Goal: Task Accomplishment & Management: Use online tool/utility

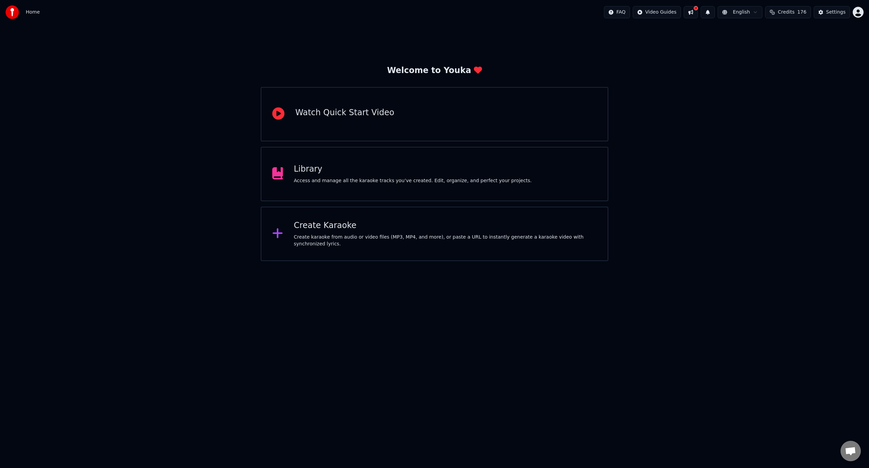
click at [320, 225] on div "Create Karaoke" at bounding box center [445, 225] width 303 height 11
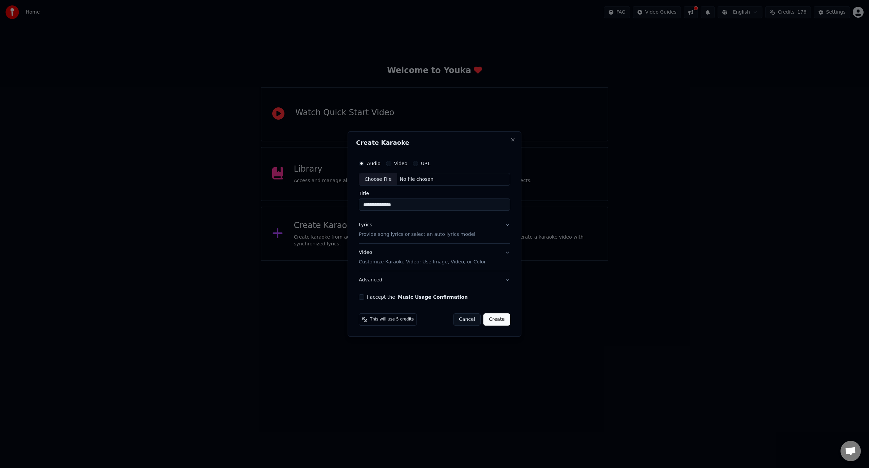
click at [390, 180] on div "Choose File" at bounding box center [378, 179] width 38 height 12
type input "**********"
click at [436, 234] on p "Provide song lyrics or select an auto lyrics model" at bounding box center [416, 234] width 116 height 7
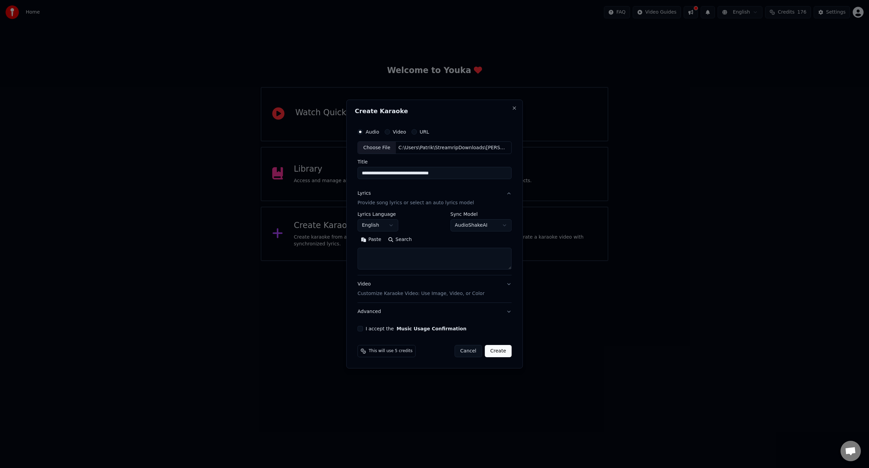
click at [410, 255] on textarea at bounding box center [435, 259] width 154 height 22
paste textarea "**********"
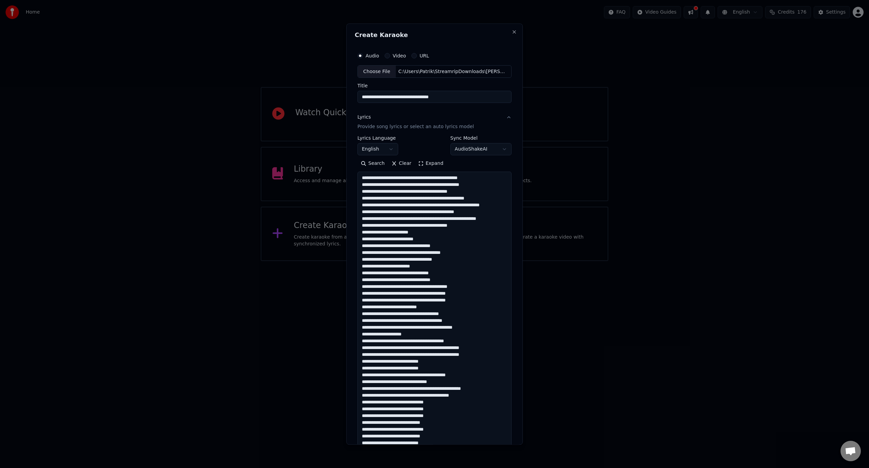
scroll to position [294, 0]
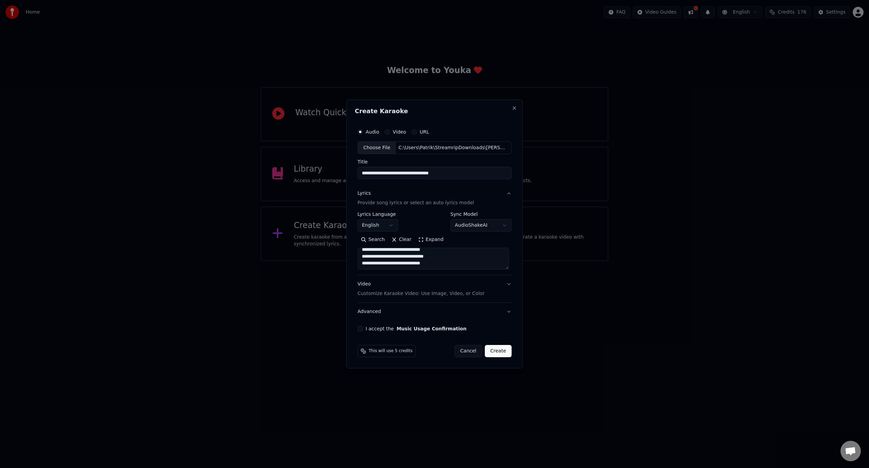
type textarea "**********"
click at [409, 286] on div "Video Customize Karaoke Video: Use Image, Video, or Color" at bounding box center [421, 289] width 127 height 16
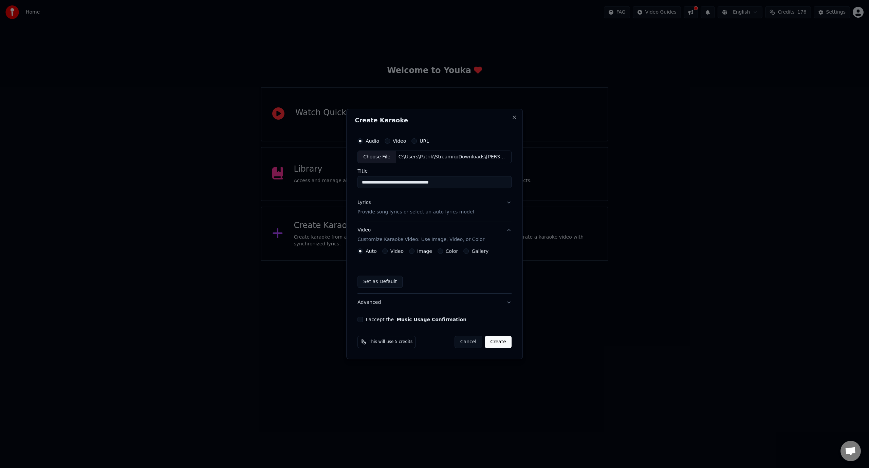
click at [447, 252] on label "Color" at bounding box center [452, 251] width 13 height 5
click at [443, 252] on button "Color" at bounding box center [440, 250] width 5 height 5
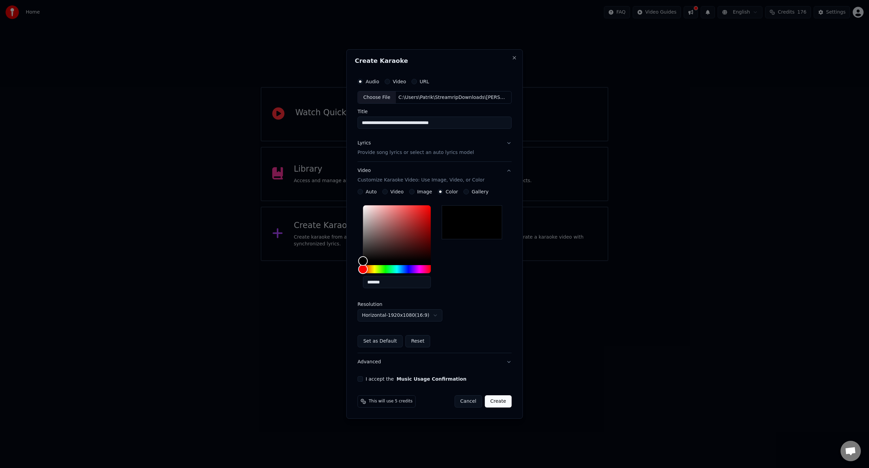
click at [500, 400] on button "Create" at bounding box center [498, 401] width 27 height 12
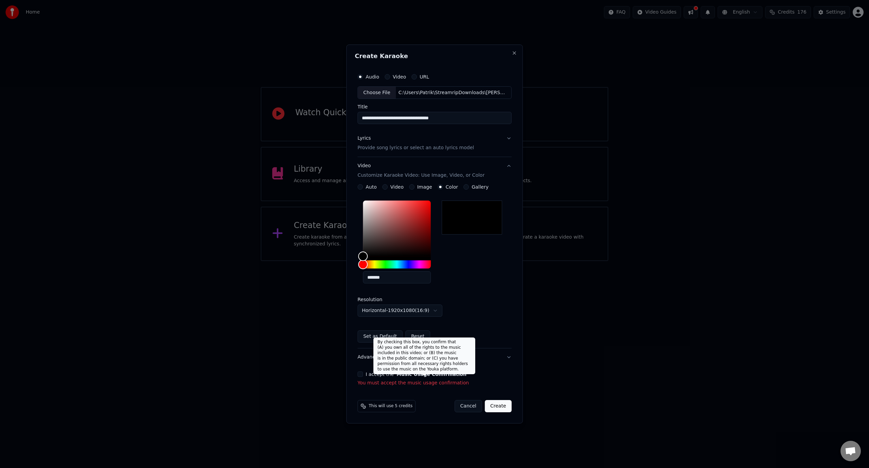
click at [388, 372] on label "I accept the Music Usage Confirmation" at bounding box center [416, 374] width 101 height 5
click at [363, 371] on button "I accept the Music Usage Confirmation" at bounding box center [360, 373] width 5 height 5
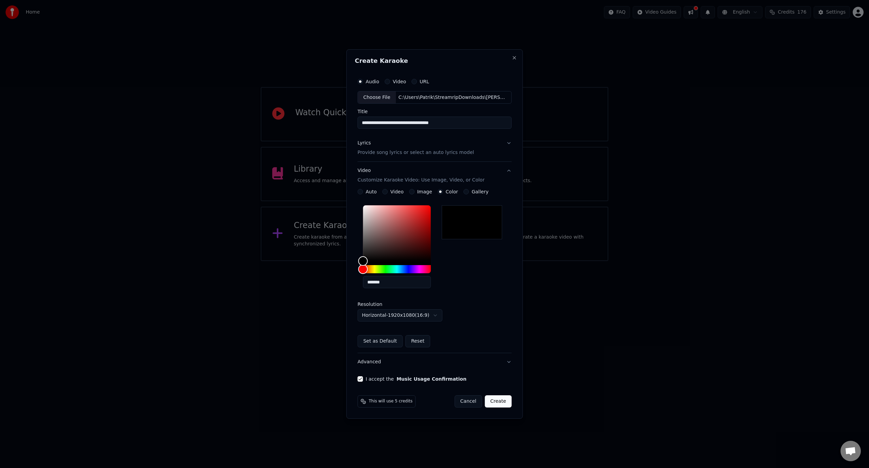
click at [500, 403] on button "Create" at bounding box center [498, 401] width 27 height 12
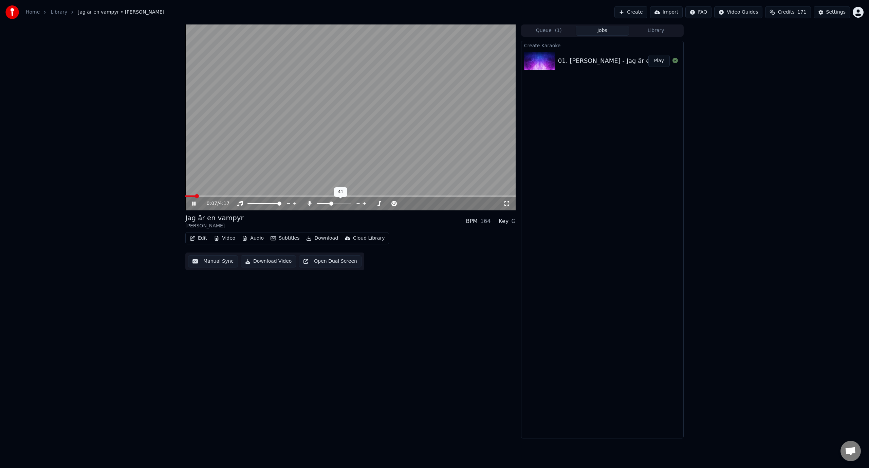
click at [331, 204] on span at bounding box center [334, 203] width 34 height 1
click at [346, 205] on span at bounding box center [344, 203] width 4 height 4
click at [311, 205] on icon at bounding box center [309, 203] width 7 height 5
click at [334, 203] on span at bounding box center [334, 203] width 34 height 1
click at [442, 196] on span at bounding box center [332, 195] width 294 height 1
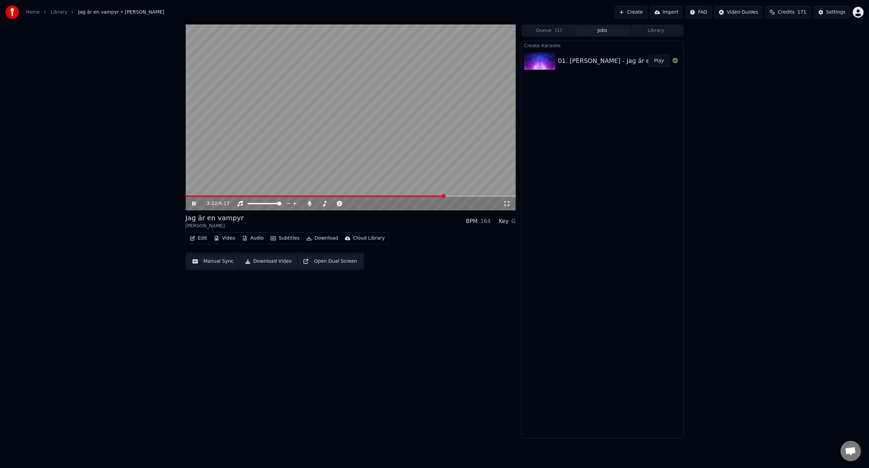
click at [451, 197] on div "3:22 / 4:17" at bounding box center [350, 204] width 330 height 14
click at [397, 156] on video at bounding box center [350, 117] width 330 height 186
click at [390, 164] on video at bounding box center [350, 117] width 330 height 186
click at [453, 196] on span at bounding box center [350, 195] width 330 height 1
click at [390, 159] on video at bounding box center [350, 117] width 330 height 186
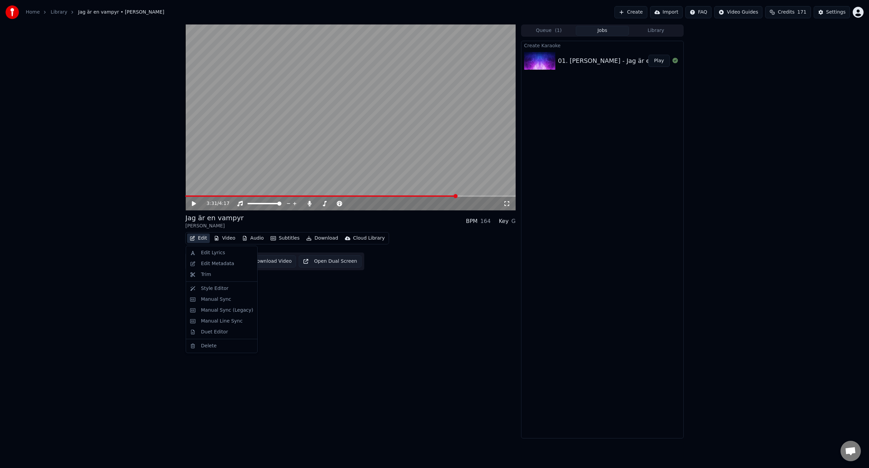
click at [189, 238] on button "Edit" at bounding box center [198, 238] width 23 height 10
click at [228, 302] on div "Manual Sync" at bounding box center [227, 299] width 52 height 7
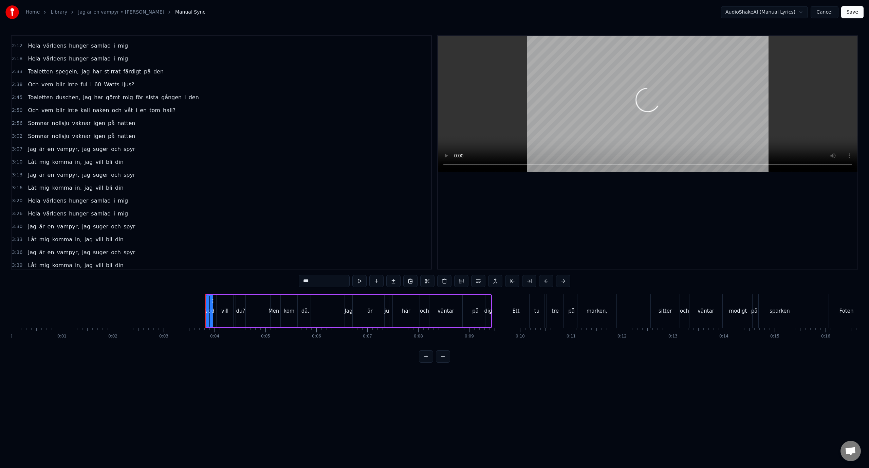
scroll to position [348, 0]
click at [162, 255] on div "3:36 Jag är en vampyr, jag suger och spyr" at bounding box center [222, 249] width 420 height 13
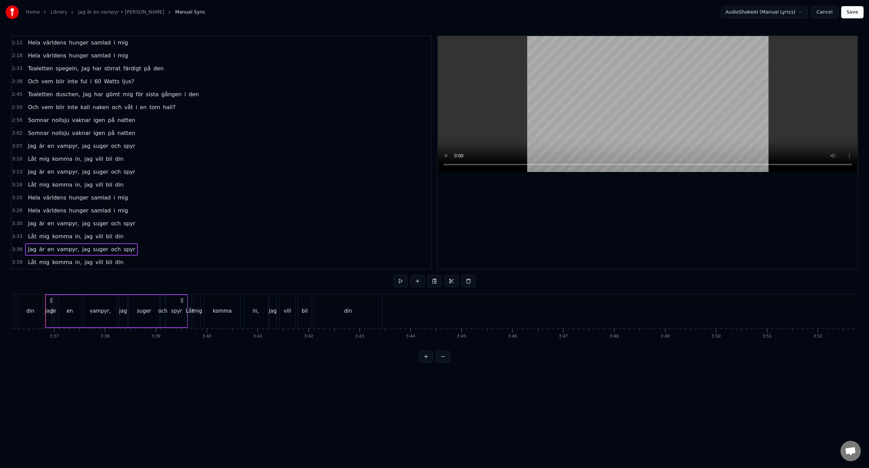
click at [165, 223] on div "3:30 Jag är en vampyr, jag suger och spyr" at bounding box center [222, 223] width 420 height 13
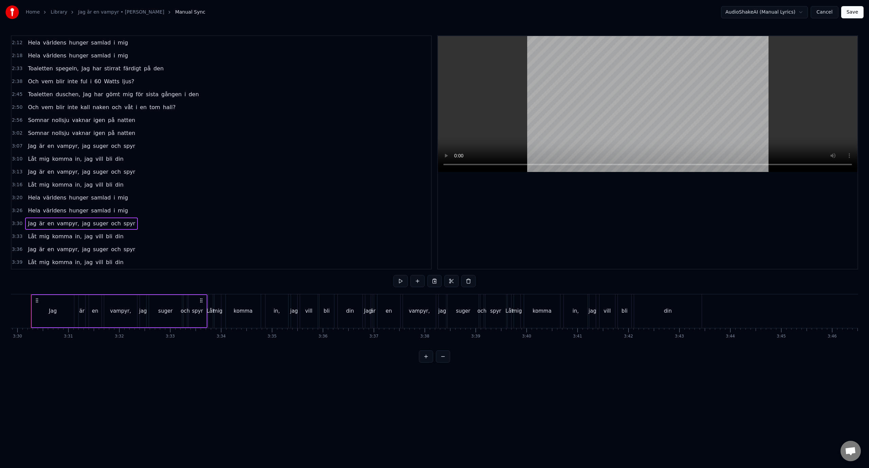
scroll to position [0, 10676]
drag, startPoint x: 61, startPoint y: 310, endPoint x: 84, endPoint y: 311, distance: 22.4
click at [84, 311] on div "Jag" at bounding box center [67, 311] width 42 height 32
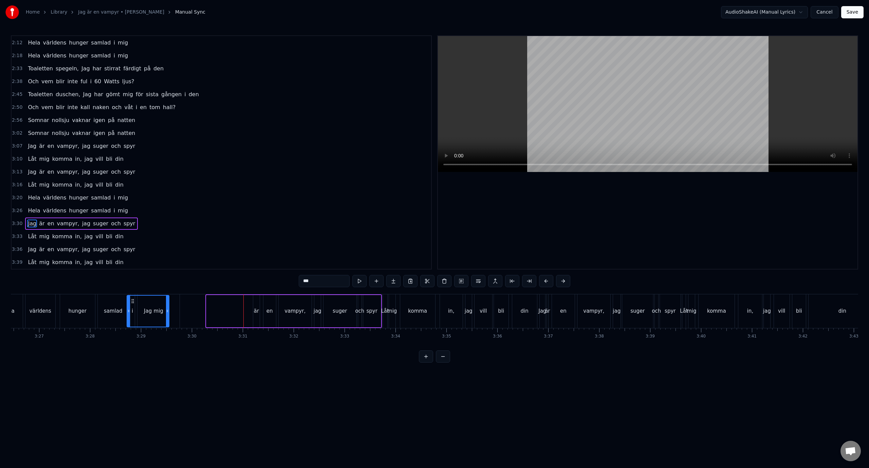
scroll to position [0, 10496]
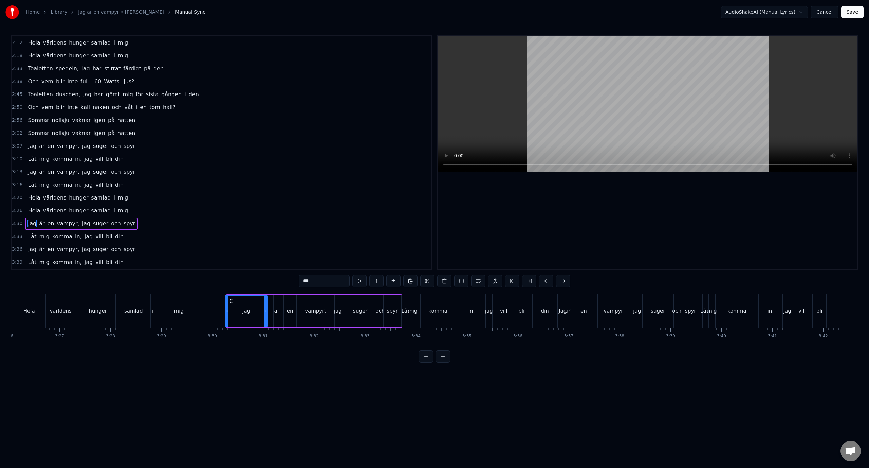
drag, startPoint x: 51, startPoint y: 300, endPoint x: 230, endPoint y: 309, distance: 178.8
click at [230, 309] on div "Jag" at bounding box center [246, 310] width 41 height 31
click at [338, 299] on div "jag" at bounding box center [338, 311] width 6 height 32
click at [299, 297] on div "vampyr," at bounding box center [316, 311] width 34 height 32
type input "*******"
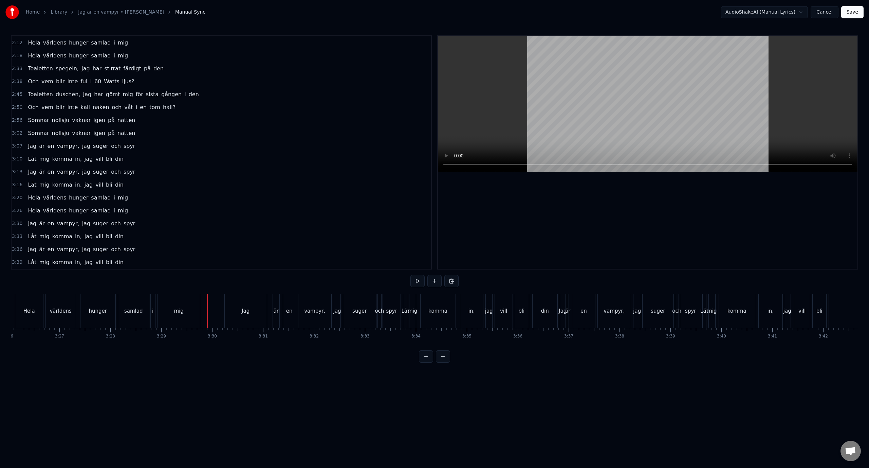
click at [246, 302] on div "Jag" at bounding box center [246, 311] width 42 height 34
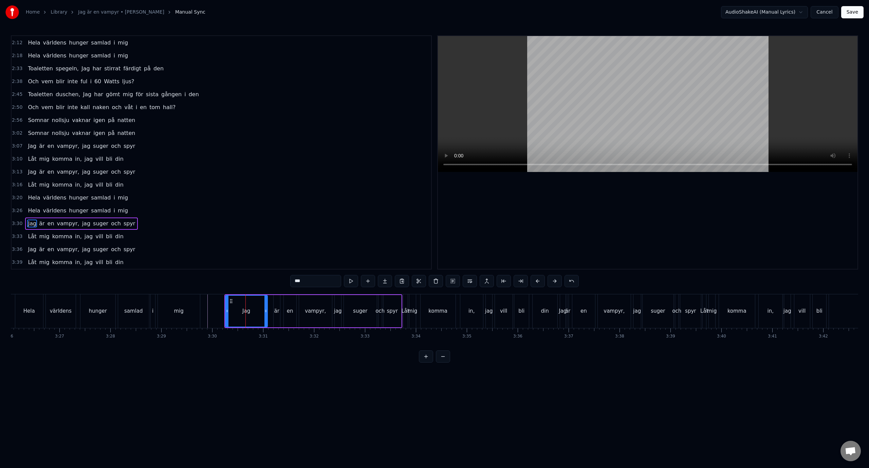
click at [172, 235] on div "3:33 Låt mig komma in, jag vill bli din" at bounding box center [222, 236] width 420 height 13
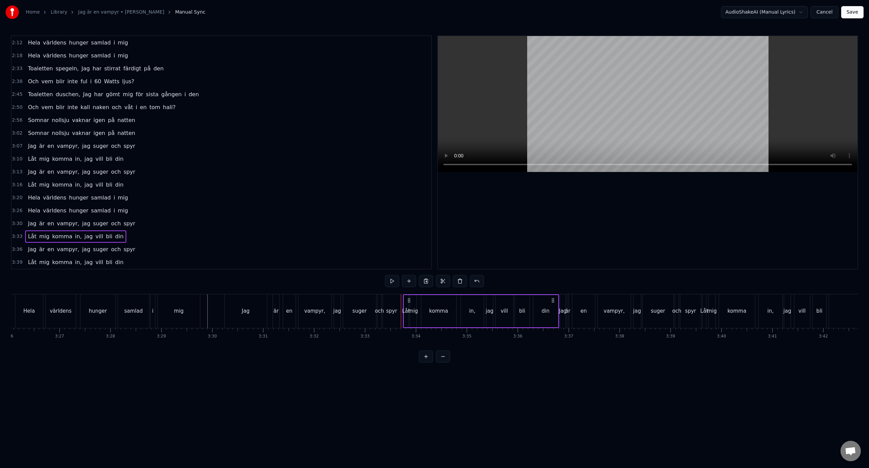
click at [151, 224] on div "3:30 Jag är en vampyr, jag suger och spyr" at bounding box center [222, 223] width 420 height 13
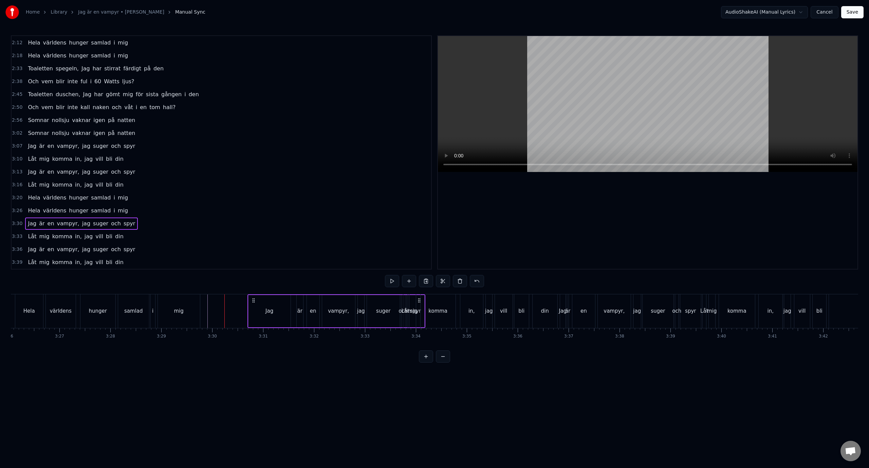
drag, startPoint x: 397, startPoint y: 301, endPoint x: 420, endPoint y: 303, distance: 23.2
click at [239, 310] on div "Jag" at bounding box center [246, 311] width 42 height 32
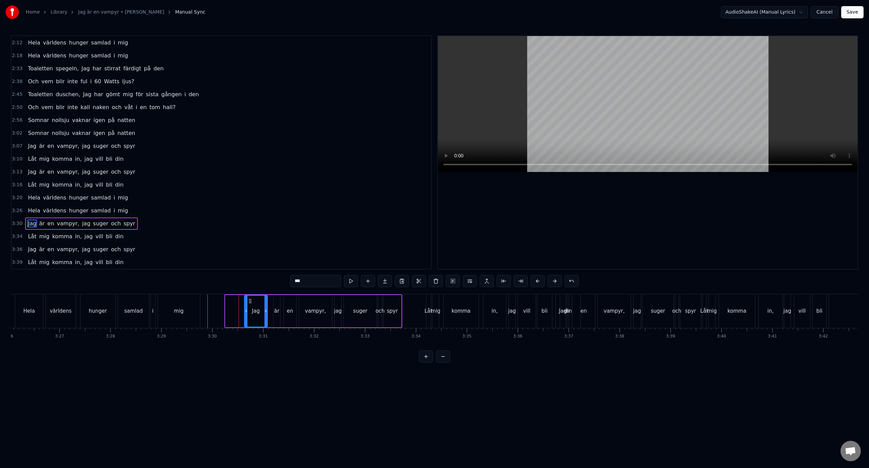
drag, startPoint x: 227, startPoint y: 310, endPoint x: 246, endPoint y: 312, distance: 19.1
click at [246, 312] on icon at bounding box center [246, 310] width 3 height 5
click at [245, 240] on div "3:34 Låt mig komma in, jag vill bli din" at bounding box center [222, 236] width 420 height 13
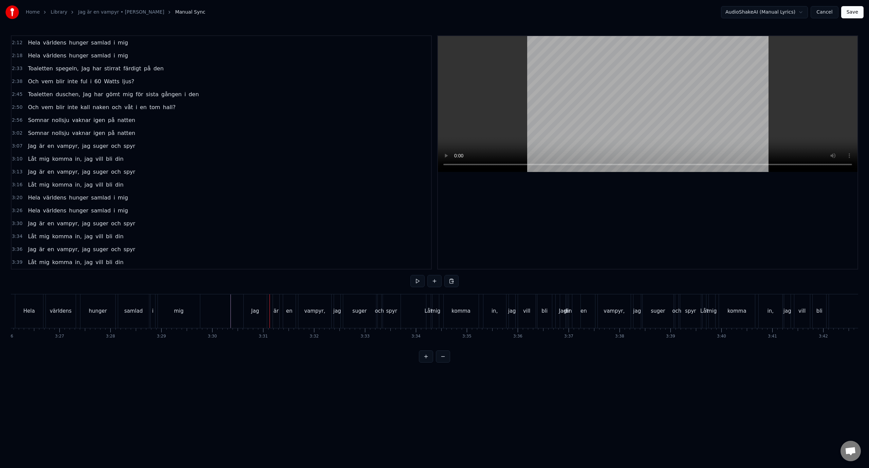
drag, startPoint x: 255, startPoint y: 311, endPoint x: 282, endPoint y: 312, distance: 27.2
click at [282, 312] on div "Jag är en vampyr, jag suger och spyr" at bounding box center [322, 311] width 159 height 34
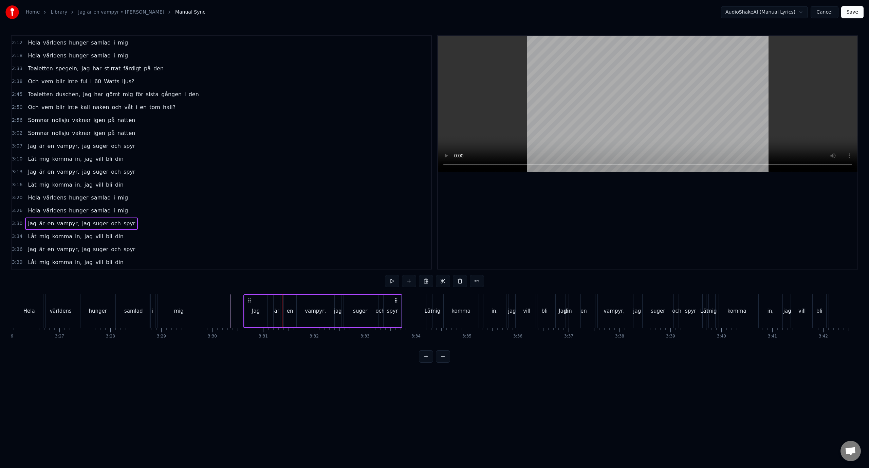
click at [258, 302] on div "Jag" at bounding box center [256, 311] width 23 height 32
drag, startPoint x: 248, startPoint y: 300, endPoint x: 267, endPoint y: 303, distance: 18.6
click at [267, 303] on icon at bounding box center [269, 300] width 5 height 5
drag, startPoint x: 273, startPoint y: 305, endPoint x: 281, endPoint y: 304, distance: 7.5
click at [281, 304] on div "Jag" at bounding box center [275, 310] width 22 height 31
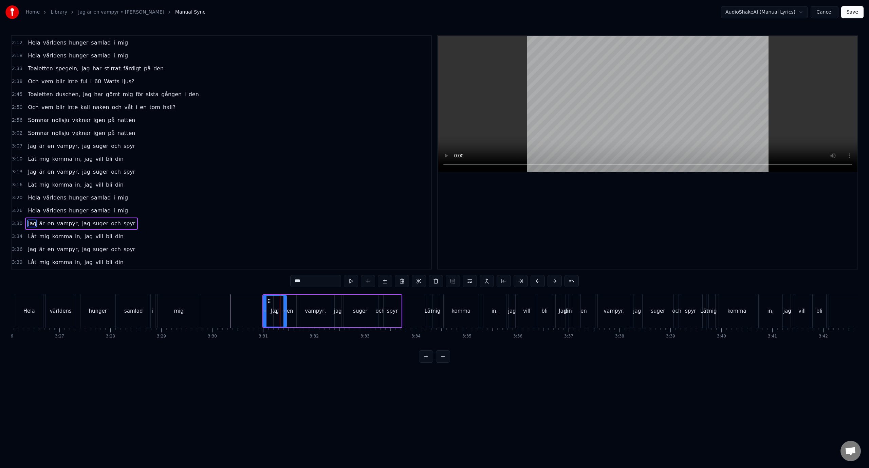
click at [38, 222] on span "är" at bounding box center [41, 223] width 7 height 8
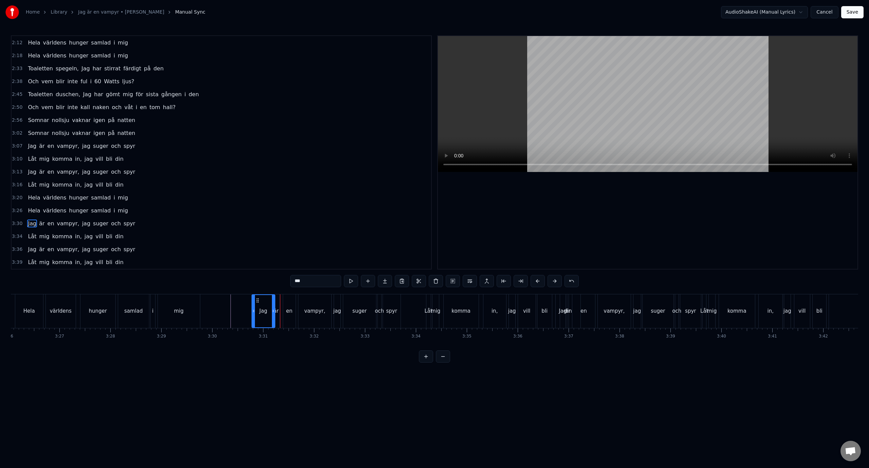
drag, startPoint x: 267, startPoint y: 299, endPoint x: 256, endPoint y: 293, distance: 12.5
click at [256, 293] on div "0:03 Vad vill du? Men kom då. Jag är ju här och väntar på dig 0:09 Ett tu tre p…" at bounding box center [435, 198] width 848 height 327
click at [279, 307] on div "är" at bounding box center [276, 311] width 6 height 34
type input "**"
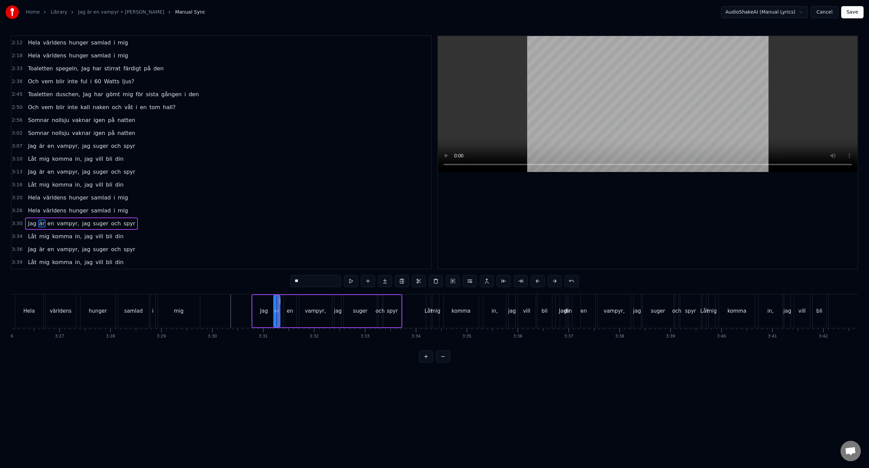
drag, startPoint x: 279, startPoint y: 301, endPoint x: 284, endPoint y: 301, distance: 4.8
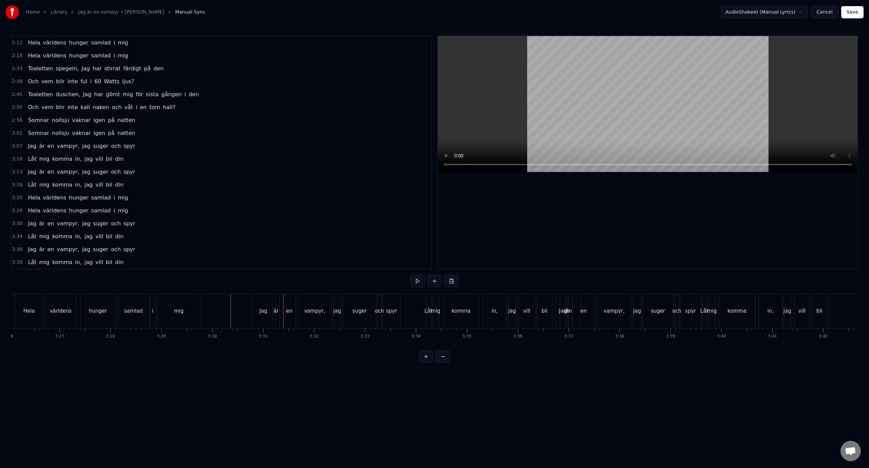
click at [275, 304] on div "är" at bounding box center [276, 311] width 6 height 34
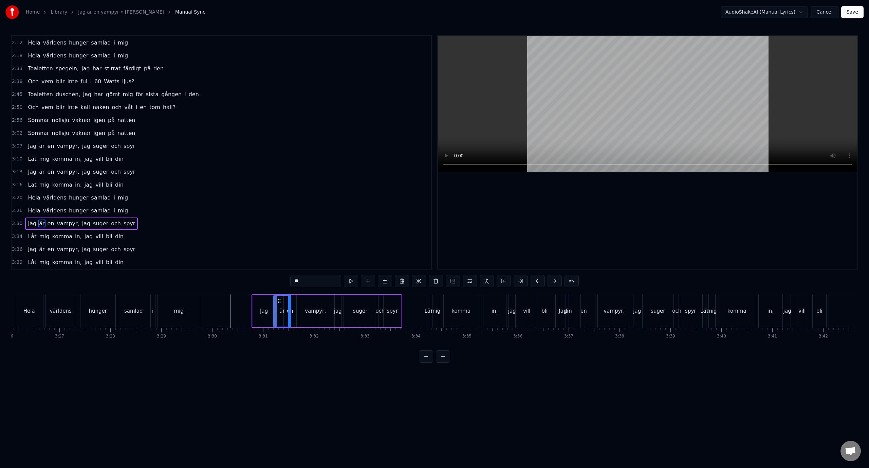
drag, startPoint x: 279, startPoint y: 301, endPoint x: 289, endPoint y: 302, distance: 9.6
click at [291, 302] on div at bounding box center [289, 310] width 3 height 31
drag, startPoint x: 279, startPoint y: 300, endPoint x: 283, endPoint y: 300, distance: 4.1
click at [283, 300] on icon at bounding box center [285, 300] width 5 height 5
click at [289, 310] on div "är" at bounding box center [288, 311] width 5 height 8
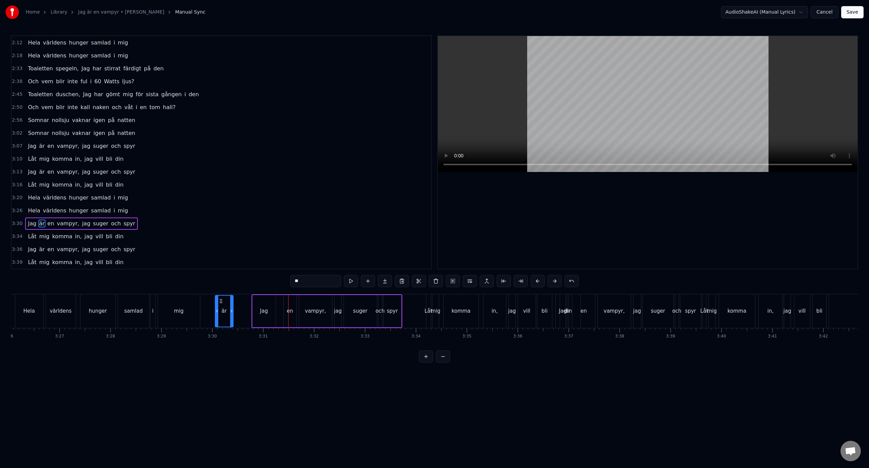
drag, startPoint x: 272, startPoint y: 300, endPoint x: 222, endPoint y: 296, distance: 50.4
click at [222, 296] on div "är" at bounding box center [224, 310] width 17 height 31
click at [291, 312] on div "en" at bounding box center [290, 311] width 6 height 8
drag, startPoint x: 288, startPoint y: 302, endPoint x: 298, endPoint y: 302, distance: 9.5
click at [298, 302] on icon at bounding box center [298, 300] width 5 height 5
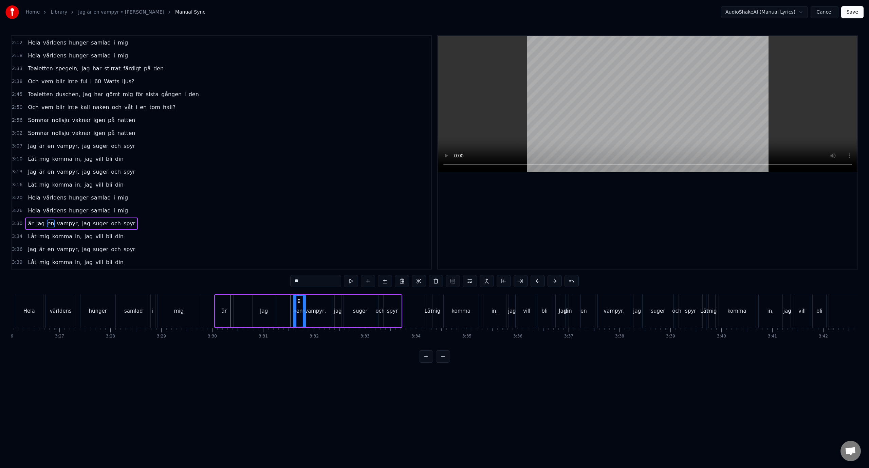
click at [322, 316] on div "vampyr," at bounding box center [315, 311] width 33 height 32
drag, startPoint x: 302, startPoint y: 300, endPoint x: 316, endPoint y: 302, distance: 14.4
click at [316, 302] on div at bounding box center [315, 310] width 3 height 31
click at [295, 297] on div "en" at bounding box center [299, 311] width 13 height 32
click at [253, 298] on div "Jag" at bounding box center [264, 311] width 23 height 32
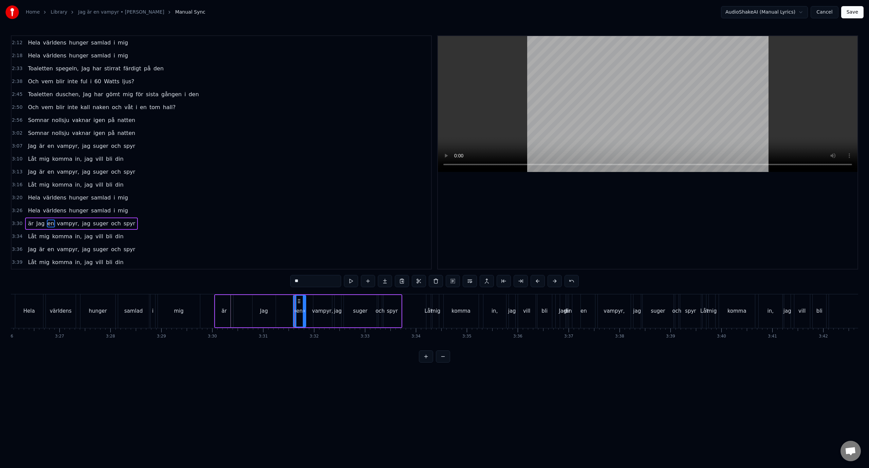
type input "***"
click at [249, 302] on div "är Jag en vampyr, jag suger och spyr" at bounding box center [308, 311] width 188 height 34
drag, startPoint x: 217, startPoint y: 301, endPoint x: 282, endPoint y: 308, distance: 65.6
click at [282, 309] on div "är Jag en vampyr, jag suger och spyr" at bounding box center [308, 311] width 188 height 34
drag, startPoint x: 217, startPoint y: 297, endPoint x: 237, endPoint y: 300, distance: 20.6
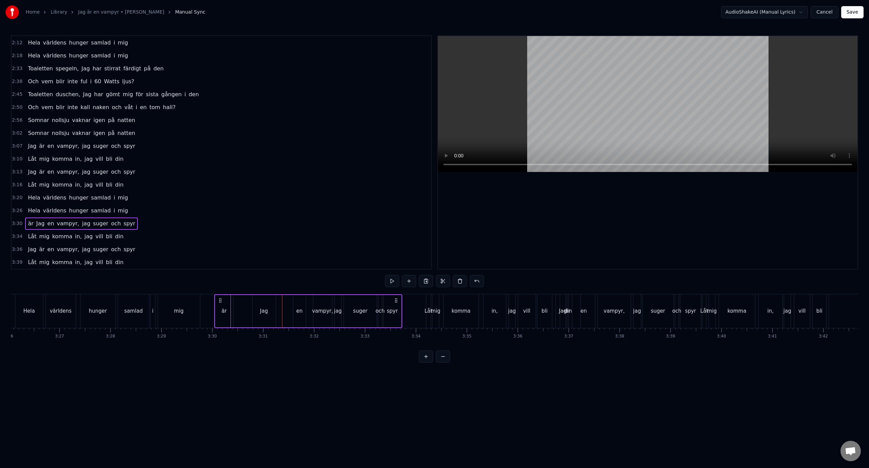
click at [237, 300] on div "är Jag en vampyr, jag suger och spyr" at bounding box center [308, 311] width 188 height 34
drag, startPoint x: 219, startPoint y: 300, endPoint x: 270, endPoint y: 308, distance: 51.6
click at [270, 308] on div "är Jag en vampyr, jag suger och spyr" at bounding box center [363, 311] width 188 height 34
drag, startPoint x: 218, startPoint y: 300, endPoint x: 228, endPoint y: 302, distance: 10.5
click at [228, 302] on icon at bounding box center [230, 299] width 5 height 5
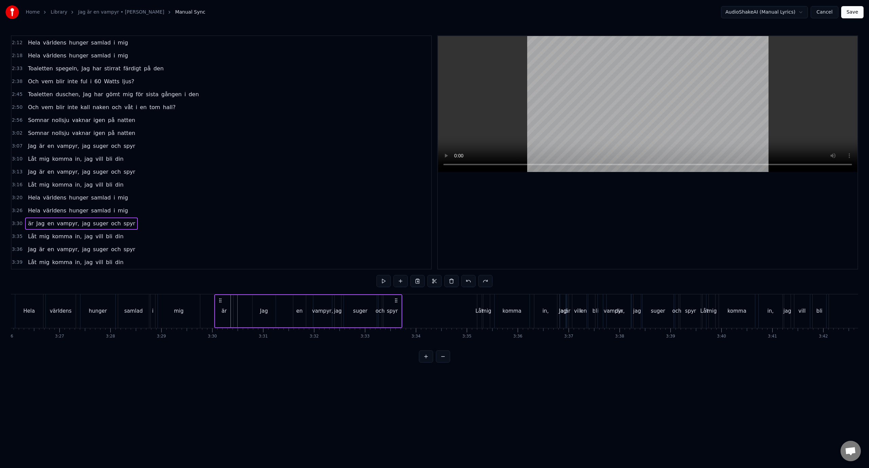
click at [237, 272] on div "0:03 Vad vill du? Men kom då. Jag är ju här och väntar på dig 0:09 Ett tu tre p…" at bounding box center [435, 198] width 848 height 327
click at [225, 312] on div "är" at bounding box center [224, 311] width 5 height 8
drag, startPoint x: 220, startPoint y: 297, endPoint x: 276, endPoint y: 303, distance: 56.0
click at [276, 303] on div "är Jag en vampyr, jag suger och spyr" at bounding box center [308, 311] width 188 height 34
click at [222, 304] on div "är" at bounding box center [224, 311] width 18 height 32
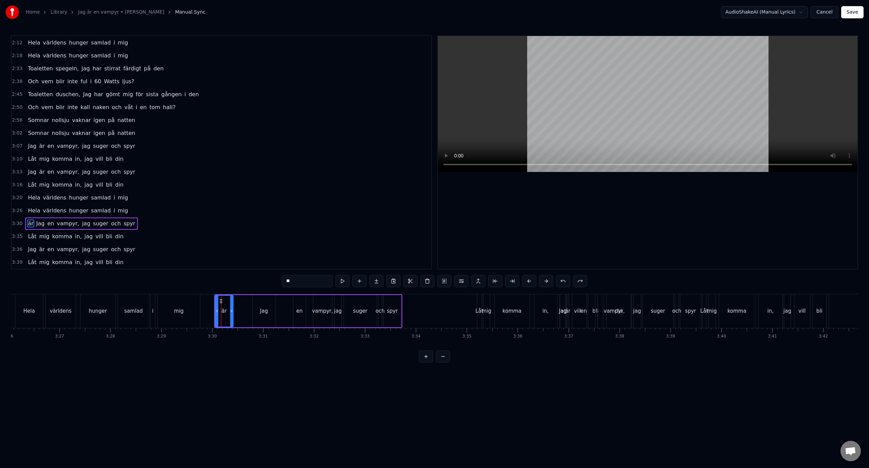
drag, startPoint x: 221, startPoint y: 302, endPoint x: 267, endPoint y: 304, distance: 46.2
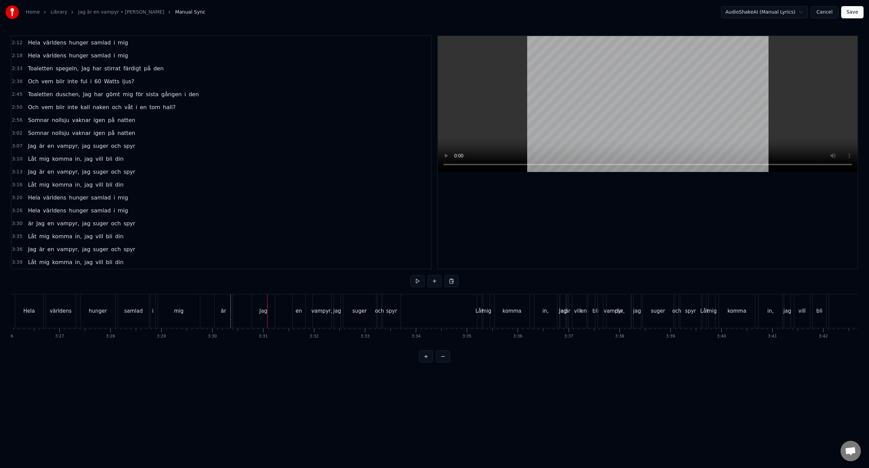
click at [247, 312] on div "är Jag en vampyr, jag suger och spyr" at bounding box center [308, 311] width 188 height 34
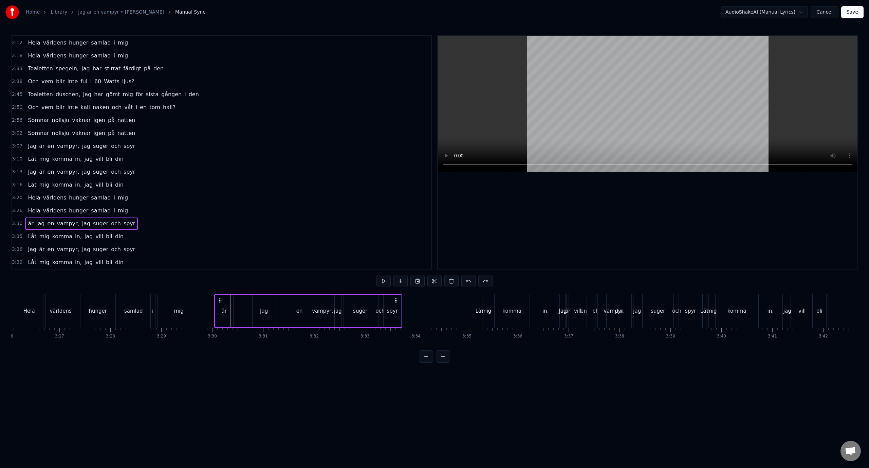
click at [219, 308] on div "är" at bounding box center [224, 311] width 18 height 32
drag, startPoint x: 222, startPoint y: 301, endPoint x: 283, endPoint y: 304, distance: 61.2
click at [260, 311] on div "Jag" at bounding box center [264, 311] width 23 height 32
type input "***"
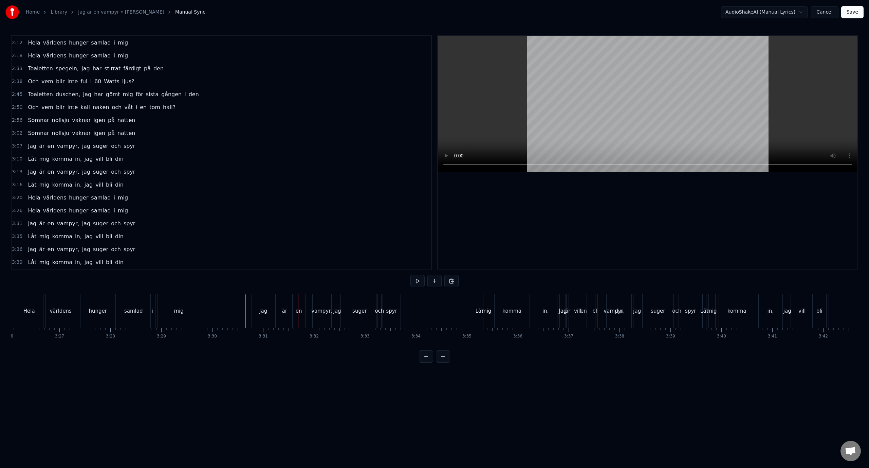
click at [288, 316] on div "är" at bounding box center [285, 311] width 18 height 34
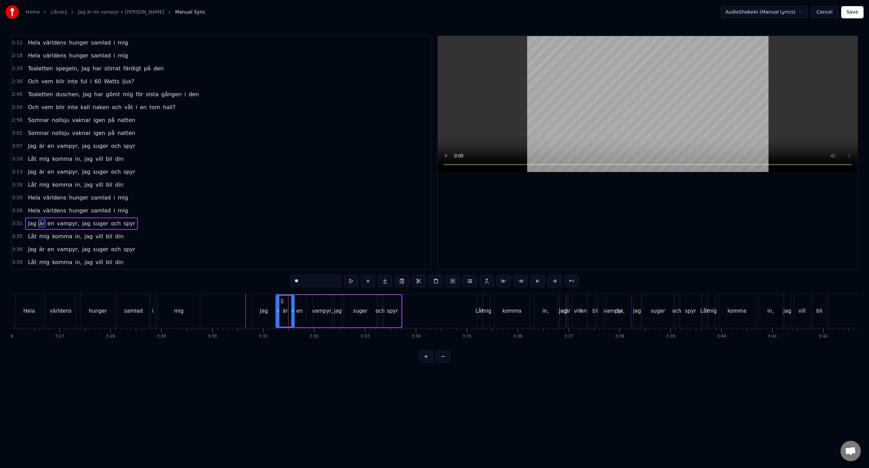
click at [294, 309] on div "är" at bounding box center [285, 311] width 19 height 32
drag, startPoint x: 291, startPoint y: 314, endPoint x: 285, endPoint y: 314, distance: 6.2
click at [285, 314] on div at bounding box center [286, 310] width 3 height 31
click at [298, 312] on div "en" at bounding box center [299, 311] width 6 height 8
click at [294, 303] on icon at bounding box center [295, 300] width 5 height 5
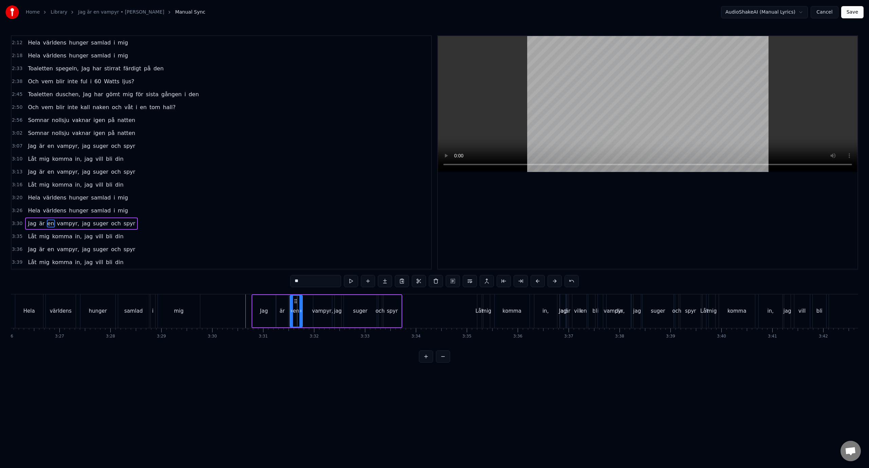
click at [316, 316] on div "vampyr," at bounding box center [322, 311] width 19 height 32
type input "*******"
drag, startPoint x: 322, startPoint y: 310, endPoint x: 315, endPoint y: 311, distance: 7.6
click at [315, 311] on div "vampyr," at bounding box center [323, 310] width 18 height 31
drag, startPoint x: 318, startPoint y: 303, endPoint x: 311, endPoint y: 302, distance: 6.8
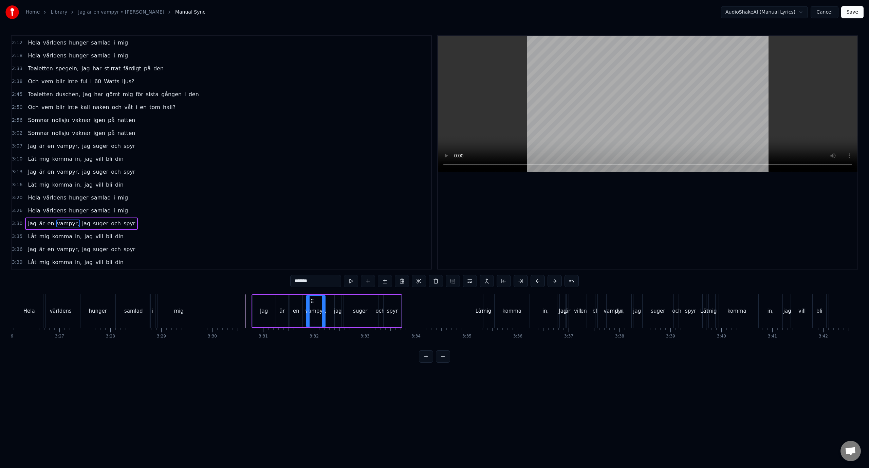
click at [311, 302] on icon at bounding box center [312, 300] width 5 height 5
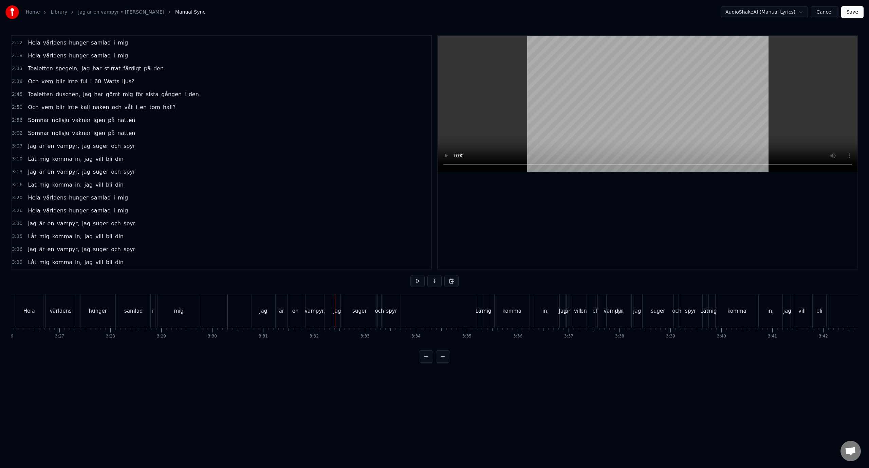
click at [313, 310] on div "vampyr," at bounding box center [315, 311] width 21 height 8
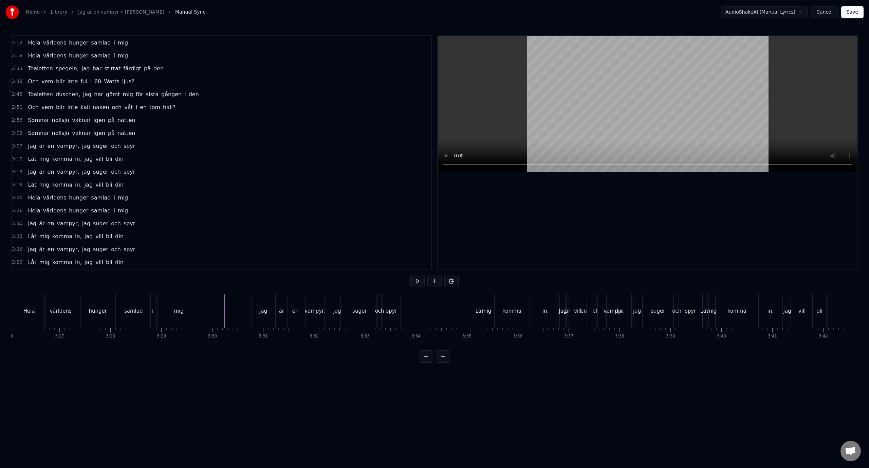
click at [319, 311] on div "vampyr," at bounding box center [315, 311] width 21 height 8
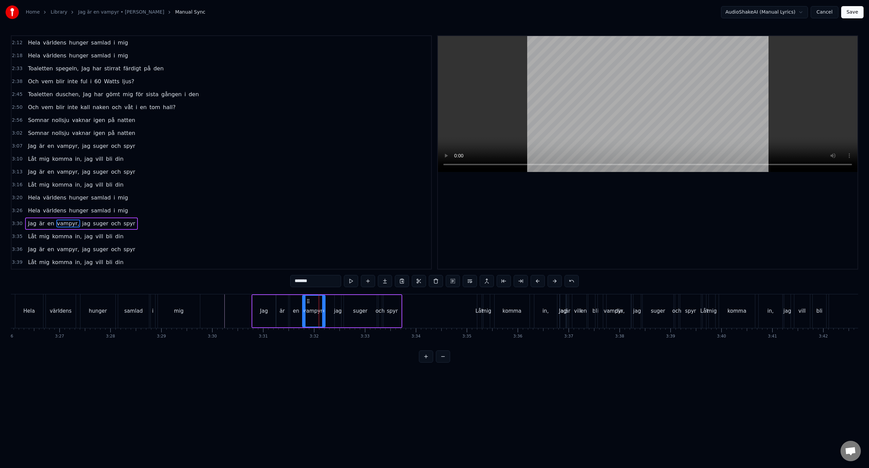
drag, startPoint x: 309, startPoint y: 302, endPoint x: 305, endPoint y: 302, distance: 4.1
click at [305, 302] on div at bounding box center [304, 310] width 3 height 31
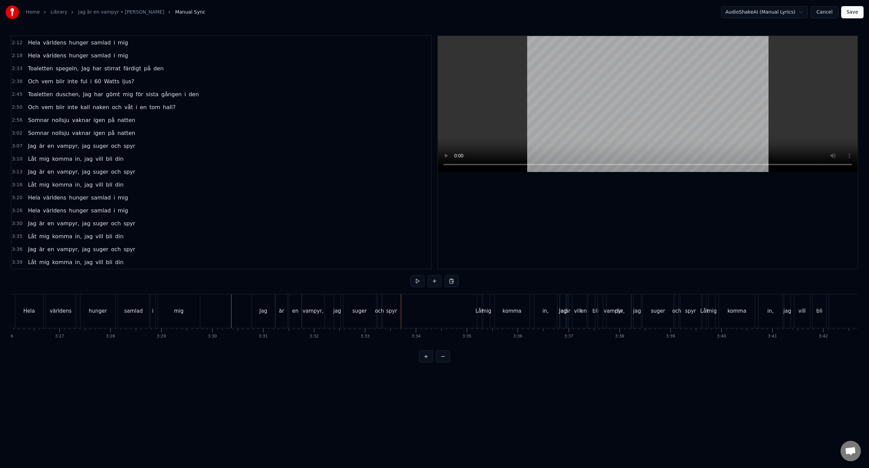
click at [258, 312] on div "Jag" at bounding box center [263, 311] width 23 height 34
click at [427, 362] on button at bounding box center [426, 356] width 14 height 12
click at [144, 224] on div "3:30 Jag är en vampyr, jag suger och spyr" at bounding box center [222, 223] width 420 height 13
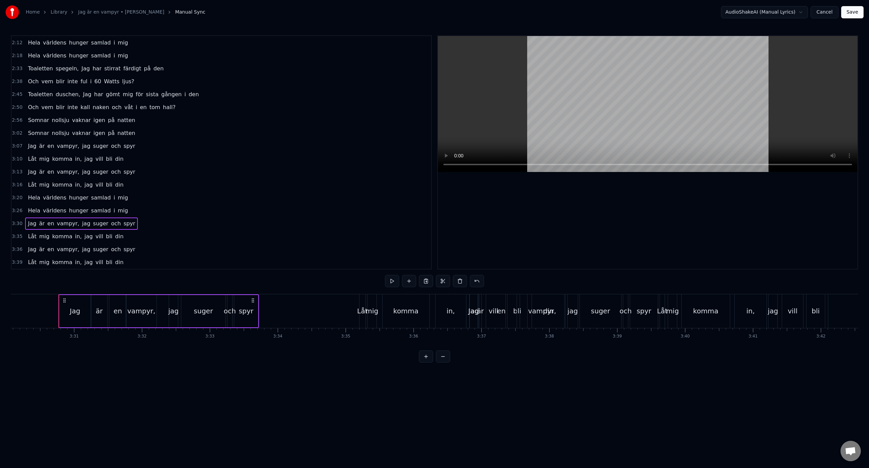
click at [65, 301] on div "Jag är en vampyr, jag suger och spyr" at bounding box center [158, 311] width 201 height 34
drag, startPoint x: 253, startPoint y: 300, endPoint x: 244, endPoint y: 301, distance: 8.9
click at [244, 301] on icon at bounding box center [243, 299] width 5 height 5
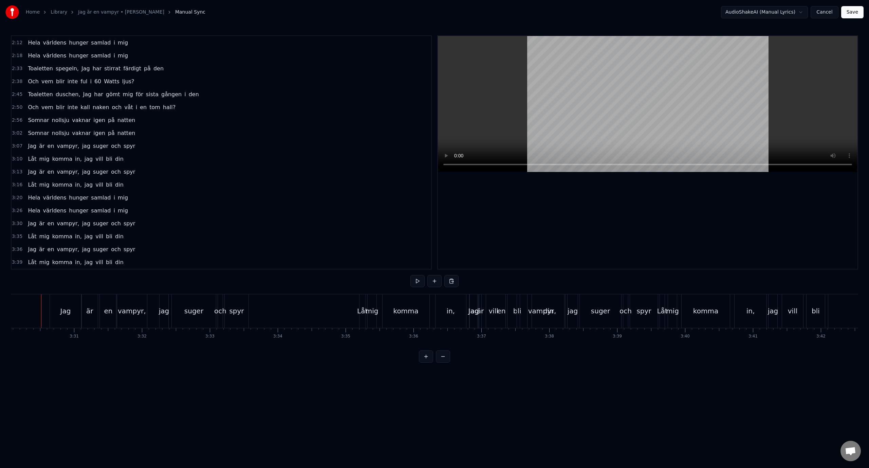
scroll to position [0, 14264]
click at [73, 305] on div "Jag" at bounding box center [72, 311] width 31 height 34
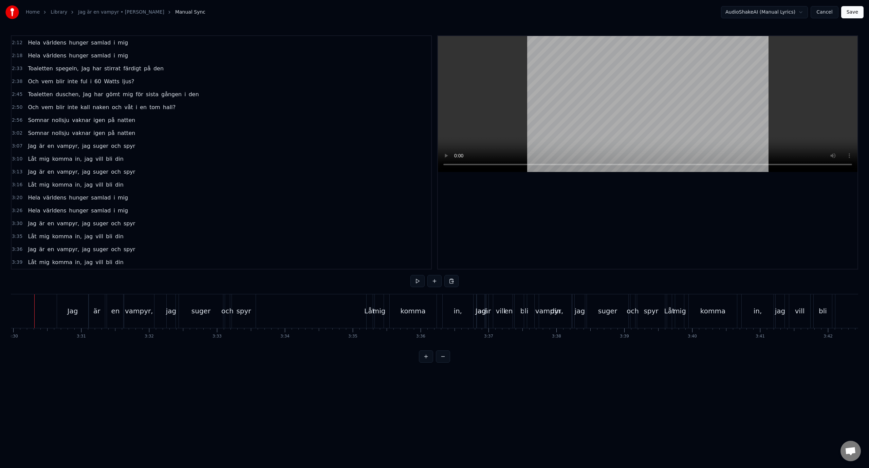
scroll to position [0, 14250]
click at [174, 223] on div "3:30 Jag är en vampyr, jag suger och spyr" at bounding box center [222, 223] width 420 height 13
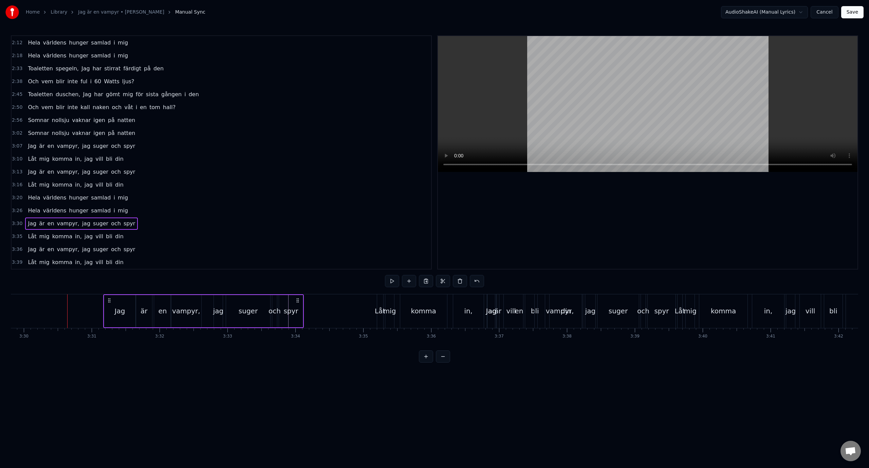
drag, startPoint x: 265, startPoint y: 300, endPoint x: 296, endPoint y: 302, distance: 32.0
click at [296, 302] on icon at bounding box center [297, 299] width 5 height 5
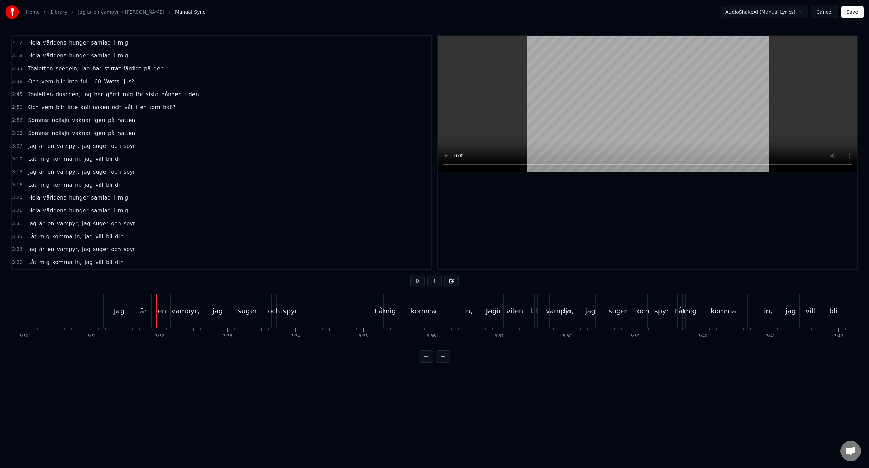
click at [114, 306] on div "Jag" at bounding box center [119, 311] width 11 height 10
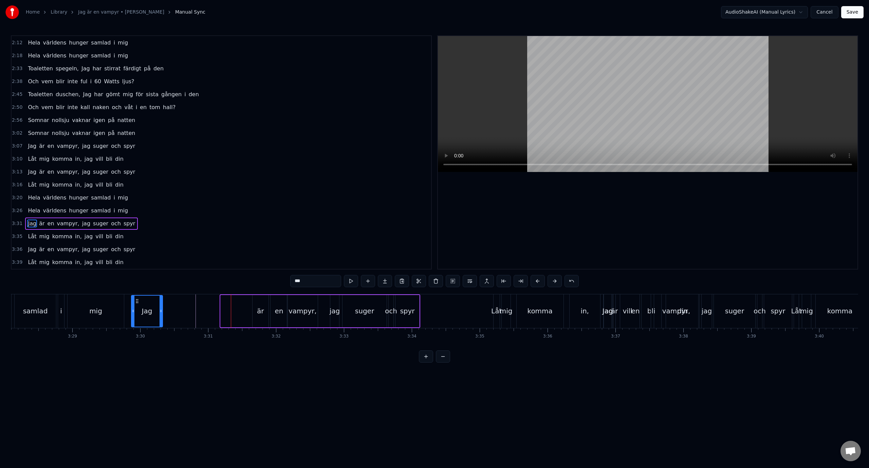
scroll to position [0, 14130]
drag, startPoint x: 108, startPoint y: 302, endPoint x: 205, endPoint y: 310, distance: 97.5
click at [205, 310] on div "Jag" at bounding box center [219, 310] width 30 height 31
click at [260, 311] on div "är" at bounding box center [263, 311] width 7 height 10
type input "**"
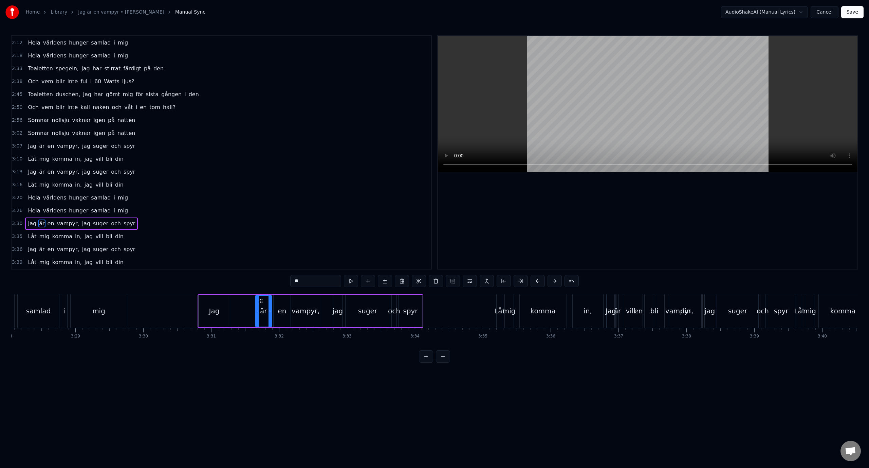
drag, startPoint x: 260, startPoint y: 300, endPoint x: 251, endPoint y: 302, distance: 8.9
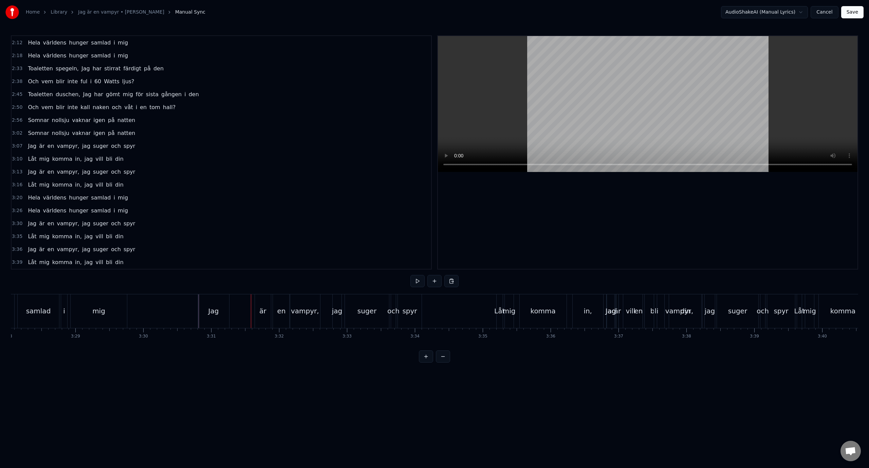
click at [260, 305] on div "är" at bounding box center [263, 311] width 16 height 34
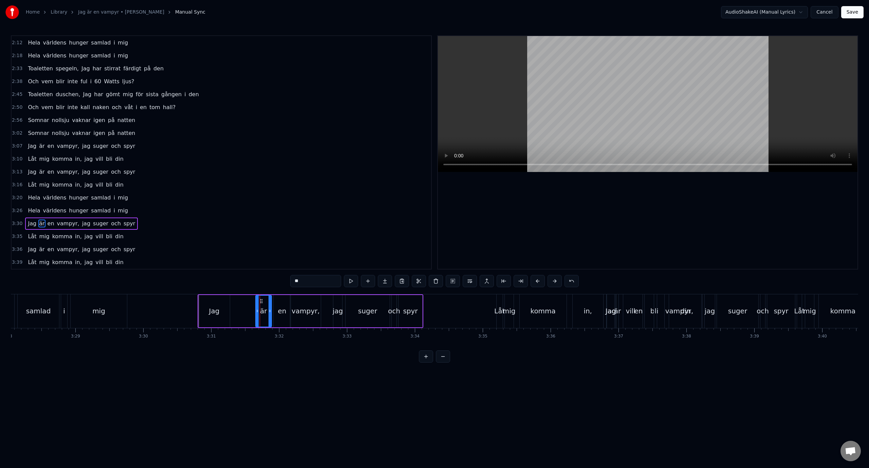
click at [234, 321] on div "Jag är en vampyr, jag suger och spyr" at bounding box center [311, 311] width 226 height 34
click at [256, 302] on div "är" at bounding box center [264, 311] width 16 height 32
drag, startPoint x: 260, startPoint y: 301, endPoint x: 241, endPoint y: 302, distance: 19.7
click at [241, 302] on icon at bounding box center [241, 300] width 5 height 5
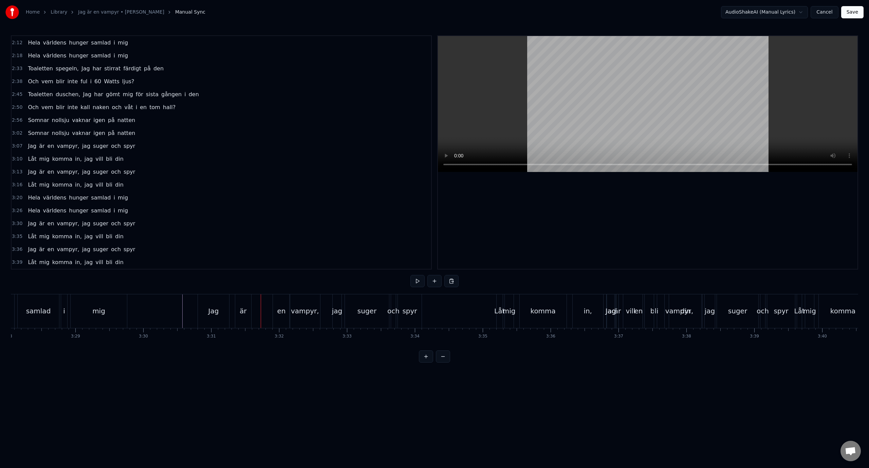
click at [243, 312] on div "är" at bounding box center [243, 311] width 7 height 10
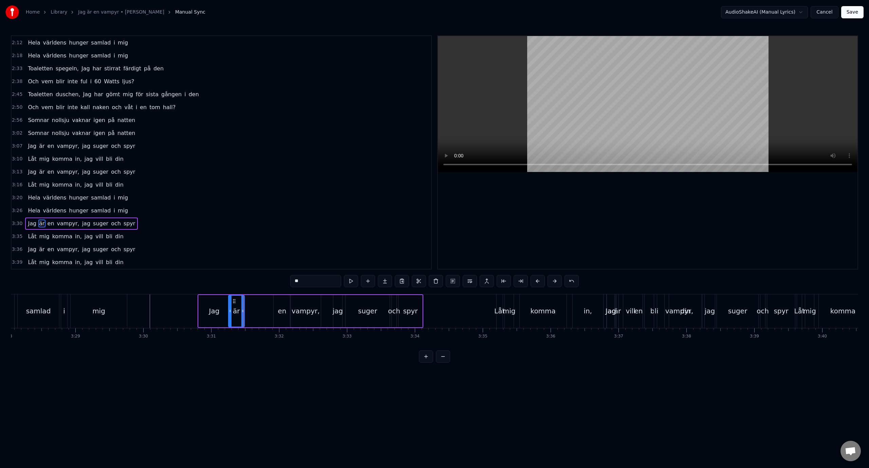
drag, startPoint x: 239, startPoint y: 302, endPoint x: 232, endPoint y: 302, distance: 7.5
click at [232, 302] on icon at bounding box center [234, 300] width 5 height 5
click at [228, 310] on icon at bounding box center [229, 310] width 3 height 5
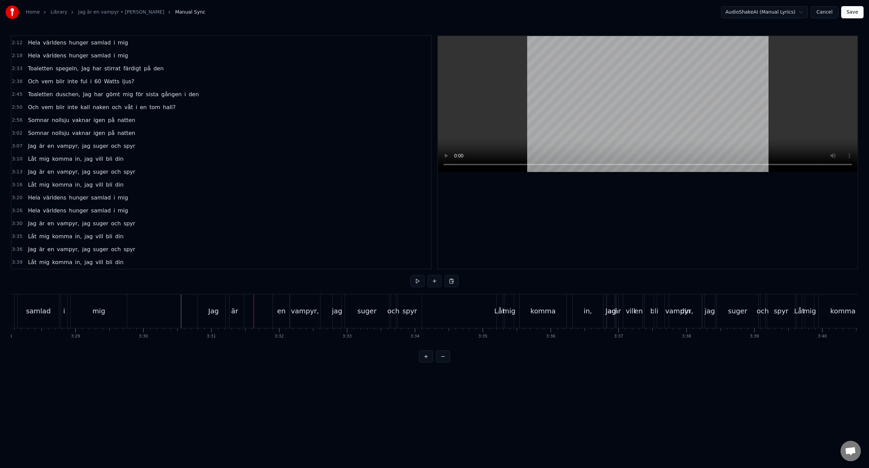
click at [200, 313] on div "Jag" at bounding box center [213, 311] width 31 height 34
click at [212, 316] on div "Jag" at bounding box center [213, 311] width 31 height 34
click at [239, 308] on div "är" at bounding box center [235, 311] width 18 height 34
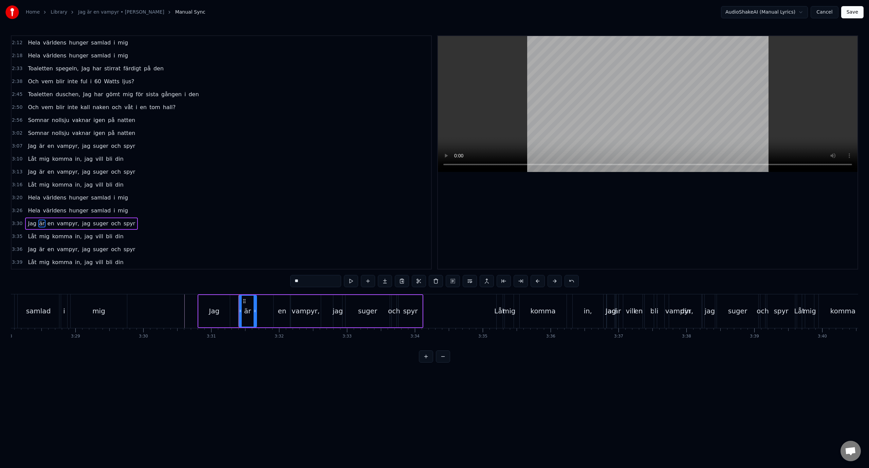
drag, startPoint x: 233, startPoint y: 302, endPoint x: 247, endPoint y: 304, distance: 13.7
click at [247, 304] on div "är" at bounding box center [247, 310] width 17 height 31
click at [213, 307] on div "Jag" at bounding box center [214, 311] width 11 height 10
type input "***"
drag, startPoint x: 203, startPoint y: 299, endPoint x: 214, endPoint y: 302, distance: 11.2
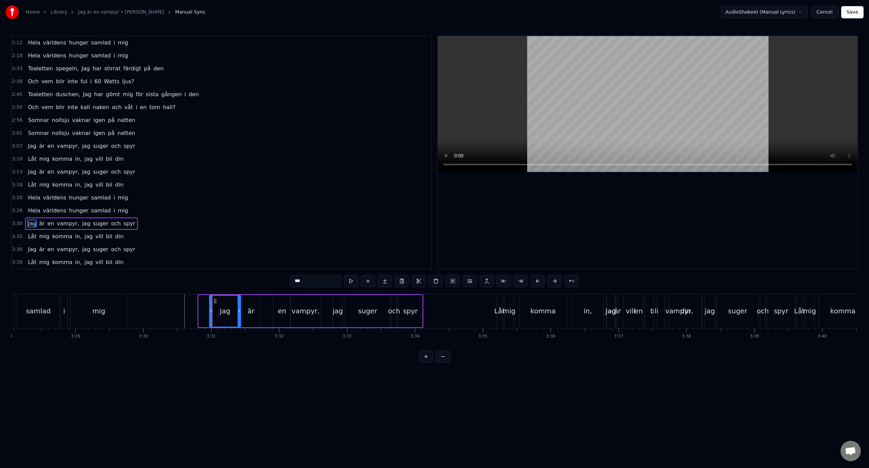
click at [214, 302] on icon at bounding box center [215, 300] width 5 height 5
drag, startPoint x: 239, startPoint y: 311, endPoint x: 231, endPoint y: 313, distance: 8.4
click at [231, 313] on icon at bounding box center [231, 310] width 3 height 5
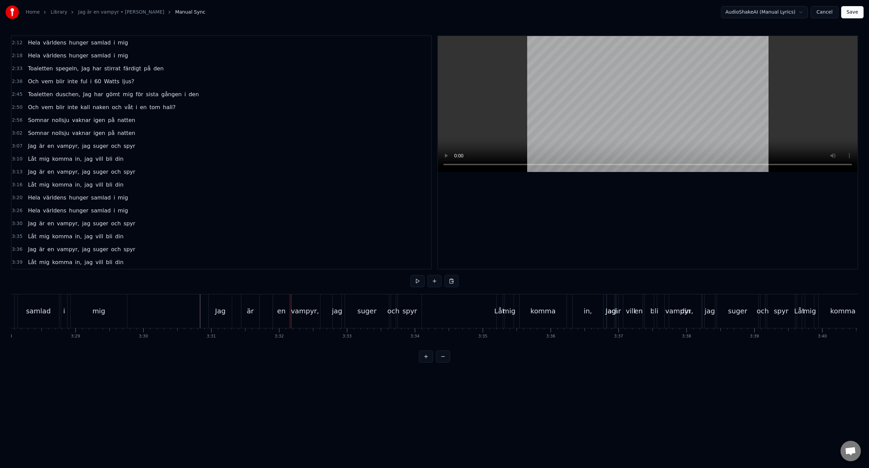
click at [280, 314] on div "en" at bounding box center [281, 311] width 8 height 10
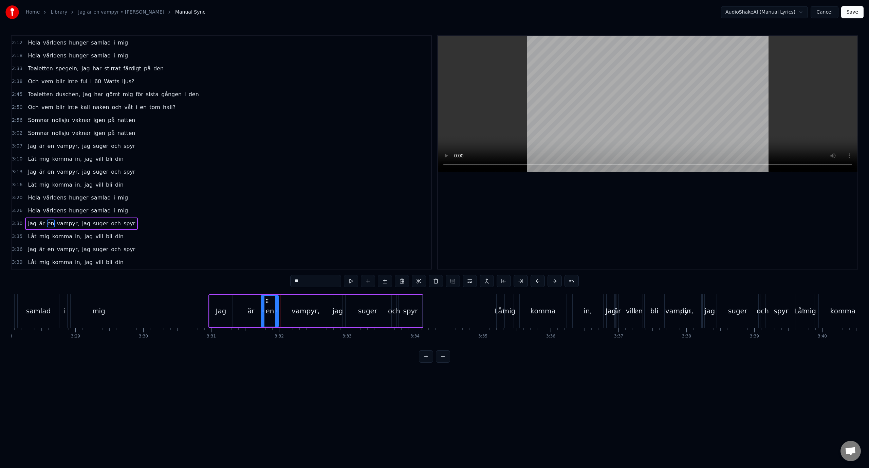
drag, startPoint x: 279, startPoint y: 301, endPoint x: 267, endPoint y: 302, distance: 12.2
click at [267, 302] on icon at bounding box center [267, 300] width 5 height 5
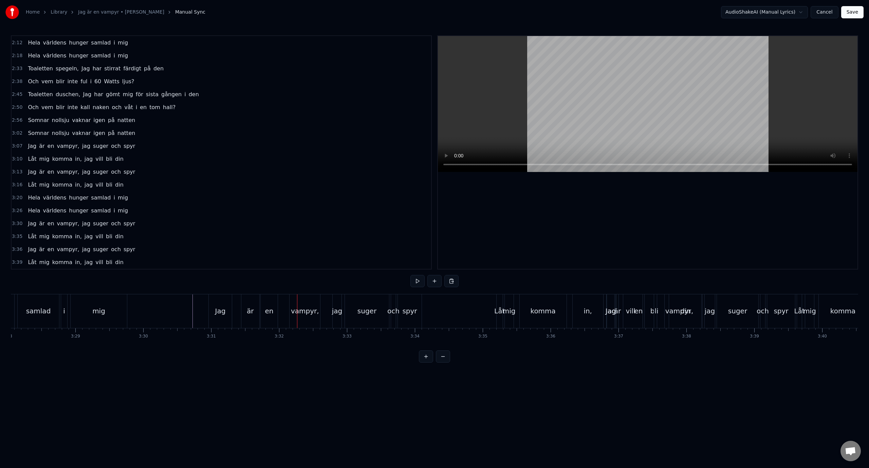
click at [246, 310] on div "är" at bounding box center [250, 311] width 18 height 34
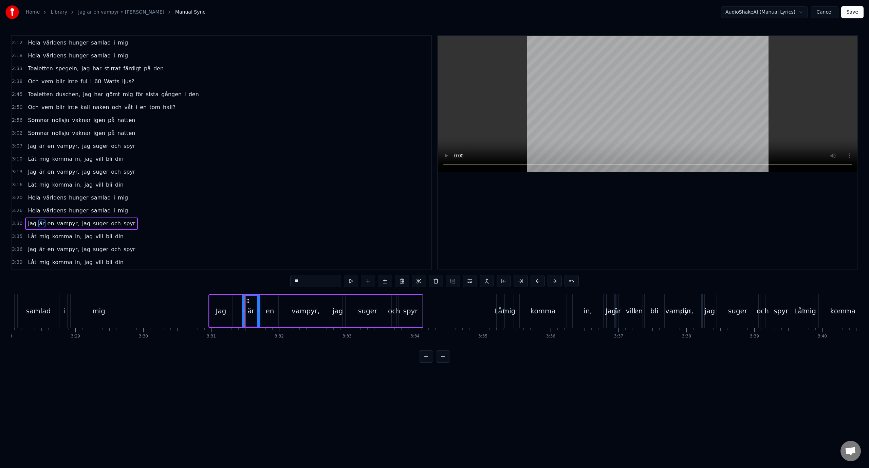
click at [219, 310] on div "Jag" at bounding box center [221, 311] width 11 height 10
click at [252, 314] on div "är" at bounding box center [251, 311] width 7 height 10
type input "**"
drag, startPoint x: 247, startPoint y: 302, endPoint x: 236, endPoint y: 302, distance: 10.9
click at [236, 302] on icon at bounding box center [236, 300] width 5 height 5
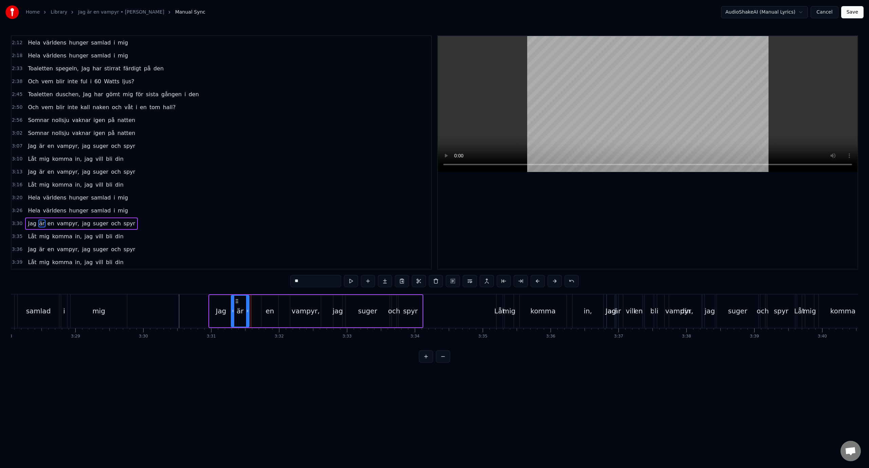
click at [242, 302] on div "är" at bounding box center [251, 311] width 19 height 32
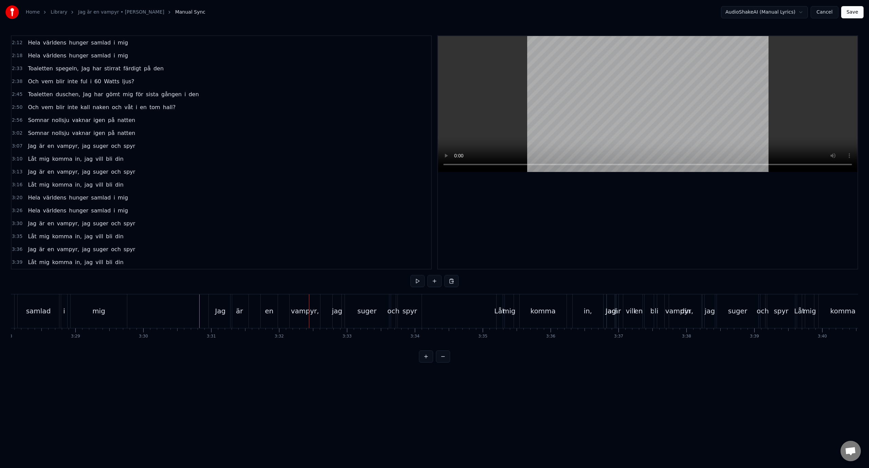
click at [302, 312] on div "vampyr," at bounding box center [305, 311] width 28 height 10
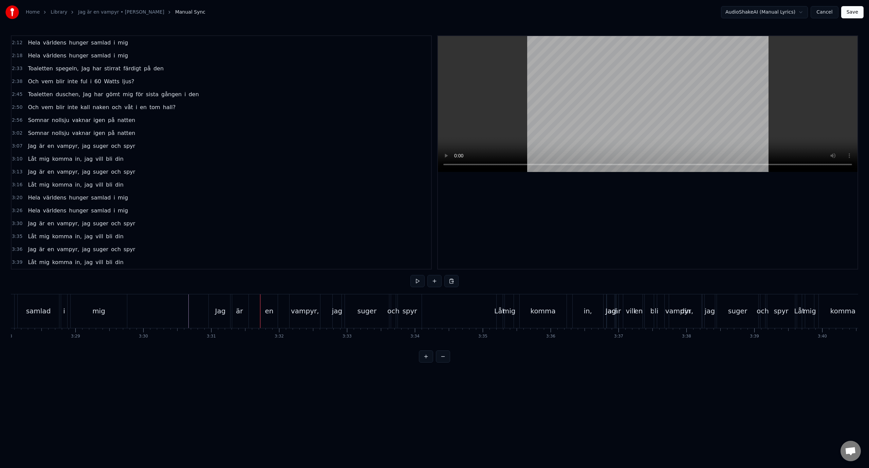
click at [271, 311] on div "en" at bounding box center [269, 311] width 8 height 10
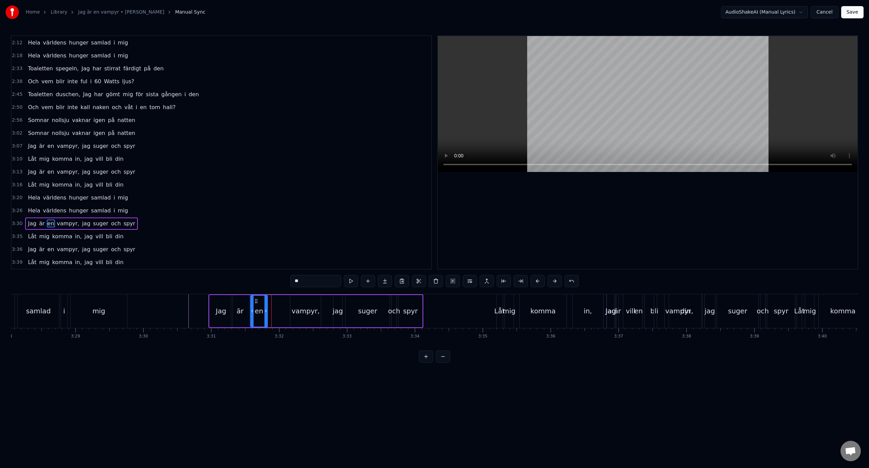
drag, startPoint x: 267, startPoint y: 302, endPoint x: 255, endPoint y: 304, distance: 11.7
click at [255, 304] on div "en" at bounding box center [259, 310] width 16 height 31
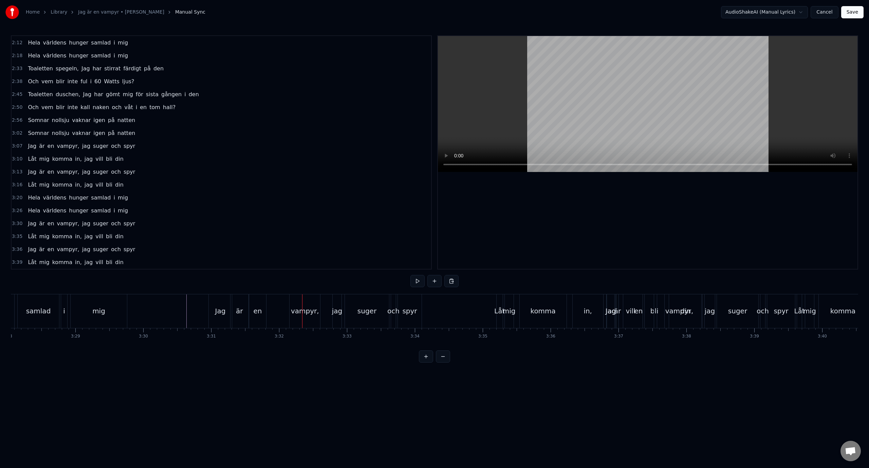
click at [310, 310] on div "vampyr," at bounding box center [305, 311] width 28 height 10
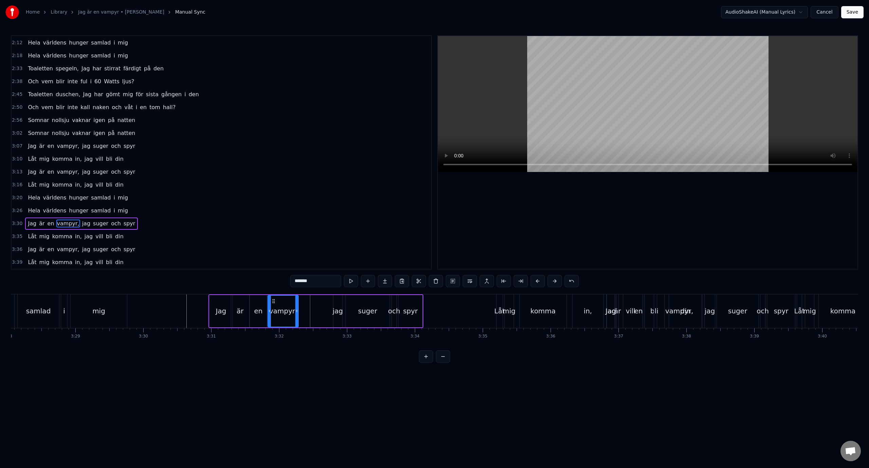
drag, startPoint x: 294, startPoint y: 302, endPoint x: 271, endPoint y: 304, distance: 22.5
click at [271, 304] on div "vampyr," at bounding box center [283, 310] width 30 height 31
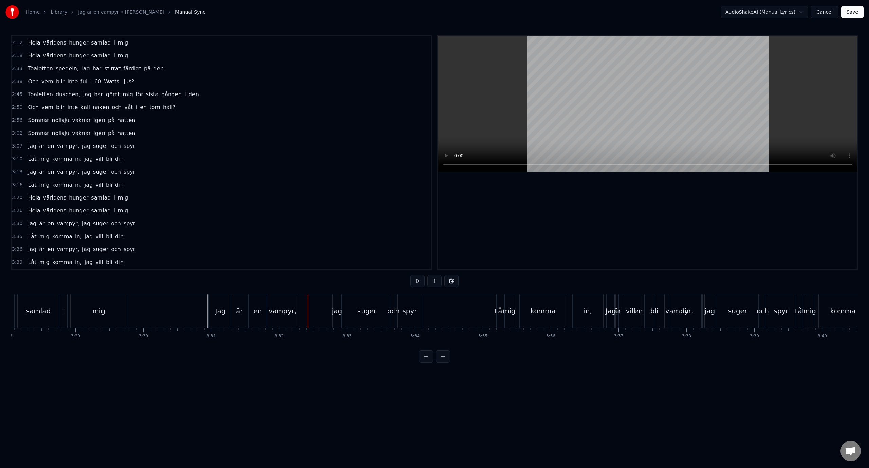
click at [257, 306] on div "en" at bounding box center [257, 311] width 8 height 10
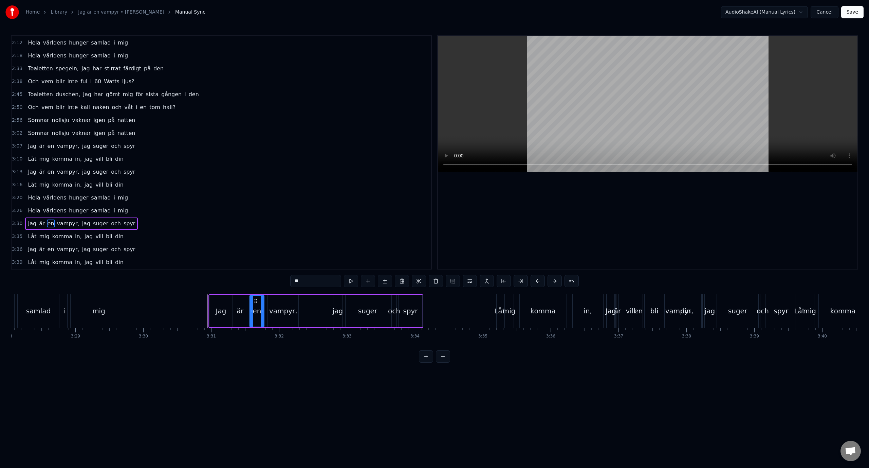
click at [263, 312] on icon at bounding box center [262, 310] width 3 height 5
click at [275, 311] on div "vampyr," at bounding box center [283, 311] width 28 height 10
type input "*******"
click at [269, 302] on icon at bounding box center [270, 300] width 5 height 5
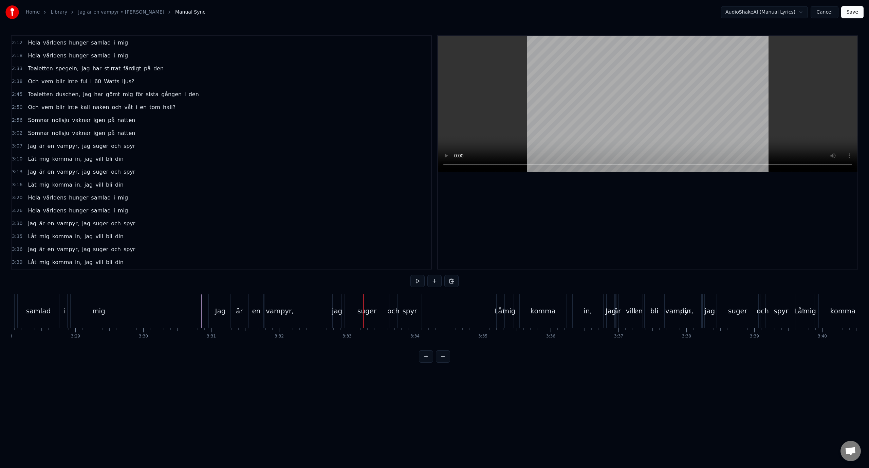
click at [337, 310] on div "jag" at bounding box center [337, 311] width 11 height 10
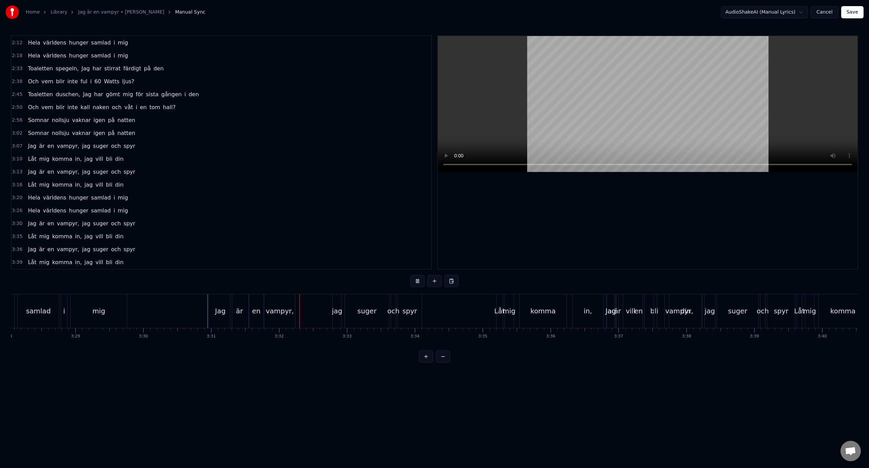
click at [236, 295] on div "är" at bounding box center [240, 311] width 18 height 34
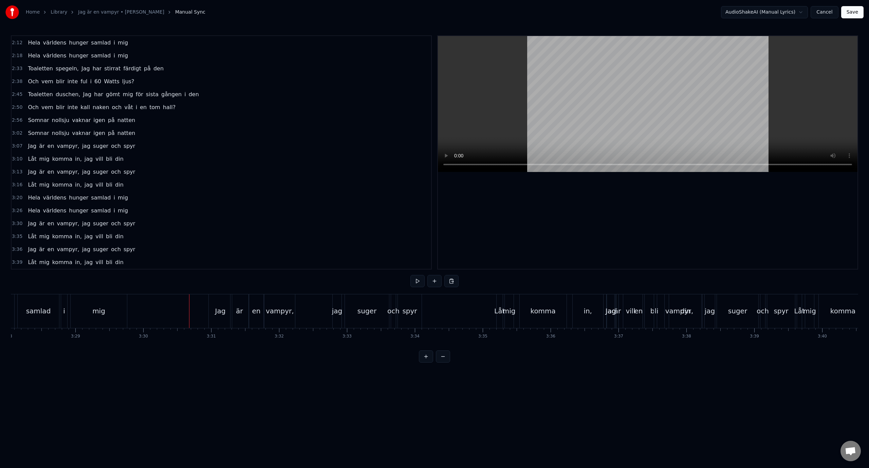
click at [256, 304] on div "en" at bounding box center [256, 311] width 14 height 34
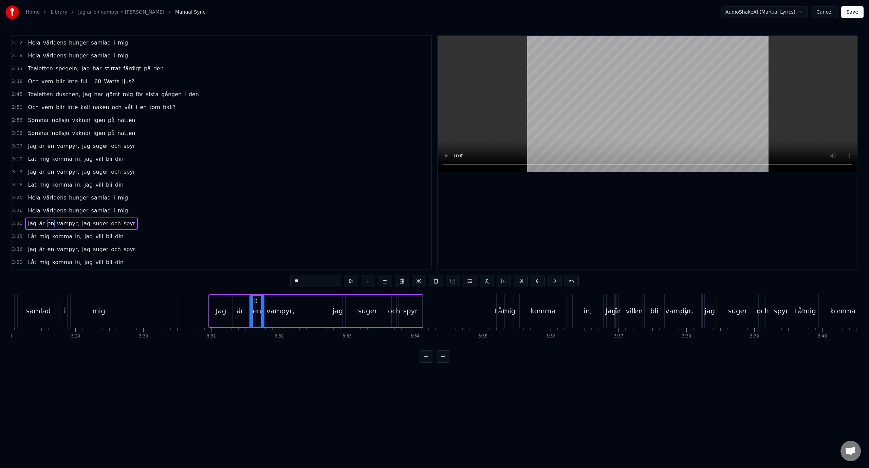
click at [240, 310] on div "är" at bounding box center [240, 311] width 7 height 10
drag, startPoint x: 248, startPoint y: 312, endPoint x: 245, endPoint y: 313, distance: 3.7
click at [245, 313] on icon at bounding box center [244, 310] width 3 height 5
click at [258, 312] on div "en" at bounding box center [257, 311] width 8 height 10
type input "**"
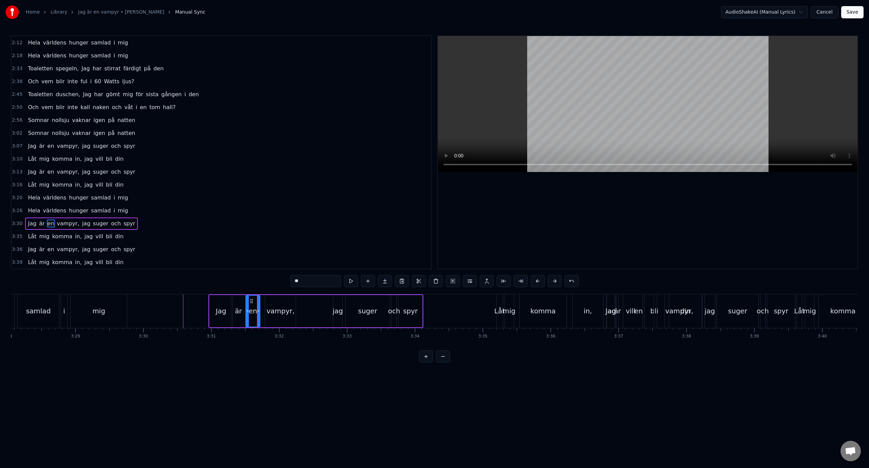
drag, startPoint x: 254, startPoint y: 301, endPoint x: 250, endPoint y: 302, distance: 4.1
click at [250, 302] on icon at bounding box center [251, 300] width 5 height 5
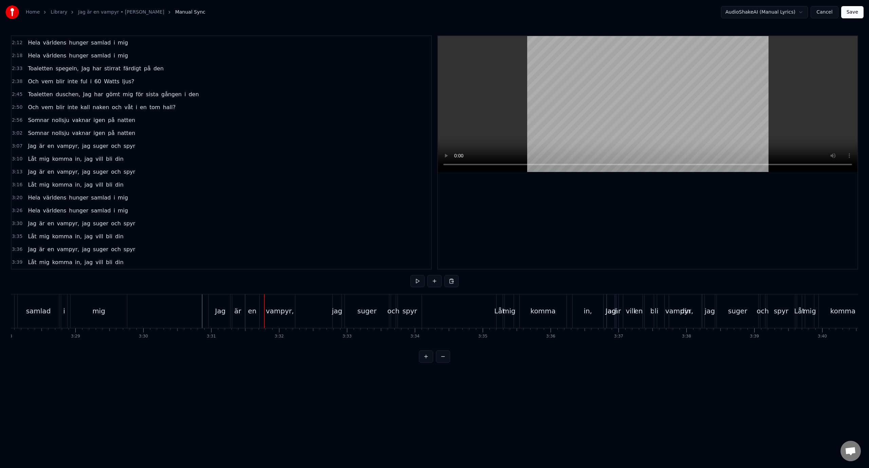
click at [235, 314] on div "är" at bounding box center [237, 311] width 7 height 10
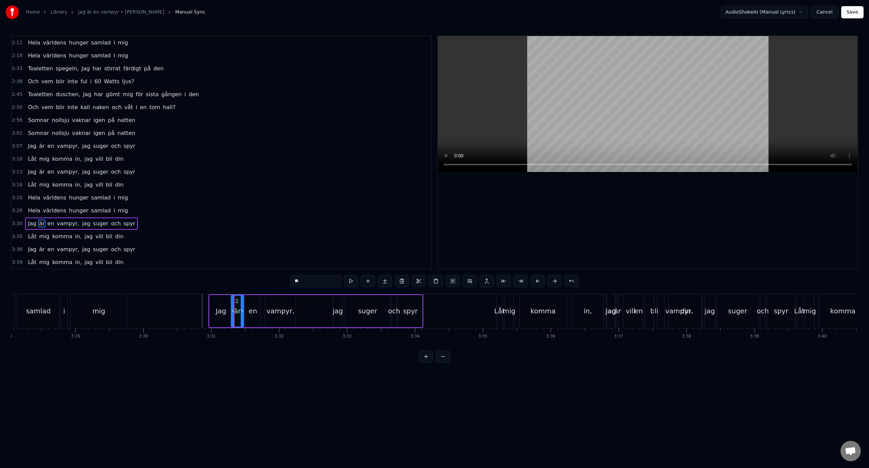
click at [242, 312] on icon at bounding box center [242, 310] width 3 height 5
click at [251, 312] on div "en" at bounding box center [253, 311] width 8 height 10
type input "**"
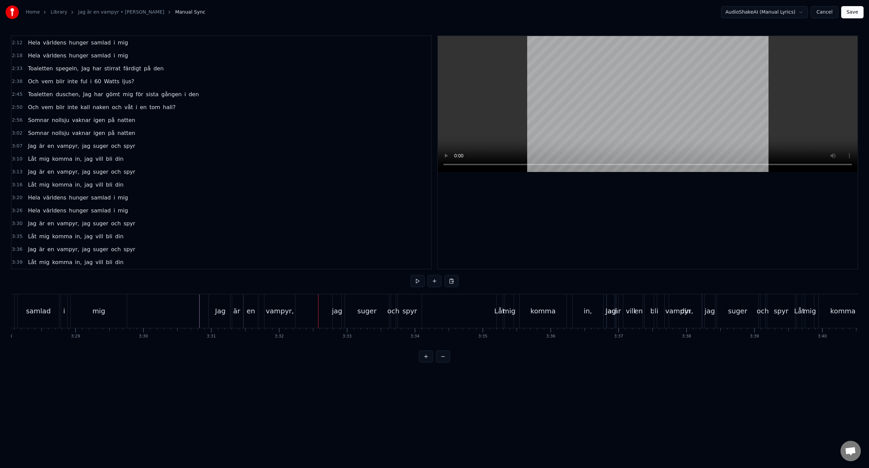
click at [284, 315] on div "vampyr," at bounding box center [280, 311] width 28 height 10
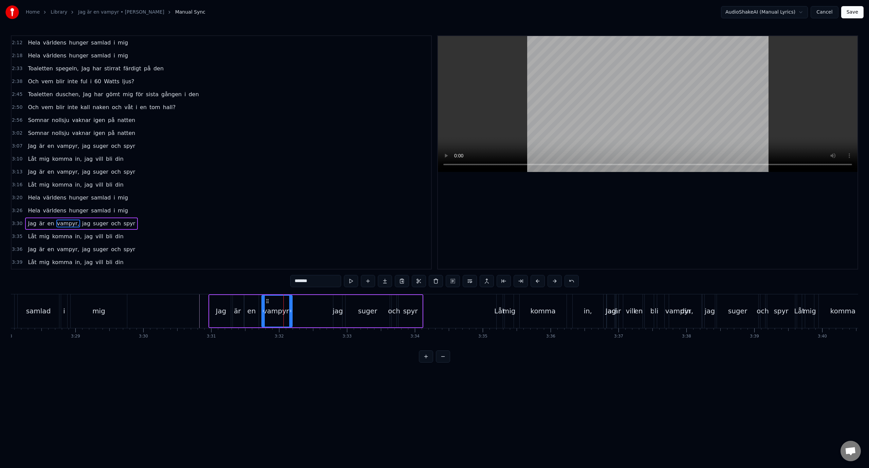
click at [268, 302] on icon at bounding box center [267, 300] width 5 height 5
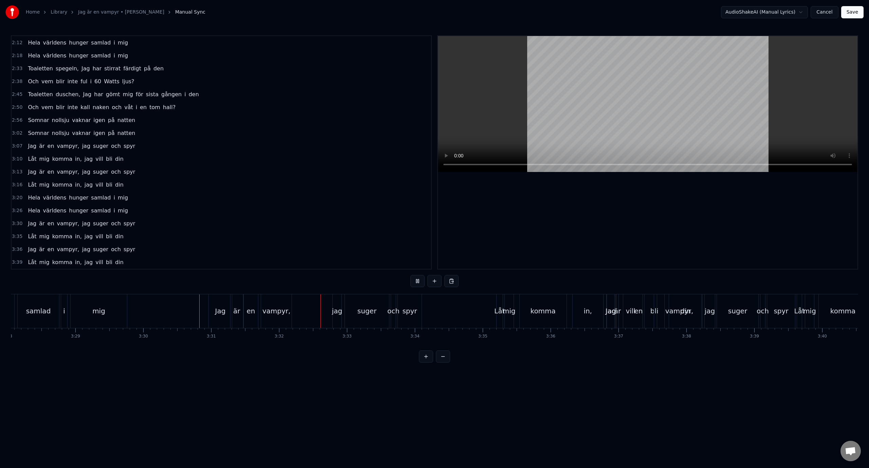
click at [212, 298] on div "Jag" at bounding box center [220, 311] width 23 height 34
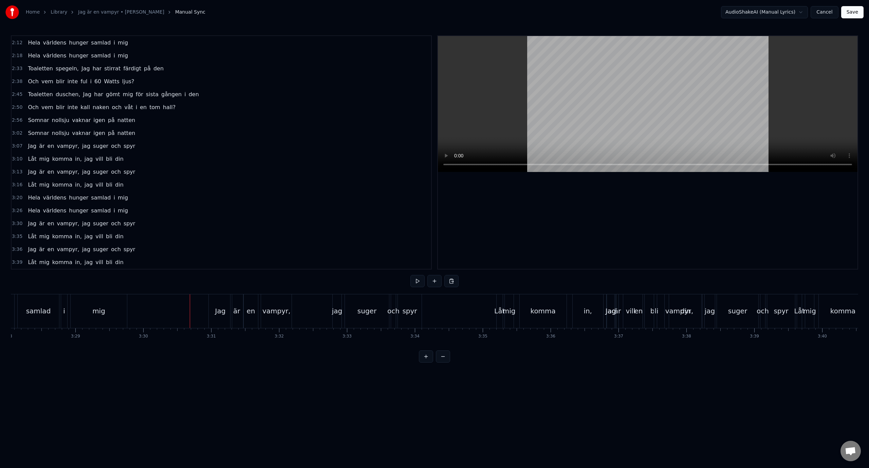
click at [348, 311] on div "suger" at bounding box center [367, 311] width 44 height 34
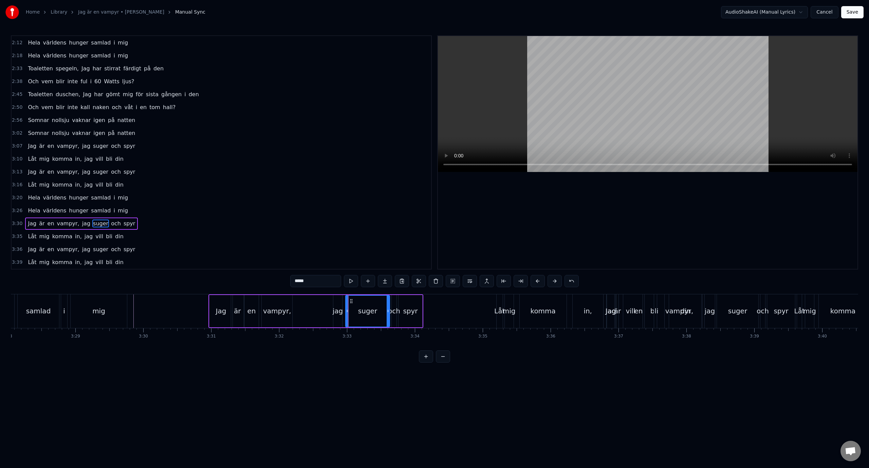
click at [334, 309] on div "jag" at bounding box center [338, 311] width 11 height 10
type input "***"
drag, startPoint x: 337, startPoint y: 301, endPoint x: 317, endPoint y: 302, distance: 20.4
click at [317, 302] on icon at bounding box center [318, 300] width 5 height 5
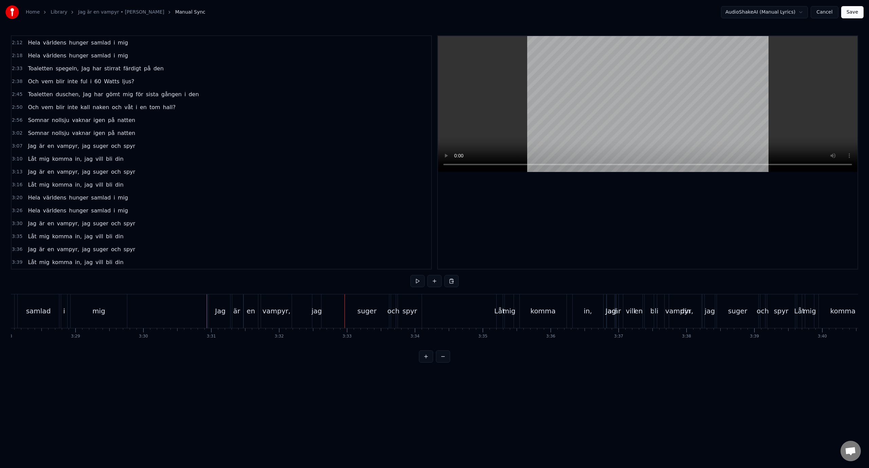
click at [315, 300] on div "jag" at bounding box center [316, 311] width 9 height 34
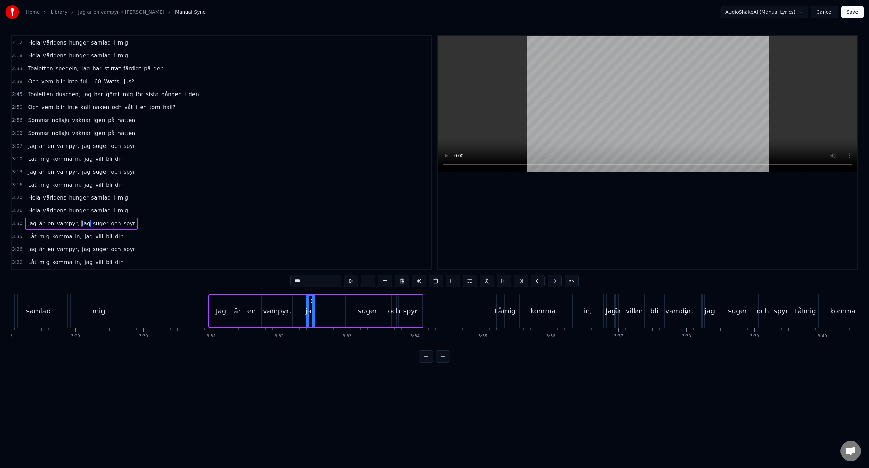
drag, startPoint x: 318, startPoint y: 302, endPoint x: 311, endPoint y: 302, distance: 6.8
click at [311, 302] on icon at bounding box center [311, 300] width 5 height 5
click at [363, 308] on div "suger" at bounding box center [367, 311] width 19 height 10
type input "*****"
drag, startPoint x: 353, startPoint y: 302, endPoint x: 325, endPoint y: 303, distance: 27.9
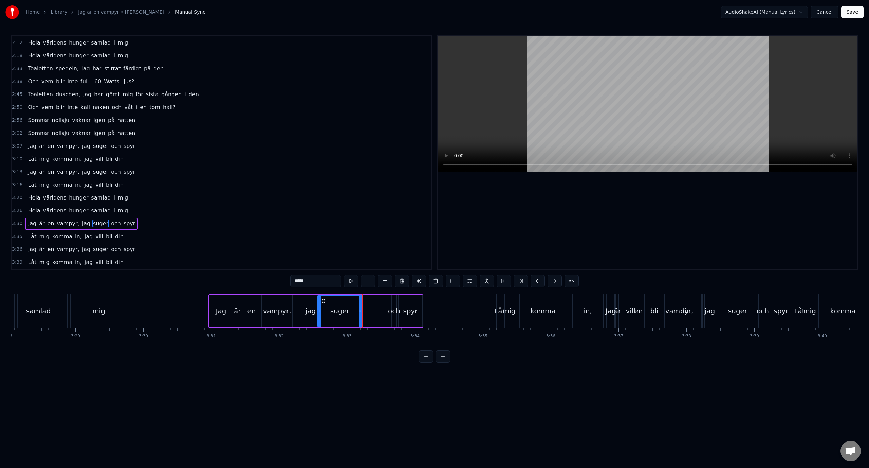
click at [325, 303] on icon at bounding box center [323, 300] width 5 height 5
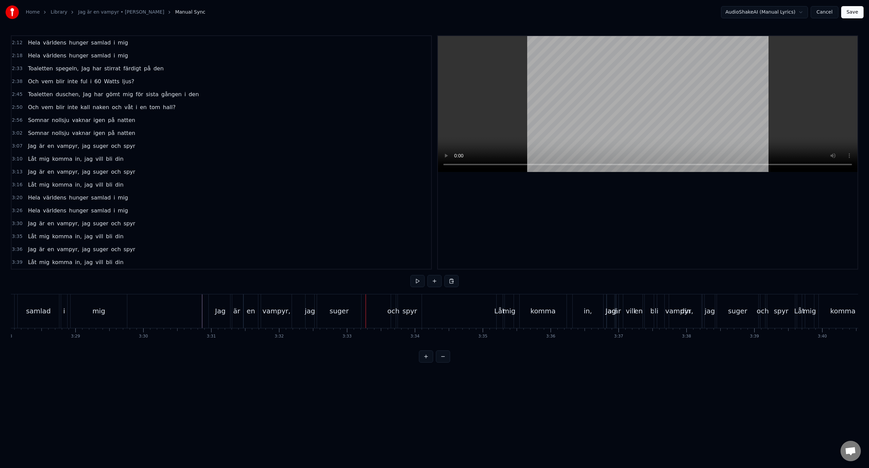
click at [395, 299] on div "och" at bounding box center [393, 311] width 5 height 34
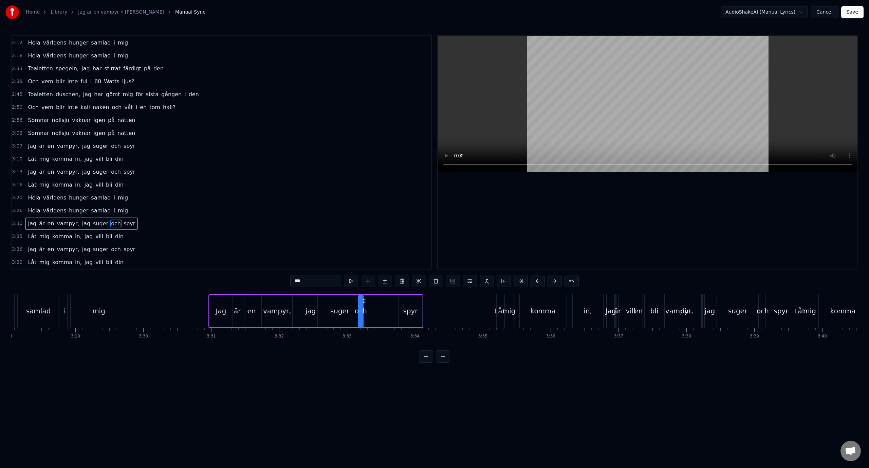
drag, startPoint x: 398, startPoint y: 301, endPoint x: 364, endPoint y: 302, distance: 33.3
click at [364, 302] on icon at bounding box center [364, 300] width 5 height 5
click at [410, 312] on div "spyr" at bounding box center [410, 311] width 15 height 10
type input "****"
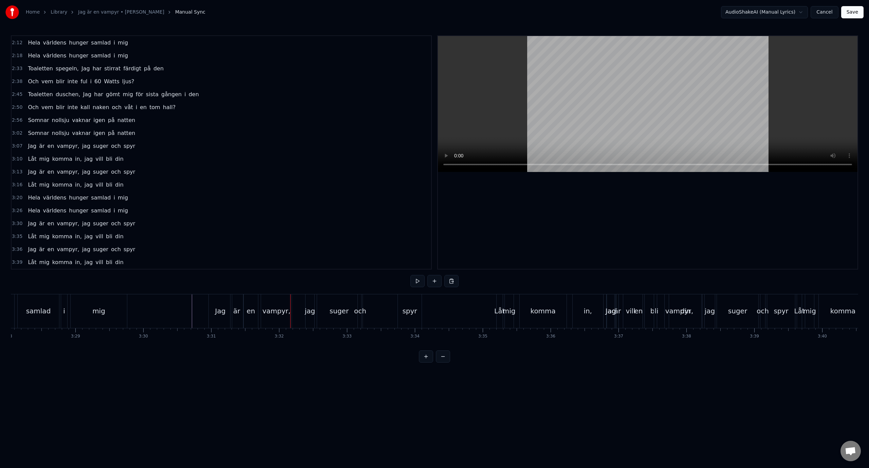
click at [234, 312] on div "är" at bounding box center [236, 311] width 7 height 10
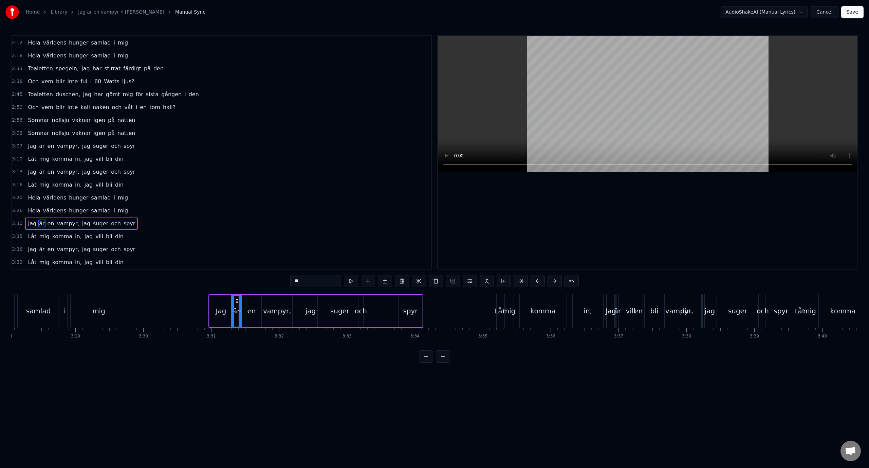
click at [240, 312] on icon at bounding box center [240, 310] width 3 height 5
click at [252, 311] on div "en" at bounding box center [251, 311] width 8 height 10
type input "**"
click at [248, 302] on icon at bounding box center [250, 300] width 5 height 5
click at [249, 302] on icon at bounding box center [248, 300] width 5 height 5
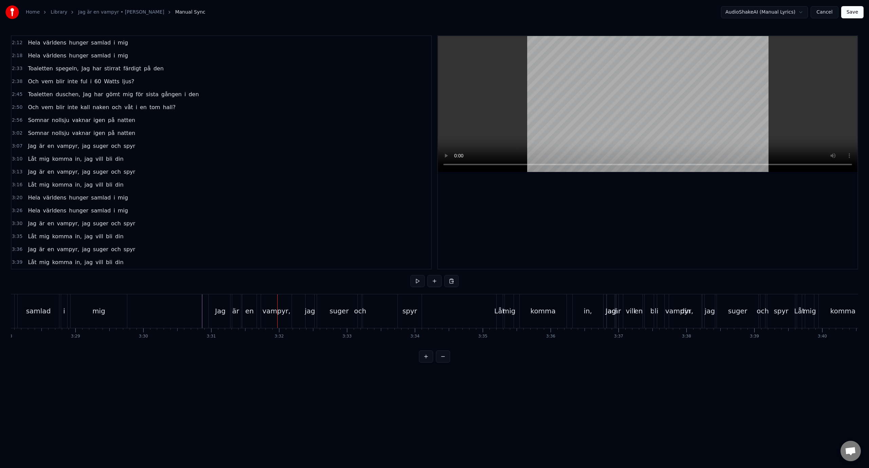
click at [251, 314] on div "en" at bounding box center [249, 311] width 8 height 10
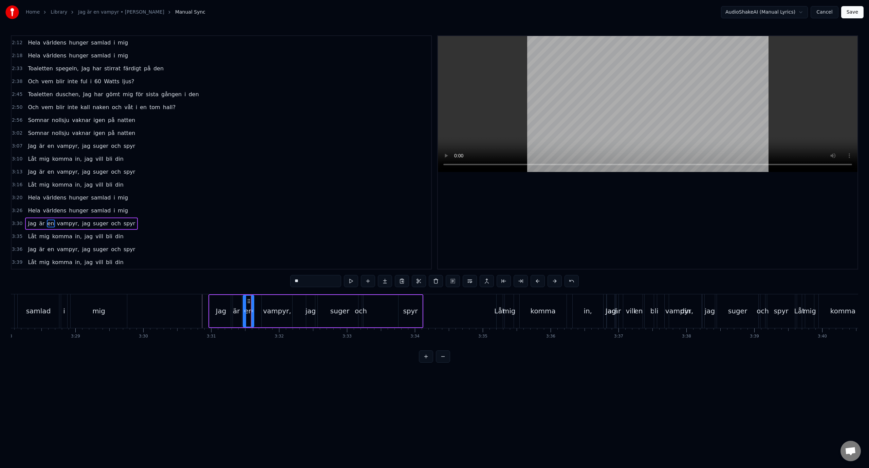
click at [253, 312] on icon at bounding box center [252, 310] width 3 height 5
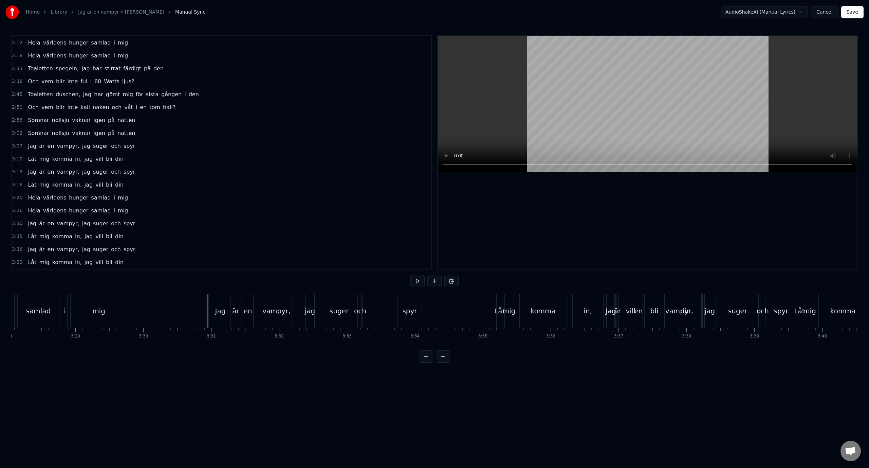
click at [311, 309] on div "jag" at bounding box center [310, 311] width 11 height 10
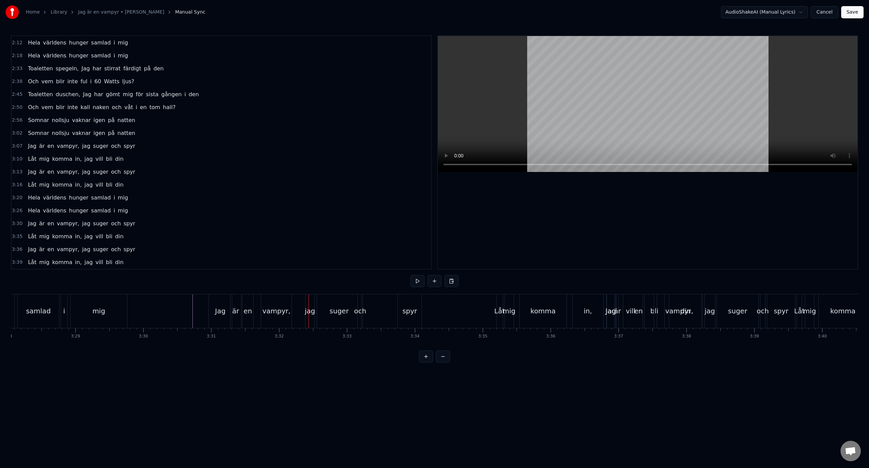
click at [313, 302] on div "jag" at bounding box center [310, 311] width 9 height 34
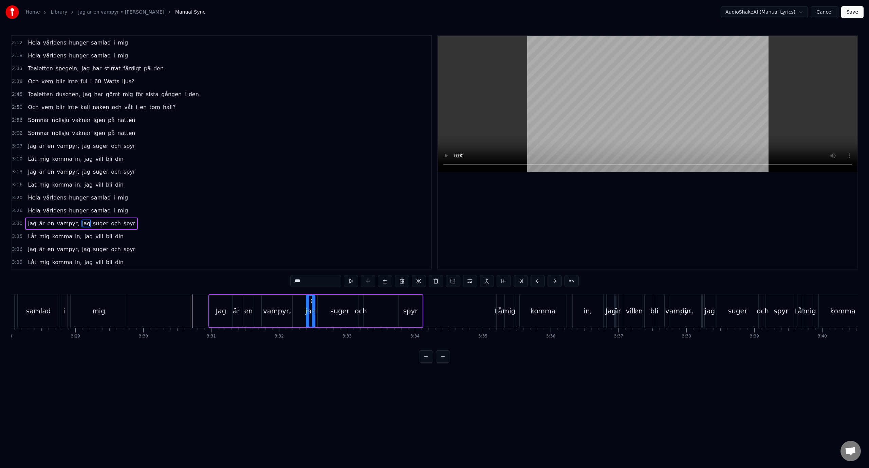
click at [313, 310] on icon at bounding box center [313, 310] width 3 height 5
drag, startPoint x: 313, startPoint y: 310, endPoint x: 318, endPoint y: 310, distance: 4.1
click at [317, 310] on icon at bounding box center [315, 310] width 3 height 5
drag, startPoint x: 311, startPoint y: 302, endPoint x: 307, endPoint y: 302, distance: 4.1
click at [309, 302] on circle at bounding box center [309, 302] width 0 height 0
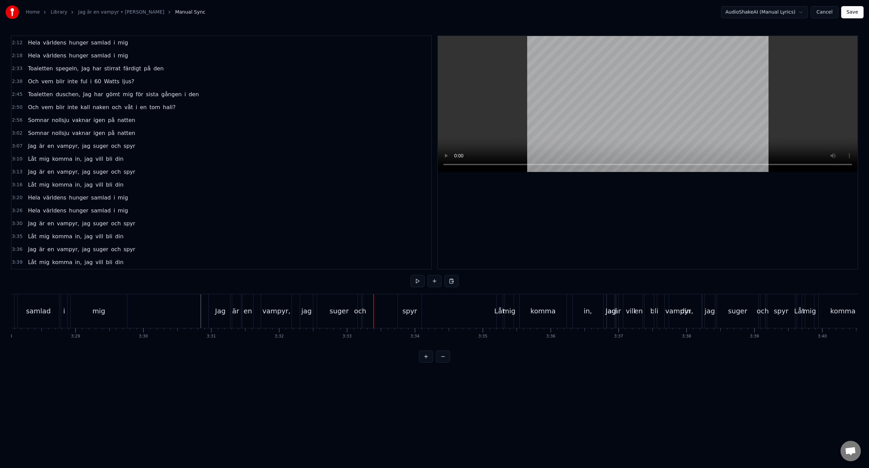
click at [328, 302] on div "suger" at bounding box center [339, 311] width 44 height 34
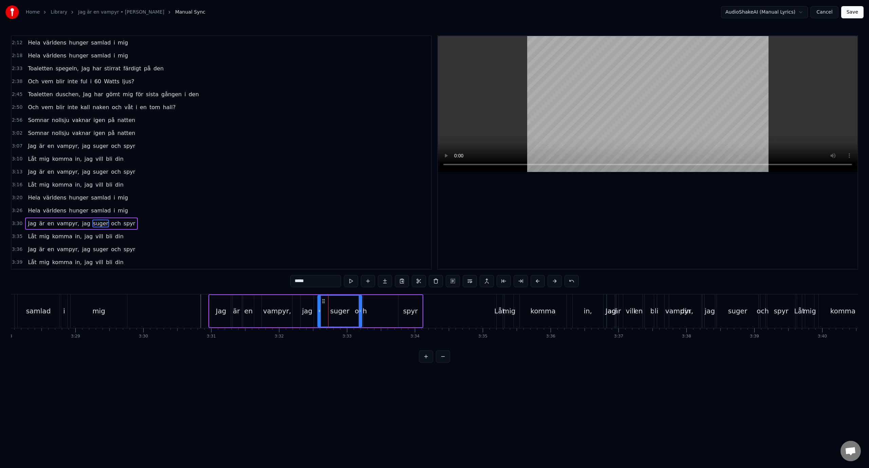
drag, startPoint x: 362, startPoint y: 307, endPoint x: 356, endPoint y: 308, distance: 5.6
click at [356, 308] on div "suger" at bounding box center [340, 311] width 45 height 32
drag, startPoint x: 360, startPoint y: 310, endPoint x: 347, endPoint y: 312, distance: 13.0
click at [347, 312] on icon at bounding box center [347, 310] width 3 height 5
click at [360, 311] on div "och" at bounding box center [361, 311] width 12 height 10
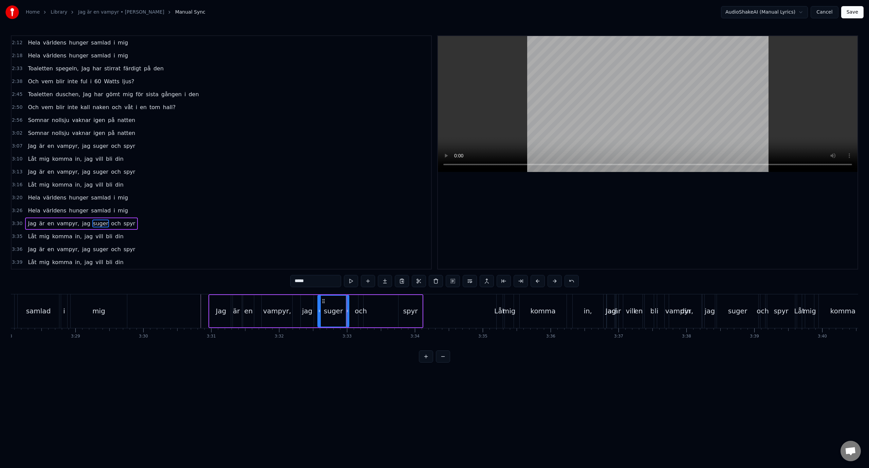
type input "***"
drag, startPoint x: 363, startPoint y: 300, endPoint x: 356, endPoint y: 302, distance: 7.1
click at [356, 302] on icon at bounding box center [357, 300] width 5 height 5
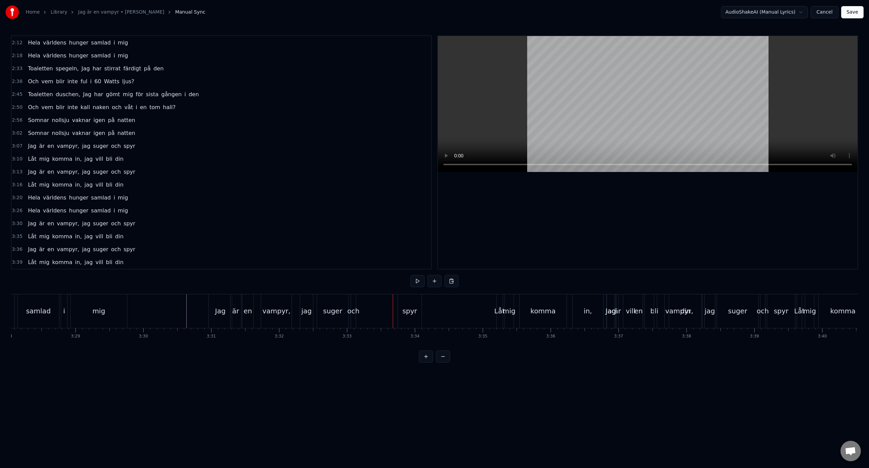
click at [351, 311] on div "och" at bounding box center [353, 311] width 12 height 10
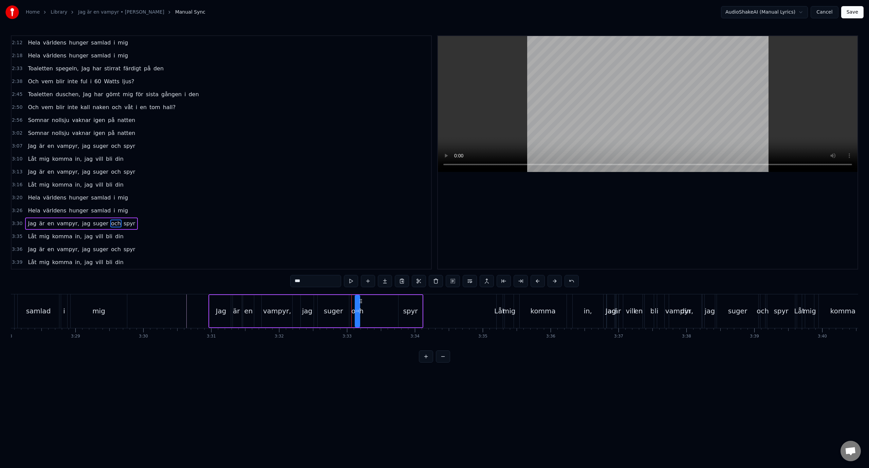
click at [361, 298] on icon at bounding box center [360, 300] width 5 height 5
click at [401, 308] on div "spyr" at bounding box center [411, 311] width 24 height 32
type input "****"
drag, startPoint x: 403, startPoint y: 302, endPoint x: 377, endPoint y: 302, distance: 26.5
click at [377, 302] on circle at bounding box center [376, 302] width 0 height 0
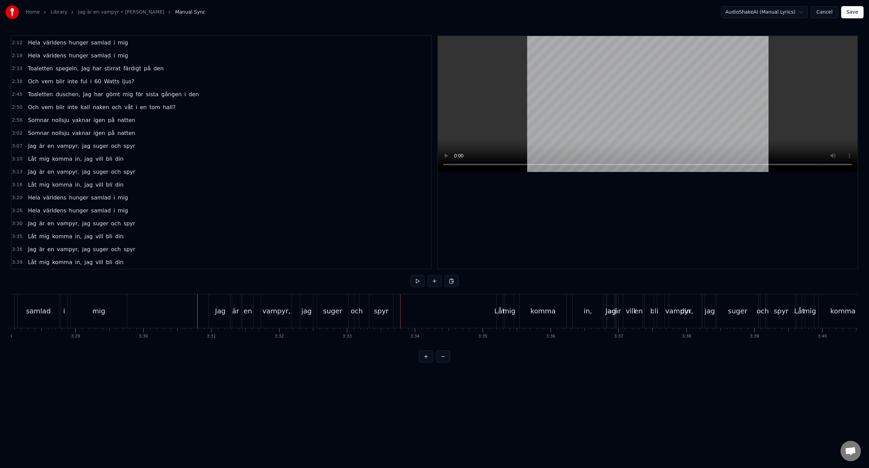
click at [354, 315] on div "och" at bounding box center [357, 311] width 12 height 10
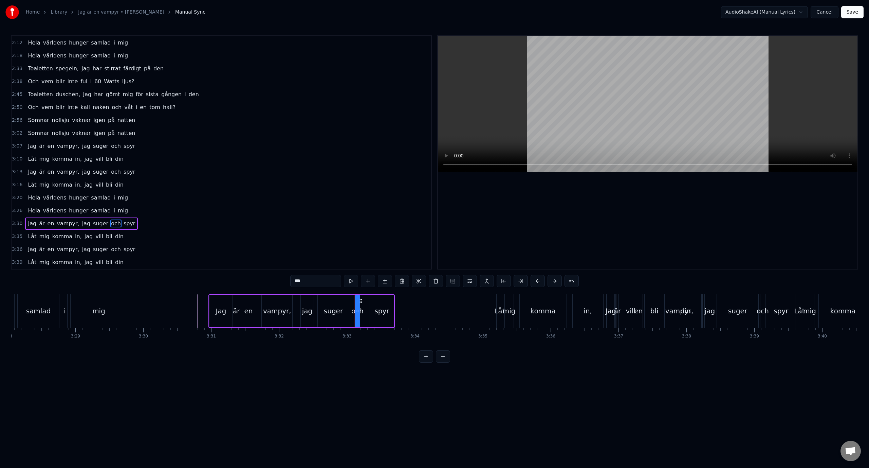
click at [342, 312] on div "suger" at bounding box center [333, 311] width 31 height 32
click at [358, 311] on div "och" at bounding box center [357, 311] width 12 height 10
drag, startPoint x: 362, startPoint y: 302, endPoint x: 358, endPoint y: 303, distance: 4.3
click at [358, 303] on icon at bounding box center [356, 300] width 5 height 5
click at [382, 309] on div "spyr" at bounding box center [382, 311] width 15 height 10
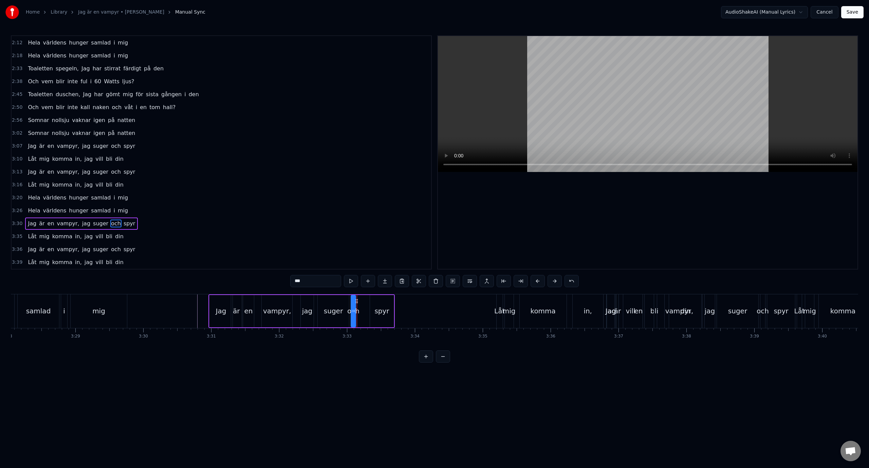
type input "****"
drag, startPoint x: 376, startPoint y: 303, endPoint x: 370, endPoint y: 302, distance: 6.2
click at [370, 302] on icon at bounding box center [368, 300] width 5 height 5
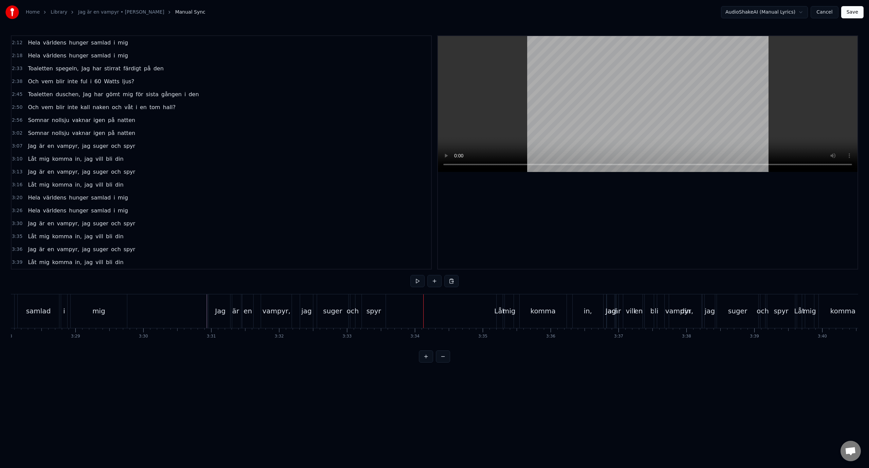
click at [354, 312] on div "och" at bounding box center [353, 311] width 12 height 10
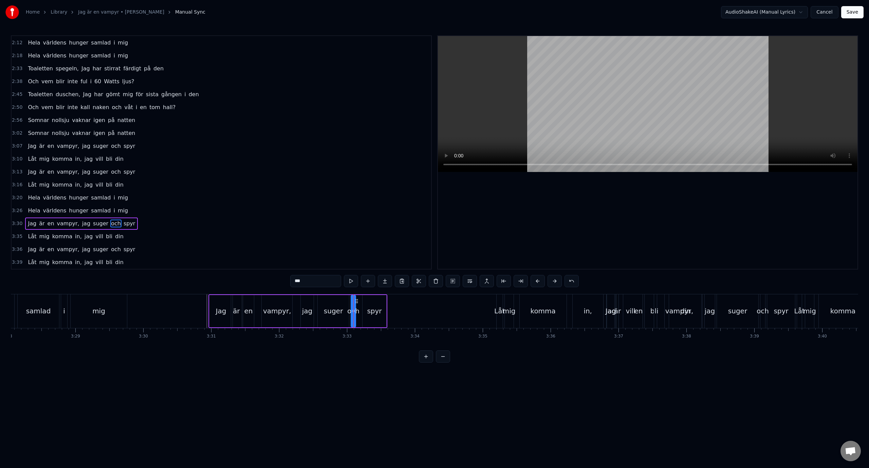
click at [356, 313] on div "och" at bounding box center [353, 311] width 12 height 10
drag, startPoint x: 354, startPoint y: 312, endPoint x: 359, endPoint y: 312, distance: 5.4
click at [359, 312] on icon at bounding box center [359, 310] width 3 height 5
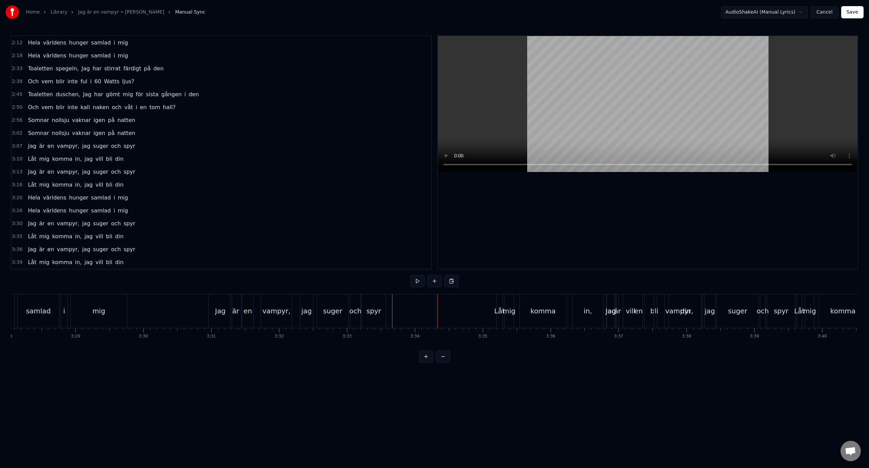
click at [129, 241] on div "3:35 Låt mig komma in, jag vill bli din" at bounding box center [222, 236] width 420 height 13
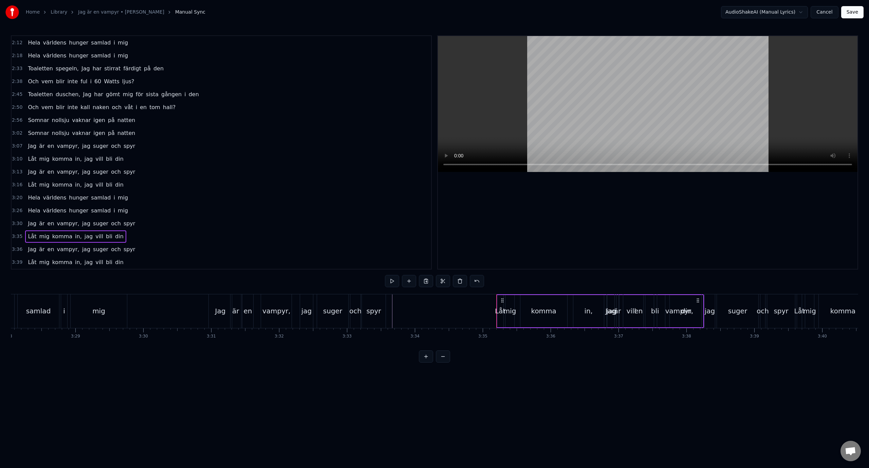
drag, startPoint x: 700, startPoint y: 302, endPoint x: 684, endPoint y: 304, distance: 15.7
click at [684, 304] on div "vampyr," at bounding box center [679, 311] width 44 height 34
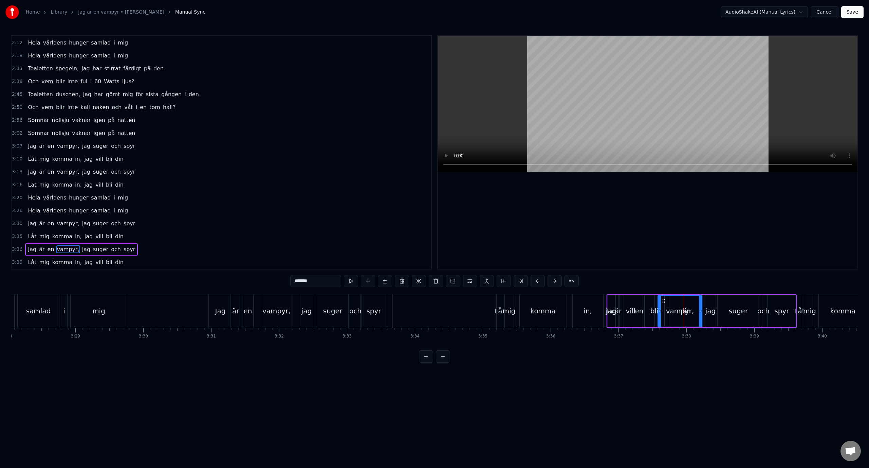
click at [207, 238] on div "3:35 Låt mig komma in, jag vill bli din" at bounding box center [222, 236] width 420 height 13
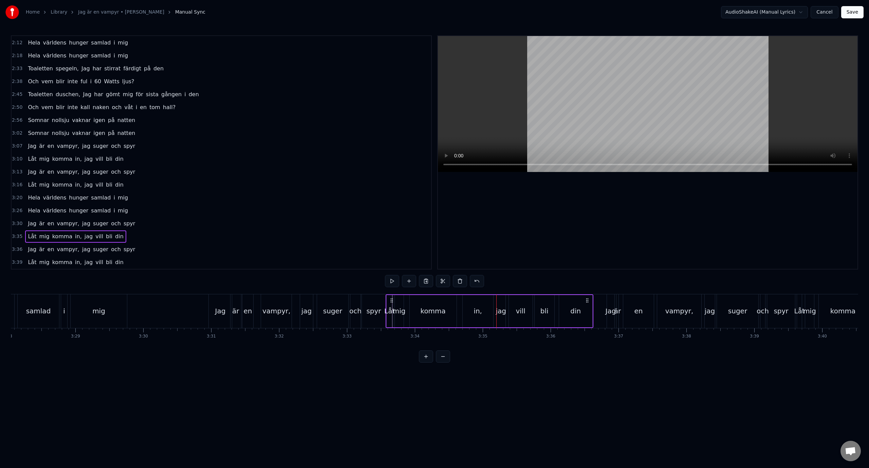
drag, startPoint x: 503, startPoint y: 300, endPoint x: 394, endPoint y: 305, distance: 109.4
click at [394, 305] on div "Låt mig komma in, jag vill bli din" at bounding box center [490, 311] width 208 height 34
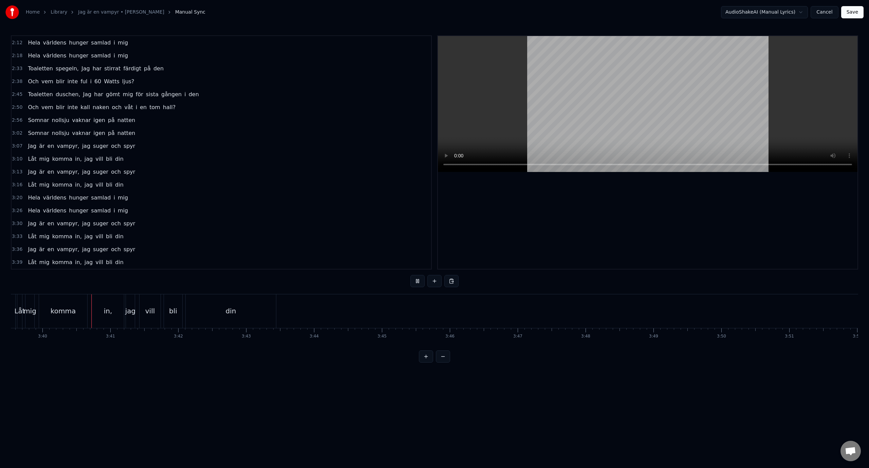
scroll to position [0, 14910]
click at [852, 18] on div "Home Library Jag är en vampyr • [PERSON_NAME] Manual Sync AudioShakeAI (Manual …" at bounding box center [434, 12] width 869 height 24
click at [853, 11] on button "Save" at bounding box center [852, 12] width 22 height 12
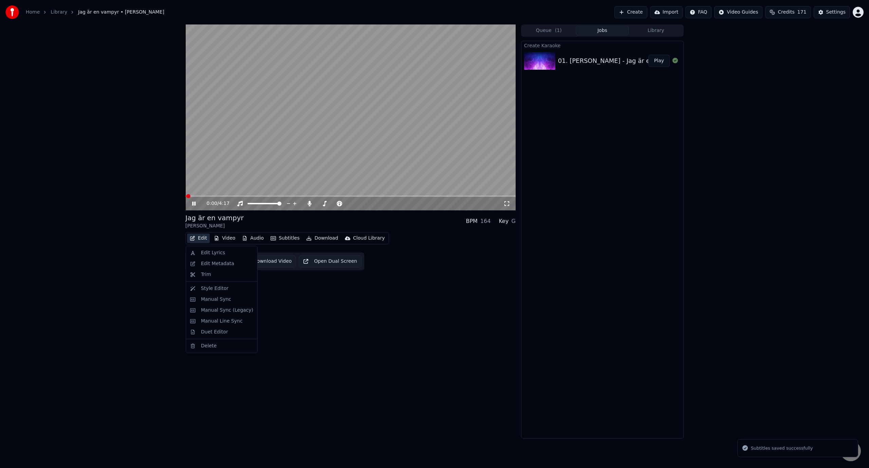
click at [199, 238] on button "Edit" at bounding box center [198, 238] width 23 height 10
click at [225, 299] on div "Manual Sync" at bounding box center [216, 299] width 30 height 7
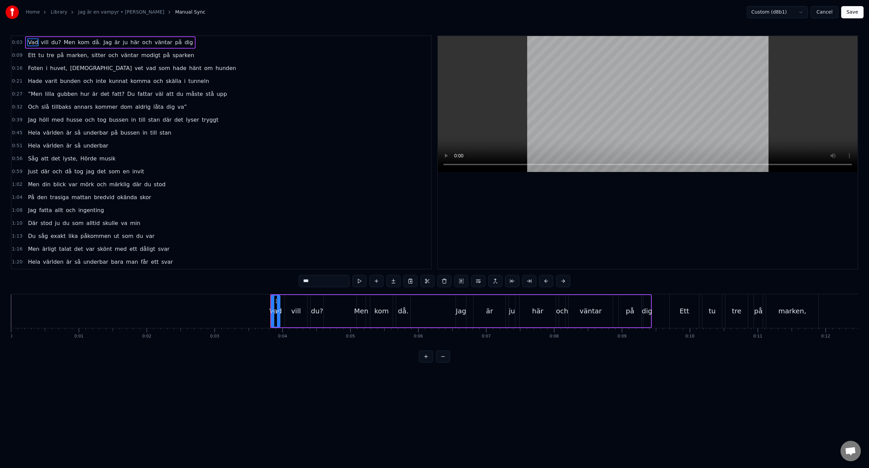
click at [181, 54] on div "0:09 Ett tu tre på marken, sitter och väntar modigt på sparken" at bounding box center [222, 55] width 420 height 13
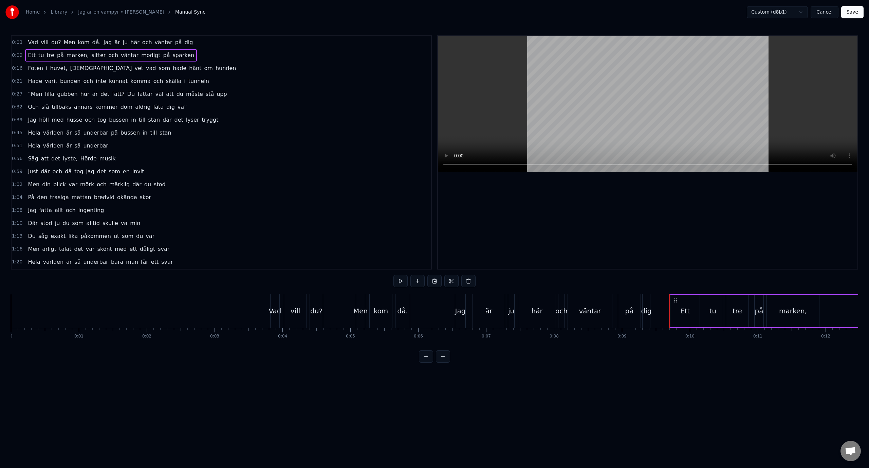
click at [187, 67] on div "0:16 Foten i huvet, [DEMOGRAPHIC_DATA] vet vad som hade hänt om hunden" at bounding box center [222, 68] width 420 height 13
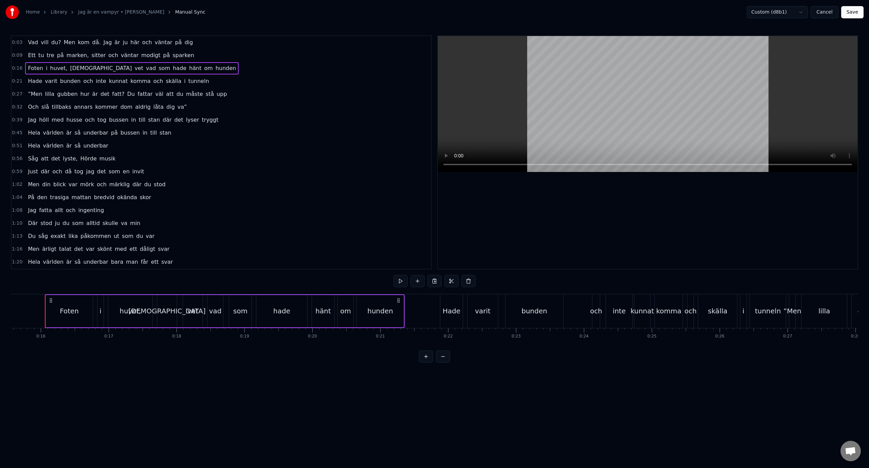
click at [216, 82] on div "0:21 Hade varit bunden och inte kunnat komma och skälla i tunneln" at bounding box center [222, 81] width 420 height 13
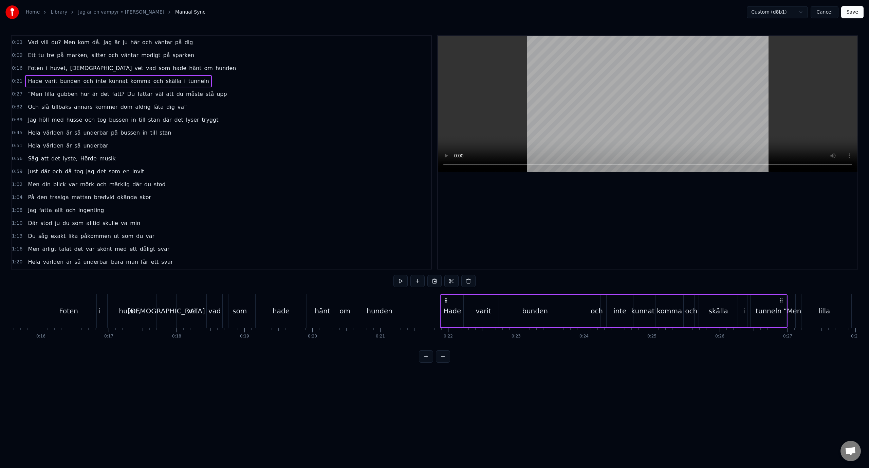
click at [220, 96] on div "0:27 ”Men lilla gubben hur är det fatt? Du fattar väl att du måste stå upp" at bounding box center [222, 94] width 420 height 13
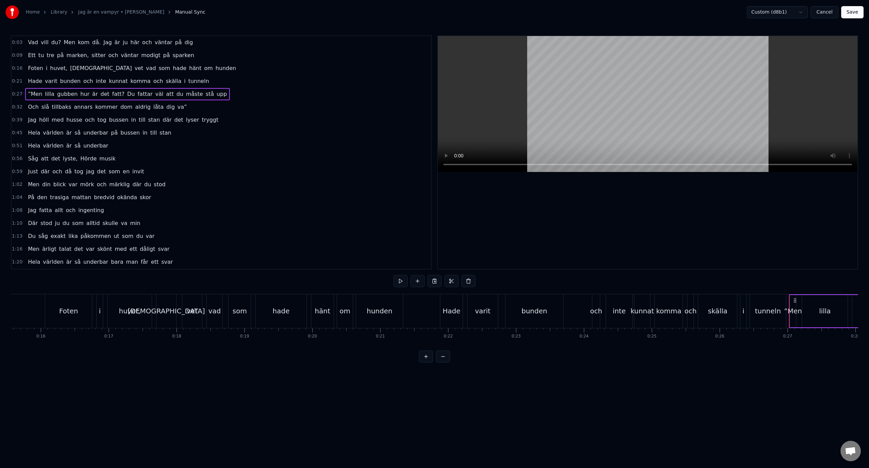
click at [220, 107] on div "0:32 Och slå tillbaks annars kommer dom aldrig låta dig va”" at bounding box center [222, 107] width 420 height 13
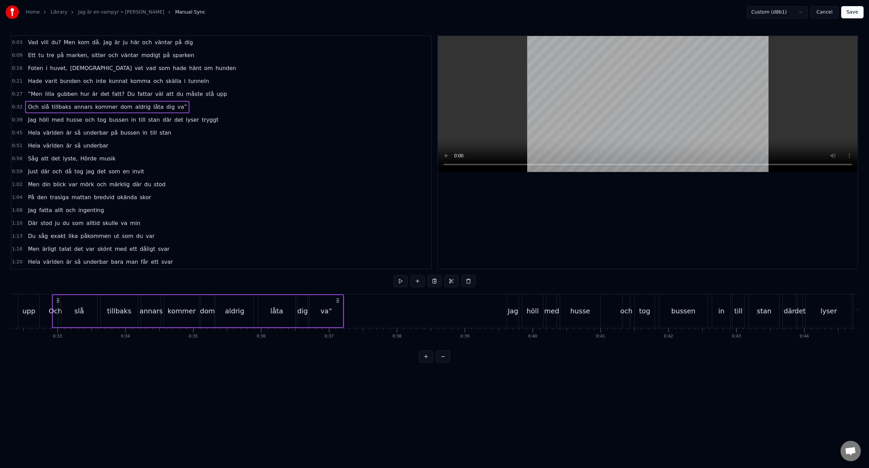
scroll to position [0, 2202]
click at [219, 118] on div "0:39 Jag höll med husse och tog bussen in till stan där det lyser tryggt" at bounding box center [222, 119] width 420 height 13
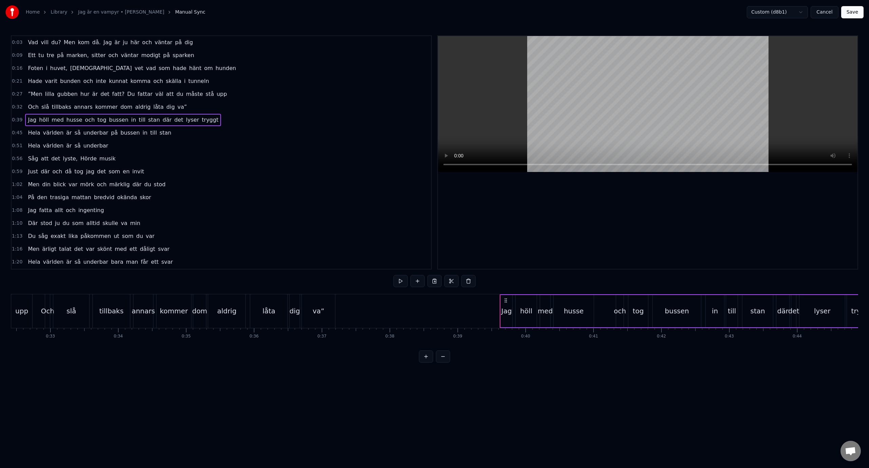
click at [218, 113] on div "0:39 Jag höll med husse och tog bussen in till stan där det lyser tryggt" at bounding box center [222, 119] width 420 height 13
click at [222, 102] on div "0:32 Och slå tillbaks annars kommer dom aldrig låta dig va”" at bounding box center [222, 107] width 420 height 13
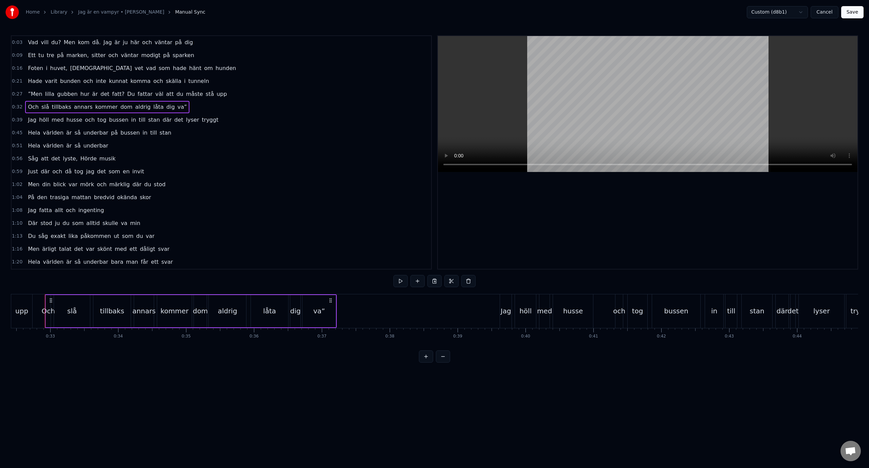
click at [223, 115] on div "0:39 Jag höll med husse och tog bussen in till stan där det lyser tryggt" at bounding box center [222, 119] width 420 height 13
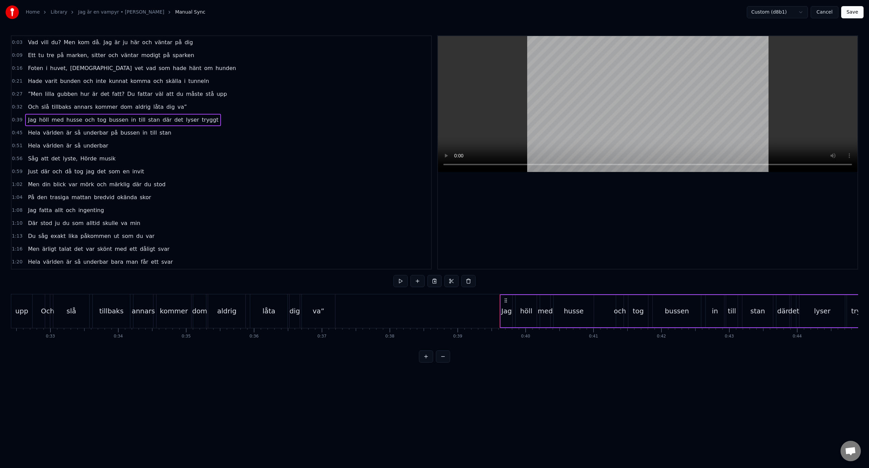
click at [214, 106] on div "0:32 Och slå tillbaks annars kommer dom aldrig låta dig va”" at bounding box center [222, 107] width 420 height 13
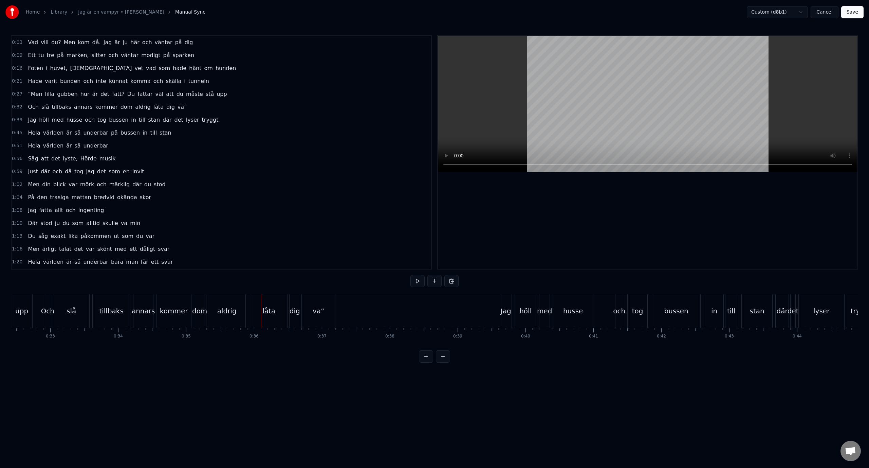
click at [248, 124] on div "0:39 Jag höll med husse och tog bussen in till stan där det lyser tryggt" at bounding box center [222, 119] width 420 height 13
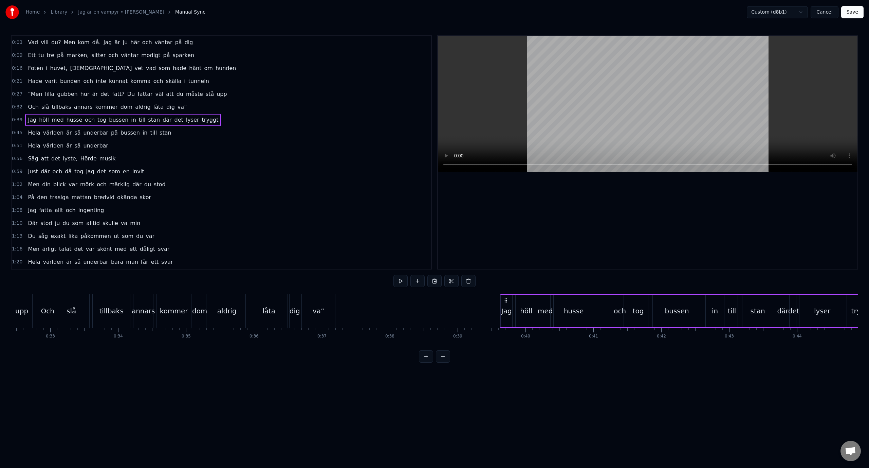
click at [221, 134] on div "0:45 Hela världen är så underbar på bussen in till stan" at bounding box center [222, 132] width 420 height 13
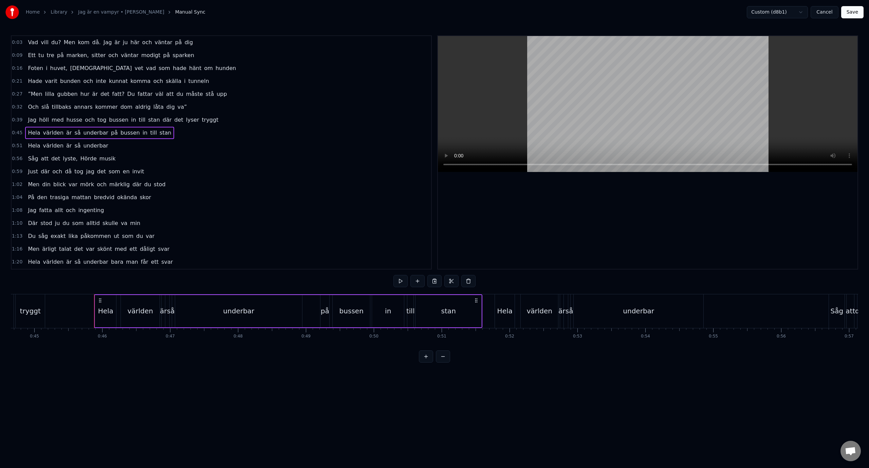
scroll to position [0, 3082]
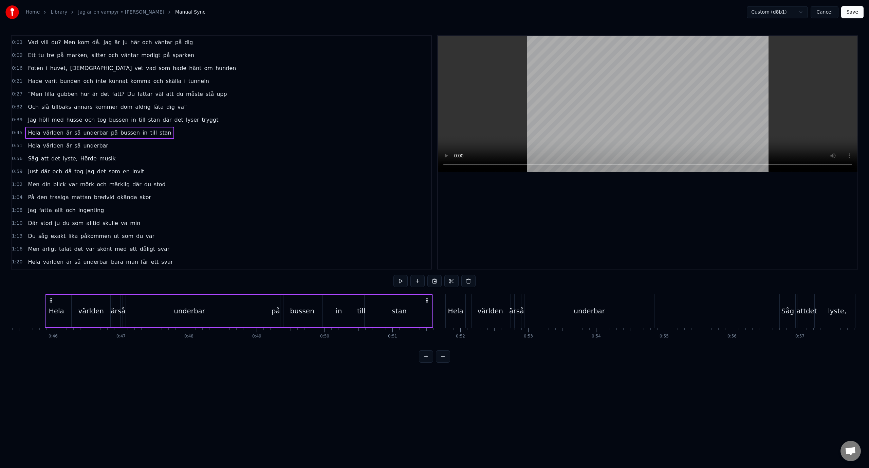
click at [204, 150] on div "0:51 Hela världen är så underbar" at bounding box center [222, 145] width 420 height 13
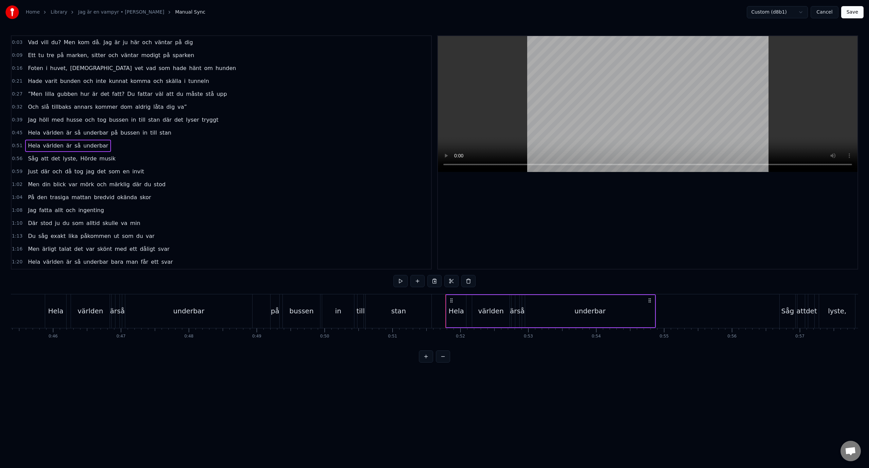
click at [203, 162] on div "0:56 Såg att det lyste, Hörde musik" at bounding box center [222, 158] width 420 height 13
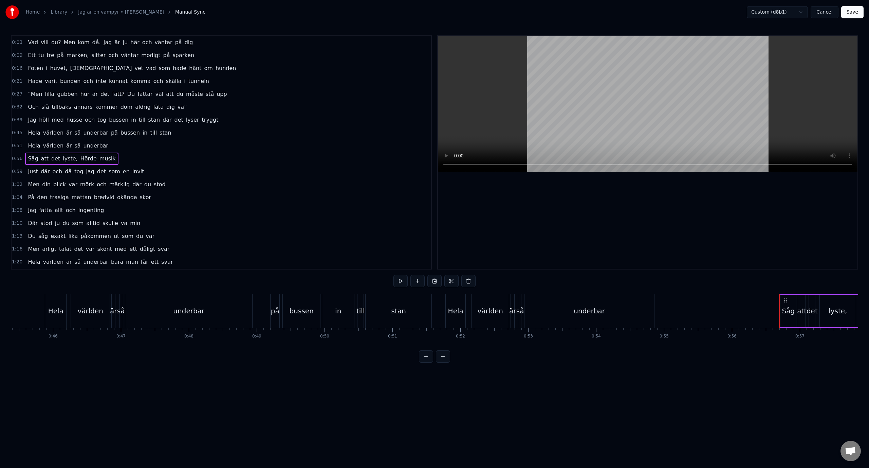
click at [81, 162] on span "Hörde" at bounding box center [89, 159] width 18 height 8
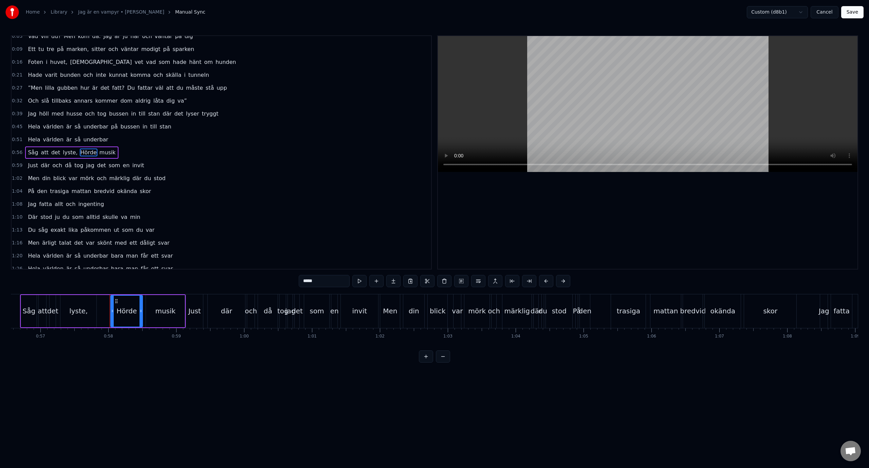
scroll to position [0, 3907]
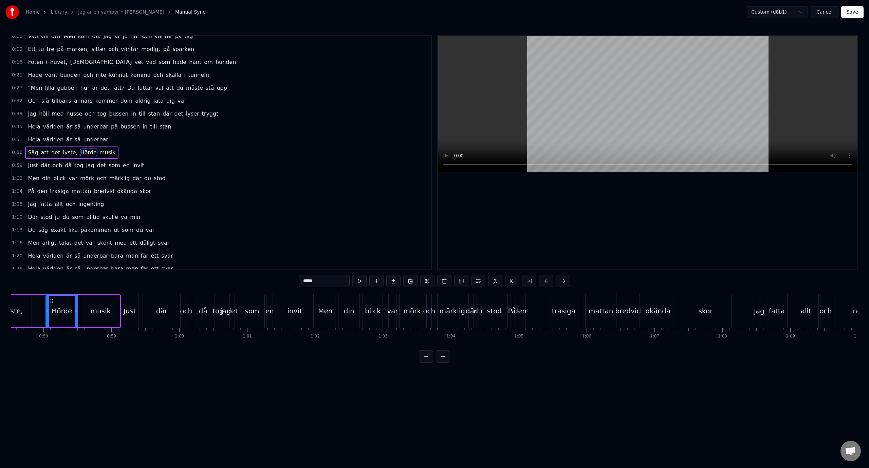
click at [307, 282] on input "*****" at bounding box center [324, 281] width 51 height 12
click at [315, 285] on input "*****" at bounding box center [315, 281] width 51 height 12
type input "*****"
click at [861, 12] on button "Save" at bounding box center [852, 12] width 22 height 12
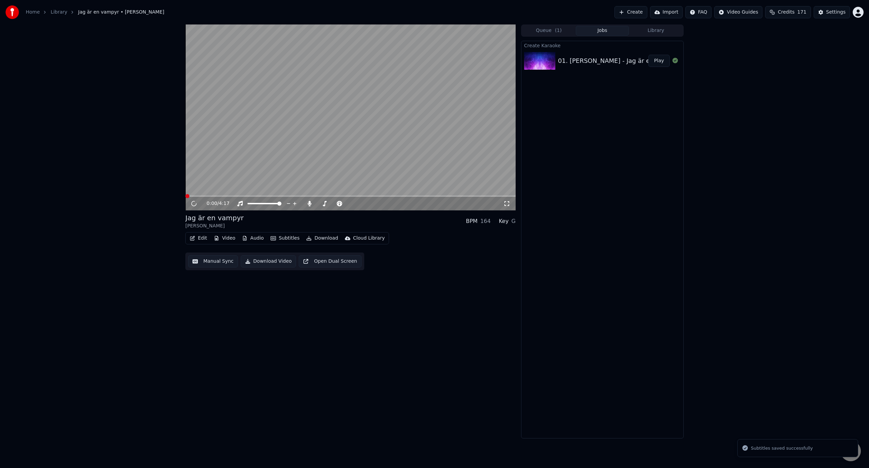
click at [200, 237] on button "Edit" at bounding box center [198, 238] width 23 height 10
click at [229, 302] on div "Manual Sync" at bounding box center [227, 299] width 52 height 7
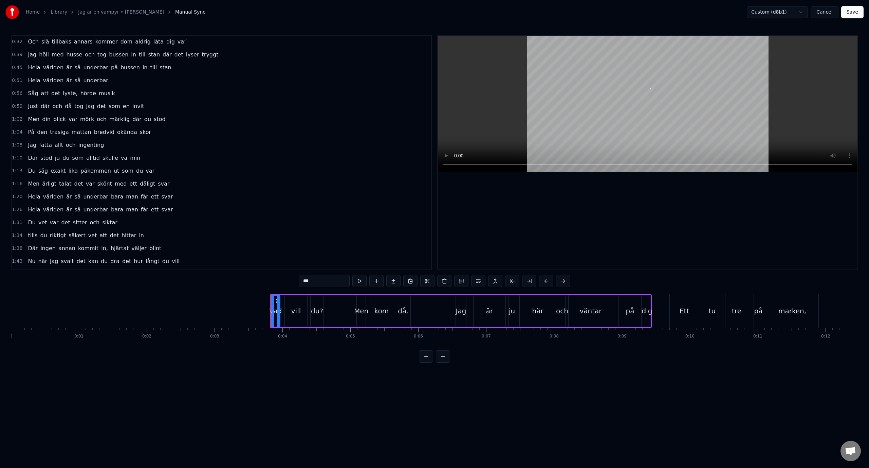
scroll to position [68, 0]
click at [184, 141] on div "1:08 Jag fatta allt och ingenting" at bounding box center [222, 142] width 420 height 13
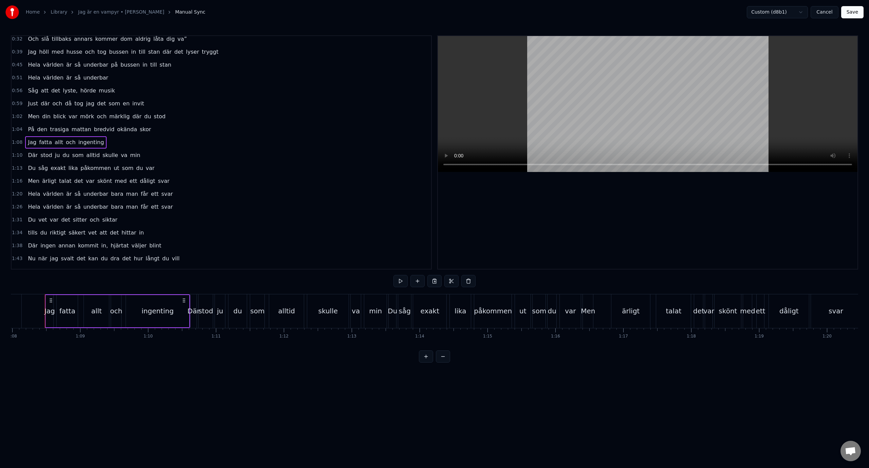
click at [185, 124] on div "1:04 På den trasiga mattan bredvid okända skor" at bounding box center [222, 129] width 420 height 13
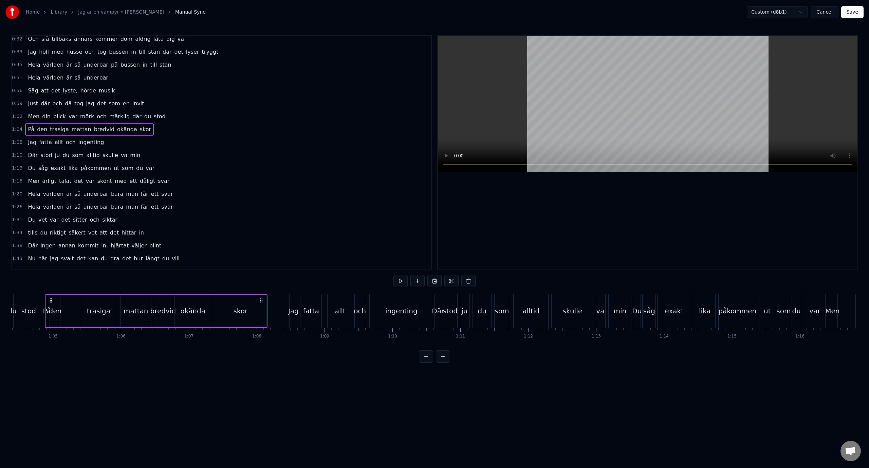
click at [178, 113] on div "1:02 Men din blick var mörk och märklig där du stod" at bounding box center [222, 116] width 420 height 13
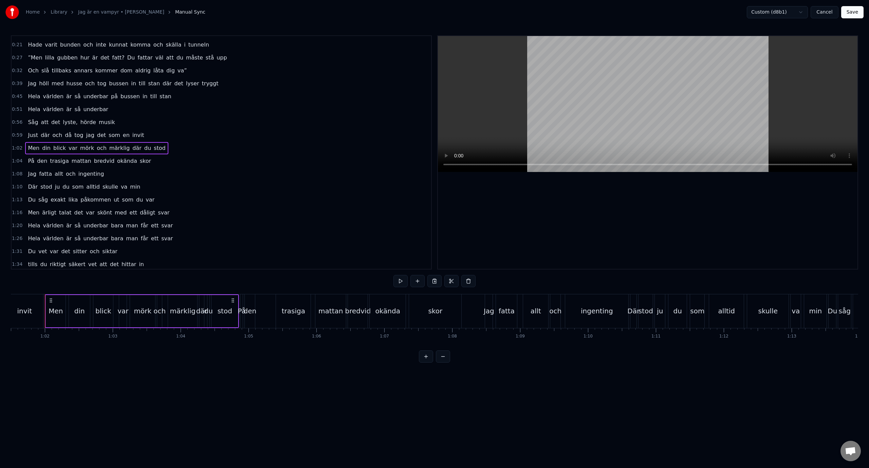
scroll to position [34, 0]
click at [168, 121] on div "0:56 Såg att det lyste, hörde musik" at bounding box center [222, 124] width 420 height 13
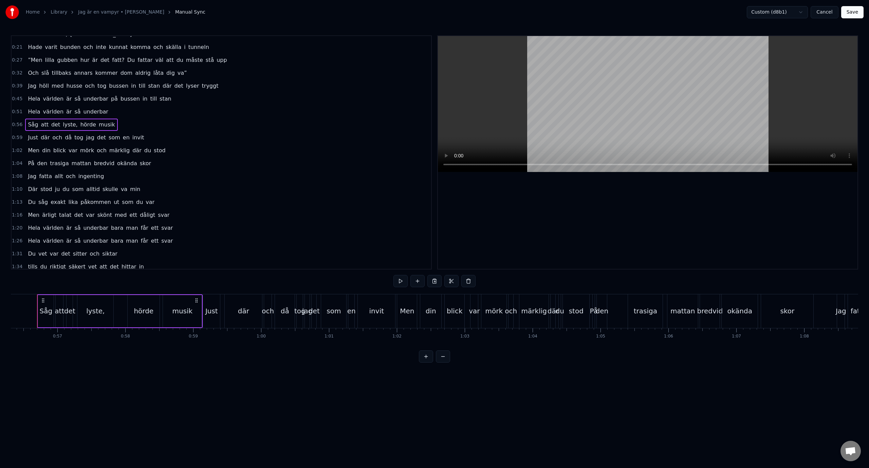
scroll to position [0, 3817]
click at [171, 140] on div "0:59 Just där och då tog jag det som en invit" at bounding box center [222, 137] width 420 height 13
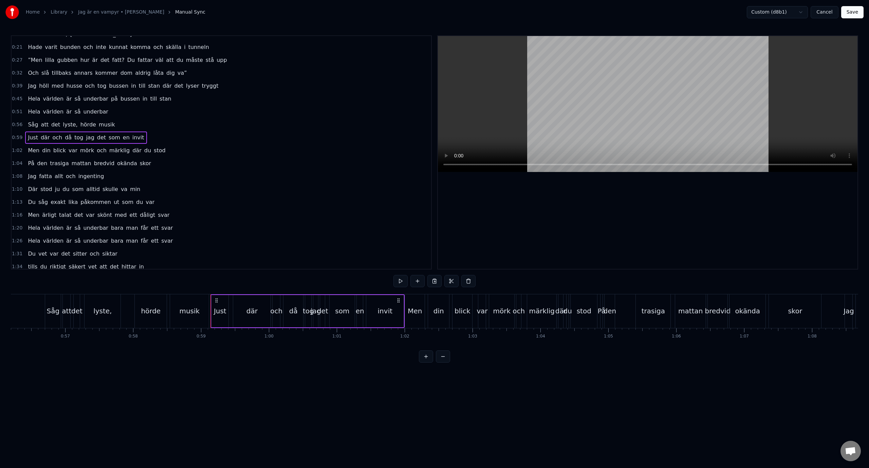
click at [164, 154] on div "1:02 Men din blick var mörk och märklig där du stod" at bounding box center [222, 150] width 420 height 13
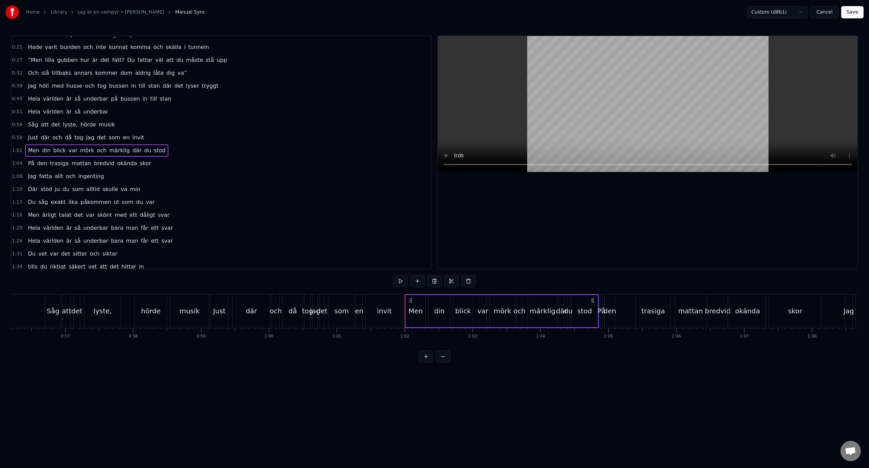
click at [163, 161] on div "1:04 På den trasiga mattan bredvid okända skor" at bounding box center [222, 163] width 420 height 13
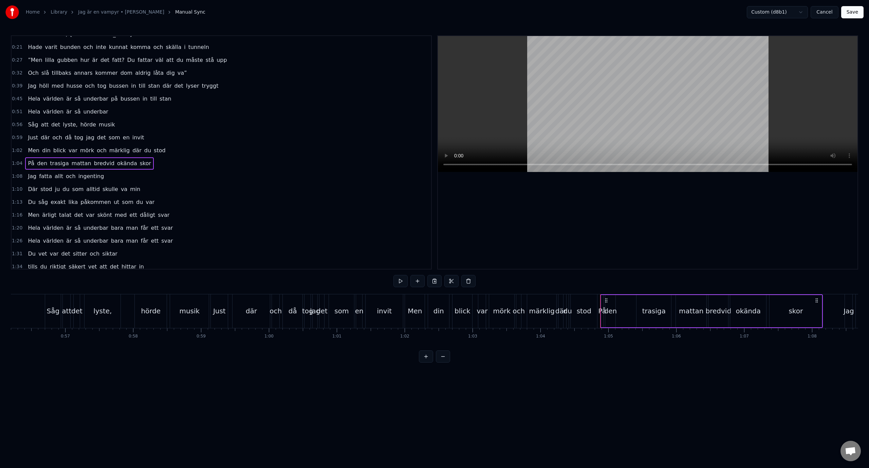
click at [150, 179] on div "1:08 Jag fatta allt och ingenting" at bounding box center [222, 176] width 420 height 13
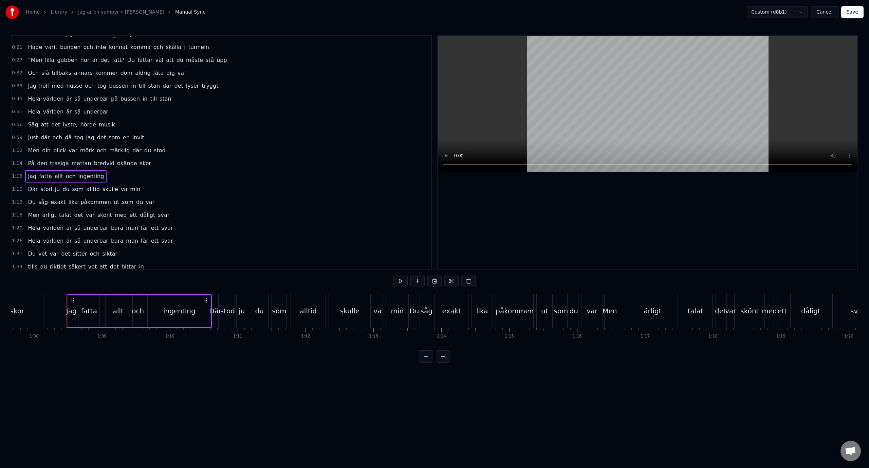
scroll to position [0, 4617]
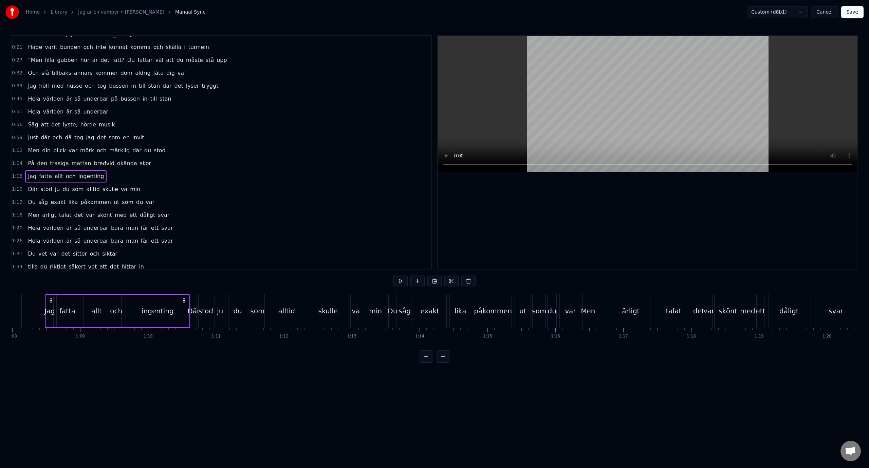
click at [150, 195] on div "1:10 Där stod ju du som alltid skulle va min" at bounding box center [222, 189] width 420 height 13
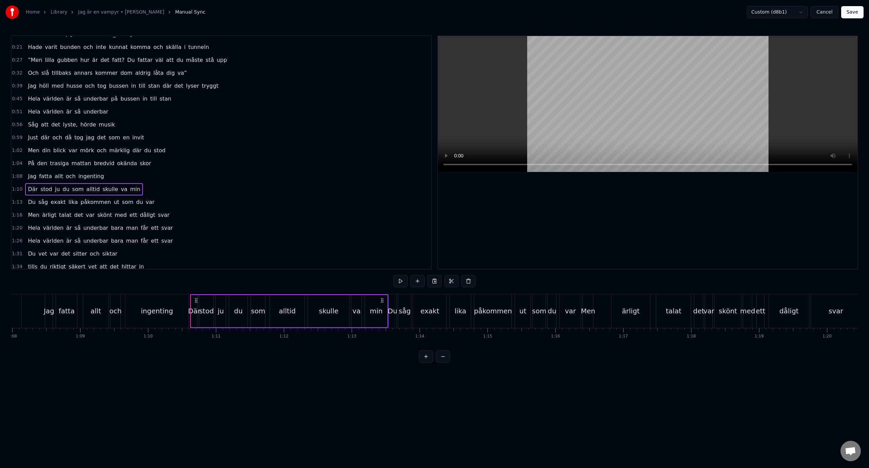
click at [155, 206] on div "1:13 Du såg exakt lika påkommen ut som du var" at bounding box center [222, 202] width 420 height 13
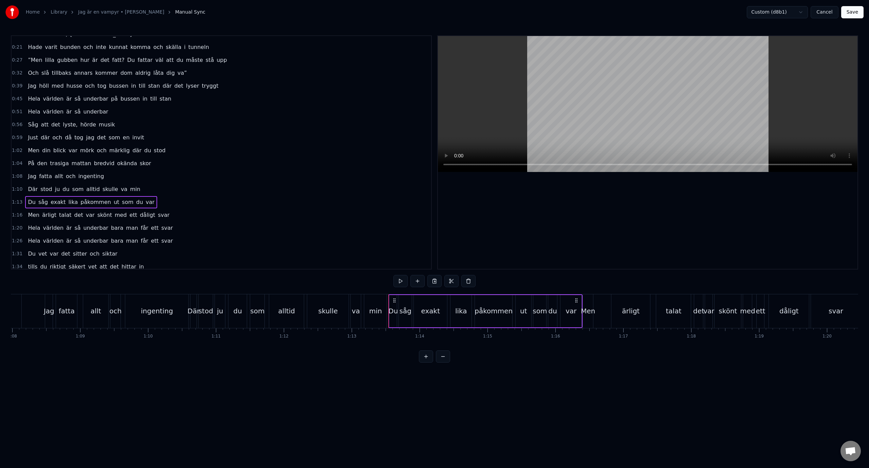
click at [169, 219] on div "1:16 Men ärligt talat det var skönt med ett dåligt svar" at bounding box center [222, 215] width 420 height 13
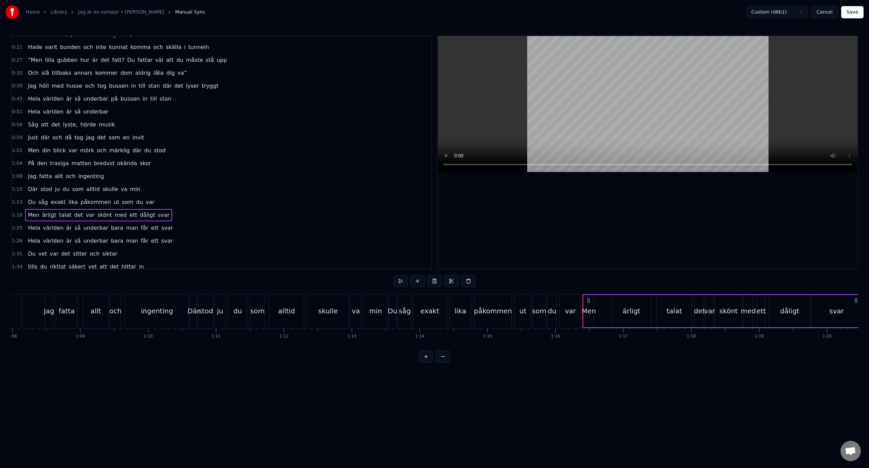
click at [167, 228] on div "1:20 Hela världen är så underbar bara man får ett svar" at bounding box center [222, 227] width 420 height 13
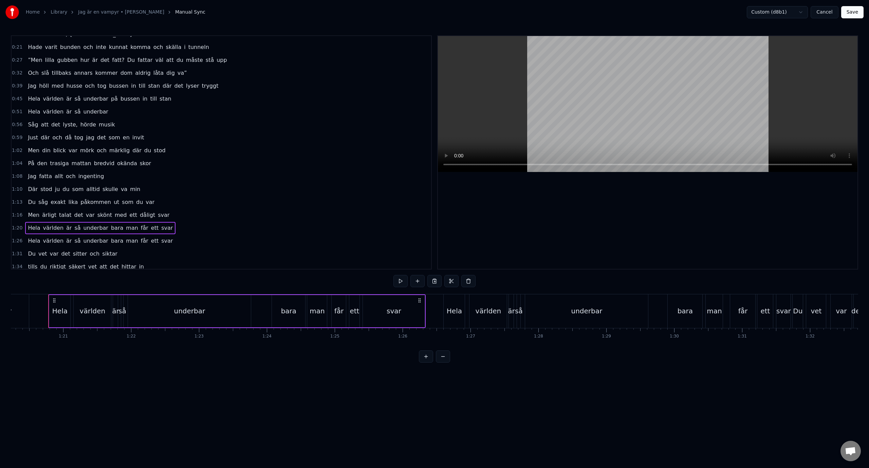
scroll to position [0, 5452]
click at [163, 240] on div "1:26 Hela världen är så underbar bara man får ett svar" at bounding box center [222, 240] width 420 height 13
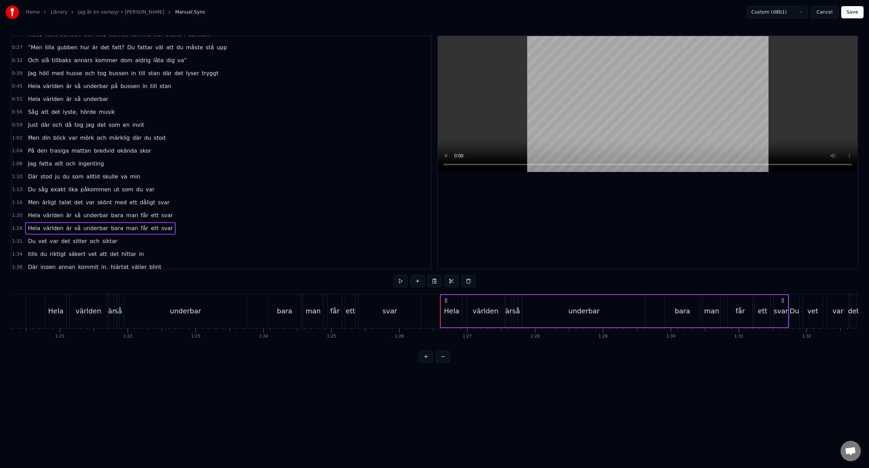
scroll to position [68, 0]
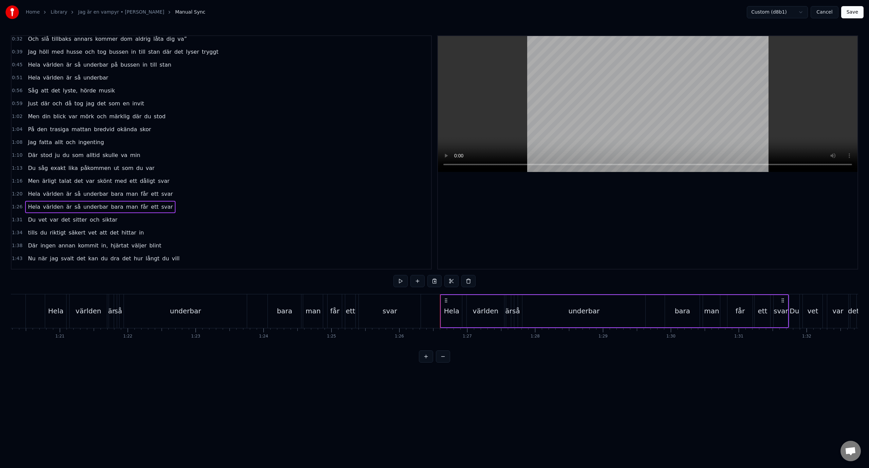
click at [162, 223] on div "1:31 Du vet var det sitter och siktar" at bounding box center [222, 219] width 420 height 13
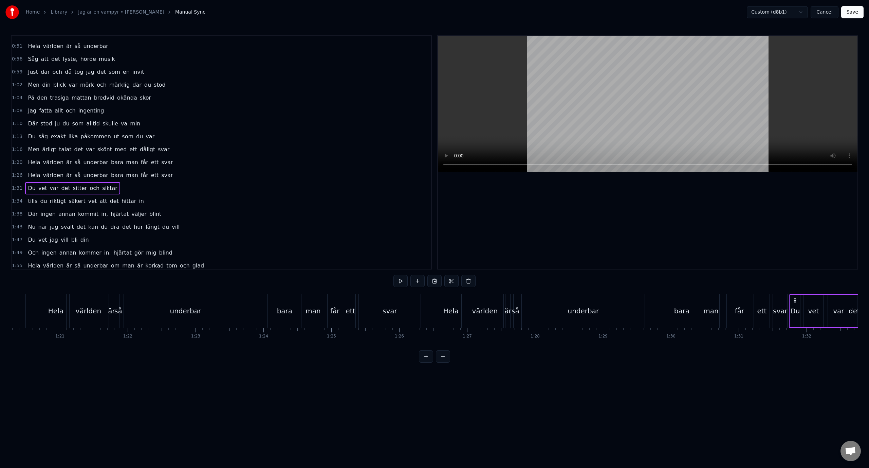
scroll to position [102, 0]
click at [161, 202] on div "1:34 tills du riktigt säkert vet att det hittar in" at bounding box center [222, 198] width 420 height 13
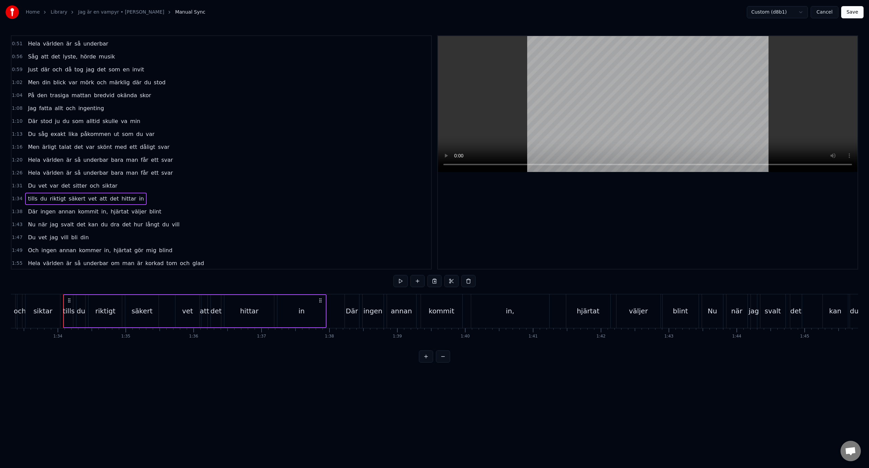
scroll to position [0, 6356]
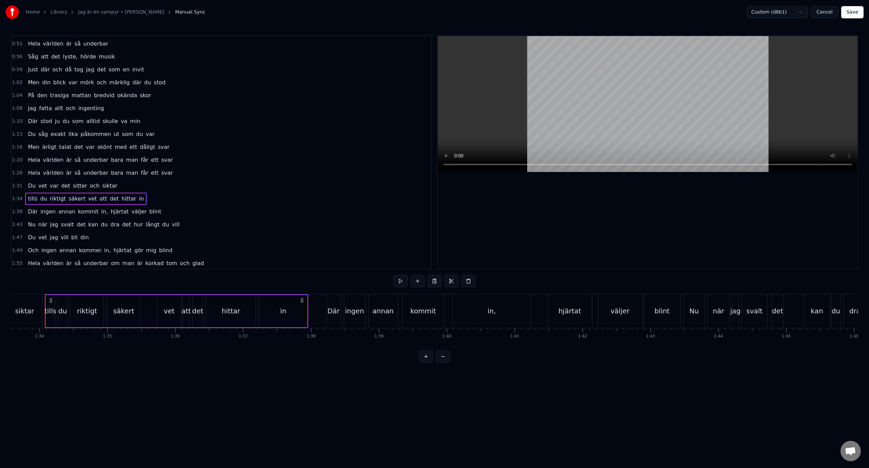
click at [161, 213] on div "1:38 Där ingen annan kommit in, hjärtat väljer blint" at bounding box center [222, 211] width 420 height 13
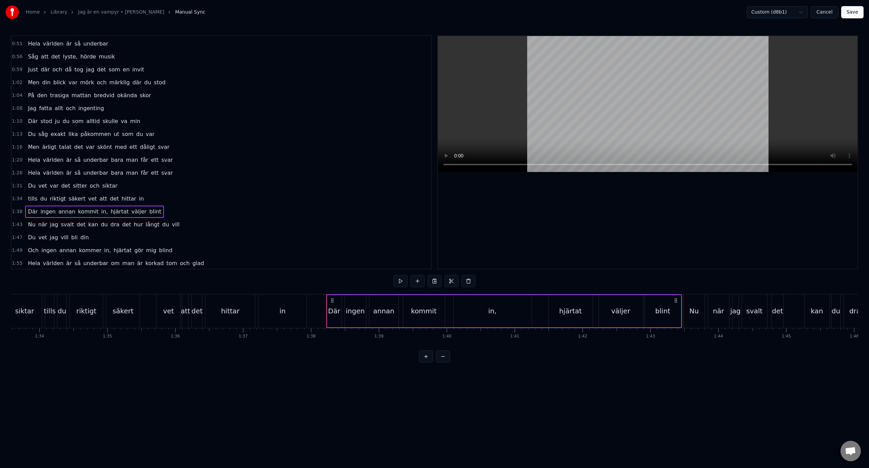
click at [178, 222] on div "1:43 Nu när jag svalt det kan du dra det hur långt du vill" at bounding box center [222, 224] width 420 height 13
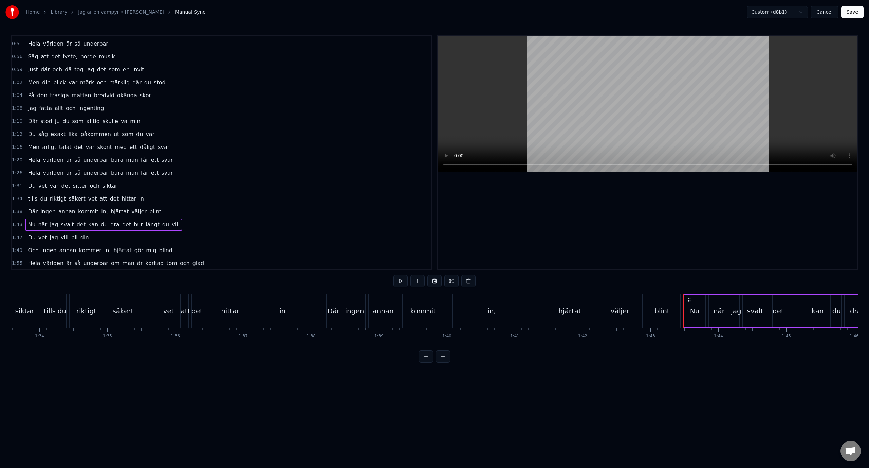
click at [167, 219] on div "1:43 Nu när jag svalt det kan du dra det hur långt du vill" at bounding box center [222, 224] width 420 height 13
click at [168, 213] on div "1:38 Där ingen annan kommit in, hjärtat väljer blint" at bounding box center [222, 211] width 420 height 13
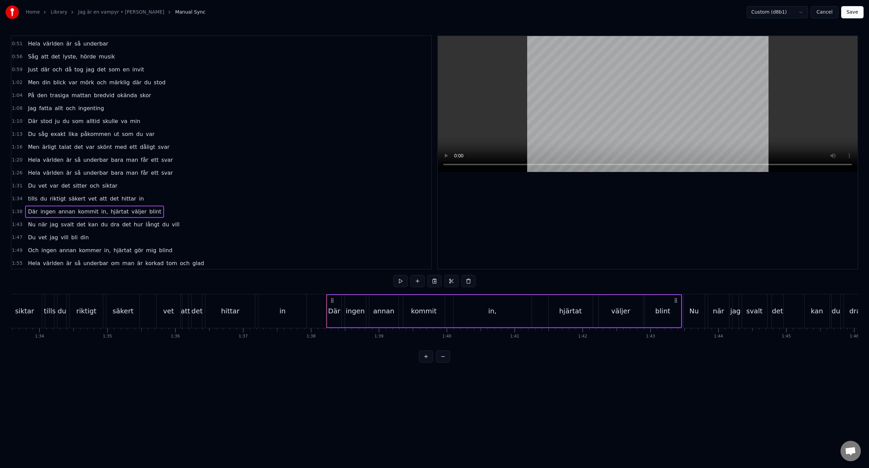
click at [110, 215] on span "hjärtat" at bounding box center [119, 211] width 19 height 8
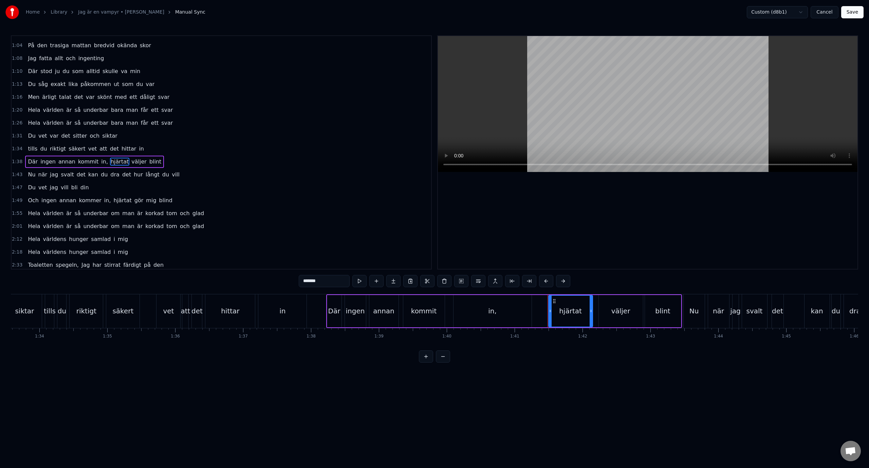
scroll to position [161, 0]
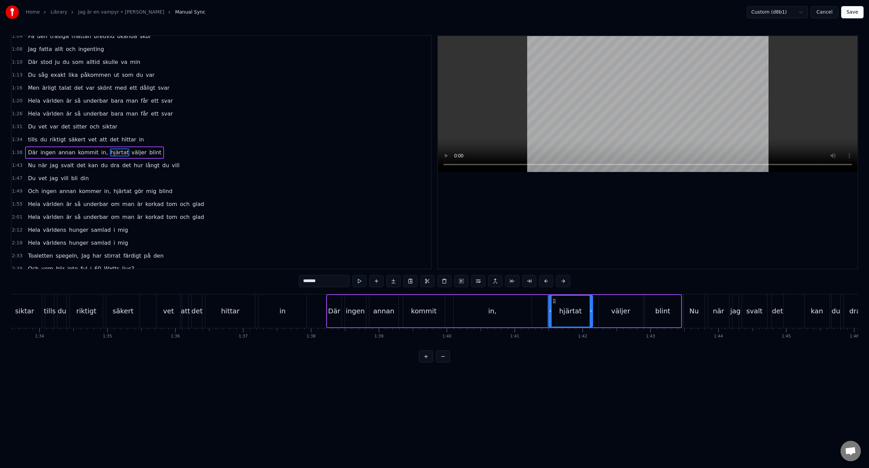
drag, startPoint x: 306, startPoint y: 280, endPoint x: 300, endPoint y: 280, distance: 6.2
click at [300, 280] on input "*******" at bounding box center [324, 281] width 51 height 12
type input "*******"
click at [181, 177] on div "1:47 Du vet jag vill bli din" at bounding box center [222, 178] width 420 height 13
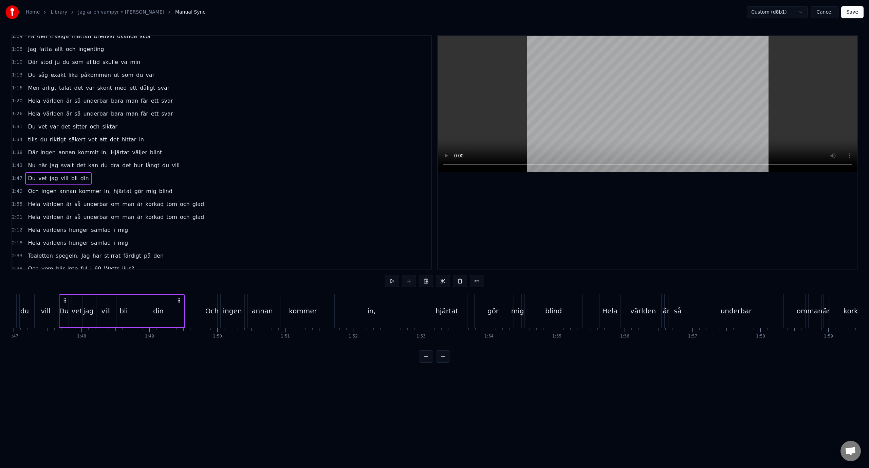
scroll to position [0, 7278]
click at [188, 194] on div "1:49 Och ingen annan kommer in, hjärtat gör mig blind" at bounding box center [222, 191] width 420 height 13
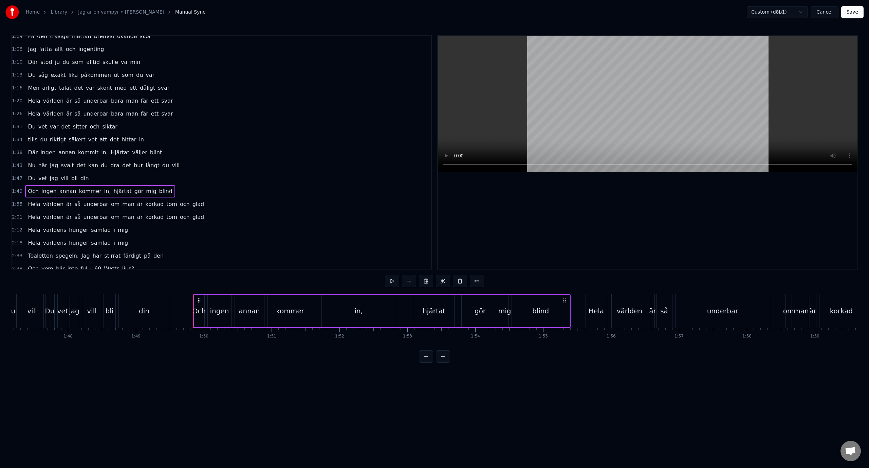
click at [333, 305] on div "in," at bounding box center [359, 311] width 74 height 32
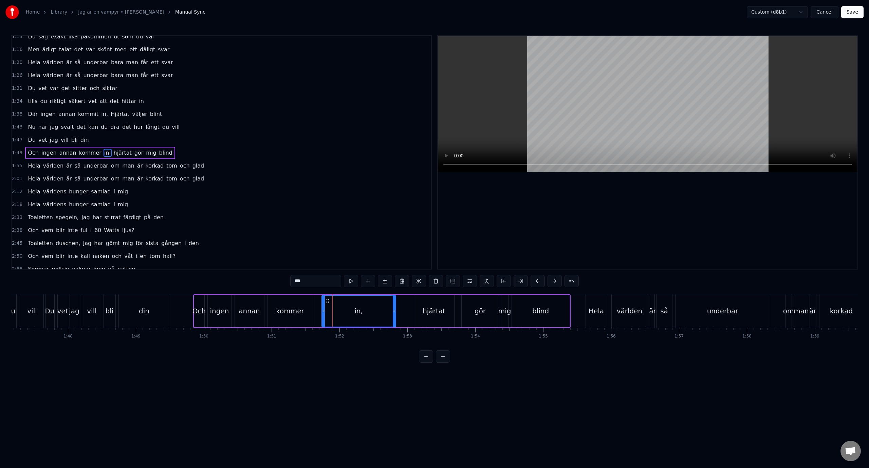
scroll to position [200, 0]
click at [206, 173] on div "2:01 Hela världen är så underbar om man är korkad tom och glad" at bounding box center [222, 178] width 420 height 13
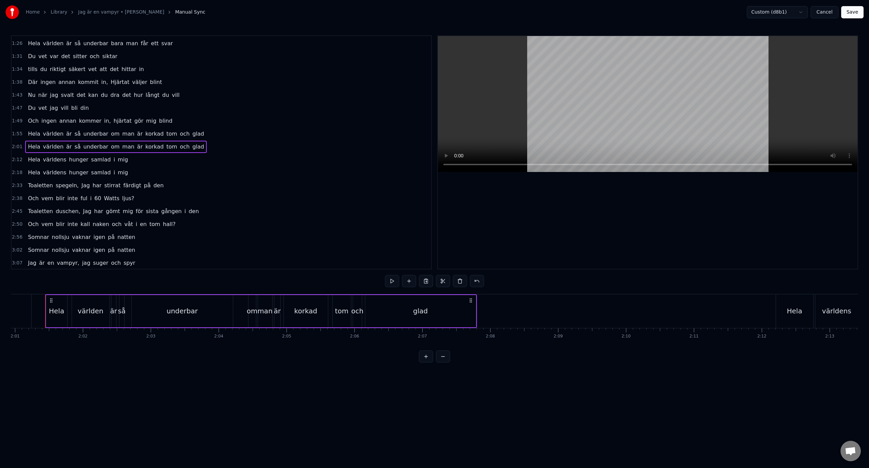
scroll to position [234, 0]
click at [186, 183] on div "2:33 Toaletten spegeln, Jag har stirrat färdigt på den" at bounding box center [222, 183] width 420 height 13
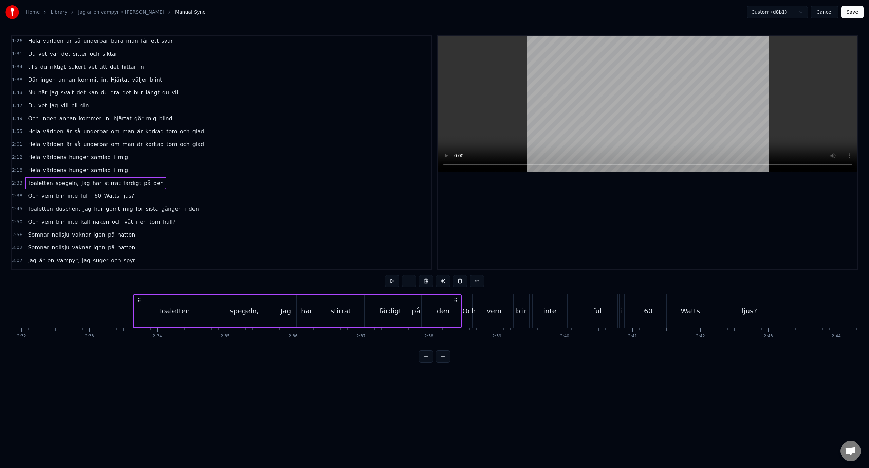
scroll to position [0, 10401]
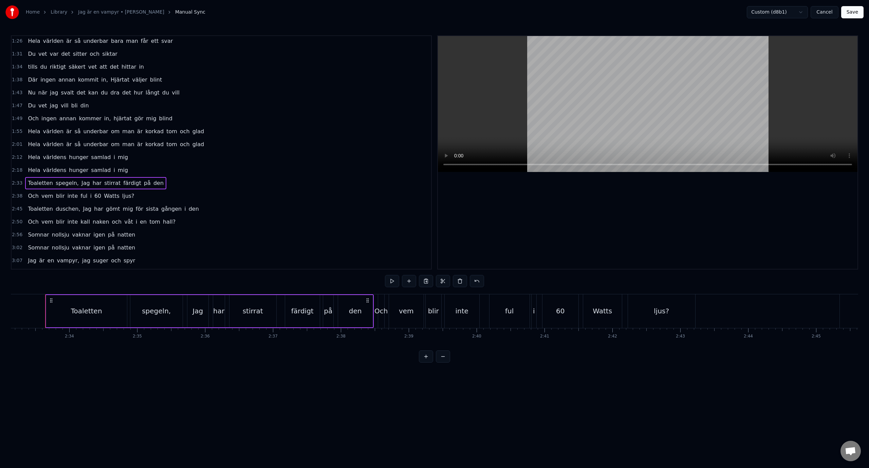
click at [47, 186] on span "Toaletten" at bounding box center [40, 183] width 26 height 8
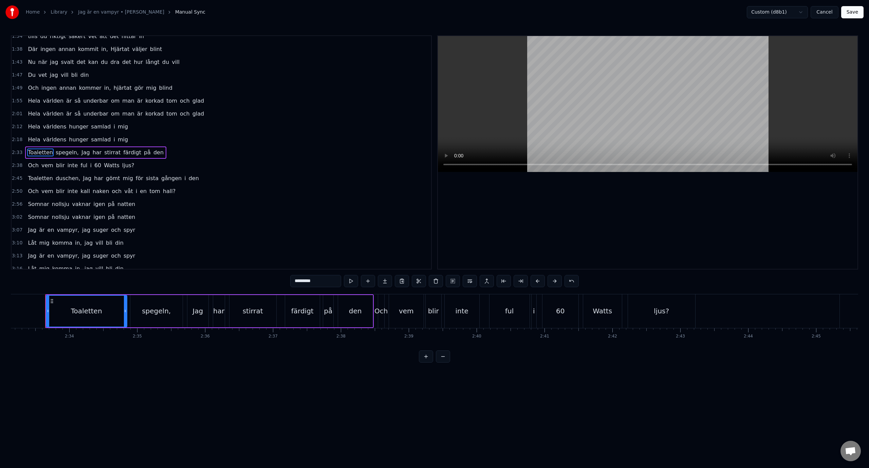
click at [325, 285] on input "*********" at bounding box center [315, 281] width 51 height 12
click at [103, 166] on span "Watts" at bounding box center [111, 165] width 17 height 8
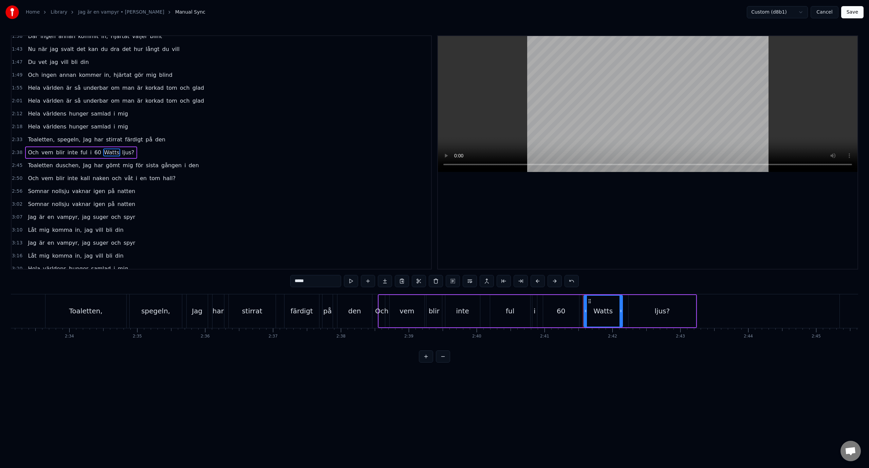
drag, startPoint x: 298, startPoint y: 283, endPoint x: 286, endPoint y: 280, distance: 13.1
click at [286, 280] on div "0:03 Vad vill du? Men kom då. Jag är ju här och väntar på dig 0:09 Ett tu tre p…" at bounding box center [435, 198] width 848 height 327
click at [28, 163] on span "Toaletten" at bounding box center [40, 165] width 26 height 8
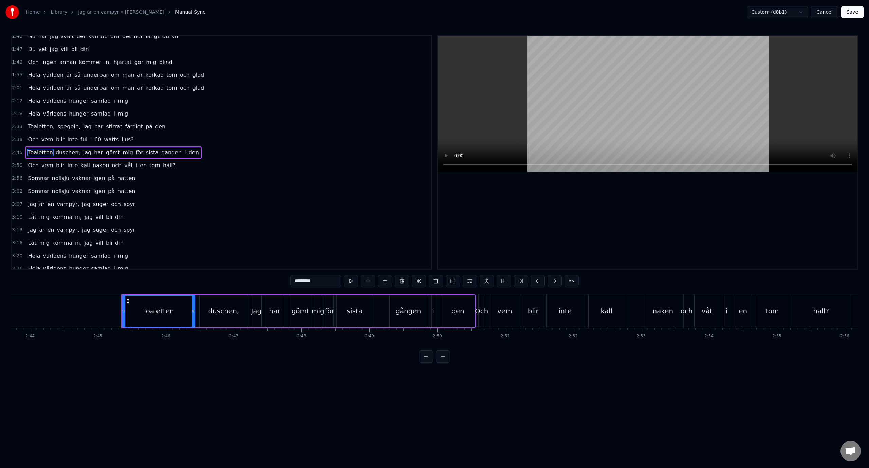
scroll to position [0, 11195]
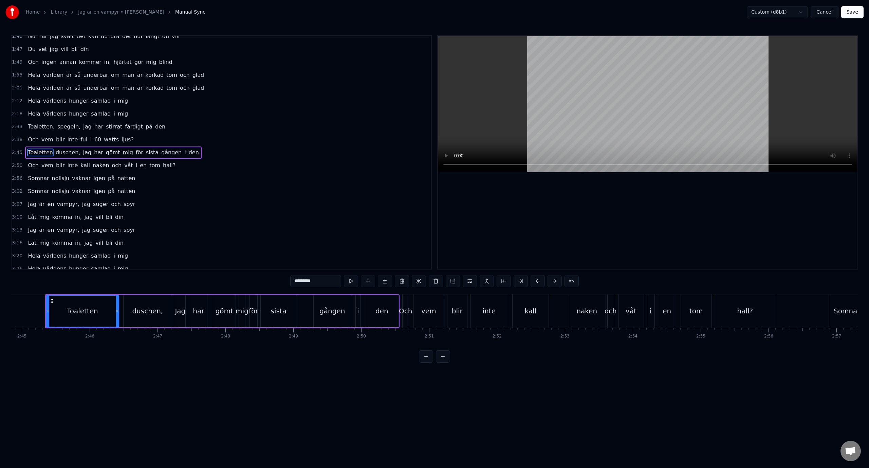
click at [320, 282] on input "*********" at bounding box center [315, 281] width 51 height 12
type input "**********"
click at [851, 9] on button "Save" at bounding box center [852, 12] width 22 height 12
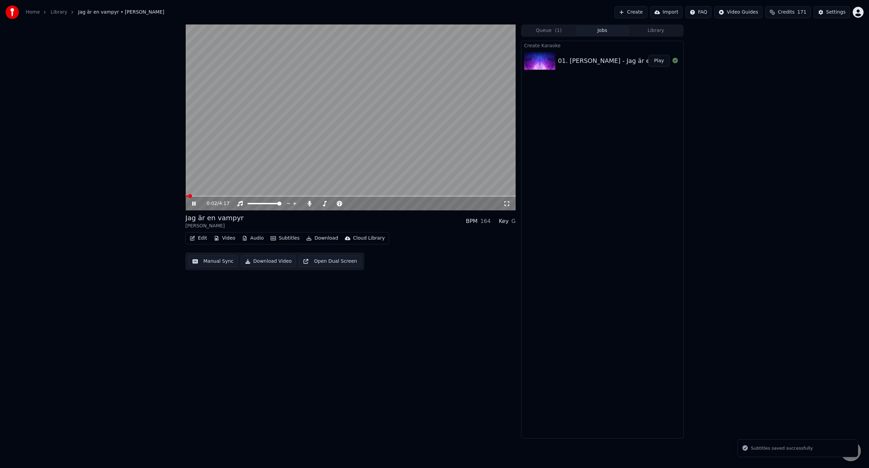
click at [197, 236] on button "Edit" at bounding box center [198, 238] width 23 height 10
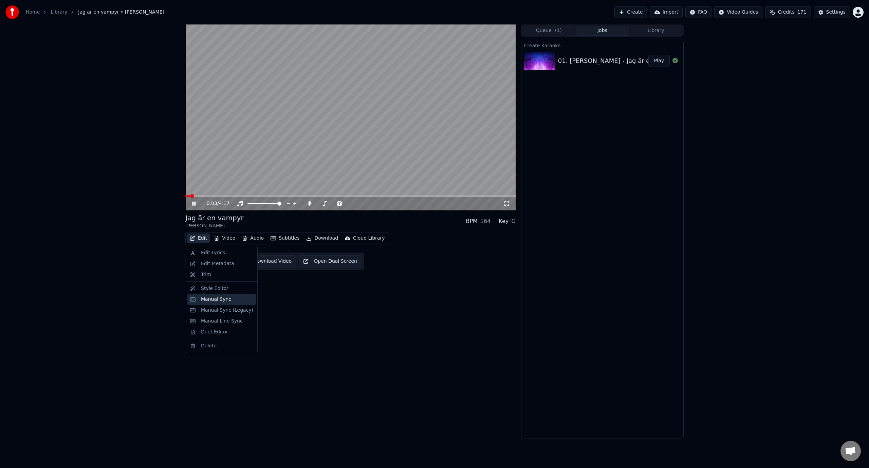
click at [223, 299] on div "Manual Sync" at bounding box center [216, 299] width 30 height 7
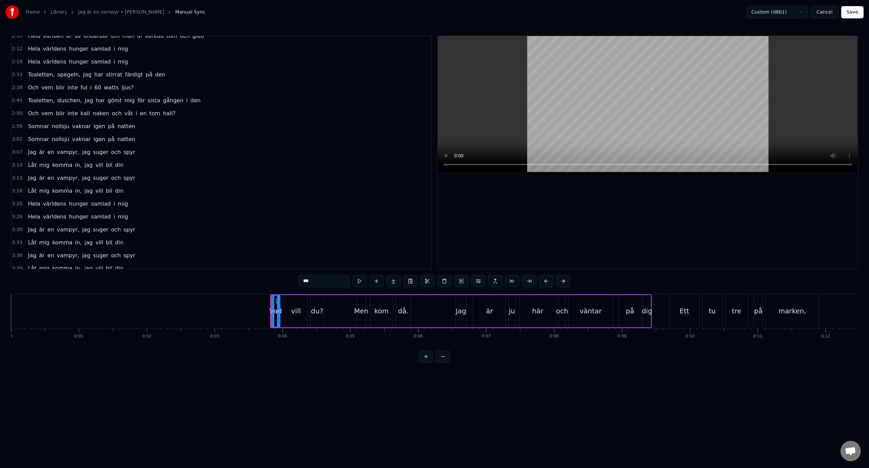
scroll to position [348, 0]
click at [133, 160] on div "3:10 Låt mig komma in, jag vill bli din" at bounding box center [222, 158] width 420 height 13
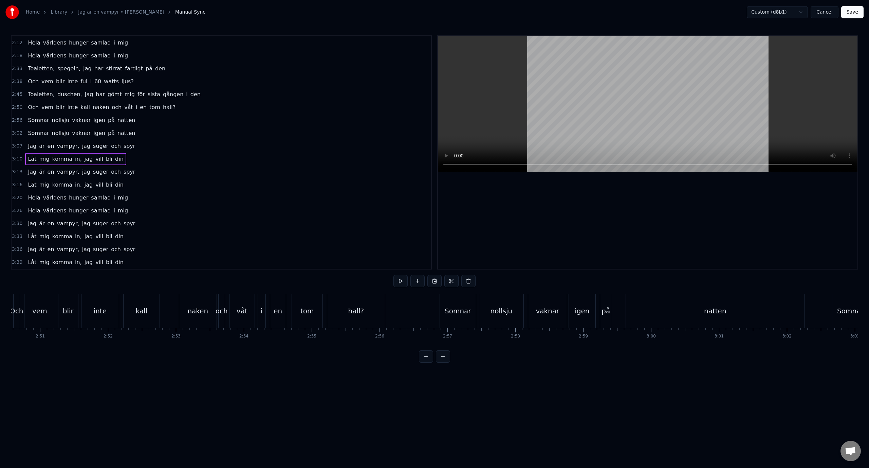
click at [151, 174] on div "3:13 Jag är en vampyr, jag suger och spyr" at bounding box center [222, 171] width 420 height 13
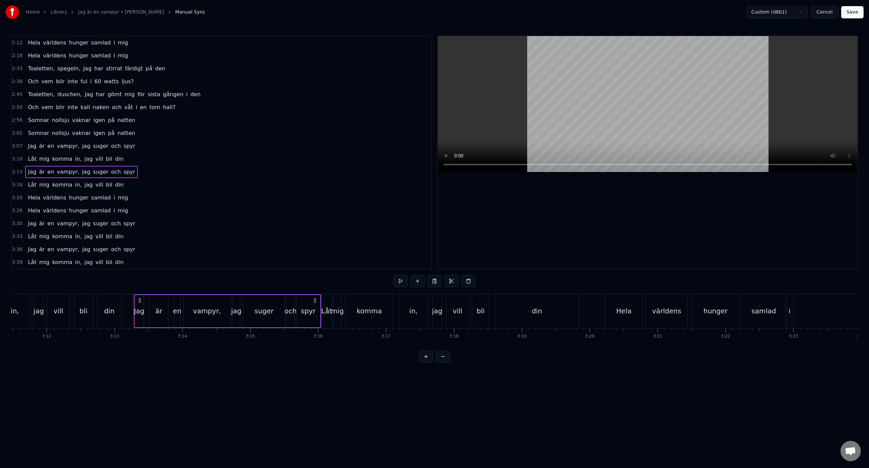
click at [150, 188] on div "3:16 Låt mig komma in, jag vill bli din" at bounding box center [222, 184] width 420 height 13
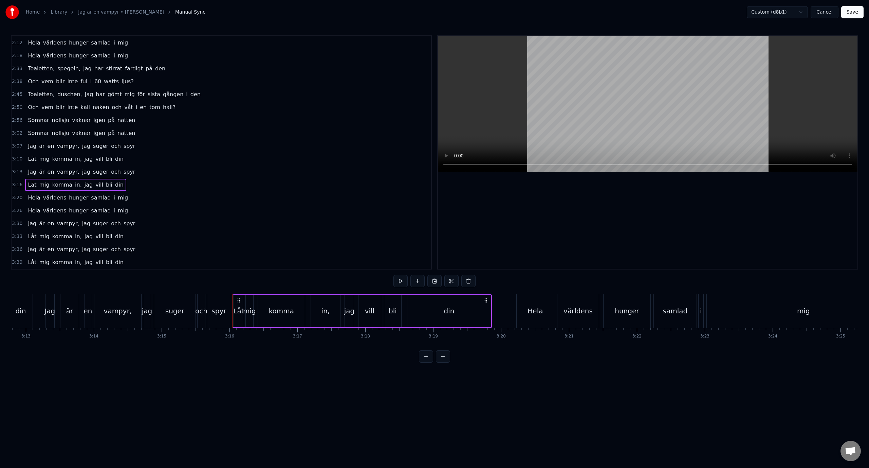
click at [148, 200] on div "3:20 Hela världens hunger samlad i mig" at bounding box center [222, 197] width 420 height 13
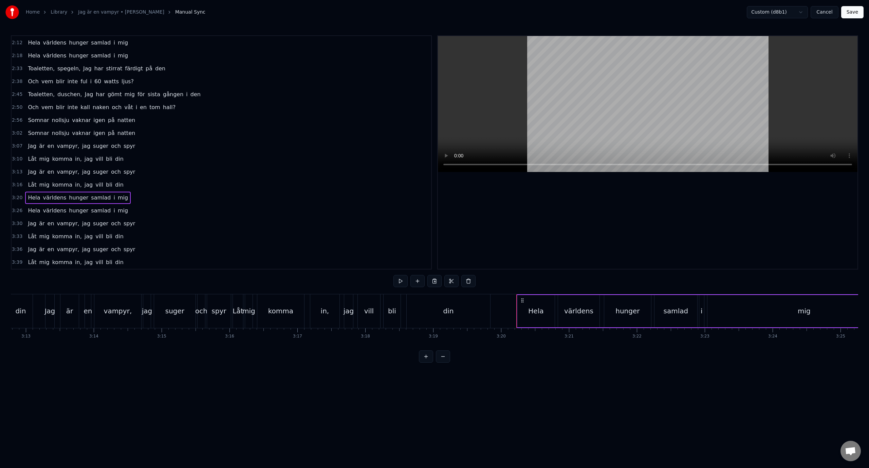
click at [145, 215] on div "3:26 Hela världens hunger samlad i mig" at bounding box center [222, 210] width 420 height 13
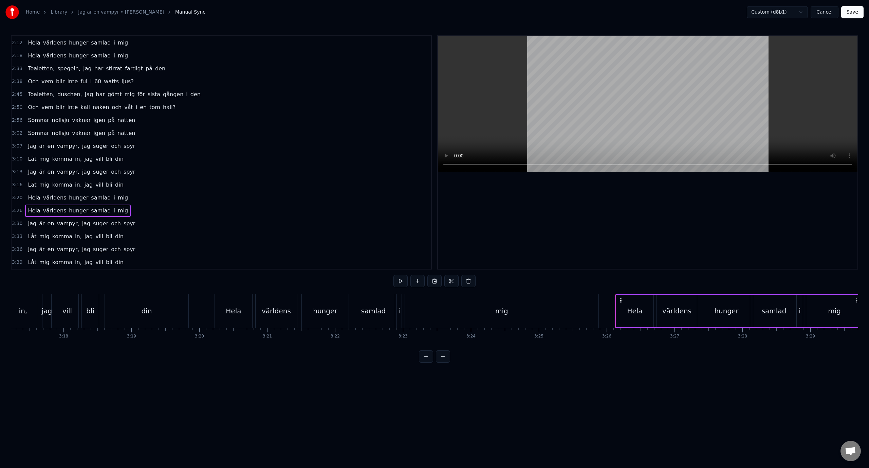
click at [144, 229] on div "3:30 Jag är en vampyr, jag suger och spyr" at bounding box center [222, 223] width 420 height 13
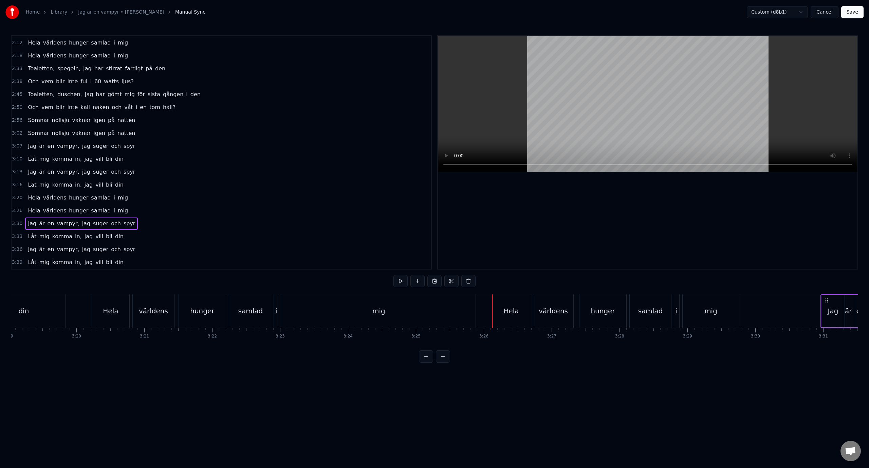
click at [144, 245] on div "3:36 Jag är en vampyr, jag suger och spyr" at bounding box center [222, 249] width 420 height 13
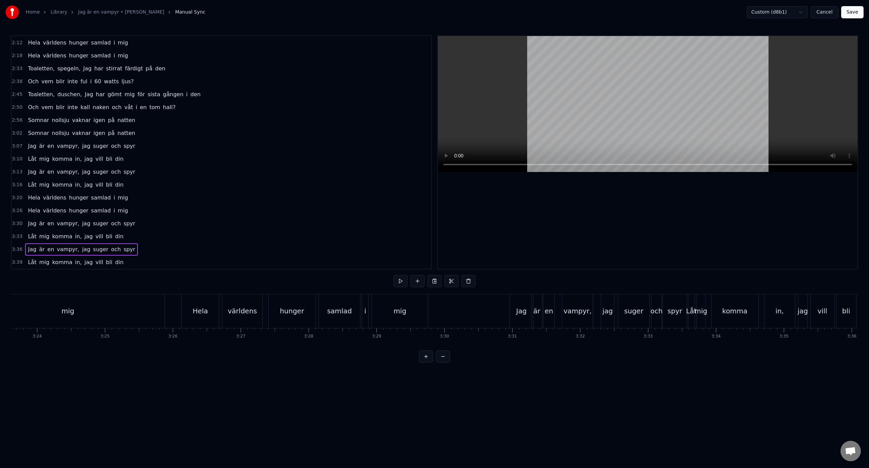
click at [141, 263] on div "3:39 Låt mig komma in, jag vill bli din" at bounding box center [222, 262] width 420 height 13
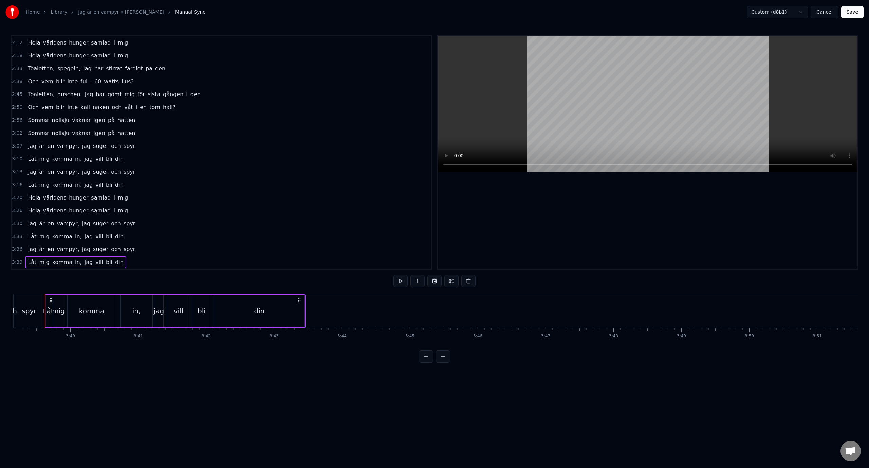
click at [161, 137] on div "3:02 Somnar nollsju vaknar igen på natten" at bounding box center [222, 133] width 420 height 13
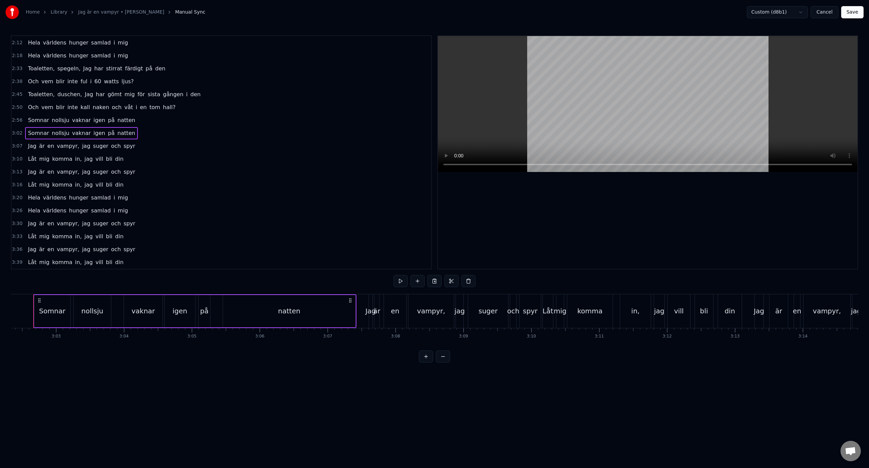
scroll to position [0, 12372]
click at [828, 11] on button "Cancel" at bounding box center [825, 12] width 28 height 12
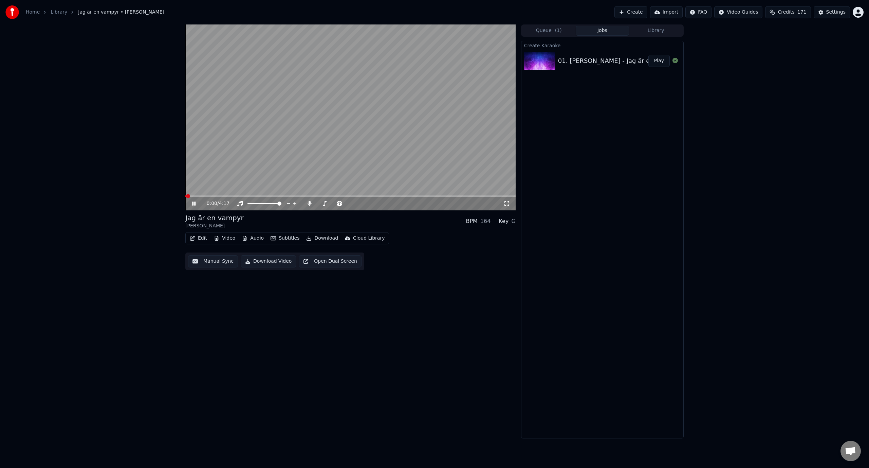
click at [270, 196] on span at bounding box center [350, 195] width 330 height 1
click at [397, 196] on span at bounding box center [350, 195] width 330 height 1
click at [320, 142] on video at bounding box center [350, 117] width 330 height 186
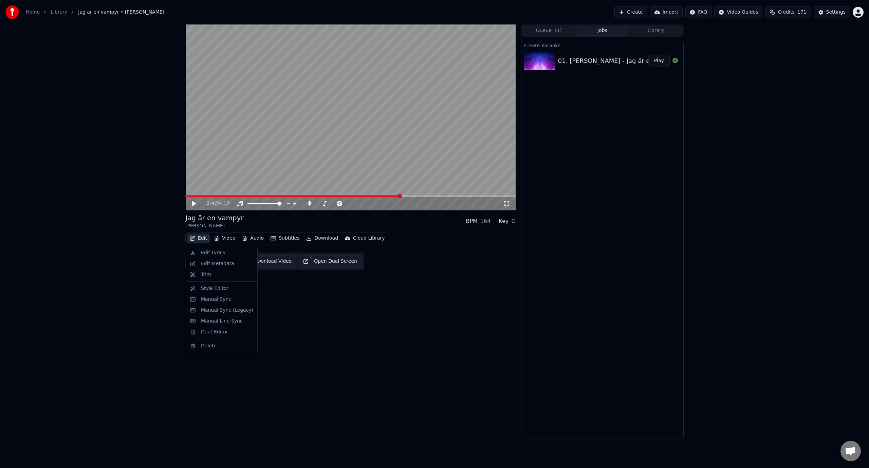
click at [205, 239] on button "Edit" at bounding box center [198, 238] width 23 height 10
click at [226, 297] on div "Manual Sync" at bounding box center [216, 299] width 30 height 7
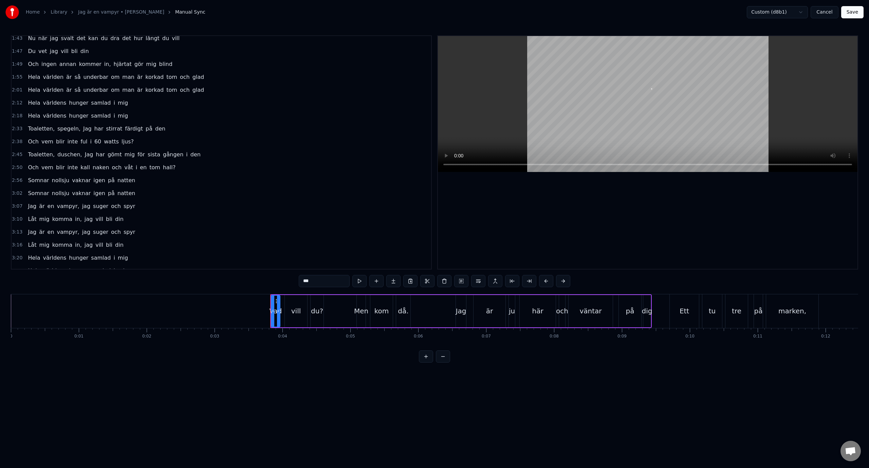
scroll to position [348, 0]
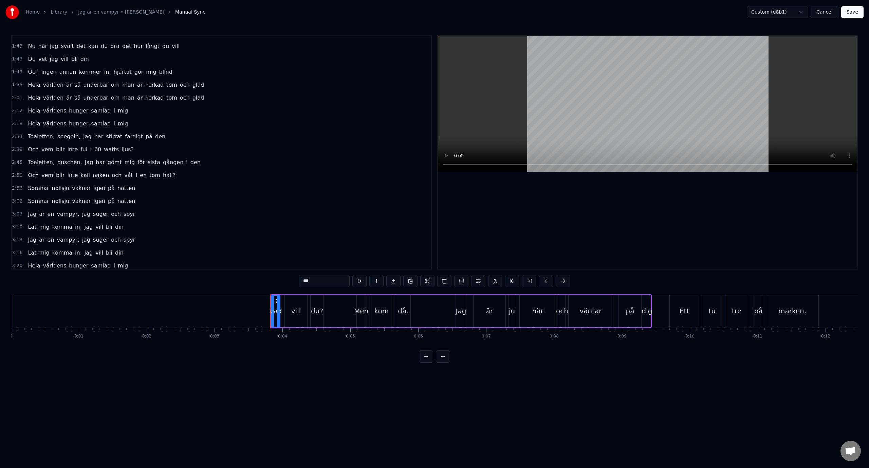
click at [74, 165] on span "duschen," at bounding box center [70, 162] width 26 height 8
type input "********"
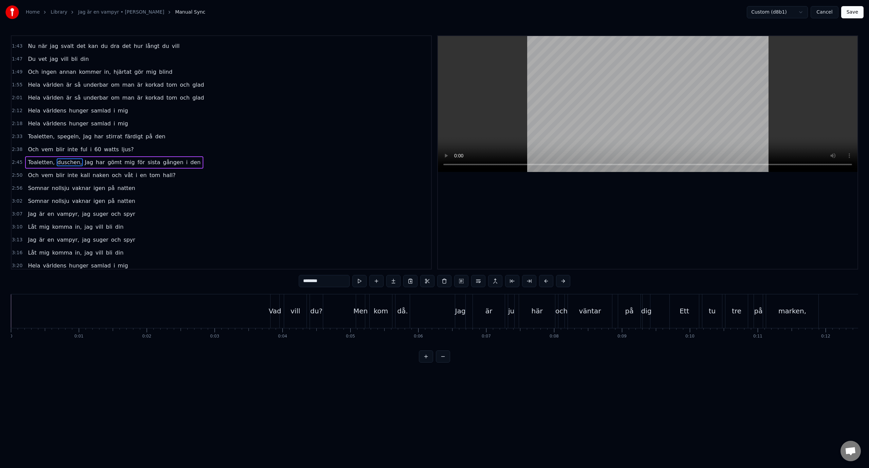
scroll to position [290, 0]
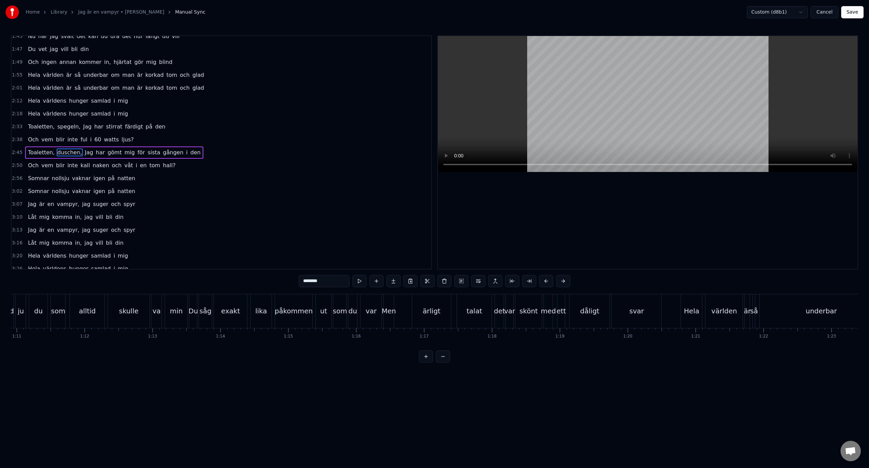
click at [80, 157] on div "Toaletten, duschen, Jag har gömt mig för sista gången i den" at bounding box center [114, 152] width 178 height 12
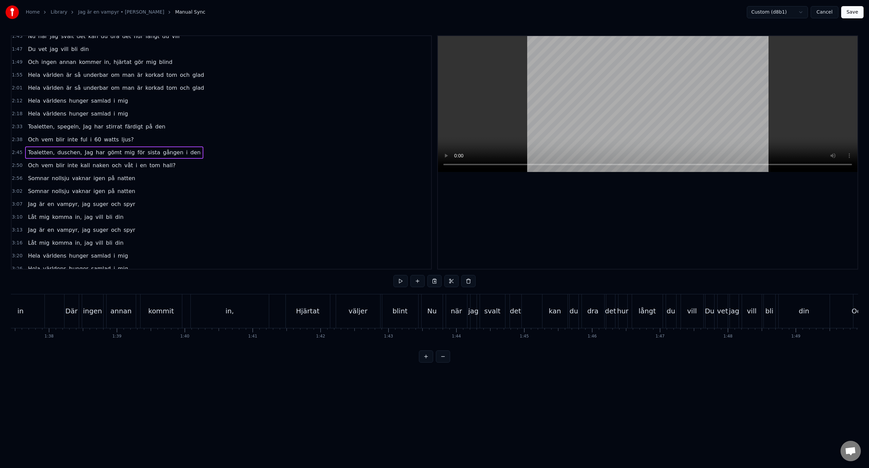
click at [84, 154] on span "Jag" at bounding box center [89, 152] width 10 height 8
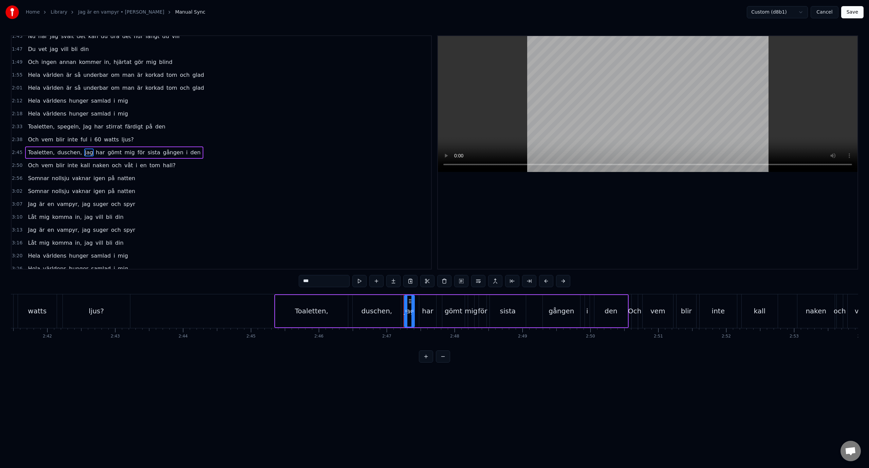
scroll to position [0, 11324]
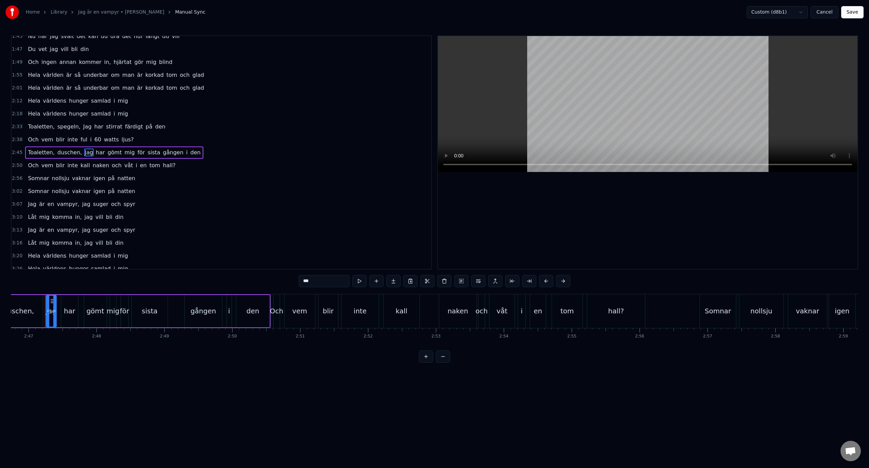
click at [305, 281] on input "***" at bounding box center [324, 281] width 51 height 12
click at [83, 129] on span "Jag" at bounding box center [88, 127] width 10 height 8
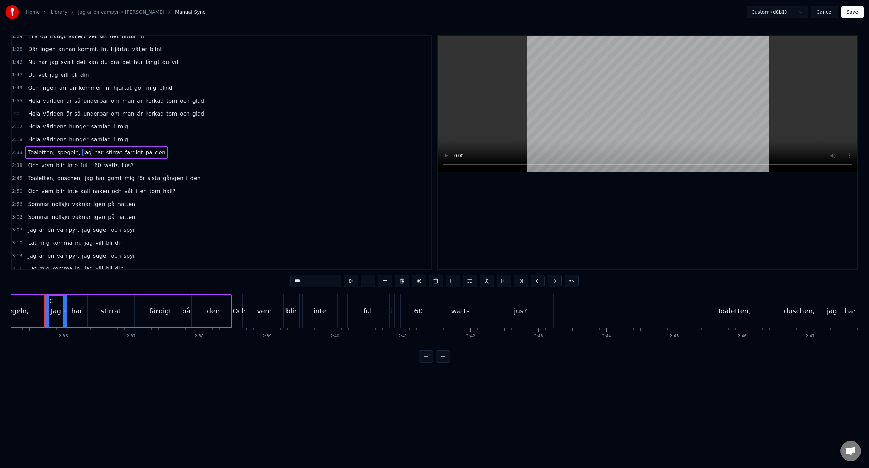
scroll to position [0, 10542]
drag, startPoint x: 295, startPoint y: 279, endPoint x: 296, endPoint y: 283, distance: 3.5
click at [296, 283] on input "***" at bounding box center [315, 281] width 51 height 12
type input "***"
click at [855, 13] on button "Save" at bounding box center [852, 12] width 22 height 12
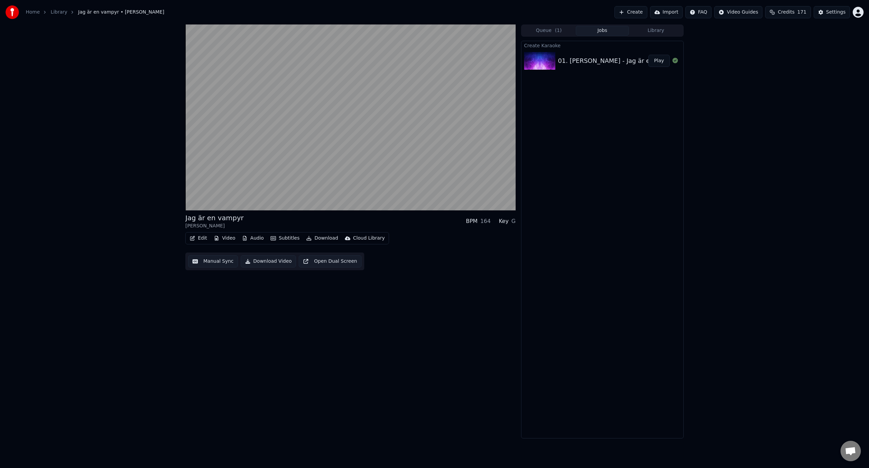
click at [262, 109] on video at bounding box center [350, 117] width 330 height 186
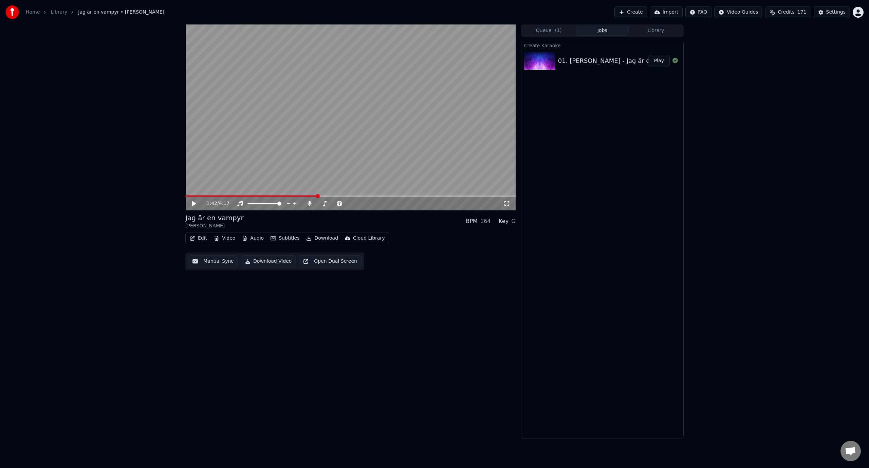
click at [202, 238] on button "Edit" at bounding box center [198, 238] width 23 height 10
click at [226, 303] on div "Manual Sync" at bounding box center [221, 299] width 69 height 11
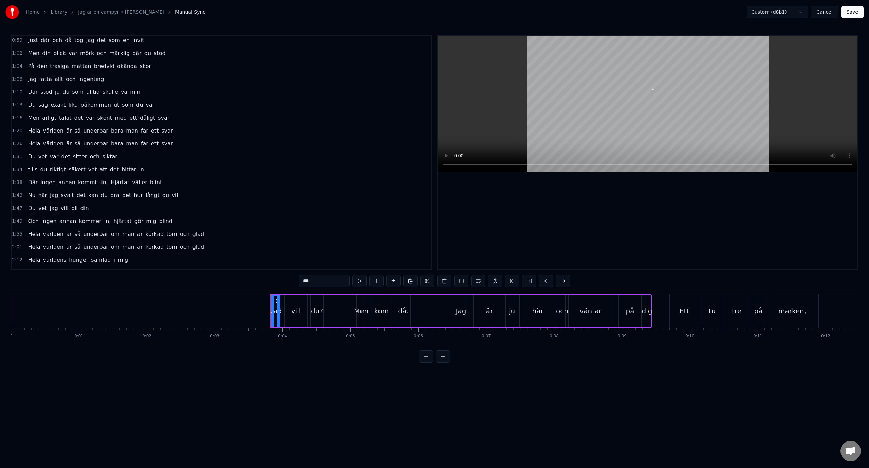
scroll to position [136, 0]
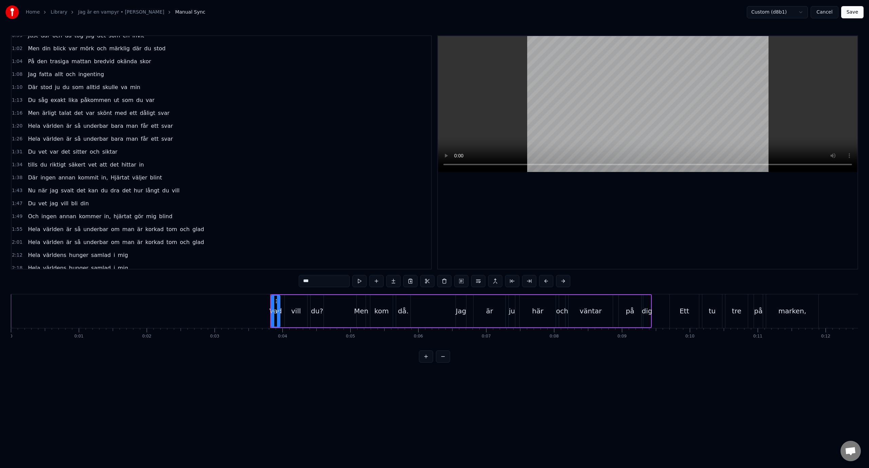
click at [110, 178] on span "Hjärtat" at bounding box center [120, 178] width 20 height 8
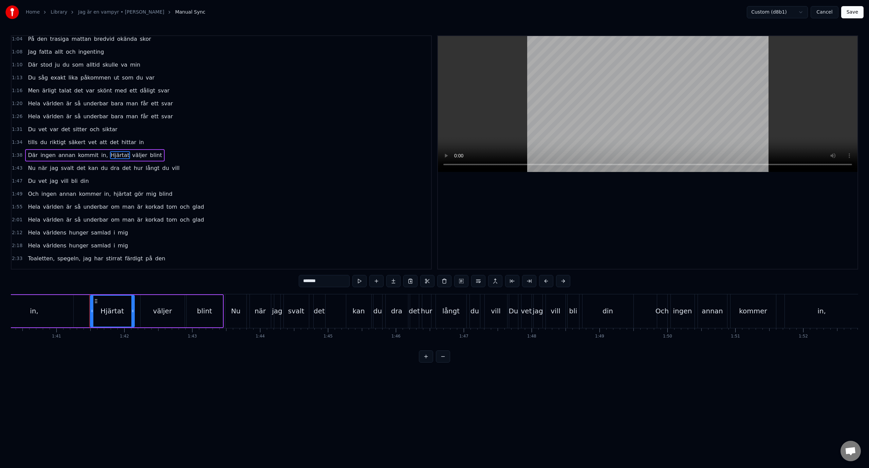
scroll to position [0, 6858]
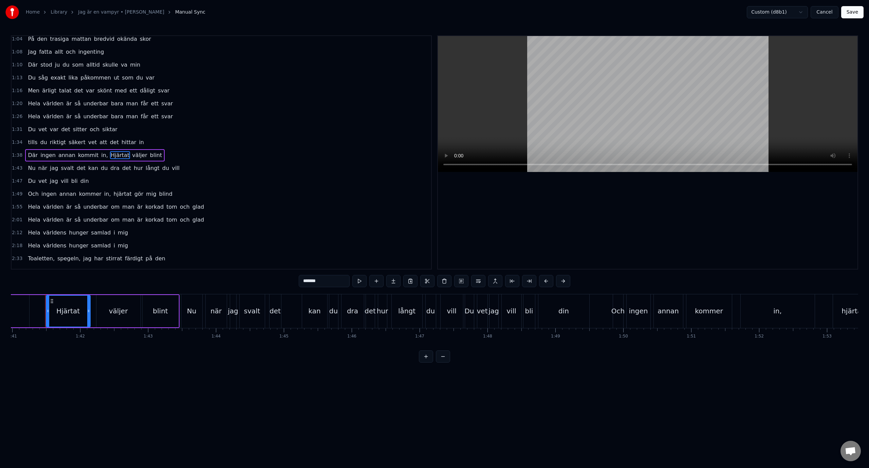
drag, startPoint x: 305, startPoint y: 282, endPoint x: 288, endPoint y: 281, distance: 17.0
click at [288, 281] on div "0:03 Vad vill du? Men kom då. Jag är ju här och väntar på dig 0:09 Ett tu tre p…" at bounding box center [435, 198] width 848 height 327
type input "*******"
click at [857, 11] on button "Save" at bounding box center [852, 12] width 22 height 12
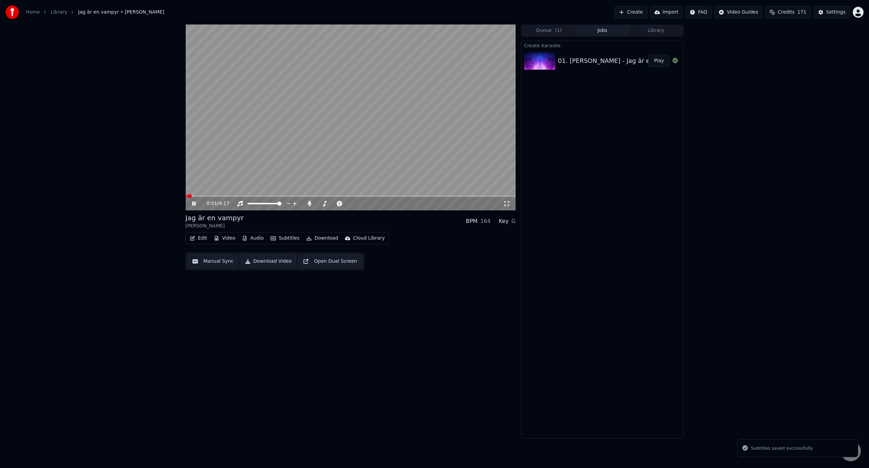
click at [372, 198] on div "0:01 / 4:17" at bounding box center [350, 204] width 330 height 14
click at [370, 196] on span at bounding box center [350, 195] width 330 height 1
click at [348, 196] on span at bounding box center [279, 195] width 188 height 1
click at [325, 197] on div "2:11 / 4:17" at bounding box center [350, 204] width 330 height 14
click at [324, 197] on span at bounding box center [269, 195] width 169 height 1
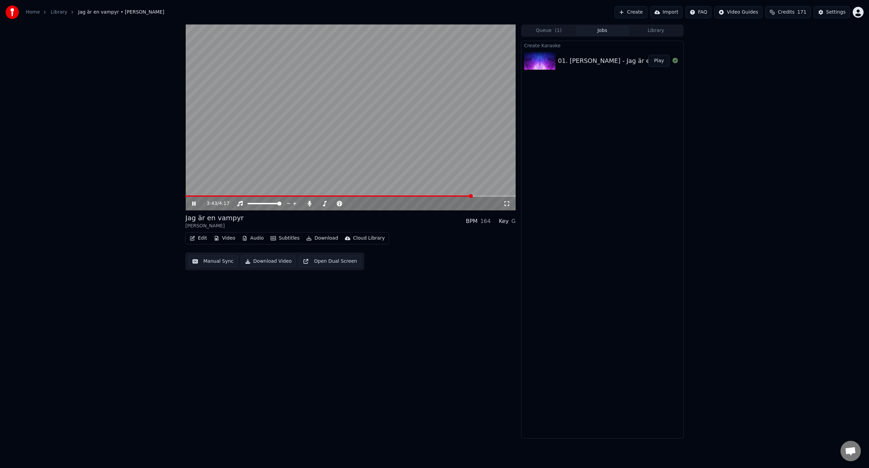
click at [485, 196] on span at bounding box center [350, 195] width 330 height 1
click at [350, 123] on video at bounding box center [350, 117] width 330 height 186
click at [249, 264] on button "Download Video" at bounding box center [268, 261] width 55 height 12
click at [673, 63] on icon at bounding box center [675, 60] width 5 height 5
click at [227, 240] on button "Video" at bounding box center [224, 238] width 27 height 10
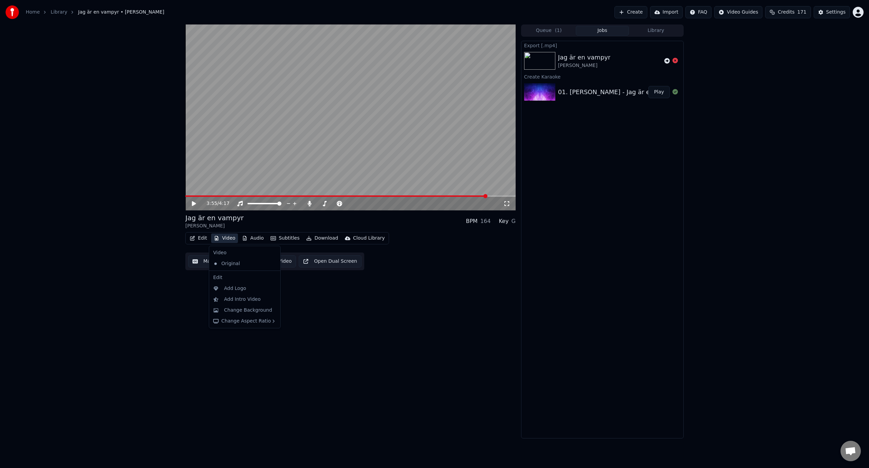
click at [373, 307] on div "3:55 / 4:17 Jag är en vampyr [PERSON_NAME] BPM 164 Key G Edit Video Audio Subti…" at bounding box center [350, 231] width 330 height 414
click at [318, 237] on button "Download" at bounding box center [322, 238] width 37 height 10
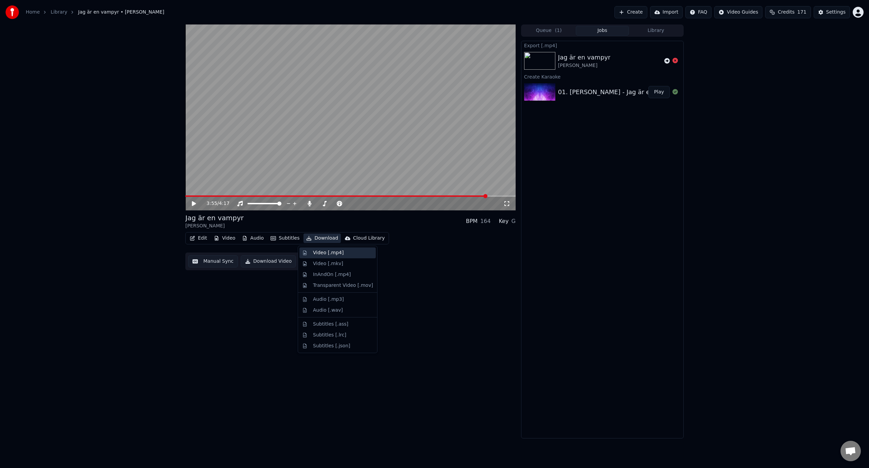
click at [350, 254] on div "Video [.mp4]" at bounding box center [343, 252] width 60 height 7
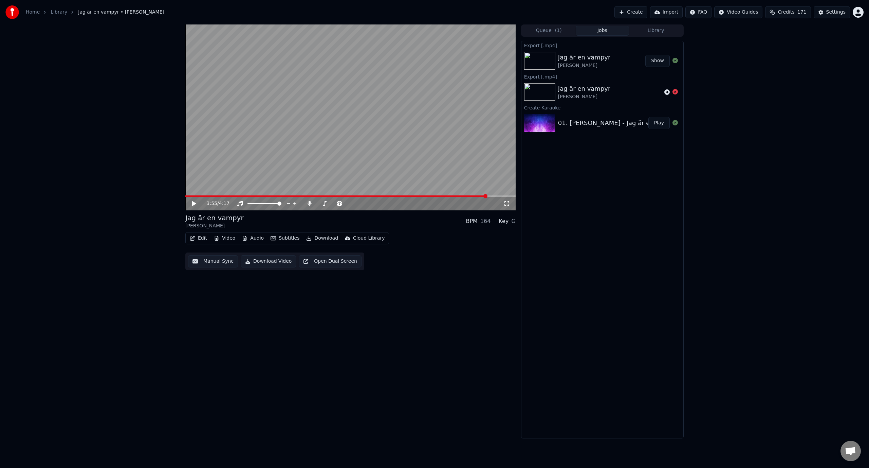
click at [658, 64] on button "Show" at bounding box center [658, 61] width 24 height 12
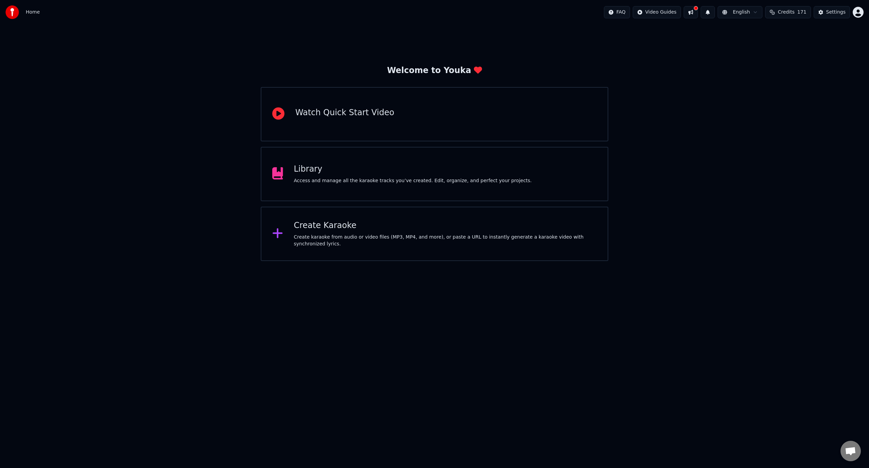
click at [318, 237] on div "Create karaoke from audio or video files (MP3, MP4, and more), or paste a URL t…" at bounding box center [445, 241] width 303 height 14
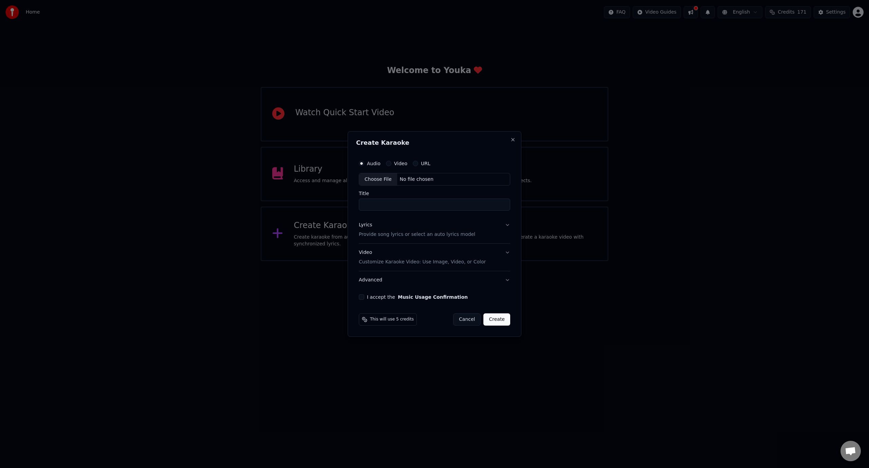
click at [404, 205] on input "Title" at bounding box center [434, 205] width 151 height 12
type input "**********"
click at [393, 232] on p "Provide song lyrics or select an auto lyrics model" at bounding box center [417, 234] width 116 height 7
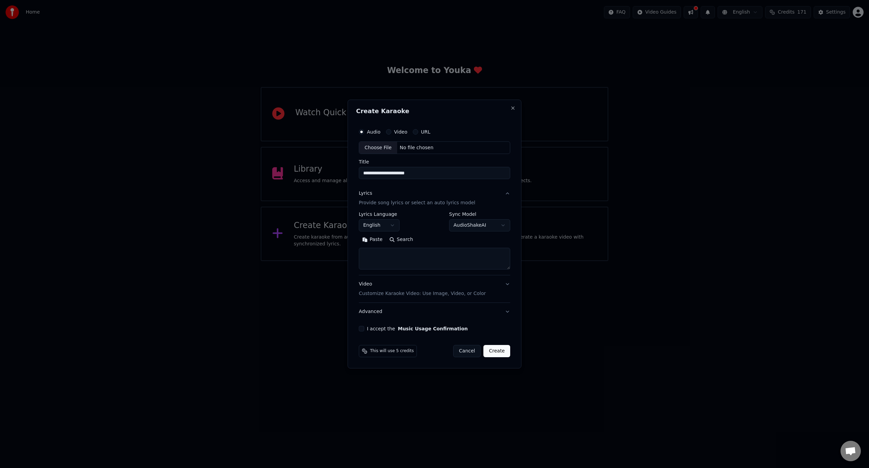
click at [398, 258] on textarea at bounding box center [434, 259] width 151 height 22
paste textarea "**********"
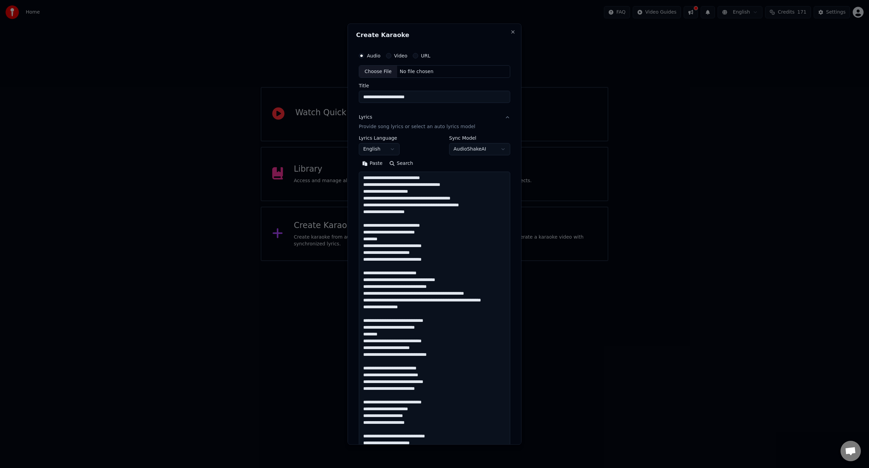
scroll to position [389, 0]
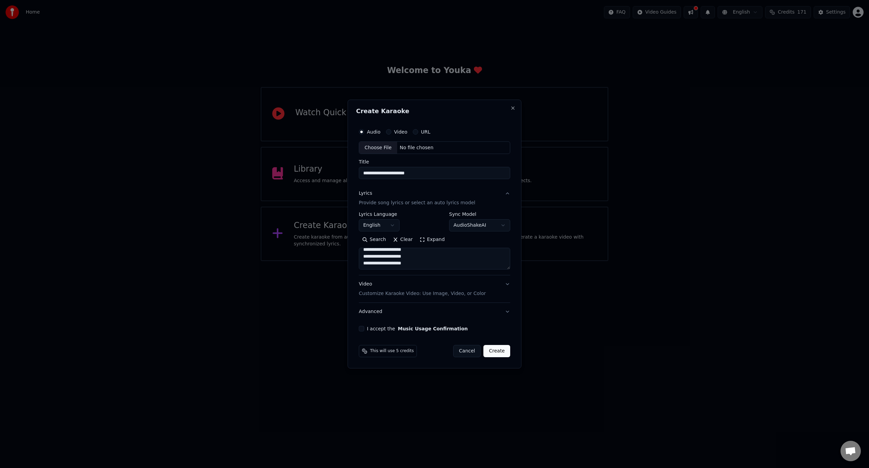
type textarea "**********"
click at [363, 328] on button "I accept the Music Usage Confirmation" at bounding box center [361, 328] width 5 height 5
click at [376, 298] on button "Video Customize Karaoke Video: Use Image, Video, or Color" at bounding box center [434, 288] width 151 height 27
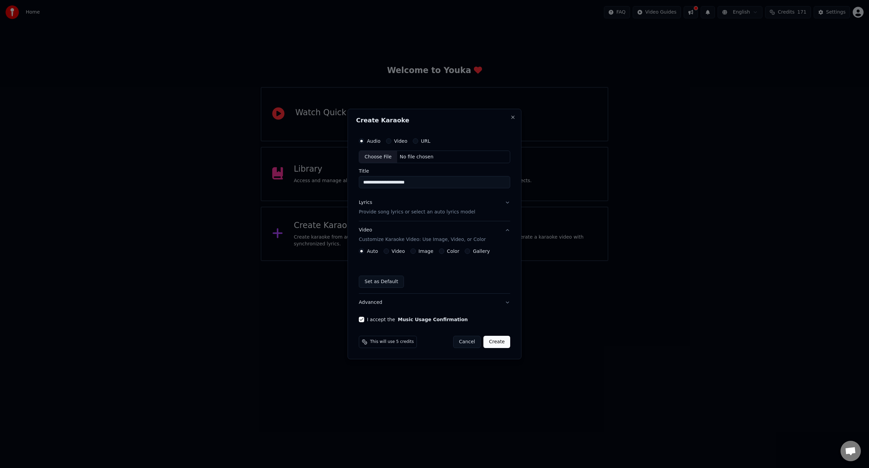
click at [451, 253] on label "Color" at bounding box center [453, 251] width 13 height 5
click at [445, 253] on button "Color" at bounding box center [441, 250] width 5 height 5
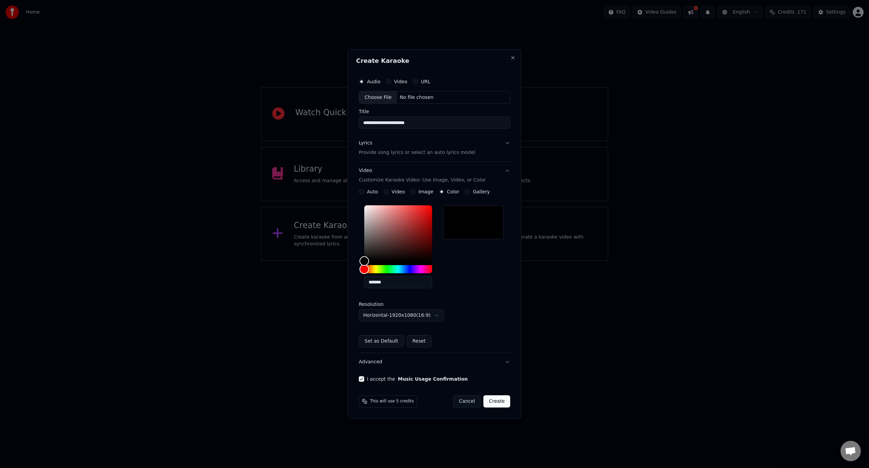
click at [385, 99] on div "Choose File" at bounding box center [378, 97] width 38 height 12
type input "**********"
click at [497, 402] on button "Create" at bounding box center [498, 401] width 27 height 12
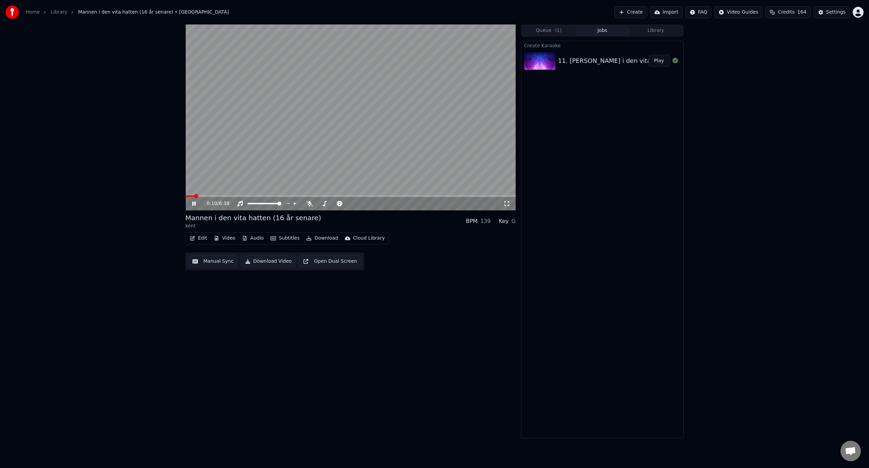
click at [335, 146] on video at bounding box center [350, 117] width 330 height 186
click at [224, 156] on video at bounding box center [350, 117] width 330 height 186
click at [194, 198] on span at bounding box center [196, 196] width 4 height 4
click at [317, 204] on span at bounding box center [334, 203] width 34 height 1
click at [200, 195] on span at bounding box center [350, 195] width 330 height 1
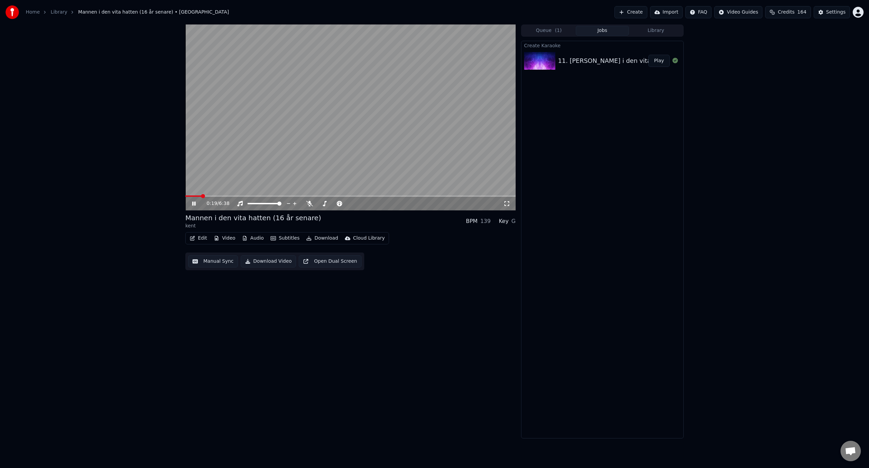
click at [219, 197] on span at bounding box center [350, 195] width 330 height 1
click at [282, 204] on span at bounding box center [279, 203] width 4 height 4
click at [367, 300] on div "Mannen i den vita hatten (16 år senare) kent BPM 139 Key G Edit Video Audio Sub…" at bounding box center [350, 231] width 330 height 414
click at [307, 112] on video at bounding box center [350, 117] width 330 height 186
drag, startPoint x: 307, startPoint y: 112, endPoint x: 307, endPoint y: 122, distance: 9.2
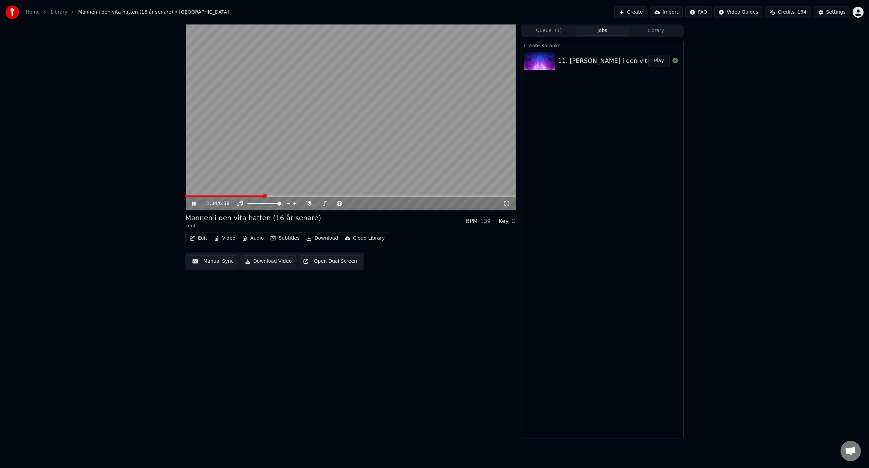
click at [307, 114] on video at bounding box center [350, 117] width 330 height 186
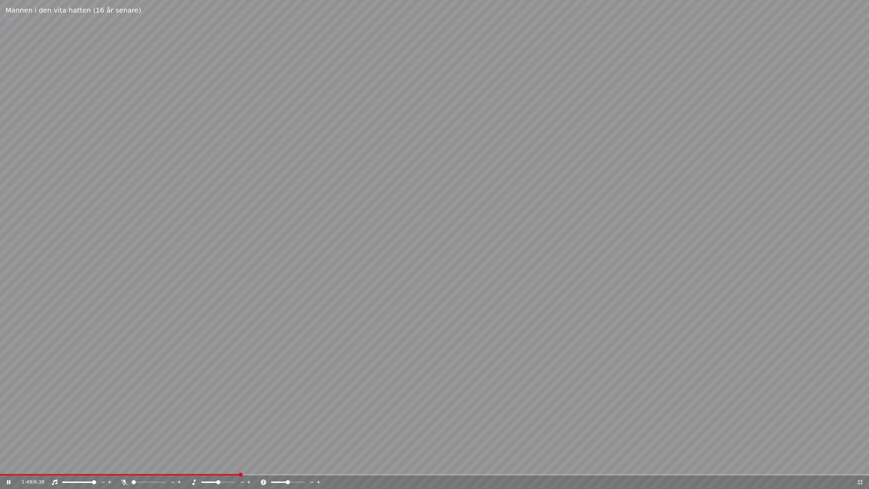
click at [341, 133] on video at bounding box center [434, 244] width 869 height 489
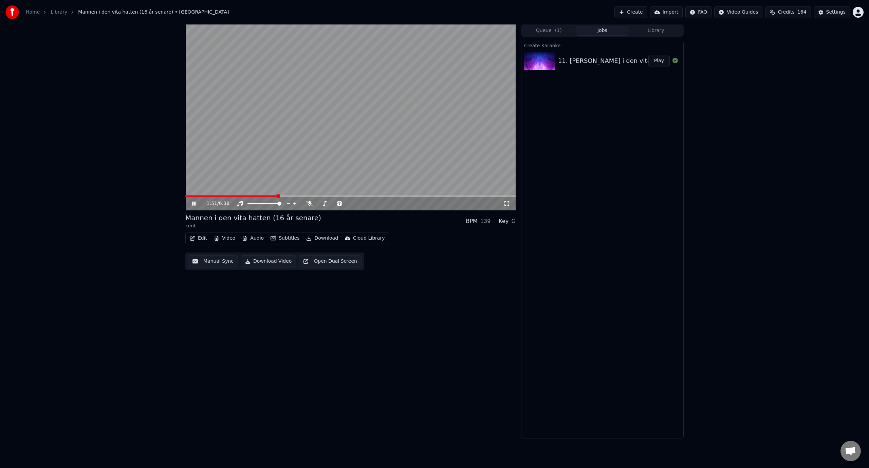
click at [358, 133] on video at bounding box center [350, 117] width 330 height 186
click at [404, 116] on video at bounding box center [350, 117] width 330 height 186
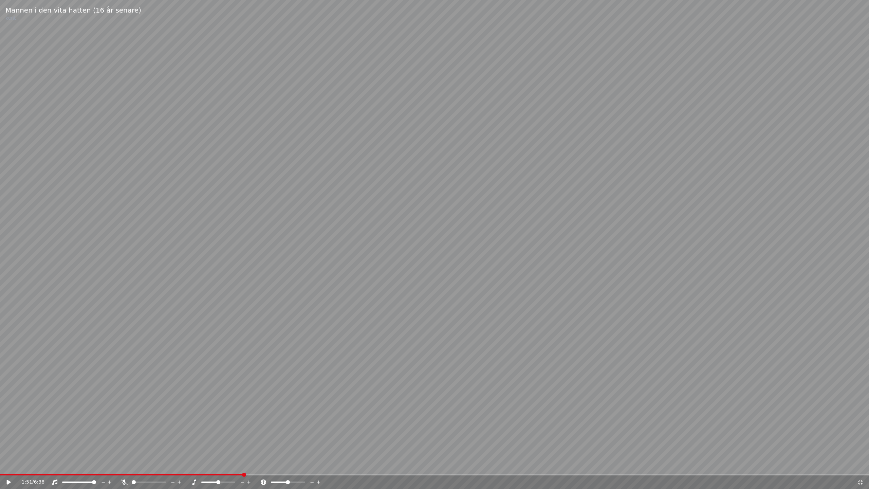
click at [246, 305] on video at bounding box center [434, 244] width 869 height 489
click at [148, 467] on span at bounding box center [149, 482] width 4 height 4
click at [143, 467] on span at bounding box center [144, 482] width 4 height 4
click at [142, 467] on span at bounding box center [144, 482] width 4 height 4
click at [425, 467] on span at bounding box center [434, 474] width 869 height 1
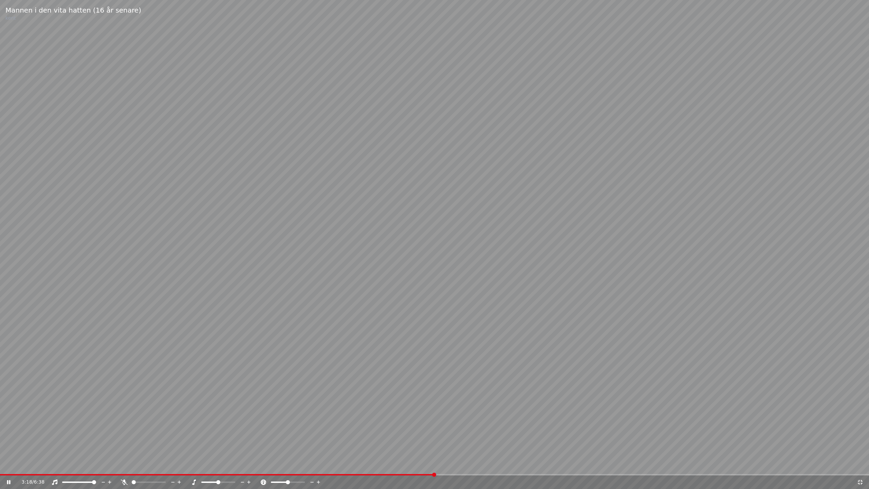
click at [372, 244] on video at bounding box center [434, 244] width 869 height 489
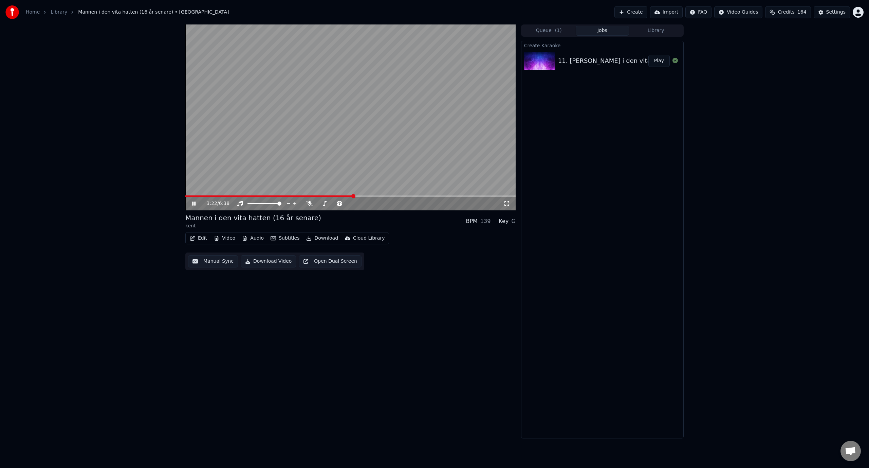
click at [429, 160] on video at bounding box center [350, 117] width 330 height 186
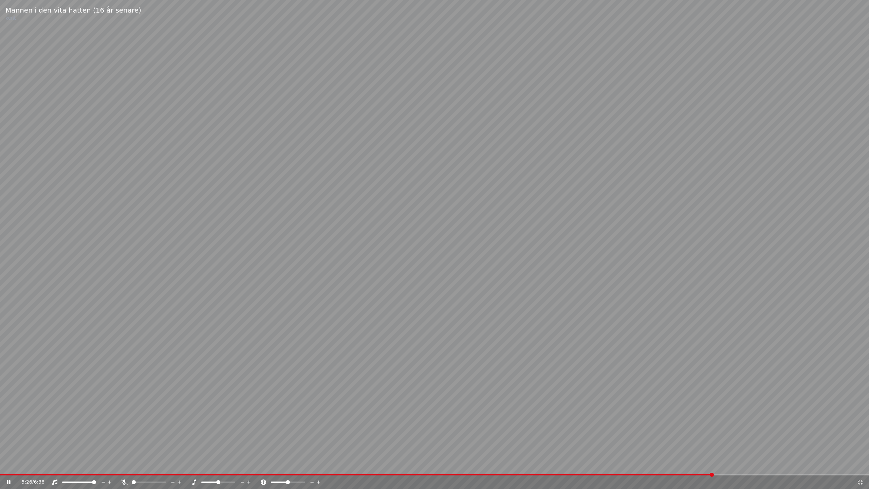
click at [483, 315] on video at bounding box center [434, 244] width 869 height 489
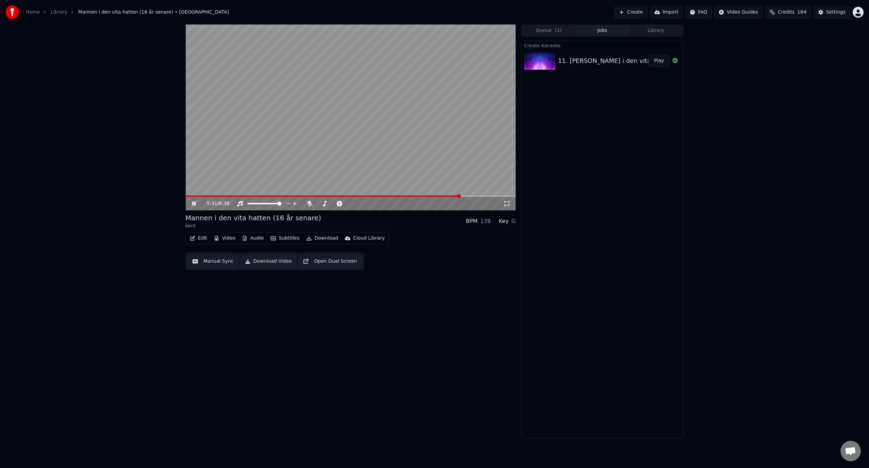
click at [508, 202] on icon at bounding box center [507, 203] width 7 height 5
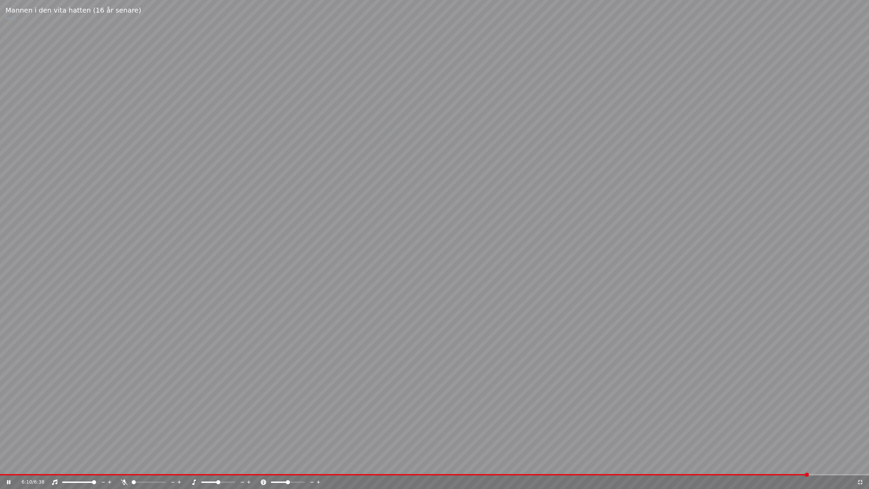
click at [141, 467] on div at bounding box center [155, 482] width 55 height 7
click at [144, 467] on span at bounding box center [143, 482] width 4 height 4
click at [156, 467] on span at bounding box center [155, 482] width 4 height 4
click at [139, 467] on span at bounding box center [141, 482] width 4 height 4
click at [862, 467] on div "6:26 / 6:38" at bounding box center [435, 482] width 864 height 7
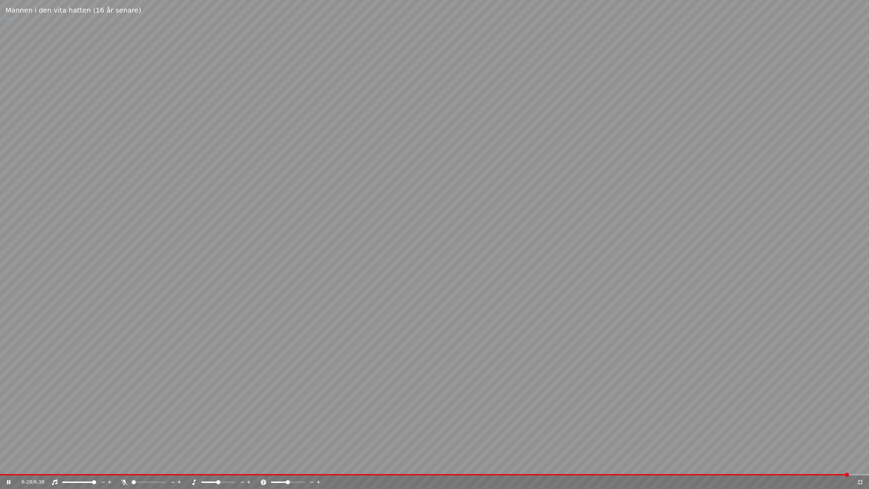
click at [860, 467] on icon at bounding box center [860, 481] width 7 height 5
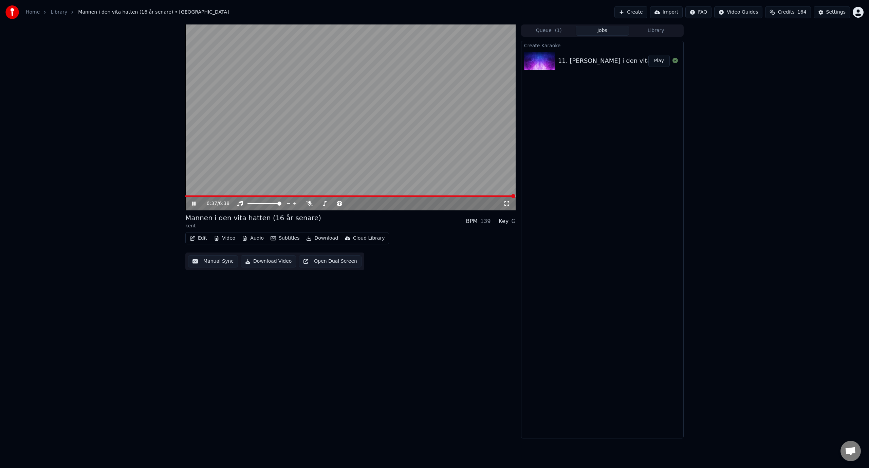
click at [618, 62] on div "11. kent - Mannen i den vita hatten (16 år senare)" at bounding box center [638, 61] width 160 height 10
click at [21, 12] on div at bounding box center [14, 12] width 18 height 14
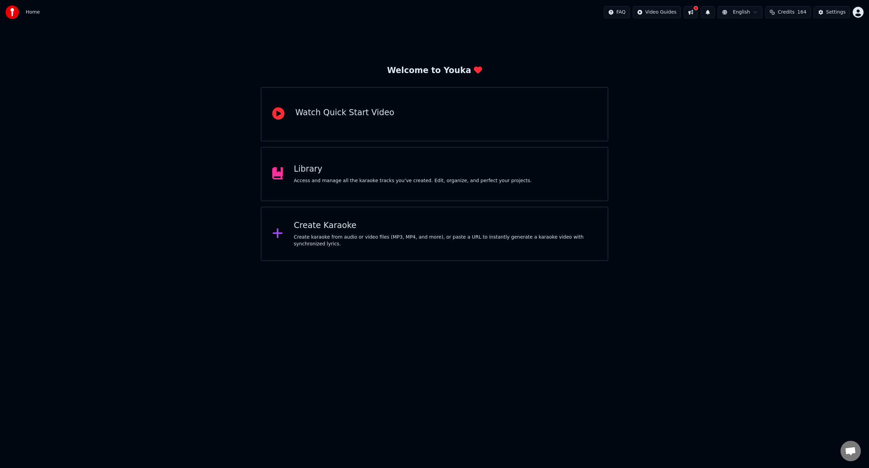
click at [309, 176] on div "Library Access and manage all the karaoke tracks you’ve created. Edit, organize…" at bounding box center [413, 174] width 238 height 20
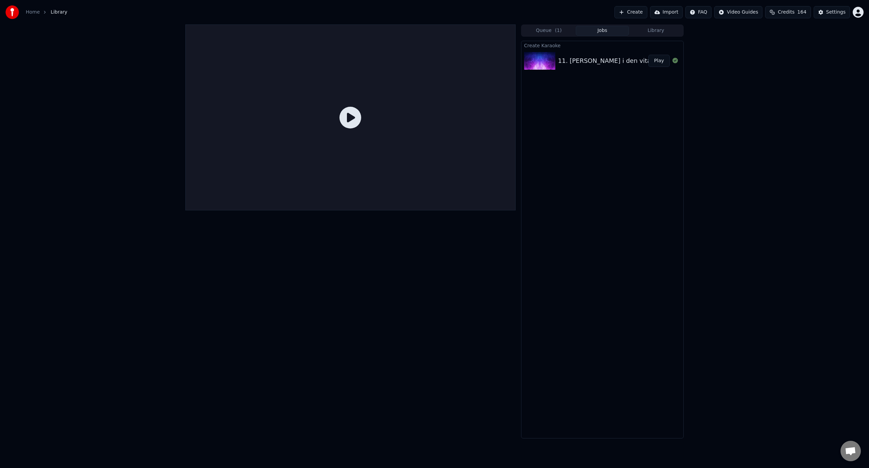
click at [658, 62] on button "Play" at bounding box center [659, 61] width 21 height 12
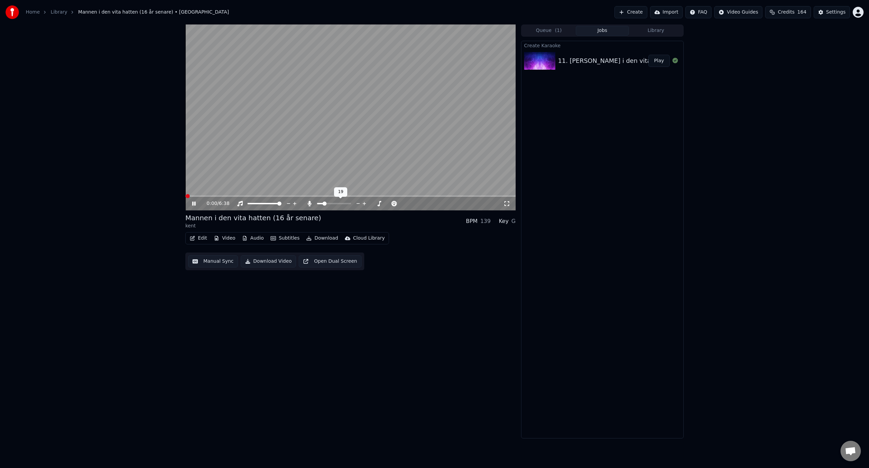
click at [333, 204] on span at bounding box center [334, 203] width 34 height 1
click at [256, 196] on span at bounding box center [350, 195] width 330 height 1
click at [284, 196] on span at bounding box center [350, 195] width 330 height 1
click at [380, 196] on span at bounding box center [350, 195] width 330 height 1
click at [413, 196] on span at bounding box center [350, 195] width 330 height 1
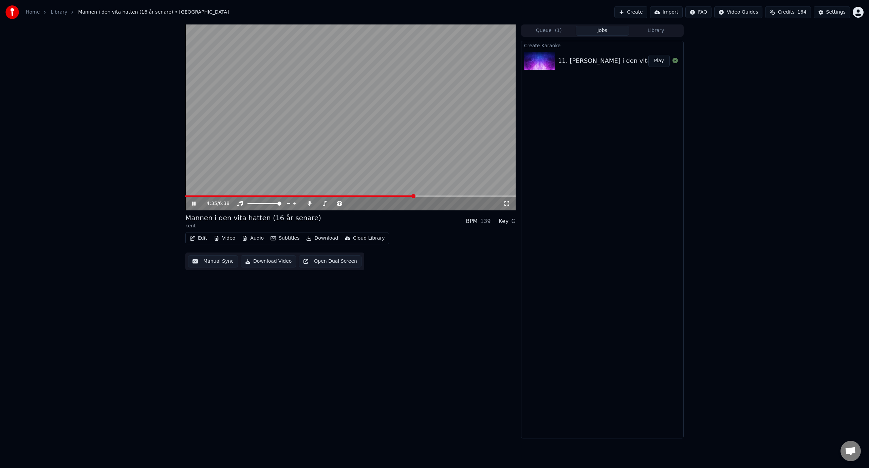
click at [421, 196] on span at bounding box center [350, 195] width 330 height 1
click at [328, 143] on video at bounding box center [350, 117] width 330 height 186
click at [198, 240] on button "Edit" at bounding box center [198, 238] width 23 height 10
click at [215, 297] on div "Manual Sync" at bounding box center [216, 299] width 30 height 7
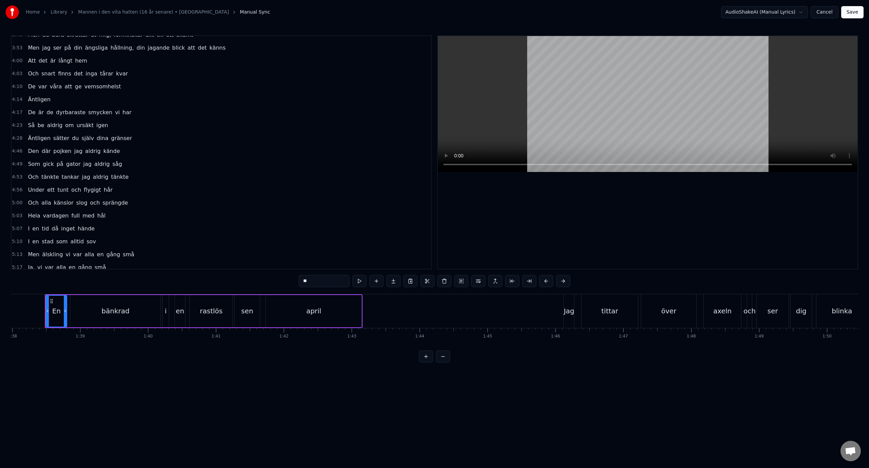
scroll to position [196, 0]
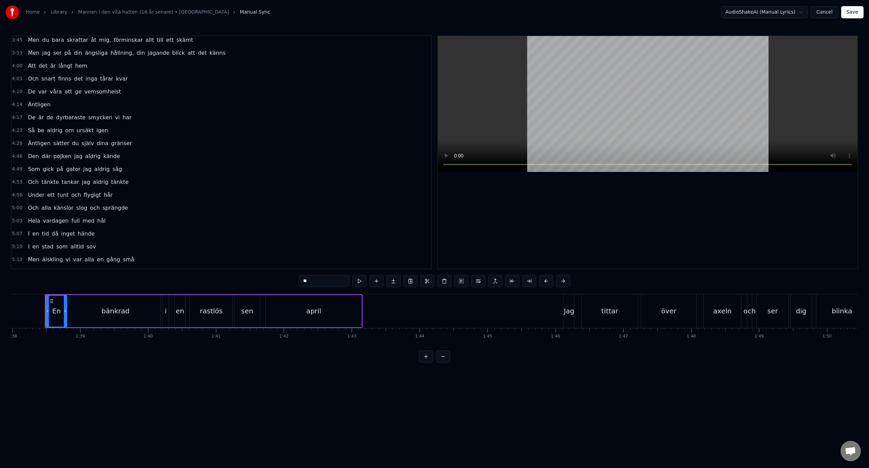
click at [32, 158] on span "Den" at bounding box center [33, 156] width 12 height 8
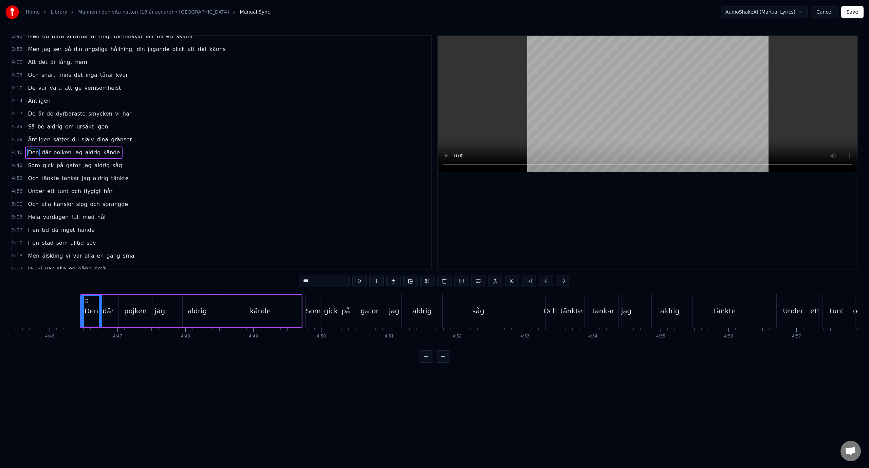
scroll to position [0, 19420]
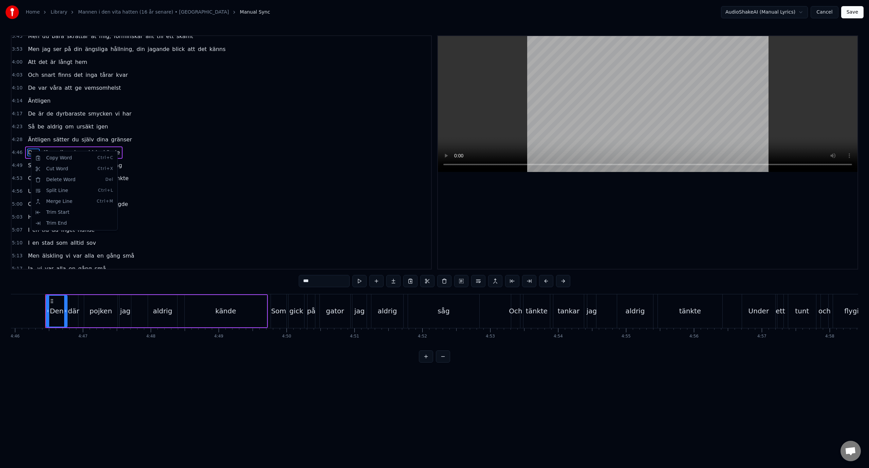
click at [317, 286] on html "Home Library Mannen i den vita hatten (16 år senare) • kent Manual Sync AudioSh…" at bounding box center [434, 186] width 869 height 373
click at [319, 281] on input "***" at bounding box center [324, 281] width 51 height 12
type input "*"
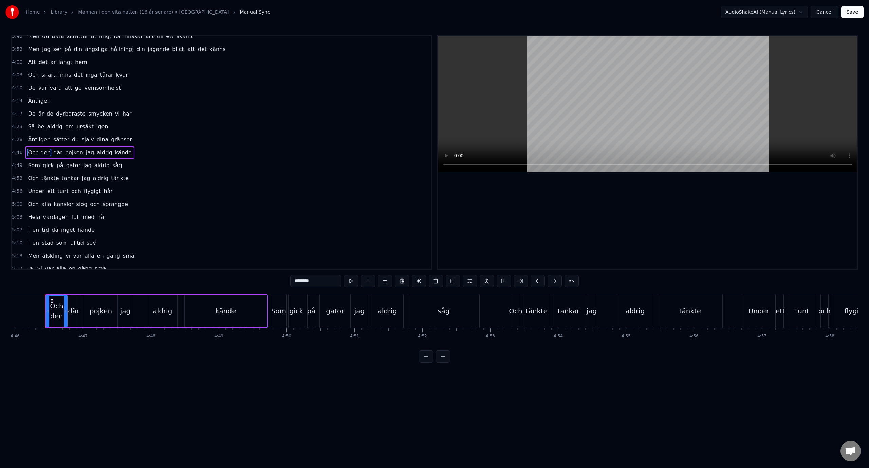
type input "********"
click at [273, 221] on div "5:03 Hela vardagen full med hål" at bounding box center [222, 217] width 420 height 13
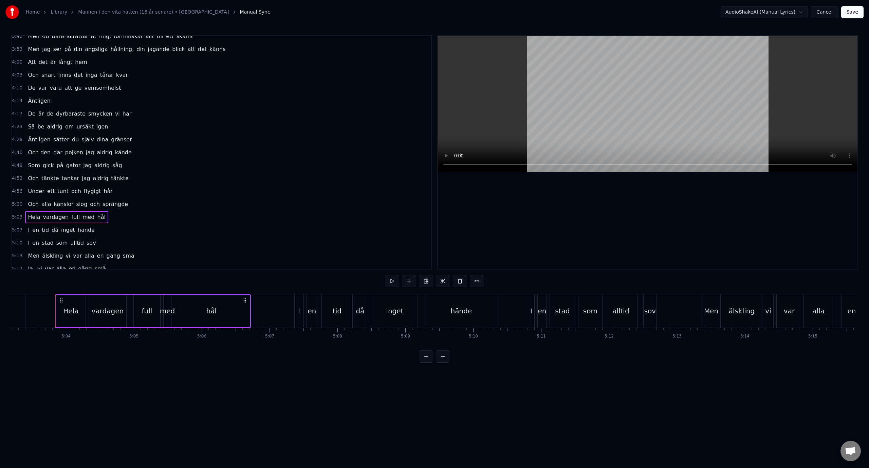
scroll to position [0, 20602]
click at [157, 153] on div "4:46 Och den där pojken jag aldrig kände" at bounding box center [222, 152] width 420 height 13
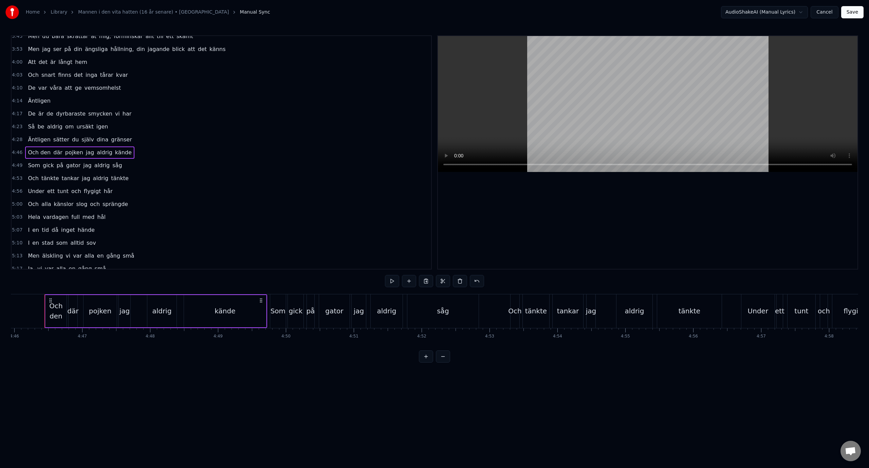
scroll to position [0, 19420]
click at [37, 154] on span "Och den" at bounding box center [39, 152] width 24 height 8
click at [36, 153] on span "Och den" at bounding box center [39, 152] width 24 height 8
click at [38, 152] on span "Och den" at bounding box center [39, 152] width 24 height 8
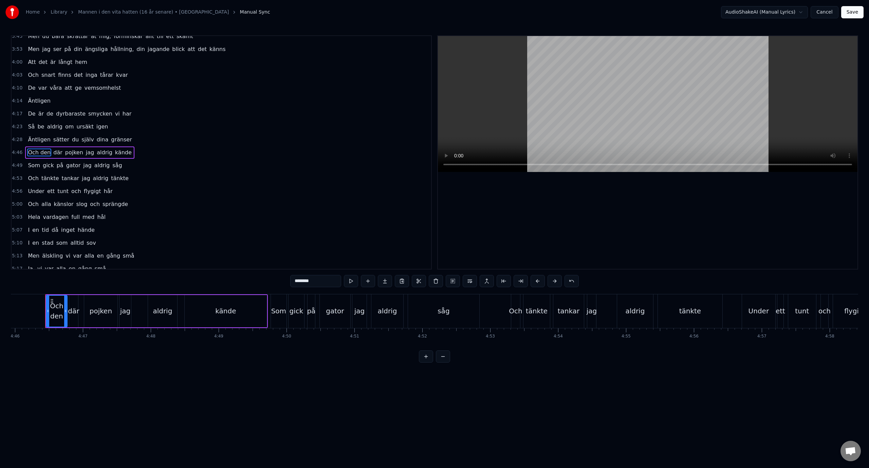
click at [38, 152] on span "Och den" at bounding box center [39, 152] width 24 height 8
click at [305, 285] on input "********" at bounding box center [315, 281] width 51 height 12
type input "*******"
click at [143, 162] on div "4:49 Som gick på gator jag aldrig såg" at bounding box center [222, 165] width 420 height 13
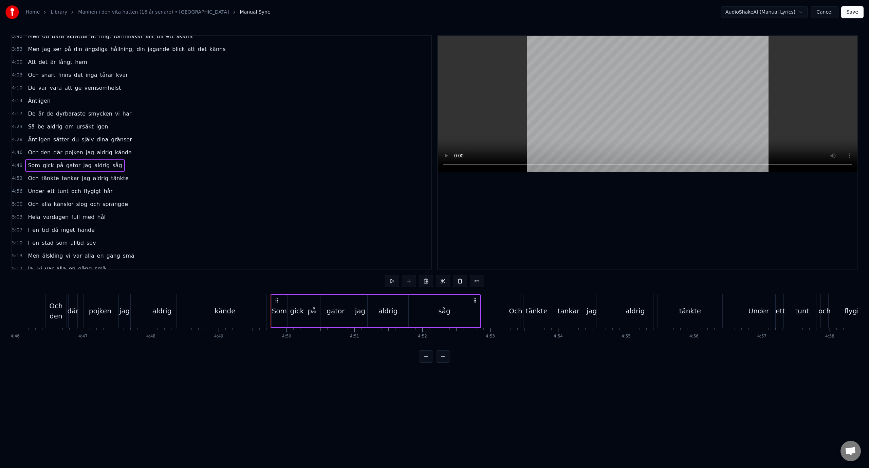
click at [73, 158] on div "Och den där pojken jag aldrig kände" at bounding box center [79, 152] width 109 height 12
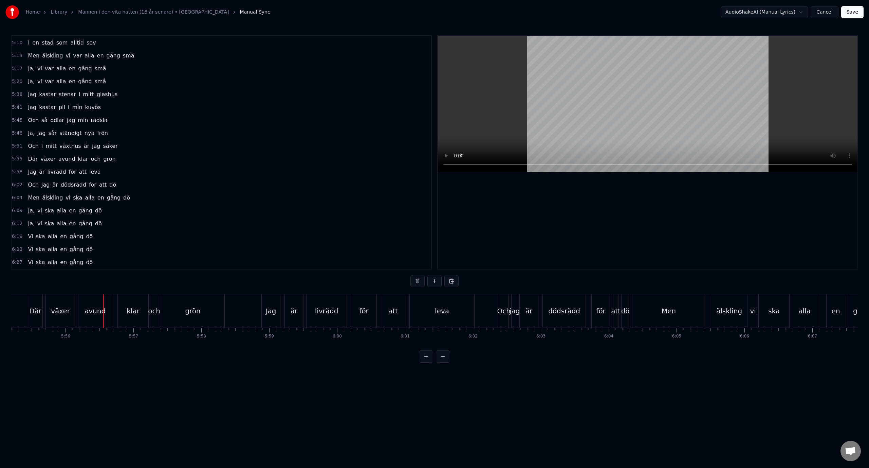
scroll to position [0, 24133]
click at [30, 172] on span "Jag" at bounding box center [32, 172] width 10 height 8
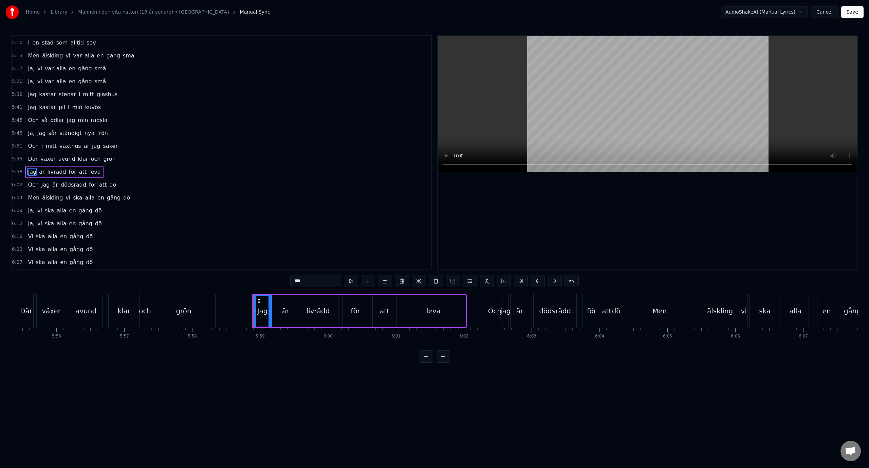
click at [294, 283] on input "***" at bounding box center [315, 281] width 51 height 12
type input "*"
type input "*******"
click at [155, 181] on div "6:02 Och jag är dödsrädd för att dö" at bounding box center [222, 184] width 420 height 13
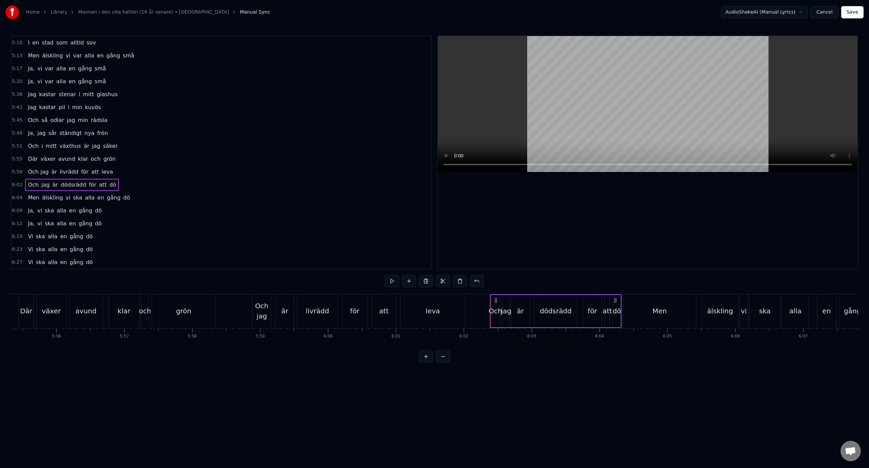
click at [125, 158] on div "5:55 Där växer avund klar och grön" at bounding box center [222, 158] width 420 height 13
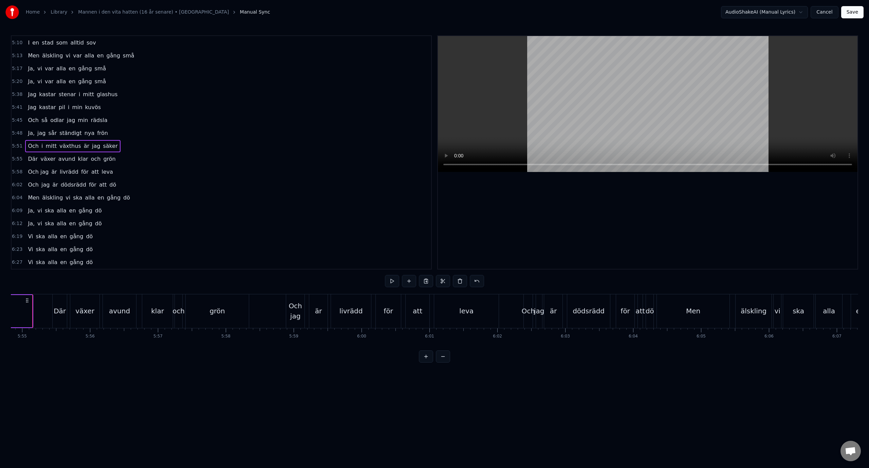
scroll to position [0, 24087]
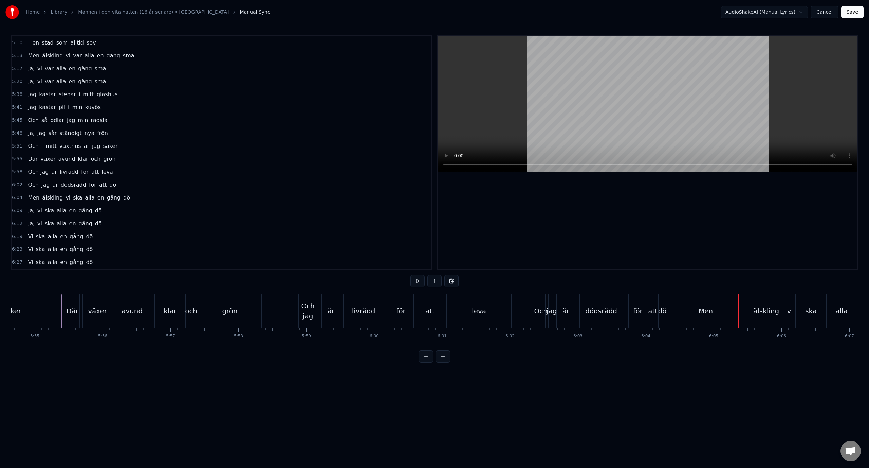
click at [147, 199] on div "6:04 Men älskling vi ska alla en gång dö" at bounding box center [222, 197] width 420 height 13
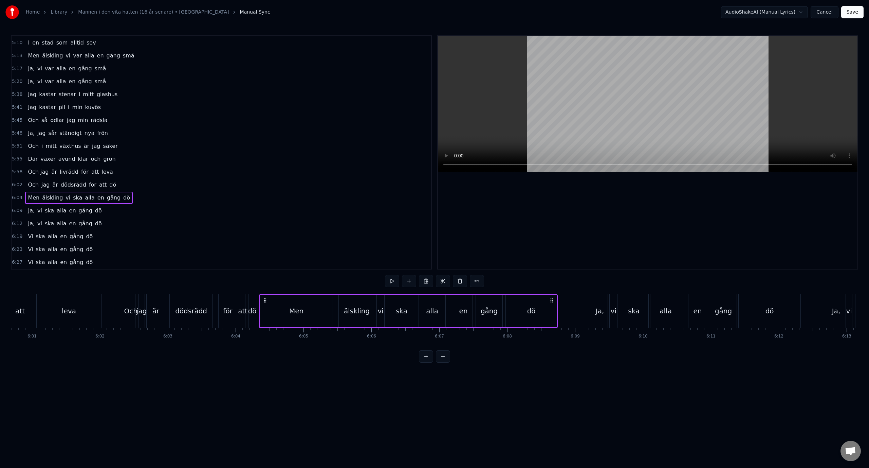
scroll to position [0, 24519]
drag, startPoint x: 529, startPoint y: 300, endPoint x: 553, endPoint y: 301, distance: 23.1
click at [553, 301] on icon at bounding box center [552, 299] width 5 height 5
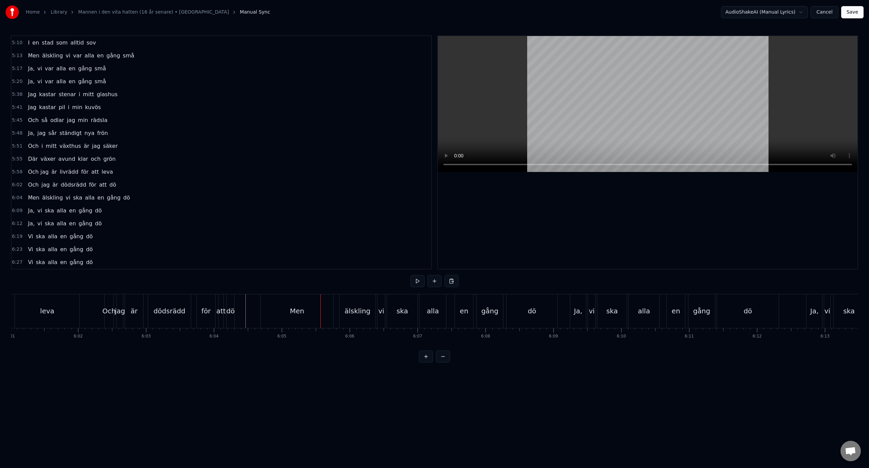
click at [192, 202] on div "6:04 Men älskling vi ska alla en gång dö" at bounding box center [222, 197] width 420 height 13
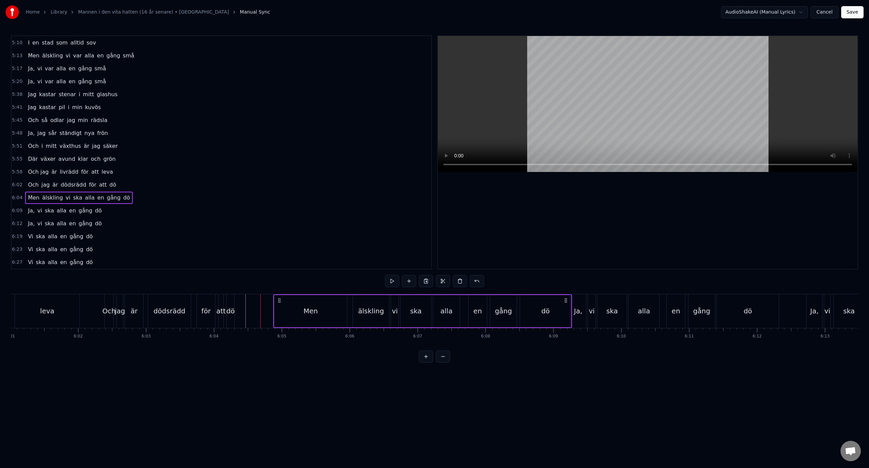
drag, startPoint x: 553, startPoint y: 300, endPoint x: 566, endPoint y: 300, distance: 12.9
click at [566, 300] on icon at bounding box center [565, 299] width 5 height 5
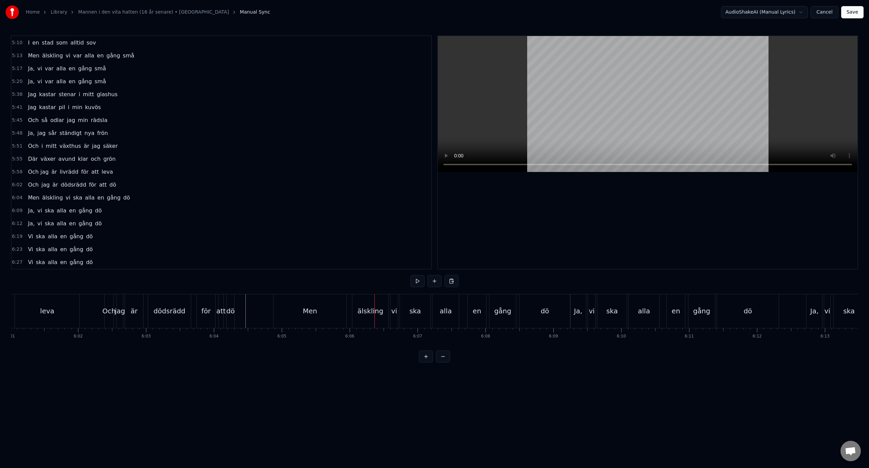
click at [164, 199] on div "6:04 Men älskling vi ska alla en gång dö" at bounding box center [222, 197] width 420 height 13
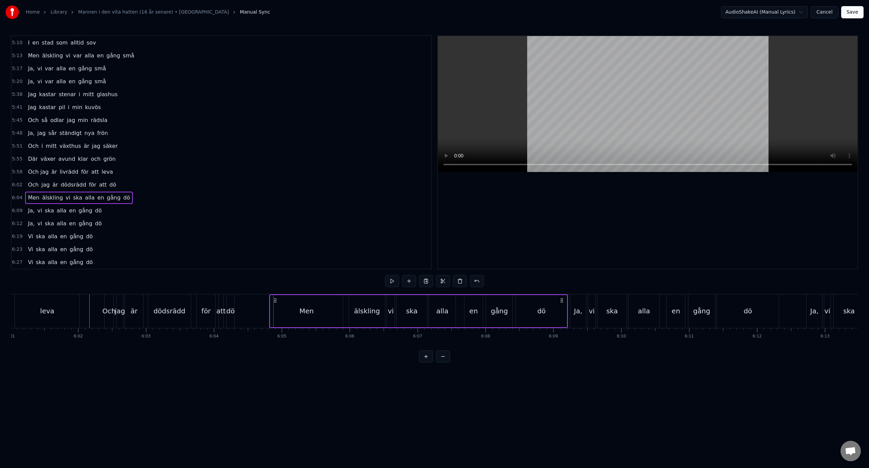
drag, startPoint x: 565, startPoint y: 301, endPoint x: 561, endPoint y: 302, distance: 4.8
click at [561, 302] on icon at bounding box center [561, 299] width 5 height 5
click at [356, 313] on div "älskling" at bounding box center [367, 311] width 26 height 10
drag, startPoint x: 354, startPoint y: 302, endPoint x: 349, endPoint y: 304, distance: 5.8
click at [349, 304] on div "älskling" at bounding box center [360, 310] width 35 height 31
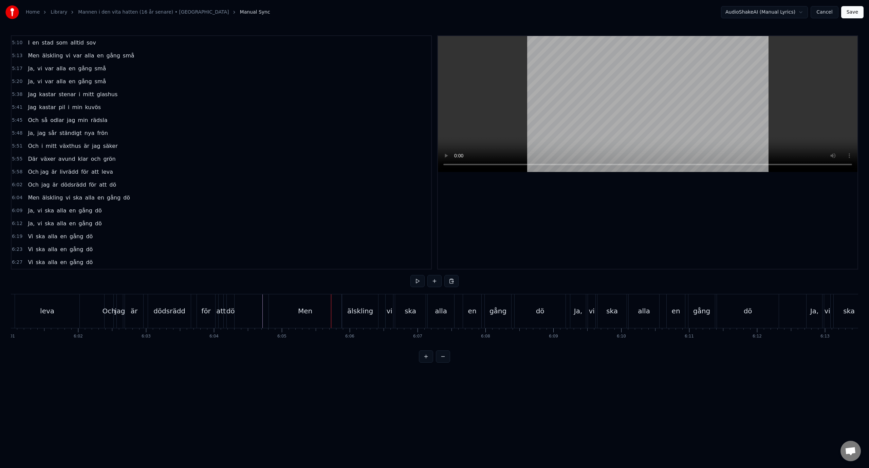
click at [307, 308] on div "Men" at bounding box center [305, 311] width 14 height 10
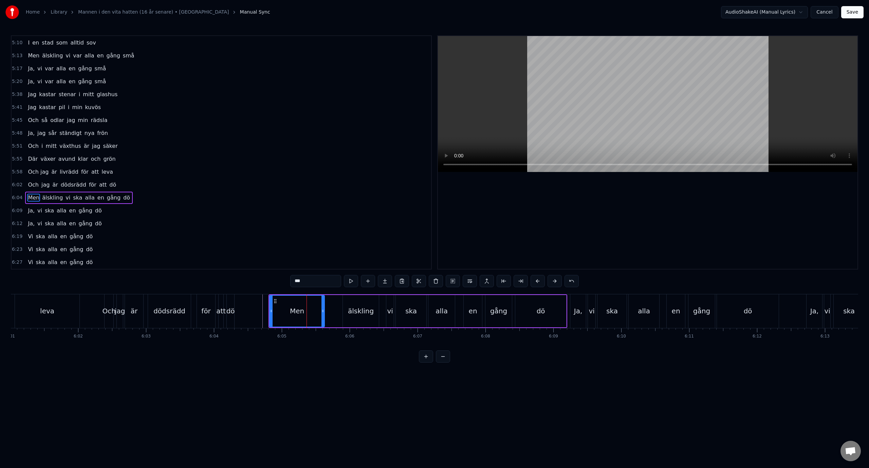
drag, startPoint x: 339, startPoint y: 313, endPoint x: 320, endPoint y: 314, distance: 19.7
click at [322, 314] on div at bounding box center [323, 310] width 3 height 31
click at [349, 298] on div "älskling" at bounding box center [361, 311] width 36 height 32
type input "********"
drag, startPoint x: 348, startPoint y: 300, endPoint x: 328, endPoint y: 302, distance: 20.5
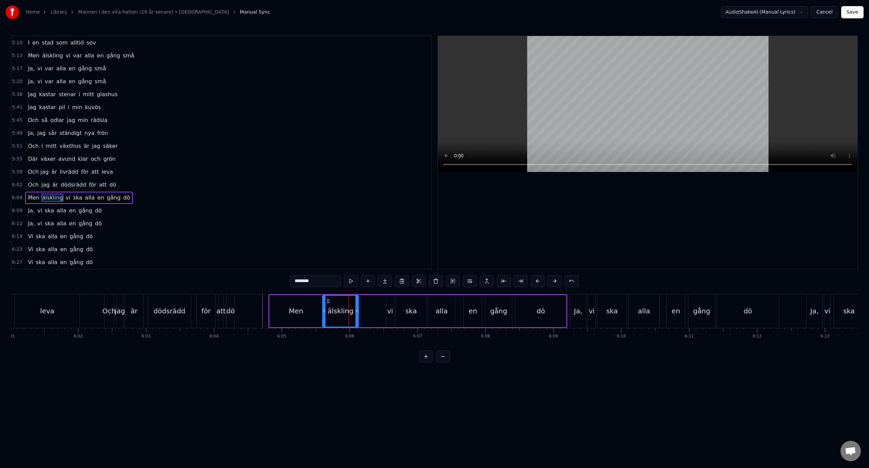
click at [328, 302] on icon at bounding box center [328, 300] width 5 height 5
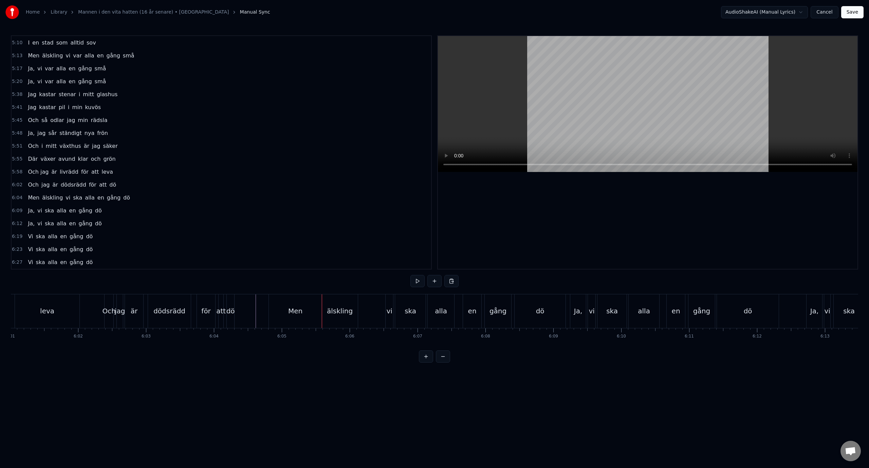
click at [291, 308] on div "Men" at bounding box center [295, 311] width 14 height 10
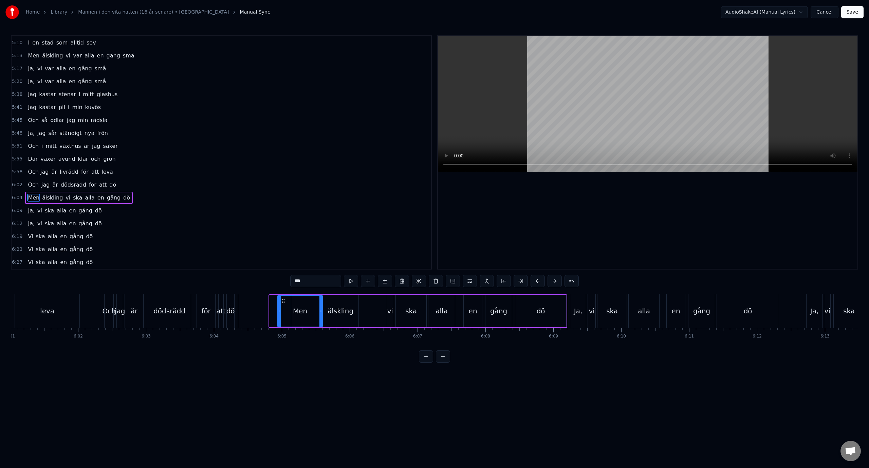
drag, startPoint x: 271, startPoint y: 312, endPoint x: 283, endPoint y: 312, distance: 12.2
click at [281, 312] on icon at bounding box center [279, 310] width 3 height 5
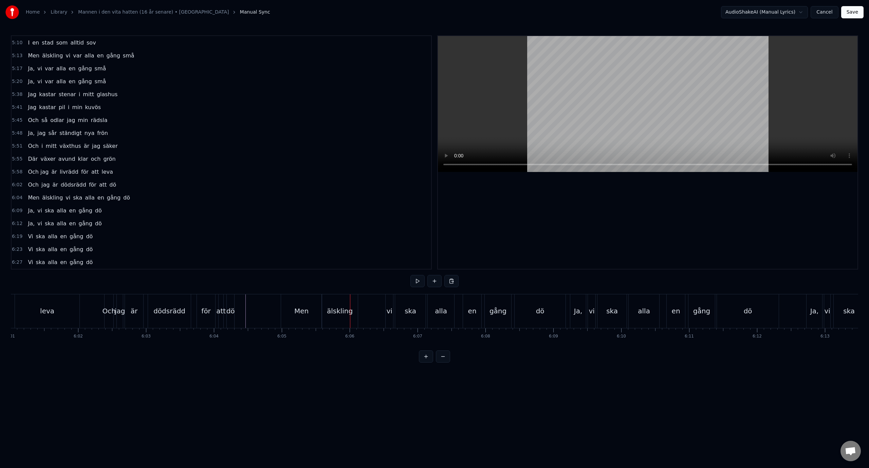
click at [333, 308] on div "älskling" at bounding box center [340, 311] width 26 height 10
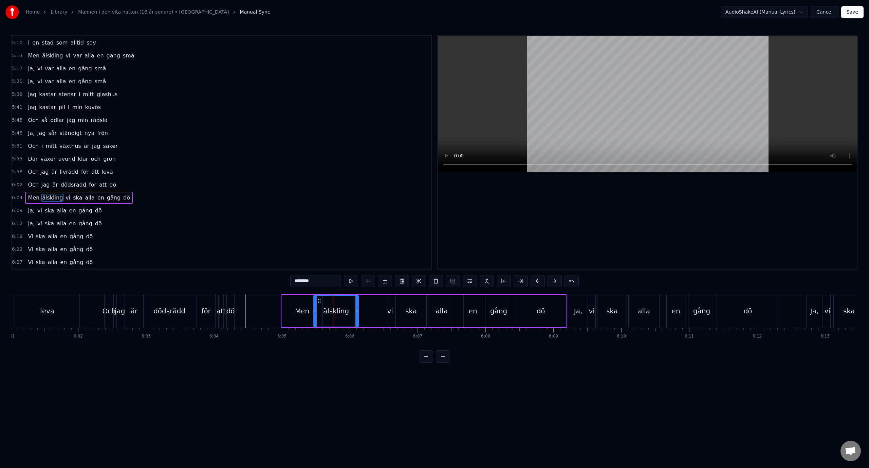
drag, startPoint x: 324, startPoint y: 309, endPoint x: 315, endPoint y: 312, distance: 9.2
click at [315, 312] on icon at bounding box center [315, 310] width 3 height 5
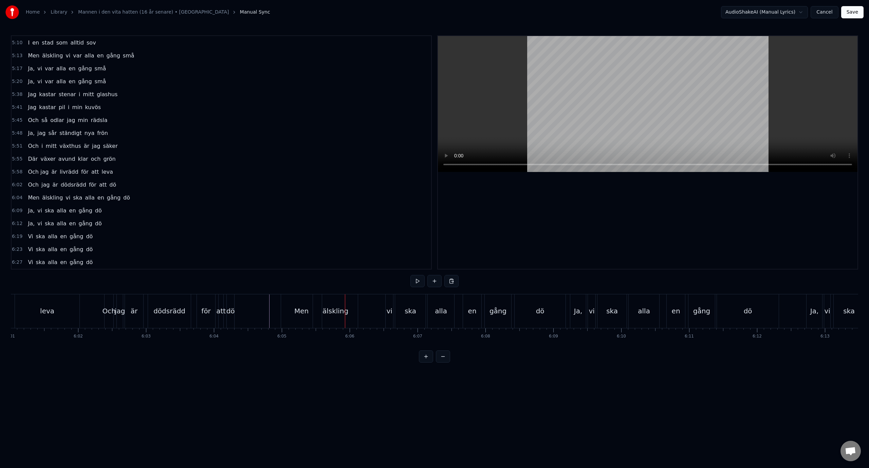
click at [300, 306] on div "Men" at bounding box center [301, 311] width 14 height 10
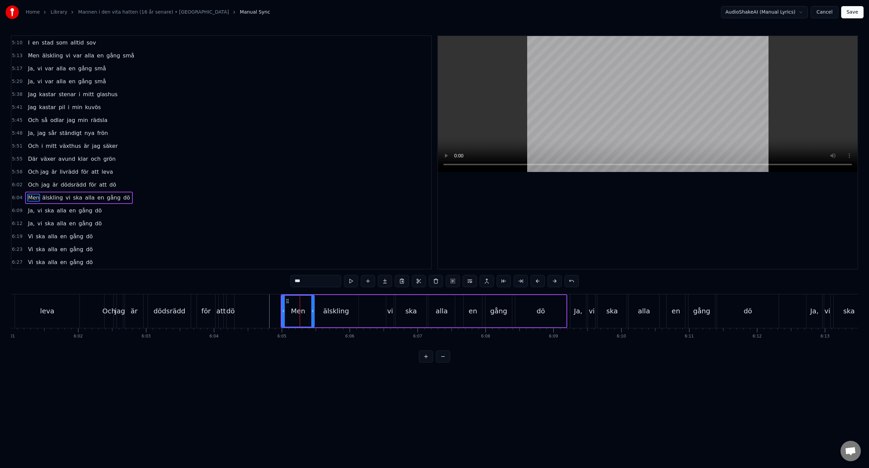
drag, startPoint x: 322, startPoint y: 309, endPoint x: 314, endPoint y: 312, distance: 8.8
click at [314, 312] on icon at bounding box center [312, 310] width 3 height 5
click at [324, 312] on div "älskling" at bounding box center [336, 311] width 45 height 32
type input "********"
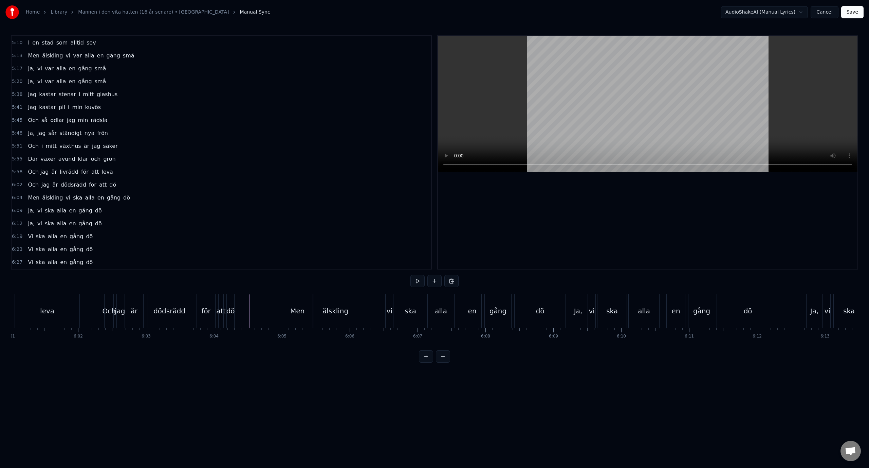
click at [333, 319] on div "älskling" at bounding box center [335, 311] width 45 height 34
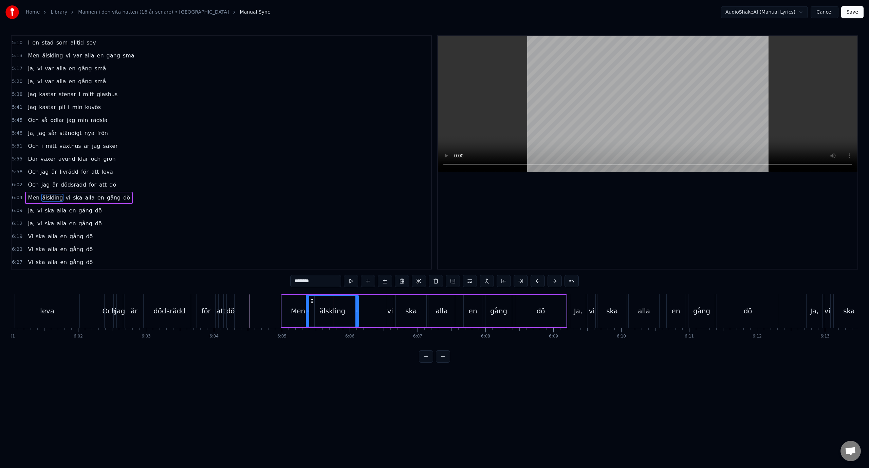
drag, startPoint x: 317, startPoint y: 310, endPoint x: 309, endPoint y: 312, distance: 7.6
click at [309, 312] on icon at bounding box center [308, 310] width 3 height 5
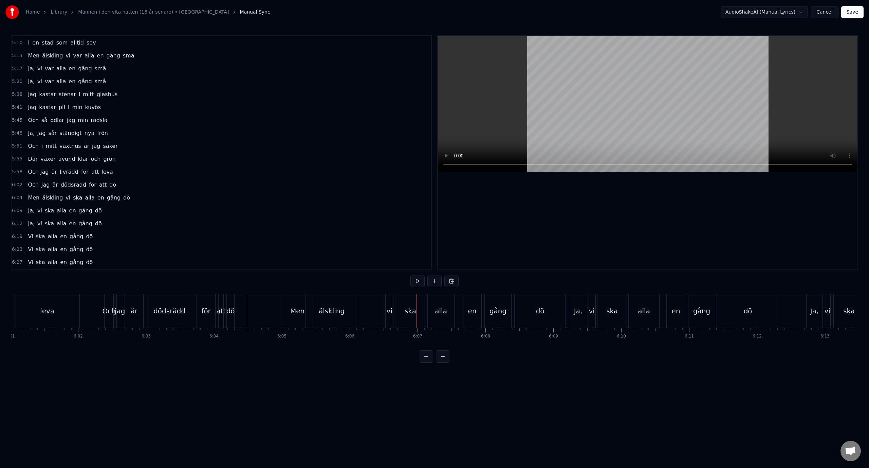
click at [344, 313] on div "älskling" at bounding box center [332, 311] width 52 height 34
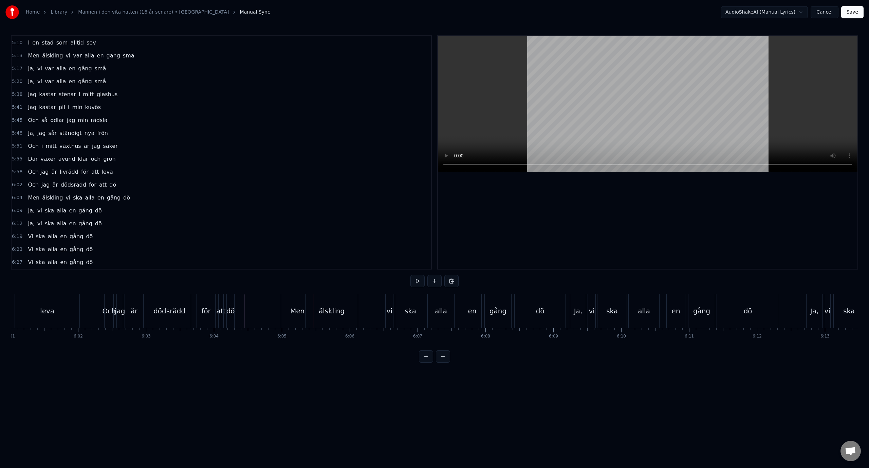
click at [332, 312] on div "älskling" at bounding box center [332, 311] width 26 height 10
click at [323, 314] on div "älskling" at bounding box center [332, 311] width 26 height 10
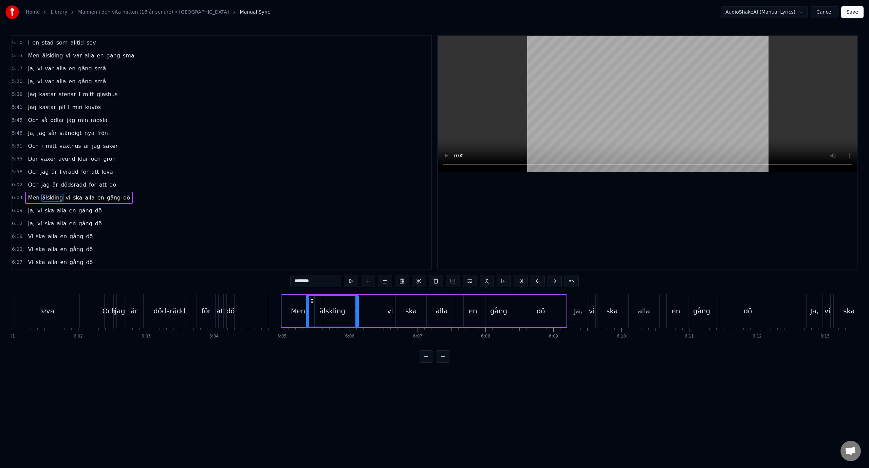
click at [299, 312] on div "Men" at bounding box center [298, 311] width 14 height 10
type input "***"
drag, startPoint x: 312, startPoint y: 310, endPoint x: 306, endPoint y: 312, distance: 6.4
click at [306, 312] on icon at bounding box center [306, 310] width 3 height 5
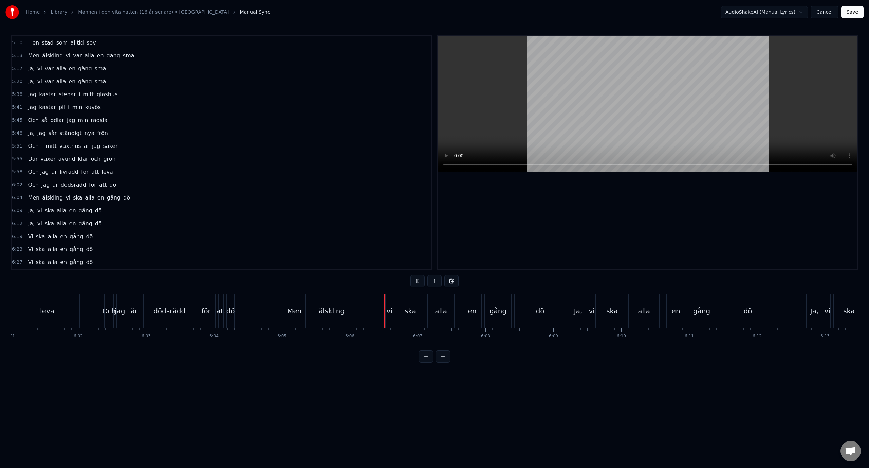
click at [385, 310] on div "Men älskling vi ska alla en gång dö" at bounding box center [424, 311] width 287 height 34
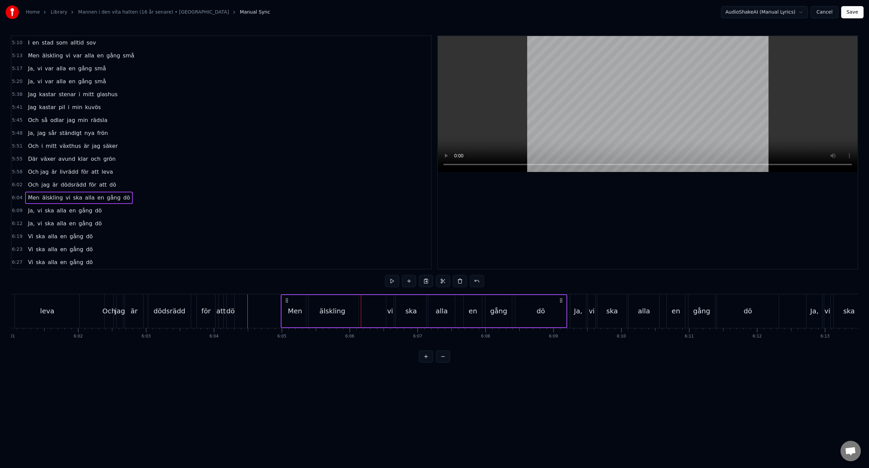
click at [392, 309] on div "vi" at bounding box center [390, 311] width 6 height 10
drag, startPoint x: 392, startPoint y: 309, endPoint x: 397, endPoint y: 309, distance: 5.4
click at [396, 309] on icon at bounding box center [394, 310] width 3 height 5
drag, startPoint x: 392, startPoint y: 302, endPoint x: 365, endPoint y: 304, distance: 26.5
click at [365, 304] on div "vi" at bounding box center [366, 310] width 12 height 31
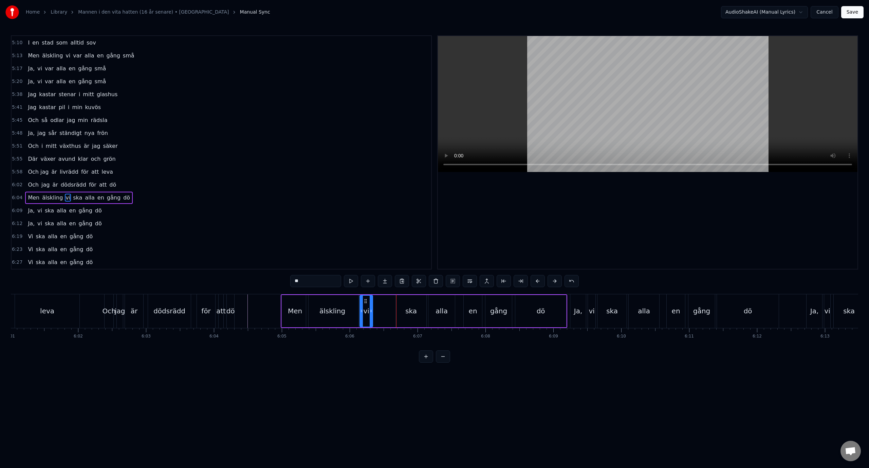
click at [340, 308] on div "älskling" at bounding box center [333, 311] width 26 height 10
type input "********"
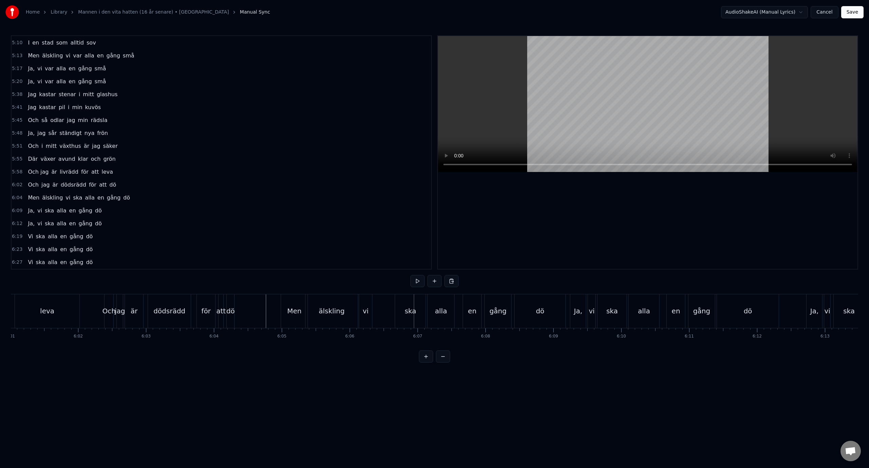
click at [359, 309] on div "vi" at bounding box center [366, 311] width 14 height 34
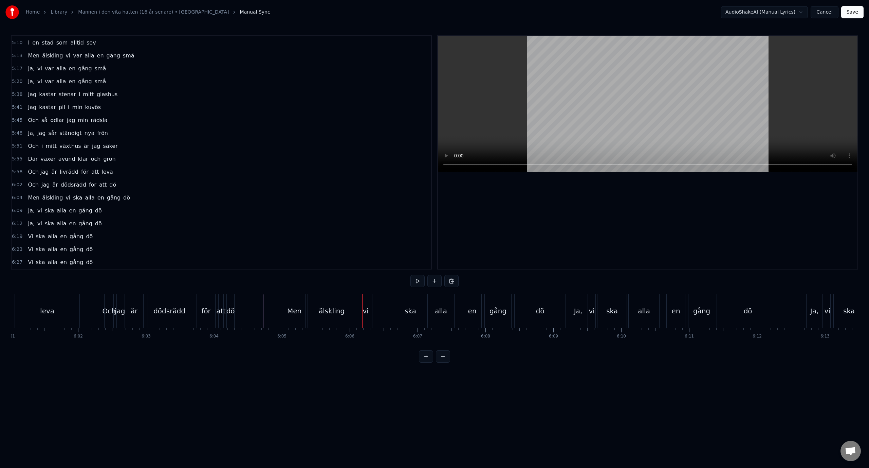
click at [357, 310] on div "älskling" at bounding box center [332, 311] width 52 height 34
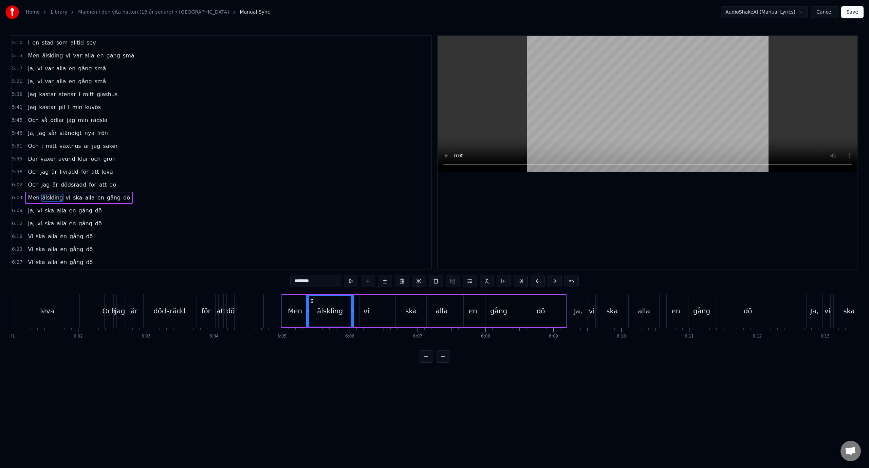
drag, startPoint x: 358, startPoint y: 311, endPoint x: 353, endPoint y: 312, distance: 4.9
click at [353, 312] on icon at bounding box center [352, 310] width 3 height 5
click at [366, 312] on div "vi" at bounding box center [366, 311] width 6 height 10
type input "**"
drag, startPoint x: 365, startPoint y: 299, endPoint x: 361, endPoint y: 300, distance: 4.3
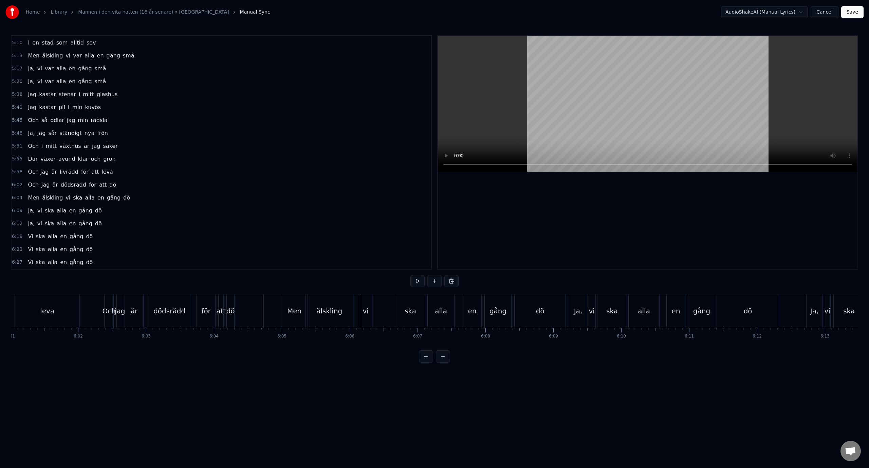
click at [365, 301] on div "vi" at bounding box center [365, 311] width 13 height 34
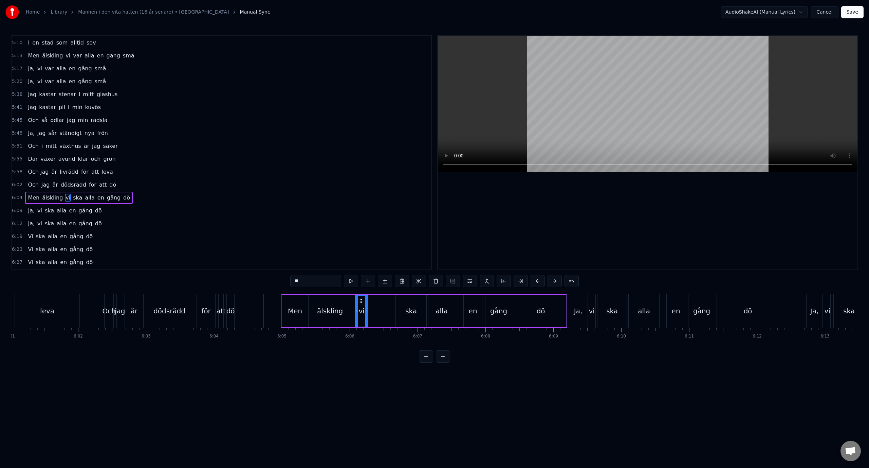
drag, startPoint x: 366, startPoint y: 301, endPoint x: 362, endPoint y: 301, distance: 4.8
click at [362, 301] on circle at bounding box center [361, 301] width 0 height 0
click at [411, 303] on div "ska" at bounding box center [411, 311] width 31 height 32
type input "***"
drag, startPoint x: 401, startPoint y: 302, endPoint x: 377, endPoint y: 302, distance: 24.5
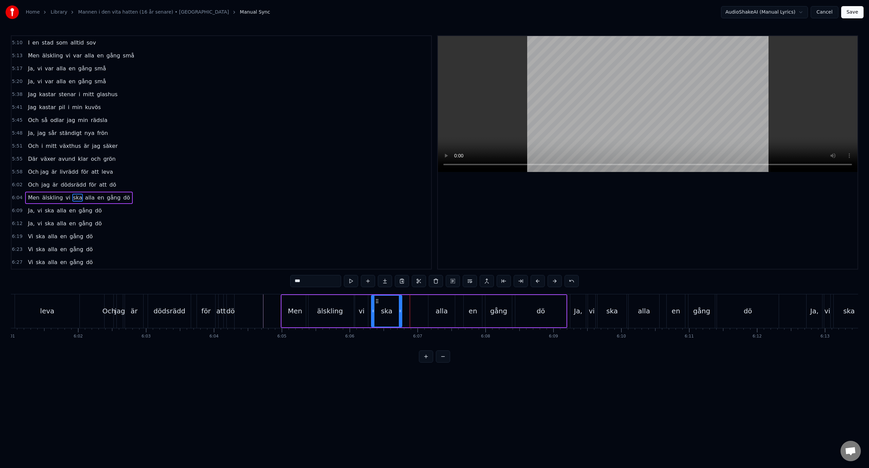
click at [377, 302] on icon at bounding box center [377, 300] width 5 height 5
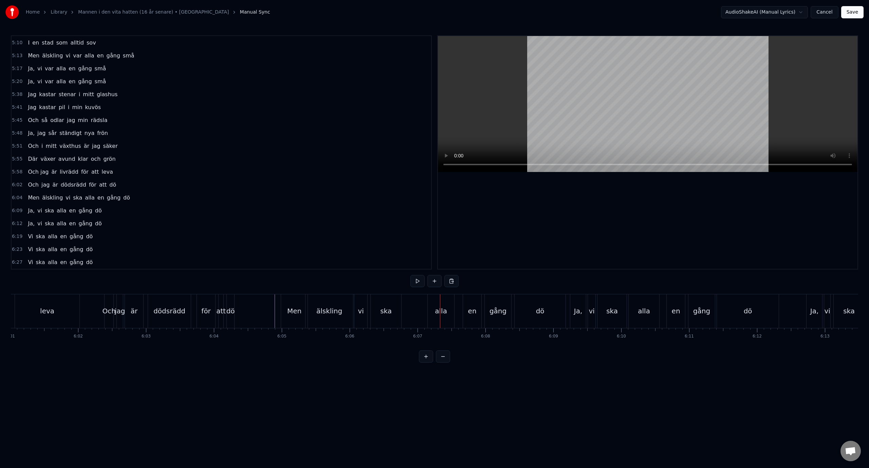
click at [441, 308] on div "alla" at bounding box center [441, 311] width 12 height 10
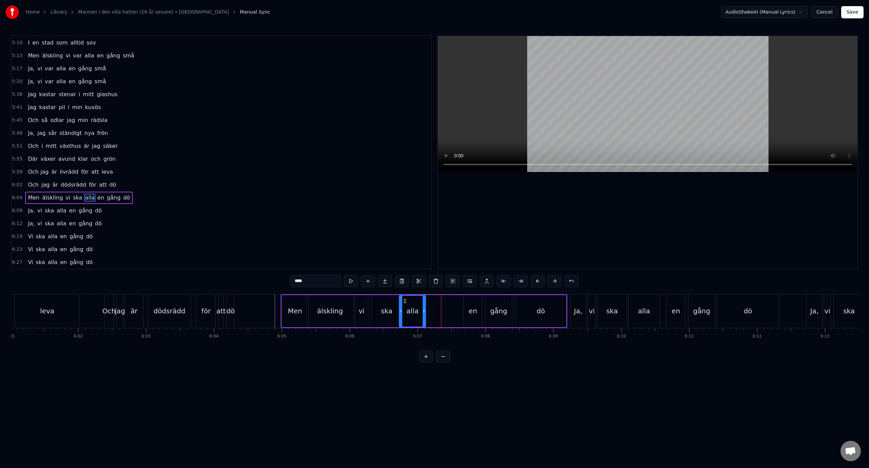
drag, startPoint x: 436, startPoint y: 302, endPoint x: 406, endPoint y: 304, distance: 29.3
click at [406, 304] on div "alla" at bounding box center [413, 310] width 26 height 31
click at [385, 305] on div "ska" at bounding box center [387, 311] width 31 height 32
click at [406, 305] on div "alla" at bounding box center [412, 311] width 26 height 32
type input "****"
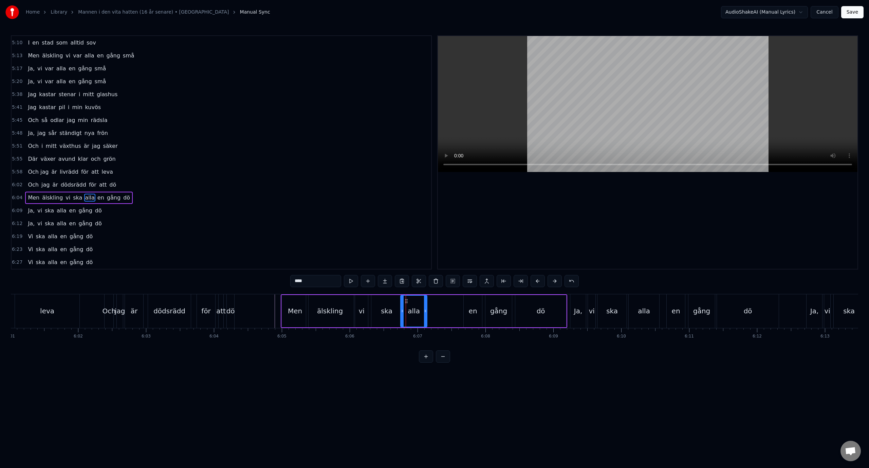
click at [406, 301] on icon at bounding box center [406, 300] width 5 height 5
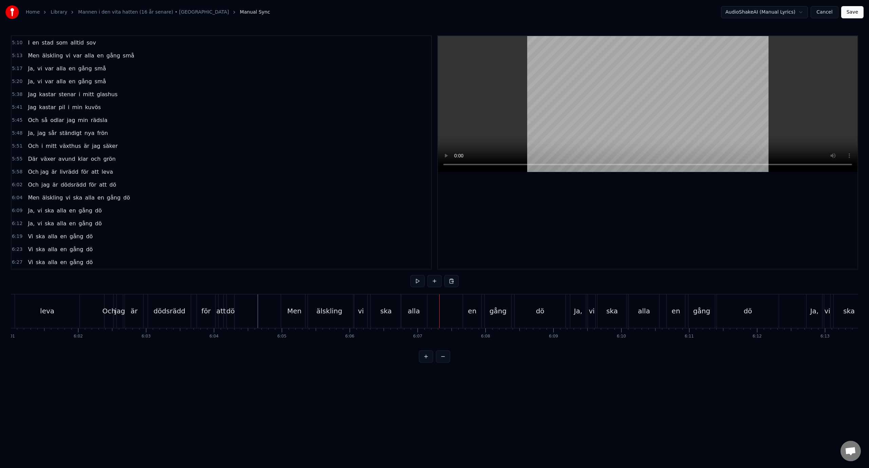
click at [387, 313] on div "ska" at bounding box center [386, 311] width 12 height 10
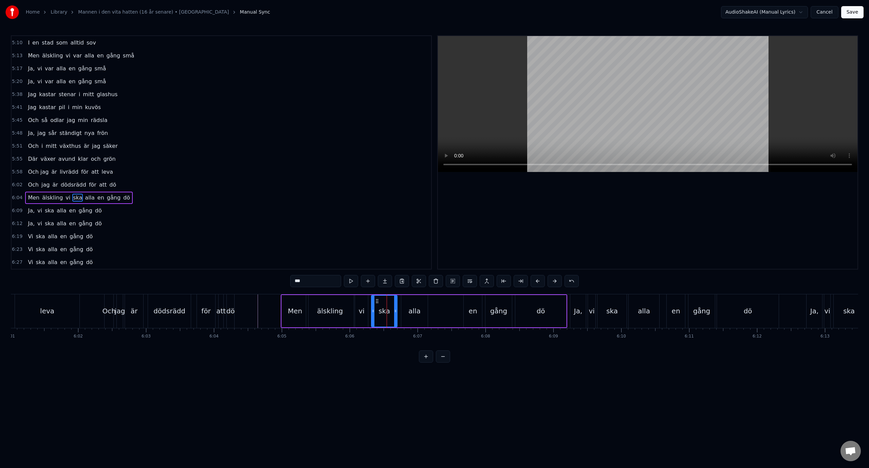
drag, startPoint x: 401, startPoint y: 309, endPoint x: 393, endPoint y: 310, distance: 8.2
click at [394, 310] on icon at bounding box center [395, 310] width 3 height 5
click at [421, 314] on div "alla" at bounding box center [414, 311] width 26 height 32
type input "****"
drag, startPoint x: 406, startPoint y: 302, endPoint x: 396, endPoint y: 302, distance: 9.5
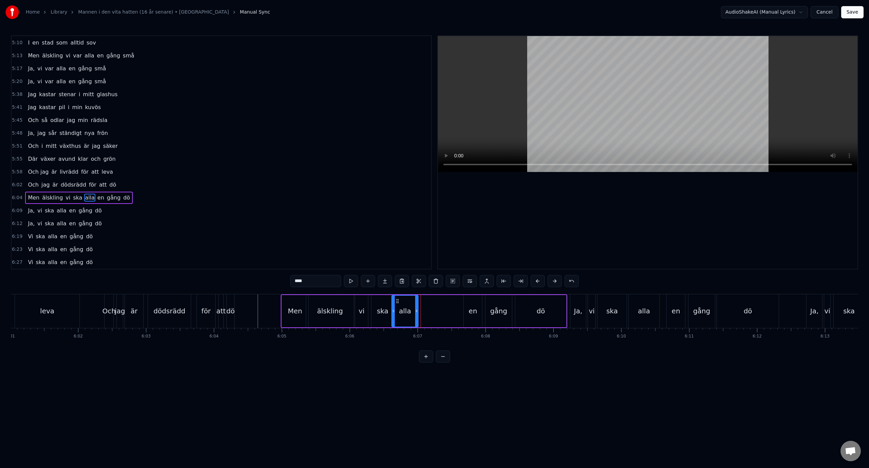
click at [396, 302] on icon at bounding box center [397, 300] width 5 height 5
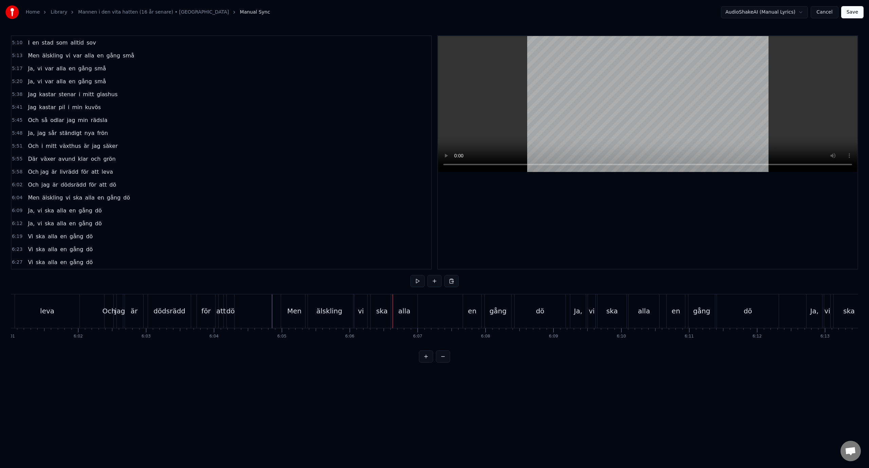
click at [380, 309] on div "ska" at bounding box center [382, 311] width 12 height 10
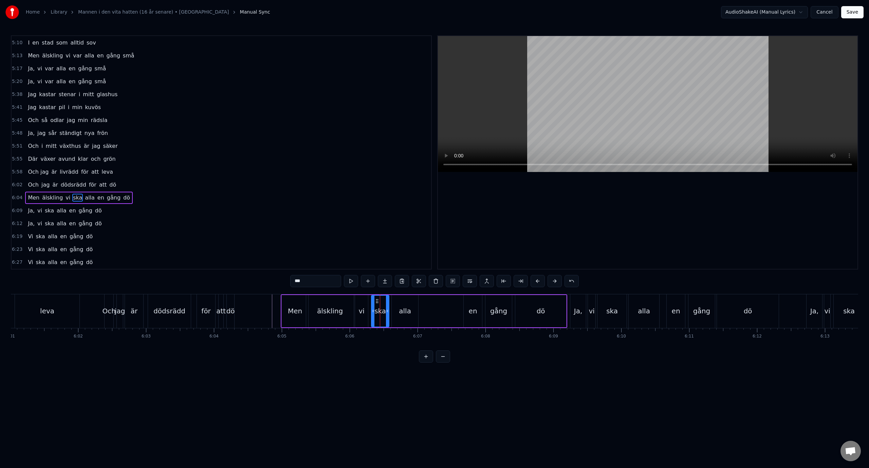
drag, startPoint x: 390, startPoint y: 309, endPoint x: 385, endPoint y: 310, distance: 5.5
click at [386, 310] on icon at bounding box center [387, 310] width 3 height 5
click at [407, 312] on div "alla" at bounding box center [405, 311] width 12 height 10
type input "****"
drag, startPoint x: 397, startPoint y: 301, endPoint x: 392, endPoint y: 302, distance: 5.5
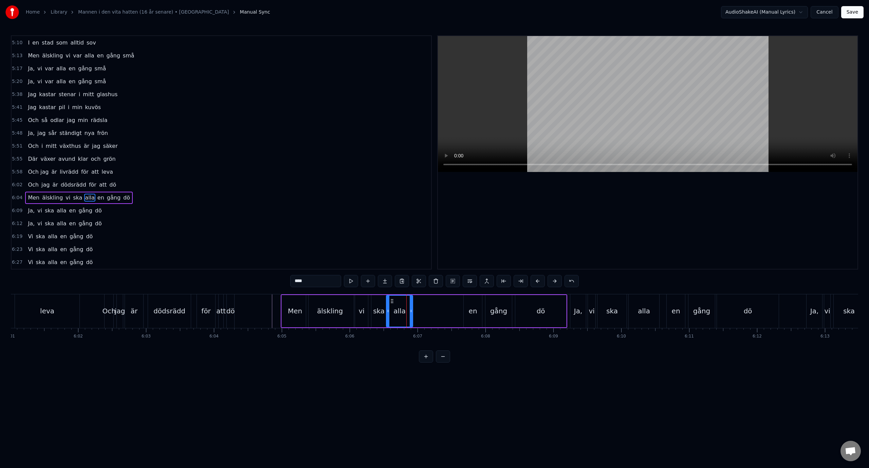
click at [392, 302] on icon at bounding box center [392, 300] width 5 height 5
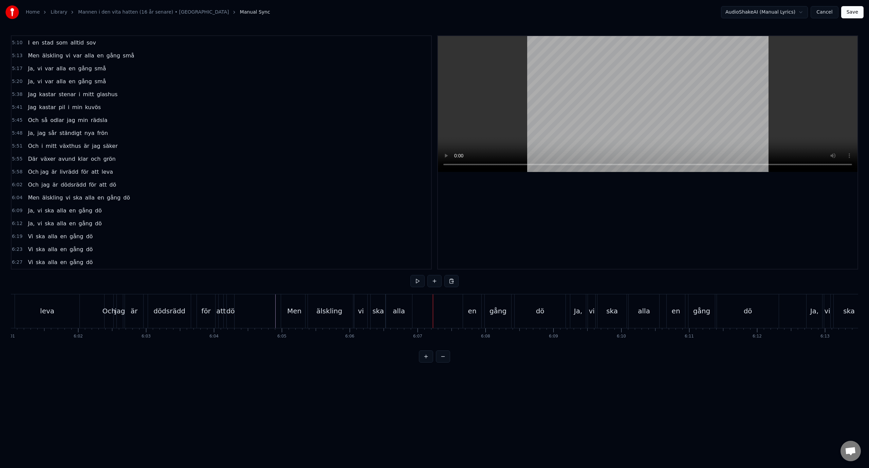
click at [468, 310] on div "en" at bounding box center [472, 311] width 18 height 34
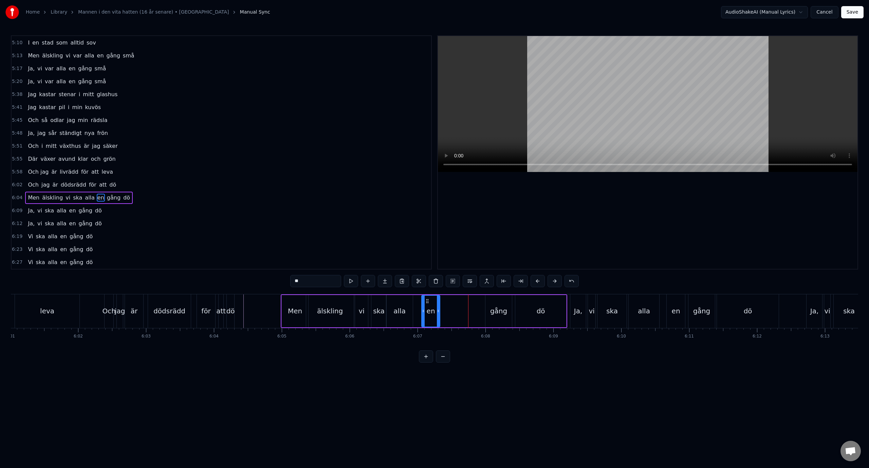
drag, startPoint x: 470, startPoint y: 300, endPoint x: 428, endPoint y: 304, distance: 42.3
click at [428, 304] on div "en" at bounding box center [431, 310] width 18 height 31
click at [499, 313] on div "gång" at bounding box center [498, 311] width 17 height 10
drag, startPoint x: 491, startPoint y: 299, endPoint x: 445, endPoint y: 305, distance: 45.9
click at [445, 305] on div "gång" at bounding box center [453, 310] width 26 height 31
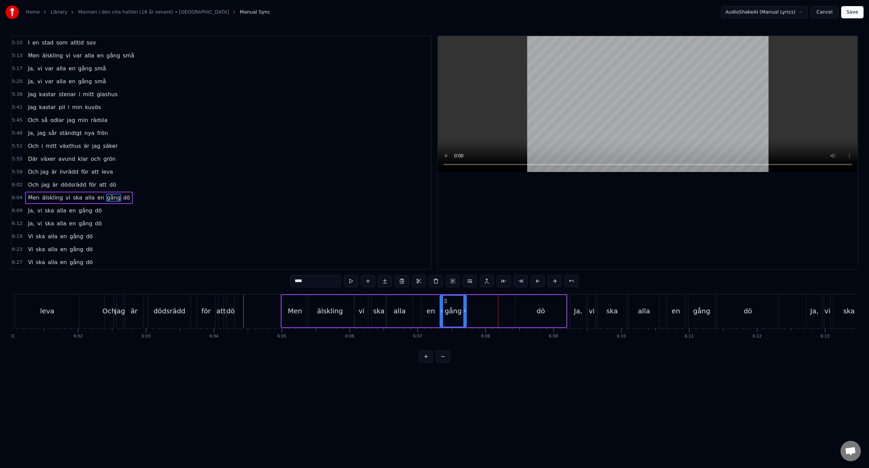
click at [538, 309] on div "dö" at bounding box center [541, 311] width 8 height 10
type input "**"
click at [525, 301] on div "dö" at bounding box center [541, 310] width 50 height 31
drag, startPoint x: 520, startPoint y: 301, endPoint x: 470, endPoint y: 306, distance: 49.8
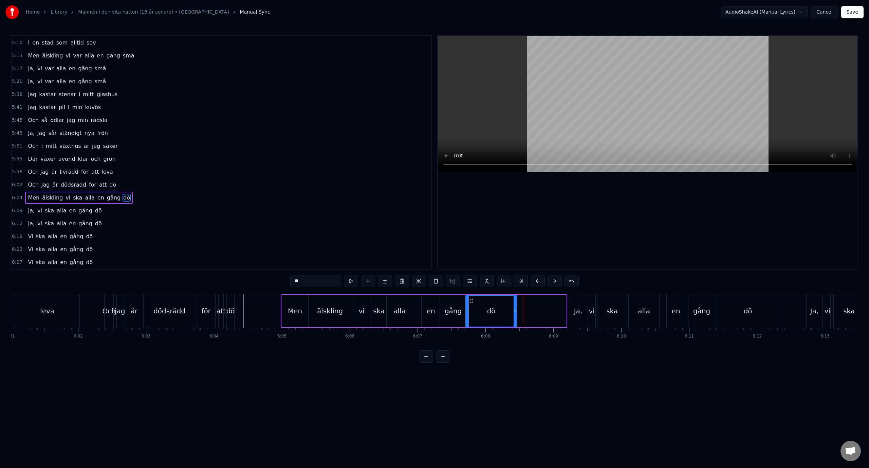
click at [470, 306] on div "dö" at bounding box center [491, 310] width 50 height 31
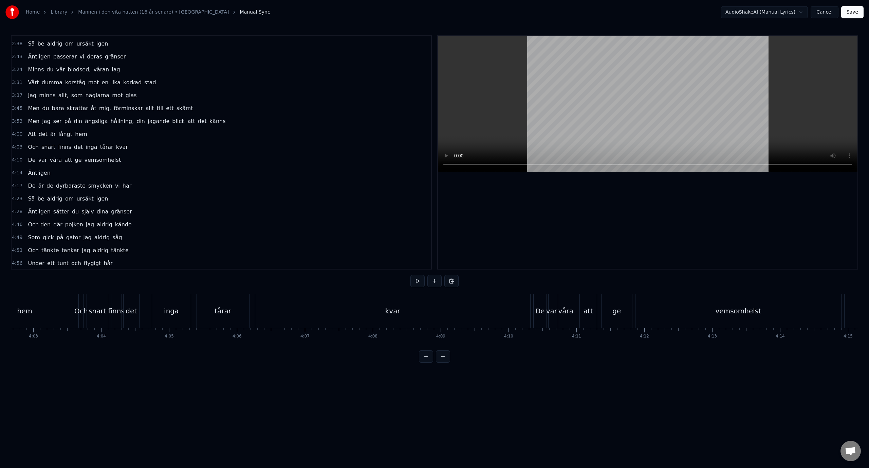
scroll to position [0, 0]
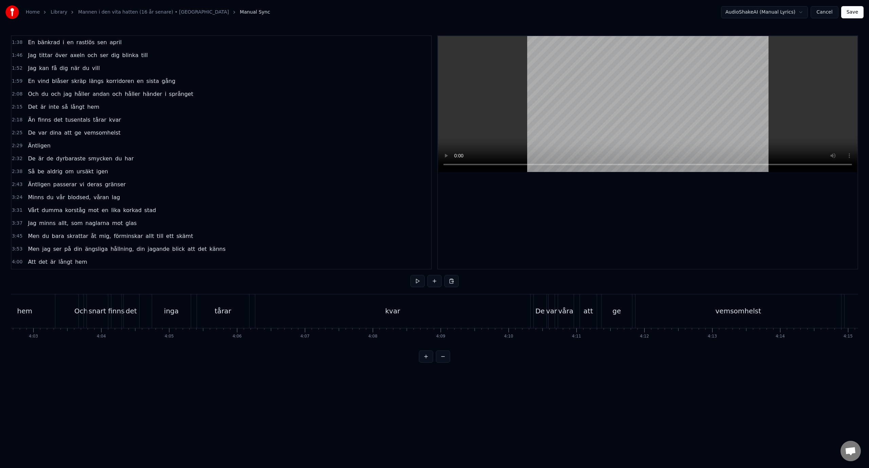
click at [179, 50] on div "1:46 Jag tittar över axeln och ser dig blinka till" at bounding box center [222, 55] width 420 height 13
click at [176, 37] on div "1:38 En bänkrad i en rastlös sen april" at bounding box center [222, 42] width 420 height 13
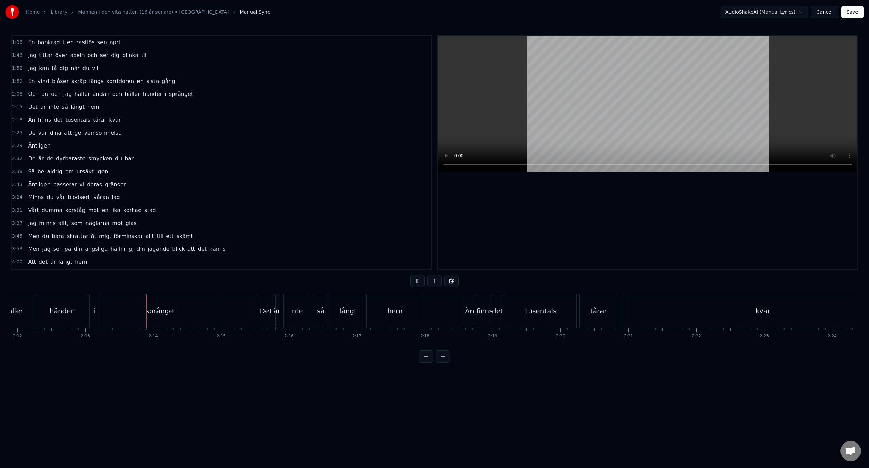
scroll to position [0, 9015]
click at [414, 314] on div "Än" at bounding box center [413, 311] width 9 height 10
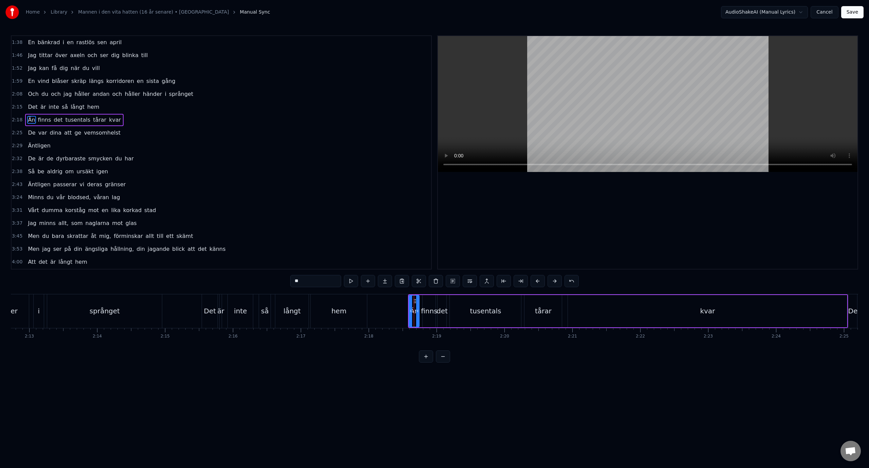
click at [296, 281] on input "**" at bounding box center [315, 281] width 51 height 12
type input "*"
type input "******"
click at [850, 15] on button "Save" at bounding box center [852, 12] width 22 height 12
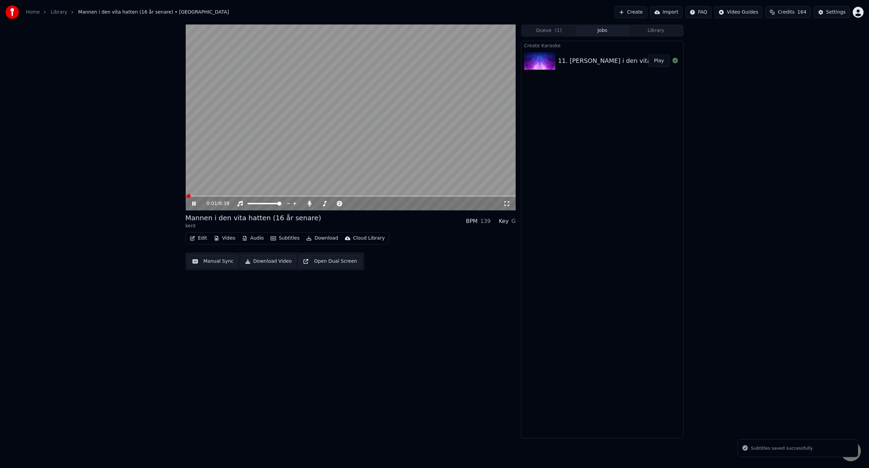
click at [261, 197] on div "0:01 / 6:38" at bounding box center [350, 204] width 330 height 14
click at [261, 196] on span at bounding box center [350, 195] width 330 height 1
click at [275, 196] on span at bounding box center [350, 195] width 330 height 1
click at [285, 197] on span at bounding box center [350, 195] width 330 height 1
click at [284, 195] on video at bounding box center [350, 117] width 330 height 186
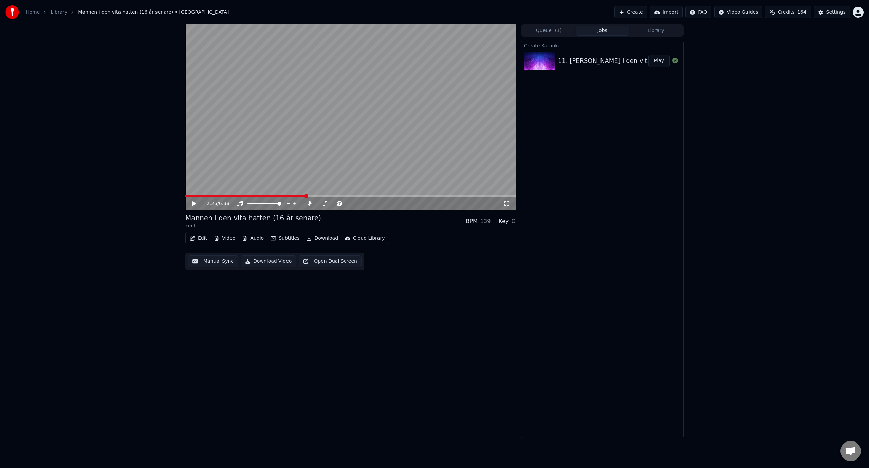
click at [284, 196] on span at bounding box center [245, 195] width 121 height 1
click at [271, 176] on video at bounding box center [350, 117] width 330 height 186
click at [273, 169] on video at bounding box center [350, 117] width 330 height 186
click at [248, 201] on span at bounding box center [250, 203] width 4 height 4
click at [275, 158] on video at bounding box center [350, 117] width 330 height 186
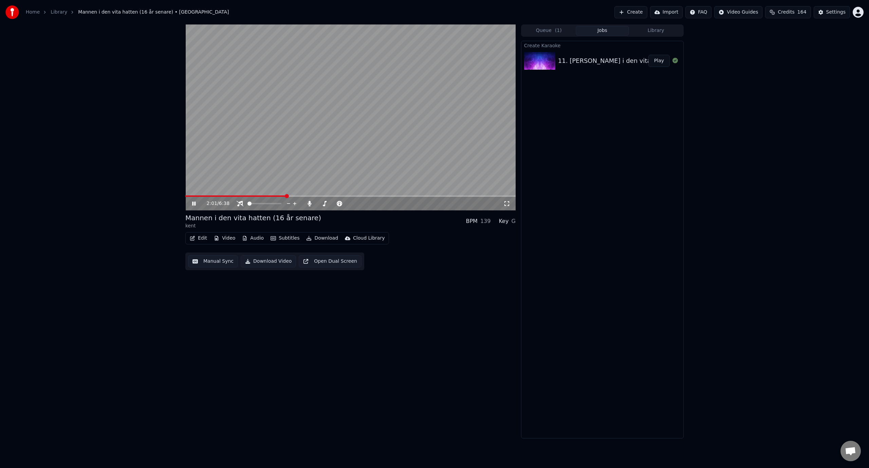
click at [300, 196] on span at bounding box center [350, 195] width 330 height 1
drag, startPoint x: 321, startPoint y: 150, endPoint x: 317, endPoint y: 154, distance: 5.3
click at [321, 150] on video at bounding box center [350, 117] width 330 height 186
click at [200, 239] on button "Edit" at bounding box center [198, 238] width 23 height 10
click at [220, 288] on div "Style Editor" at bounding box center [215, 288] width 28 height 7
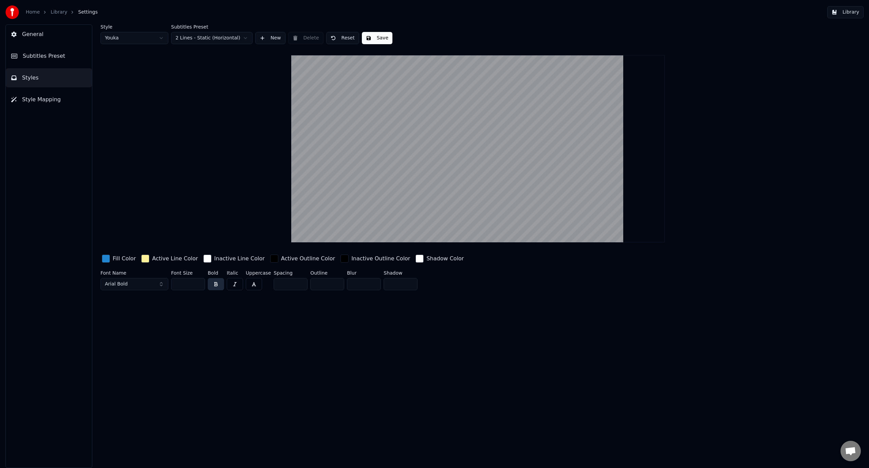
click at [57, 14] on link "Library" at bounding box center [59, 12] width 17 height 7
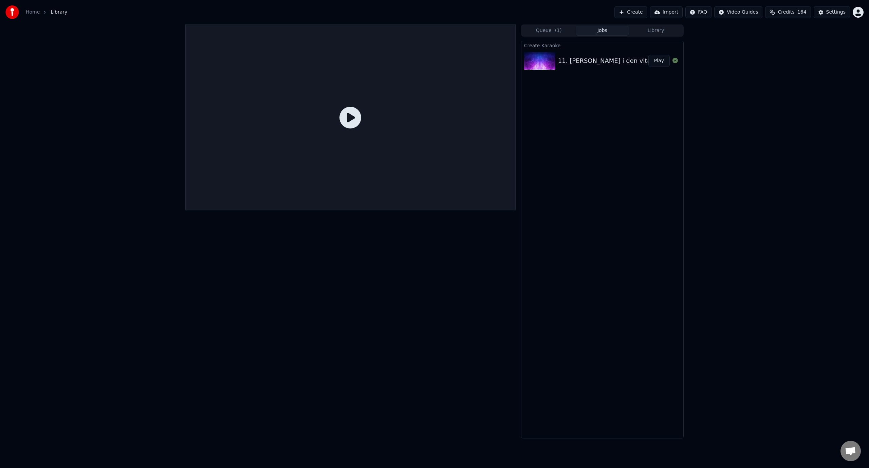
click at [579, 63] on div "11. kent - Mannen i den vita hatten (16 år senare)" at bounding box center [638, 61] width 160 height 10
click at [660, 61] on button "Play" at bounding box center [659, 61] width 21 height 12
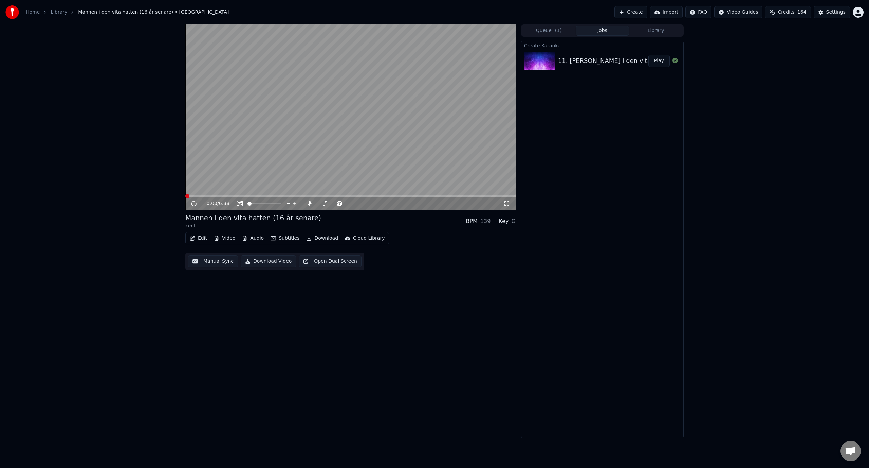
drag, startPoint x: 304, startPoint y: 141, endPoint x: 262, endPoint y: 139, distance: 42.2
click at [303, 141] on video at bounding box center [350, 117] width 330 height 186
click at [198, 237] on button "Edit" at bounding box center [198, 238] width 23 height 10
click at [220, 303] on div "Manual Sync" at bounding box center [221, 299] width 69 height 11
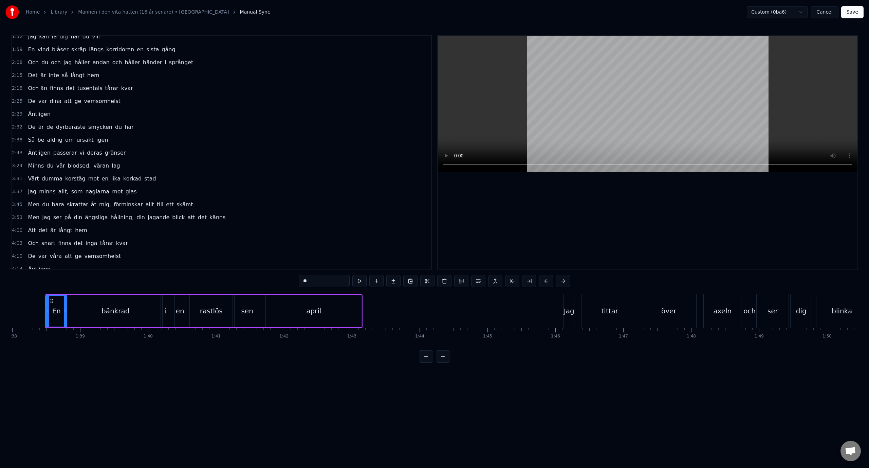
scroll to position [34, 0]
click at [57, 111] on div "2:29 Äntligen" at bounding box center [222, 111] width 420 height 13
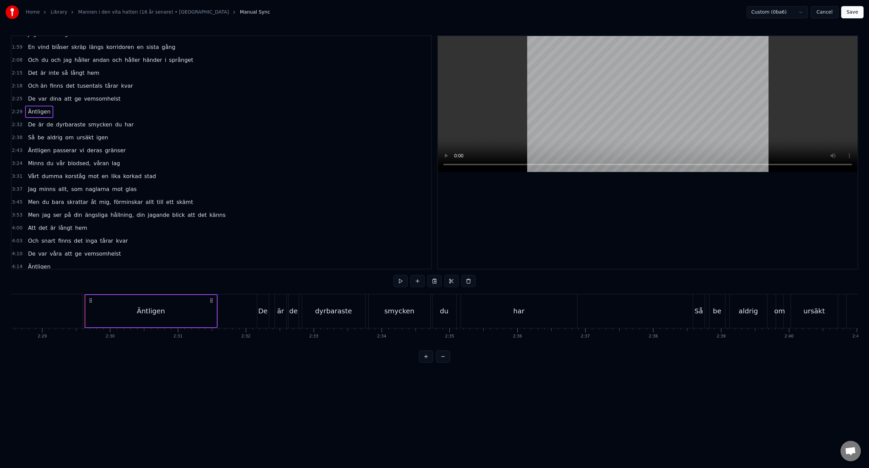
scroll to position [0, 10128]
click at [38, 111] on span "Äntligen" at bounding box center [39, 112] width 24 height 8
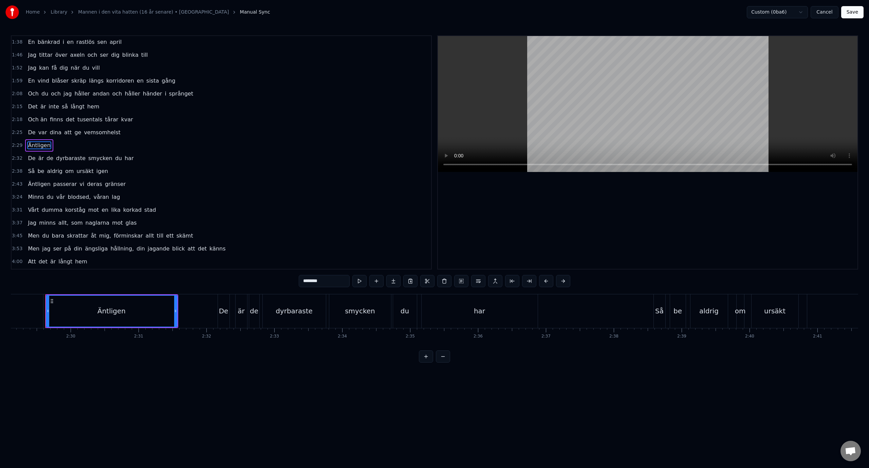
scroll to position [0, 0]
click at [305, 281] on input "********" at bounding box center [324, 281] width 51 height 12
click at [33, 186] on span "Äntligen" at bounding box center [39, 184] width 24 height 8
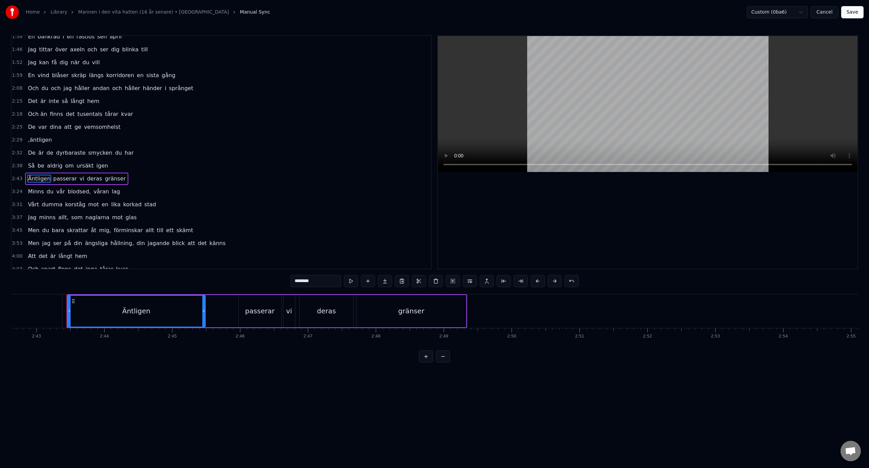
scroll to position [0, 11066]
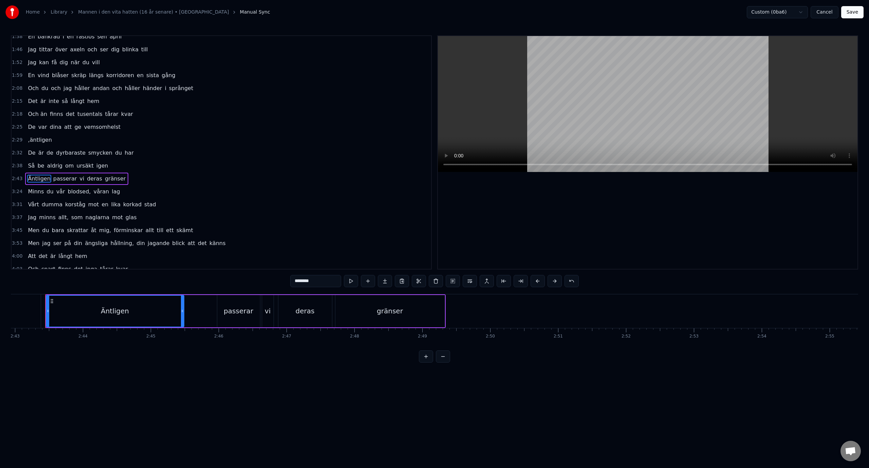
click at [294, 282] on input "********" at bounding box center [315, 281] width 51 height 12
drag, startPoint x: 322, startPoint y: 281, endPoint x: 297, endPoint y: 282, distance: 24.5
click at [297, 282] on input "*********" at bounding box center [315, 281] width 51 height 12
type input "*********"
click at [127, 174] on div "2:43 ,äntligen passerar vi deras gränser" at bounding box center [222, 178] width 420 height 13
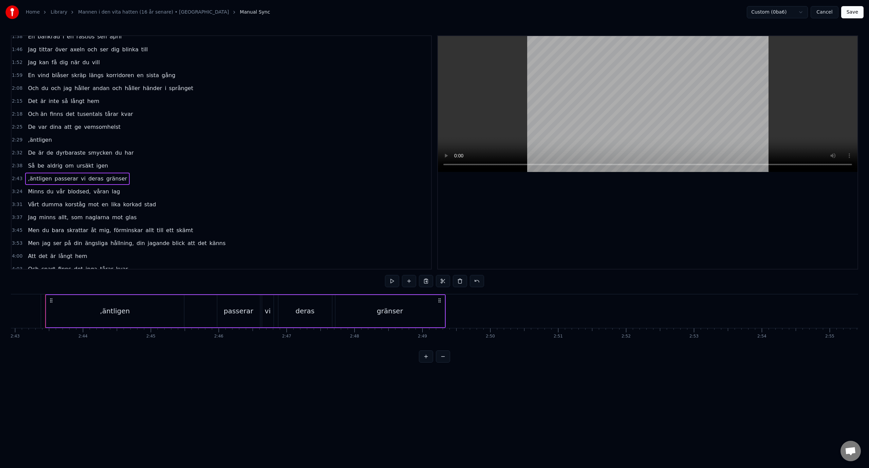
click at [133, 164] on div "2:38 Så be aldrig om ursäkt igen" at bounding box center [222, 165] width 420 height 13
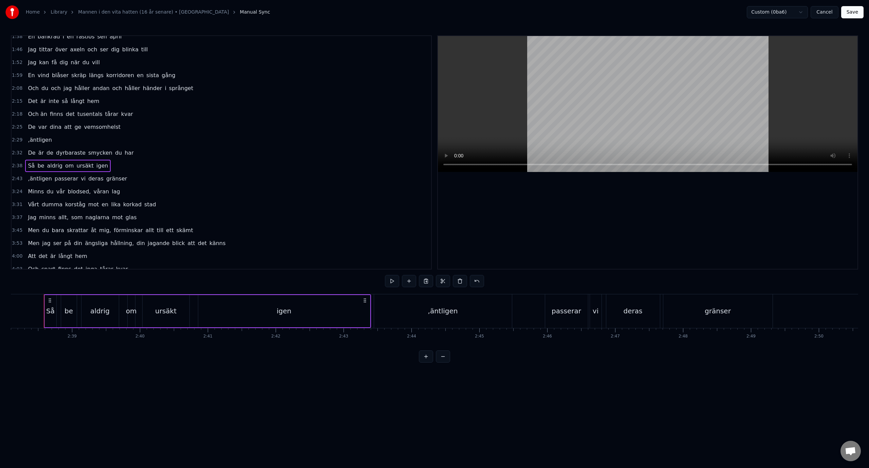
scroll to position [0, 10736]
click at [35, 143] on span ",äntligen" at bounding box center [39, 140] width 25 height 8
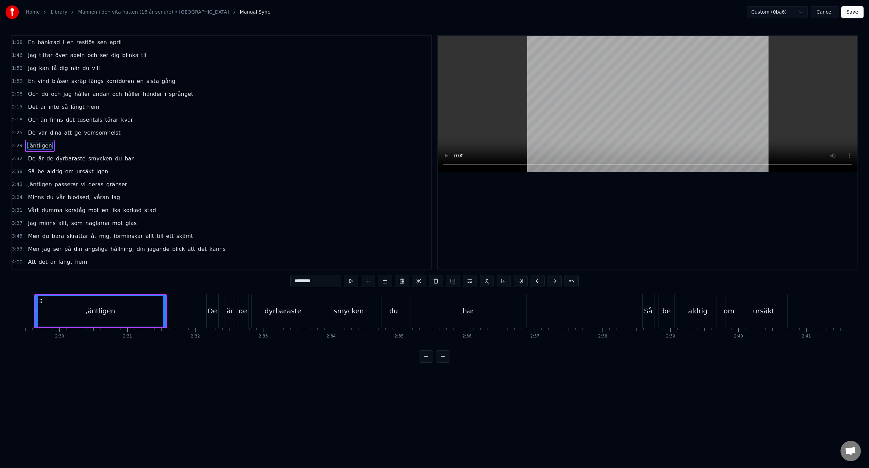
scroll to position [0, 10128]
click at [296, 281] on input "*********" at bounding box center [315, 281] width 51 height 12
type input "**********"
click at [134, 134] on div "2:25 De var dina att ge vemsomhelst" at bounding box center [222, 132] width 420 height 13
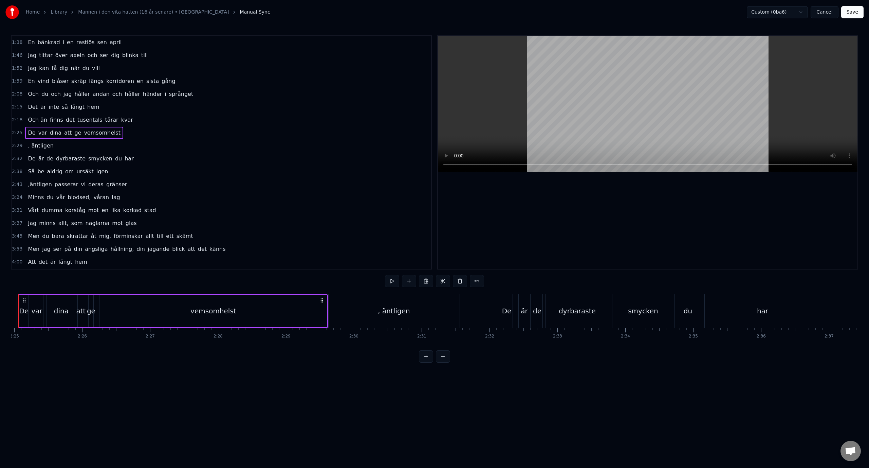
scroll to position [0, 9818]
click at [418, 312] on div ", äntligen" at bounding box center [420, 311] width 32 height 10
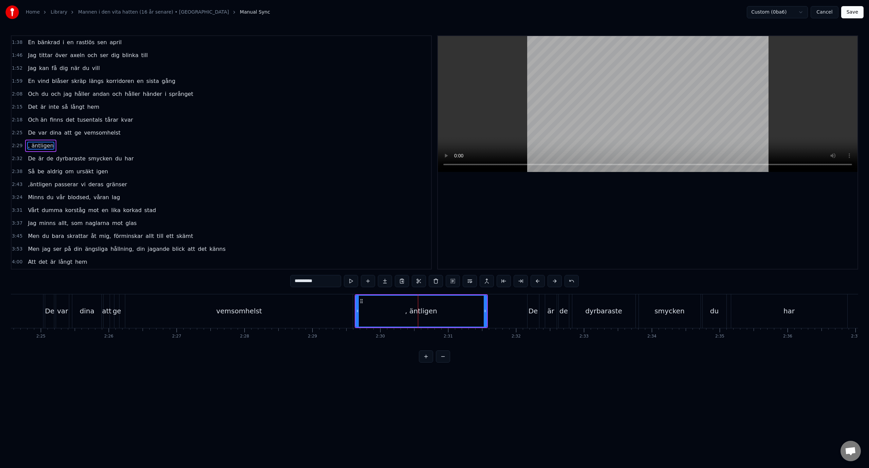
click at [298, 280] on input "**********" at bounding box center [315, 281] width 51 height 12
type input "*"
click at [229, 313] on div "vemsomhelst" at bounding box center [239, 311] width 46 height 10
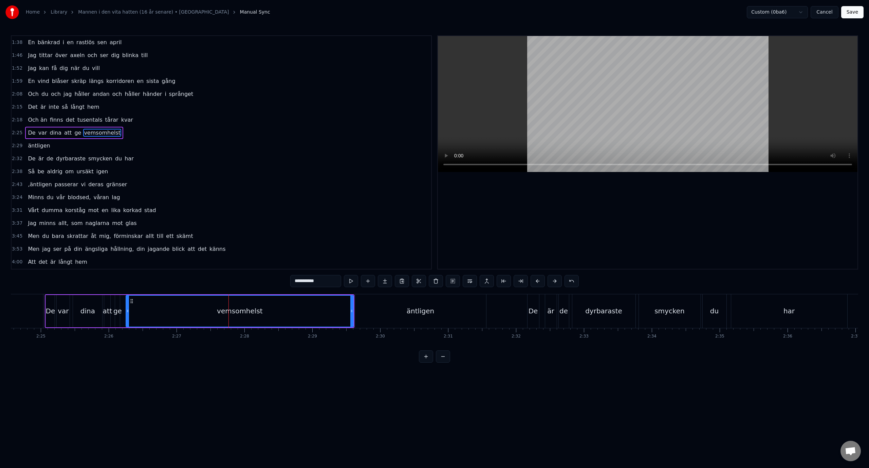
click at [91, 135] on span "vemsomhelst" at bounding box center [102, 133] width 38 height 8
click at [326, 284] on input "**********" at bounding box center [315, 281] width 51 height 12
type input "**********"
click at [33, 188] on div ",äntligen passerar vi deras gränser" at bounding box center [77, 184] width 105 height 12
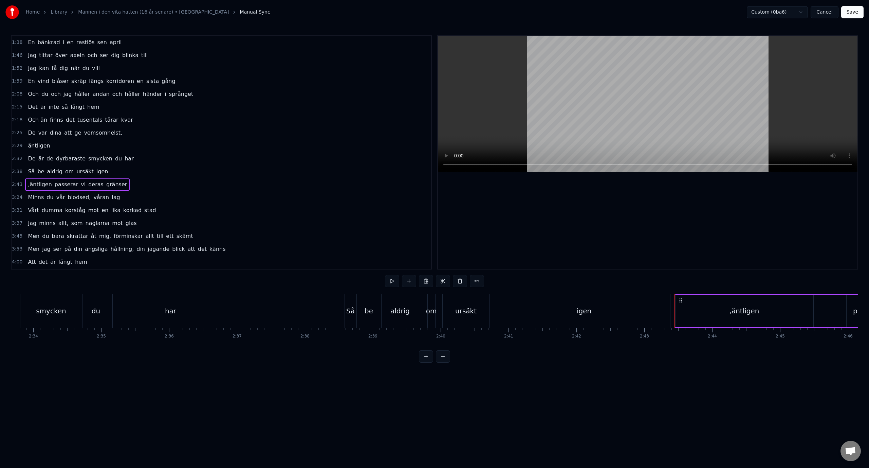
click at [30, 186] on span ",äntligen" at bounding box center [39, 184] width 25 height 8
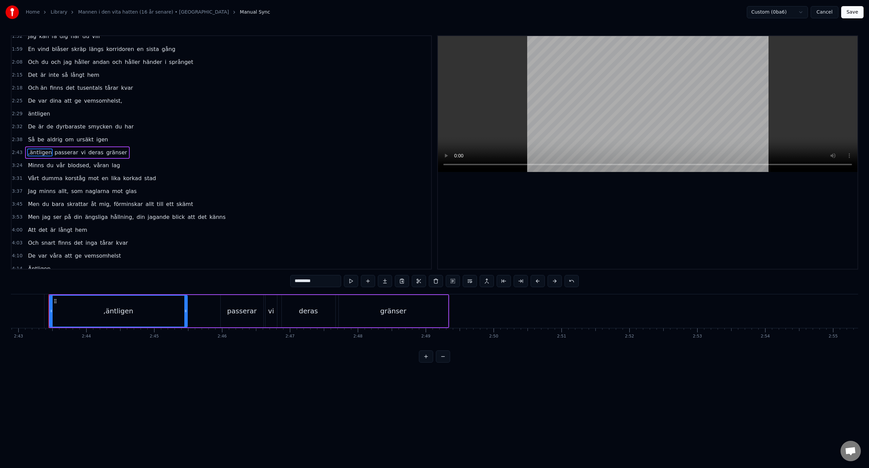
scroll to position [0, 11066]
drag, startPoint x: 295, startPoint y: 282, endPoint x: 280, endPoint y: 283, distance: 15.0
click at [281, 283] on div "1:38 En bänkrad i en rastlös sen april 1:46 Jag tittar över axeln och ser dig b…" at bounding box center [435, 198] width 848 height 327
click at [96, 139] on span "igen" at bounding box center [102, 139] width 13 height 8
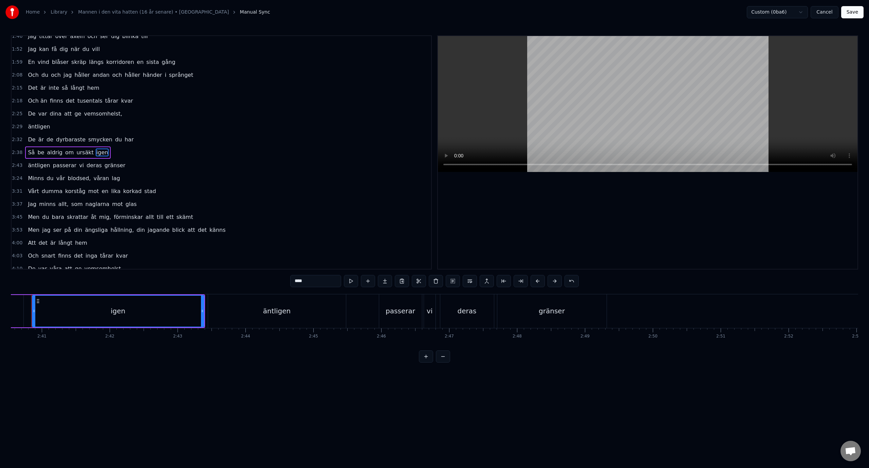
scroll to position [0, 10890]
click at [313, 282] on input "****" at bounding box center [315, 281] width 51 height 12
type input "*****"
click at [850, 13] on button "Save" at bounding box center [852, 12] width 22 height 12
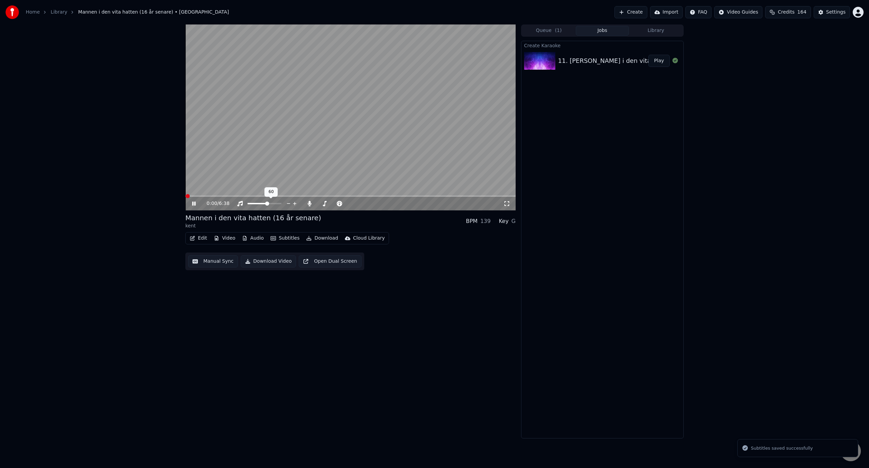
click at [273, 203] on span at bounding box center [265, 203] width 34 height 1
click at [243, 196] on span at bounding box center [350, 195] width 330 height 1
click at [274, 195] on span at bounding box center [350, 195] width 330 height 1
click at [298, 196] on span at bounding box center [350, 195] width 330 height 1
click at [300, 125] on video at bounding box center [350, 117] width 330 height 186
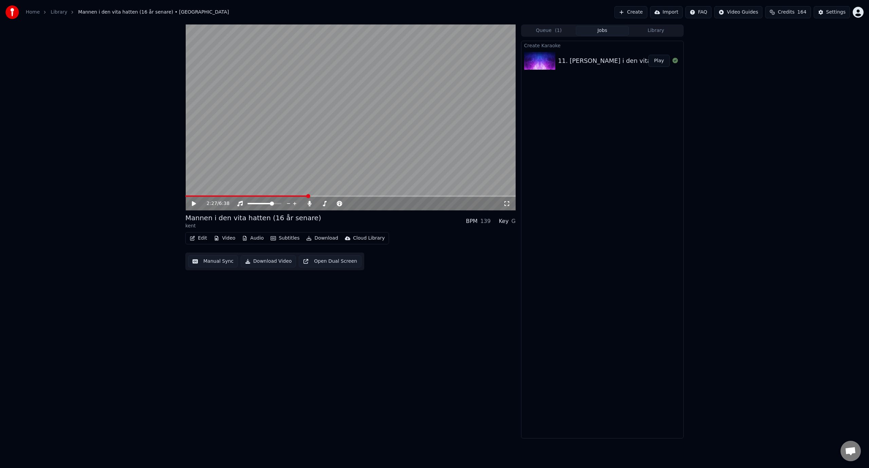
click at [204, 239] on button "Edit" at bounding box center [198, 238] width 23 height 10
click at [219, 300] on div "Manual Sync" at bounding box center [216, 299] width 30 height 7
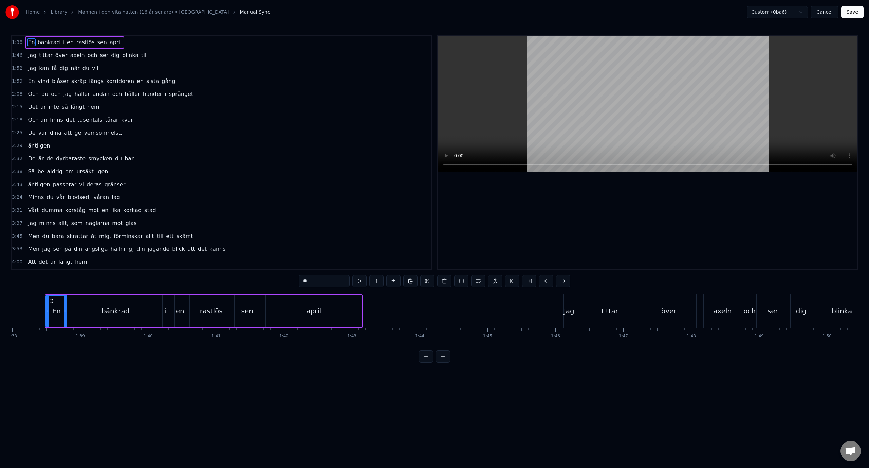
click at [32, 136] on span "De" at bounding box center [31, 133] width 9 height 8
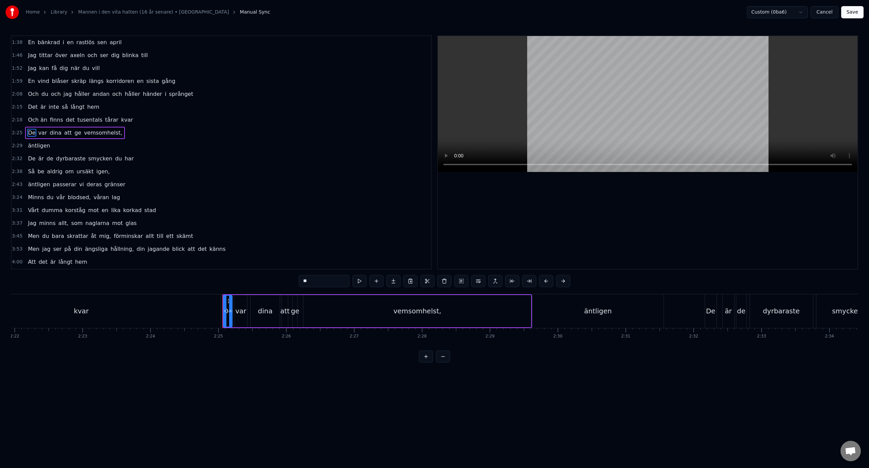
scroll to position [0, 9818]
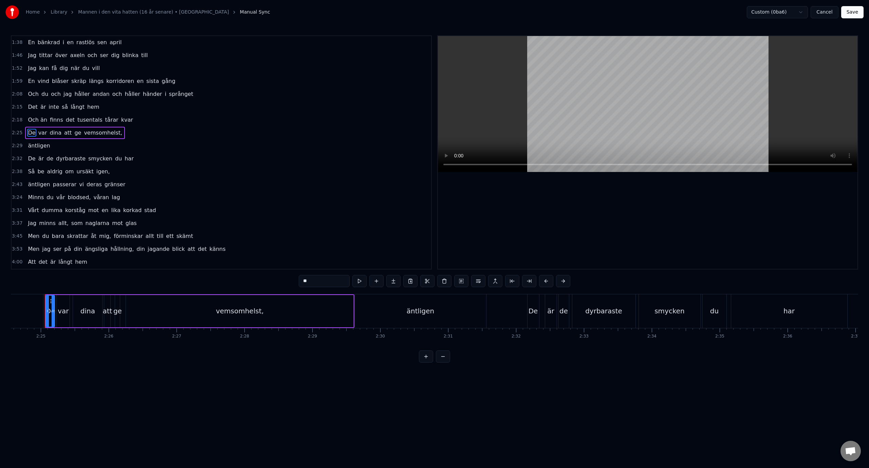
click at [303, 284] on input "**" at bounding box center [324, 281] width 51 height 12
type input "******"
click at [854, 12] on button "Save" at bounding box center [852, 12] width 22 height 12
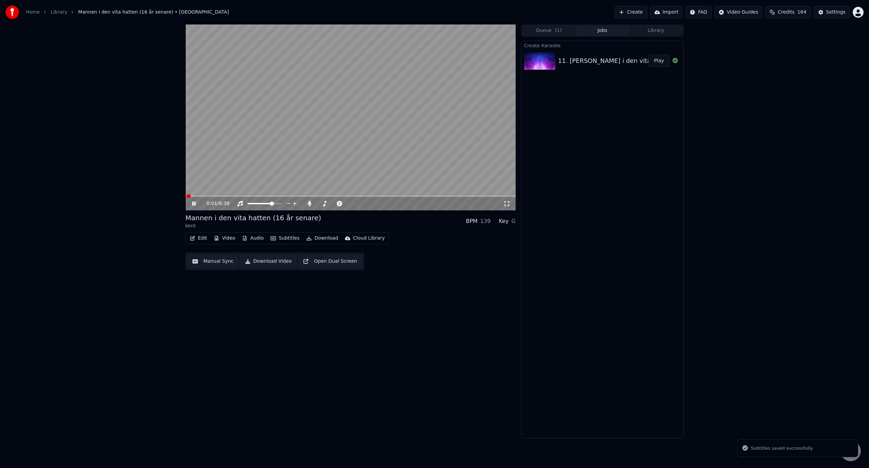
click at [275, 196] on span at bounding box center [350, 195] width 330 height 1
click at [294, 197] on span at bounding box center [350, 195] width 330 height 1
click at [349, 197] on span at bounding box center [350, 195] width 330 height 1
click at [363, 151] on video at bounding box center [350, 117] width 330 height 186
click at [200, 238] on button "Edit" at bounding box center [198, 238] width 23 height 10
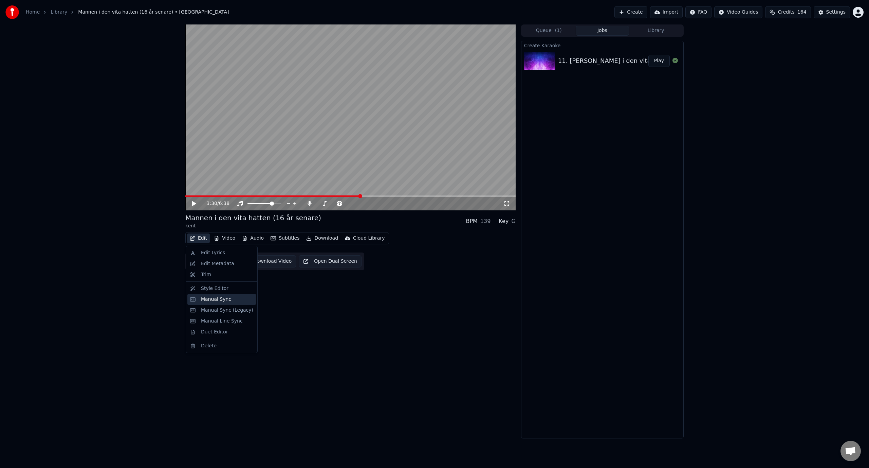
click at [225, 298] on div "Manual Sync" at bounding box center [216, 299] width 30 height 7
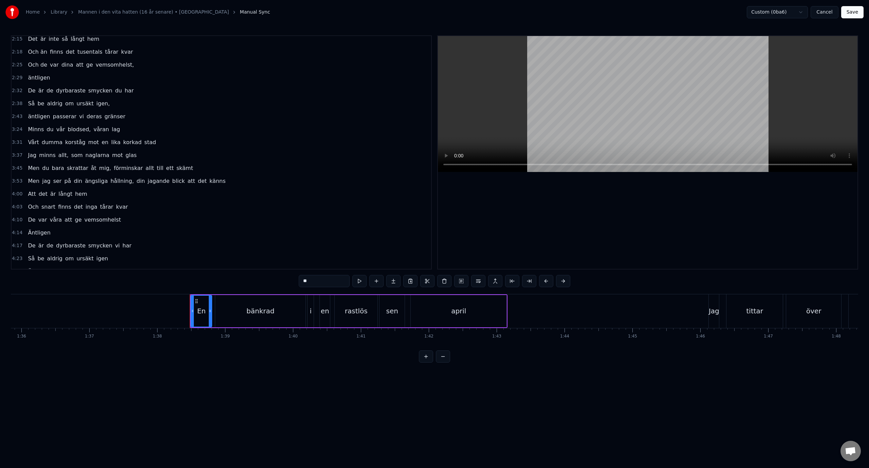
scroll to position [0, 6654]
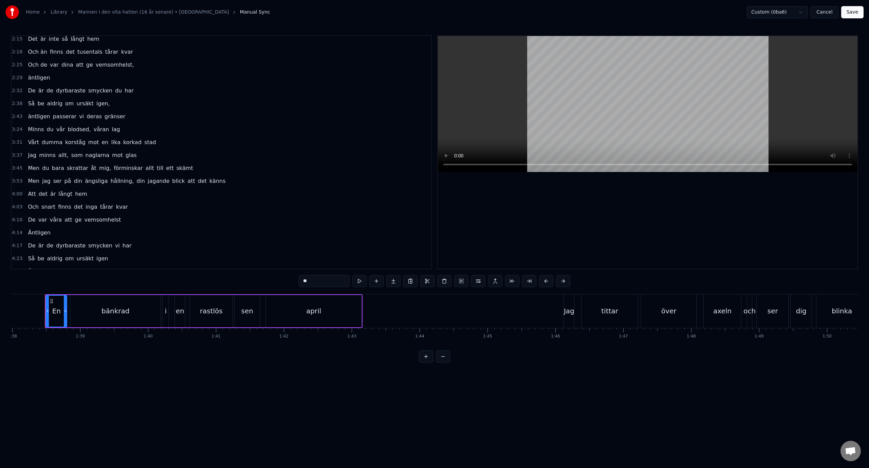
click at [111, 129] on span "lag" at bounding box center [116, 129] width 10 height 8
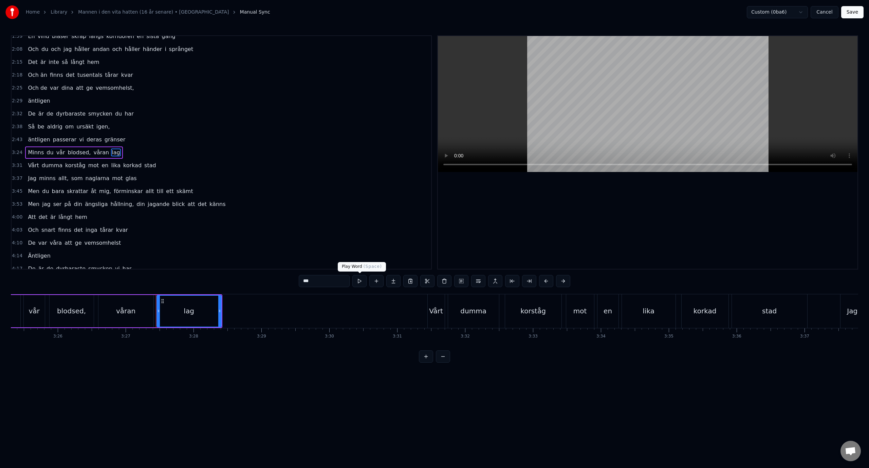
scroll to position [0, 14055]
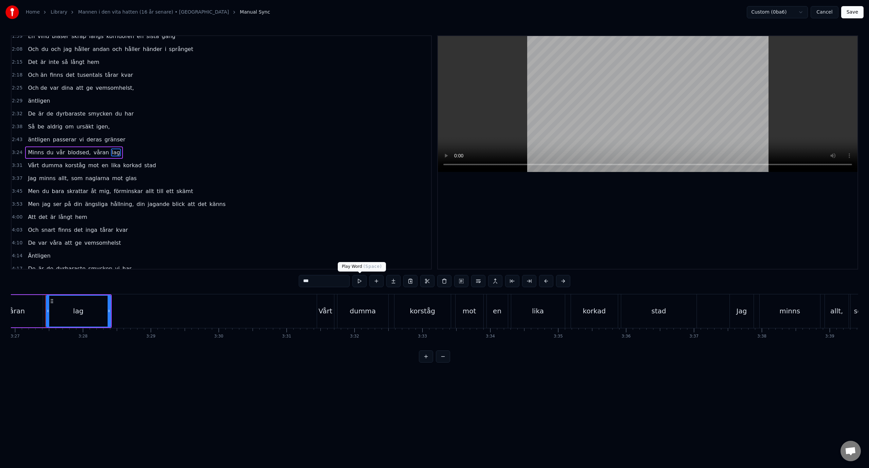
click at [341, 282] on input "***" at bounding box center [324, 281] width 51 height 12
type input "****"
click at [859, 14] on button "Save" at bounding box center [852, 12] width 22 height 12
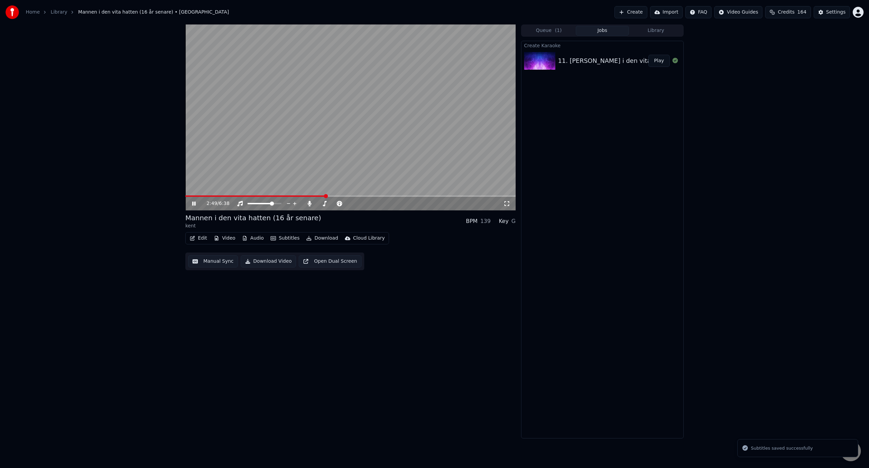
click at [326, 197] on span at bounding box center [350, 195] width 330 height 1
click at [360, 196] on span at bounding box center [350, 195] width 330 height 1
click at [351, 197] on span at bounding box center [274, 195] width 178 height 1
click at [315, 141] on video at bounding box center [350, 117] width 330 height 186
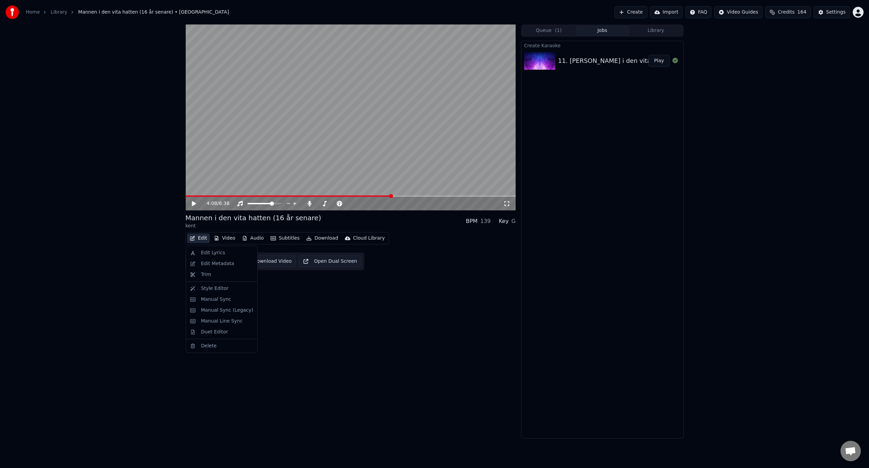
click at [199, 238] on button "Edit" at bounding box center [198, 238] width 23 height 10
click at [228, 303] on div "Manual Sync" at bounding box center [221, 299] width 69 height 11
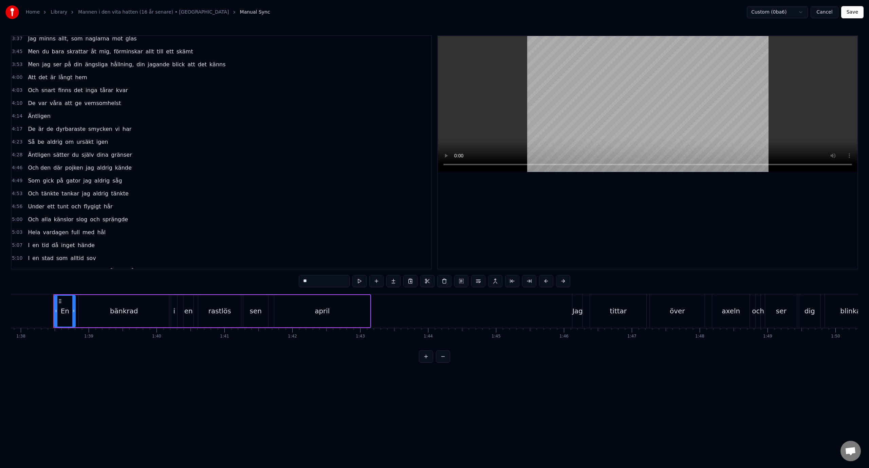
scroll to position [0, 6654]
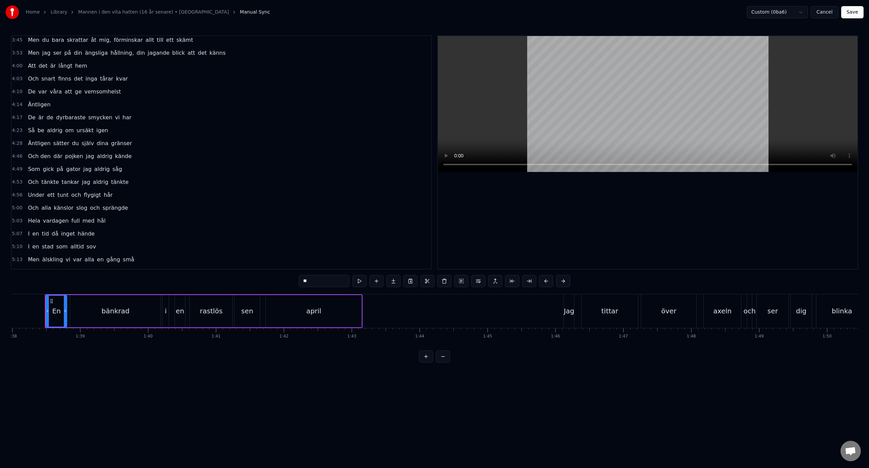
click at [94, 93] on span "vemsomhelst" at bounding box center [103, 92] width 38 height 8
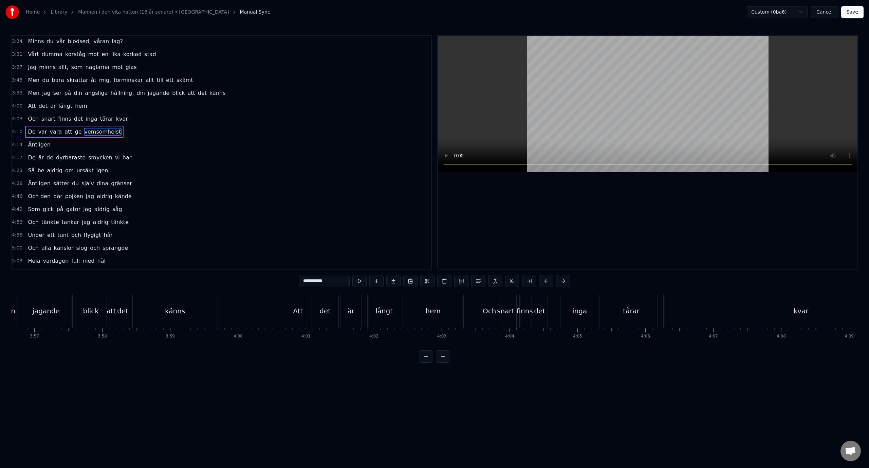
scroll to position [0, 17072]
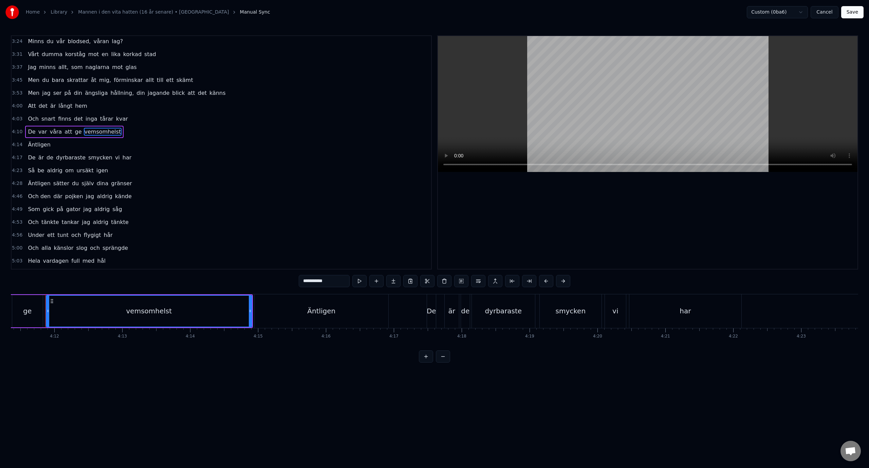
click at [338, 279] on input "**********" at bounding box center [324, 281] width 51 height 12
click at [43, 144] on span "Äntligen" at bounding box center [39, 145] width 24 height 8
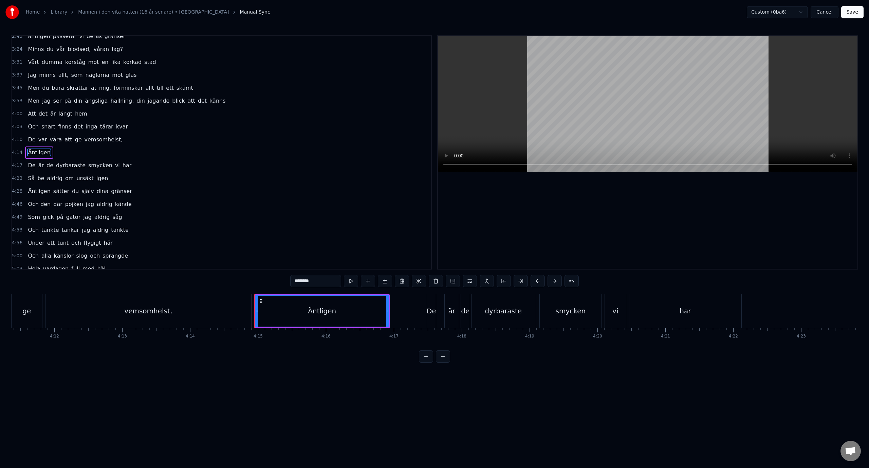
drag, startPoint x: 297, startPoint y: 281, endPoint x: 288, endPoint y: 280, distance: 9.5
click at [288, 280] on div "1:38 En bänkrad i en rastlös sen april 1:46 Jag tittar över axeln och ser dig b…" at bounding box center [435, 198] width 848 height 327
click at [96, 181] on span "igen" at bounding box center [102, 178] width 13 height 8
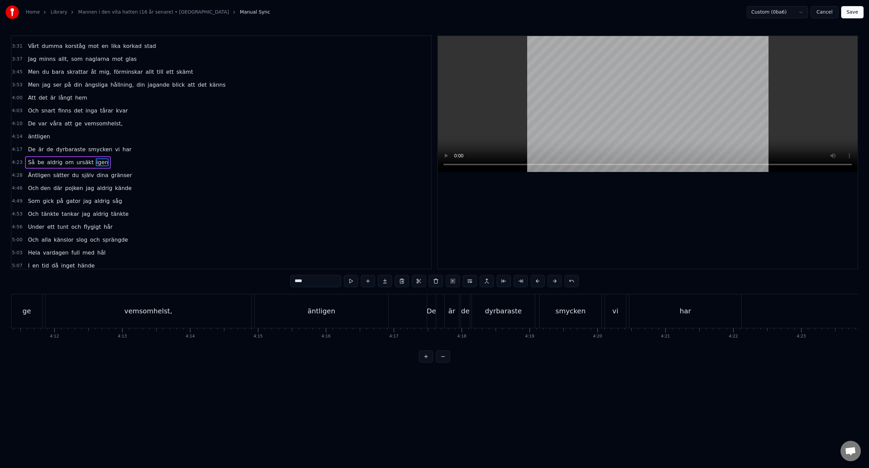
scroll to position [174, 0]
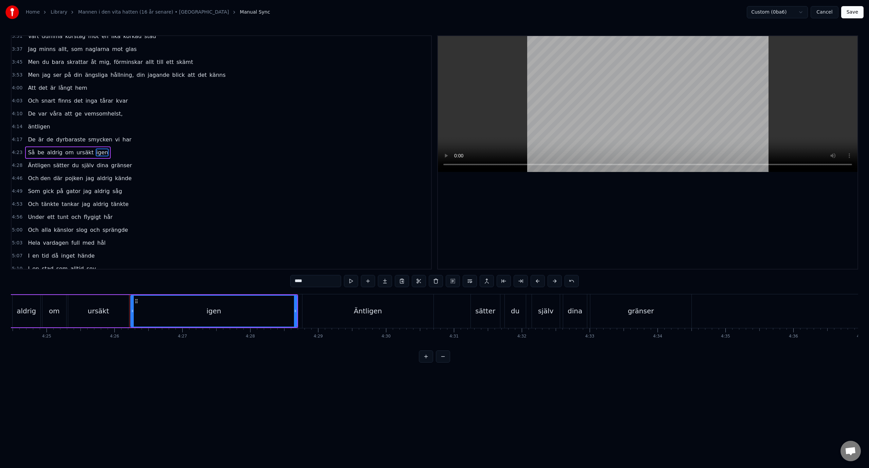
click at [322, 280] on input "****" at bounding box center [315, 281] width 51 height 12
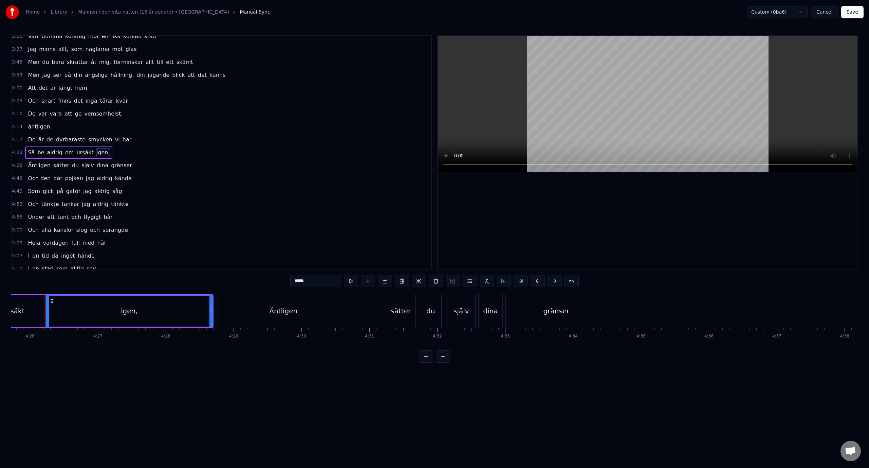
click at [28, 167] on span "Äntligen" at bounding box center [39, 165] width 24 height 8
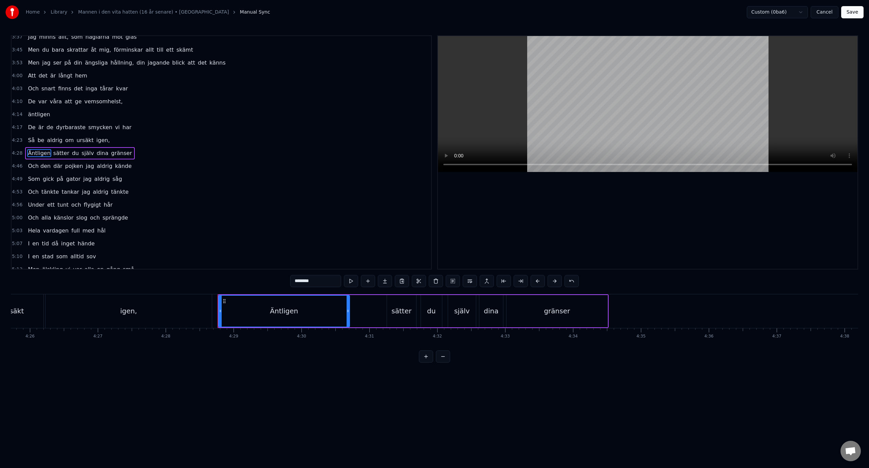
scroll to position [187, 0]
drag, startPoint x: 297, startPoint y: 281, endPoint x: 288, endPoint y: 280, distance: 9.5
click at [288, 280] on div "1:38 En bänkrad i en rastlös sen april 1:46 Jag tittar över axeln och ser dig b…" at bounding box center [435, 198] width 848 height 327
type input "********"
click at [851, 14] on button "Save" at bounding box center [852, 12] width 22 height 12
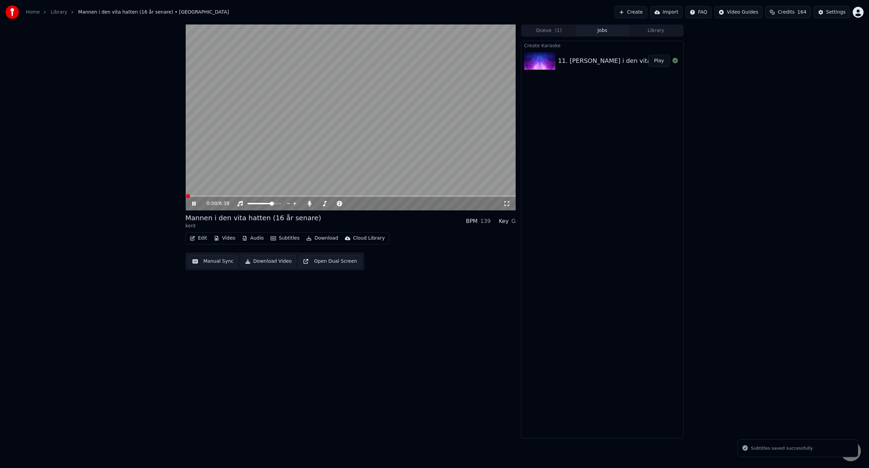
click at [396, 197] on span at bounding box center [350, 195] width 330 height 1
click at [368, 121] on video at bounding box center [350, 117] width 330 height 186
click at [313, 241] on button "Download" at bounding box center [322, 238] width 37 height 10
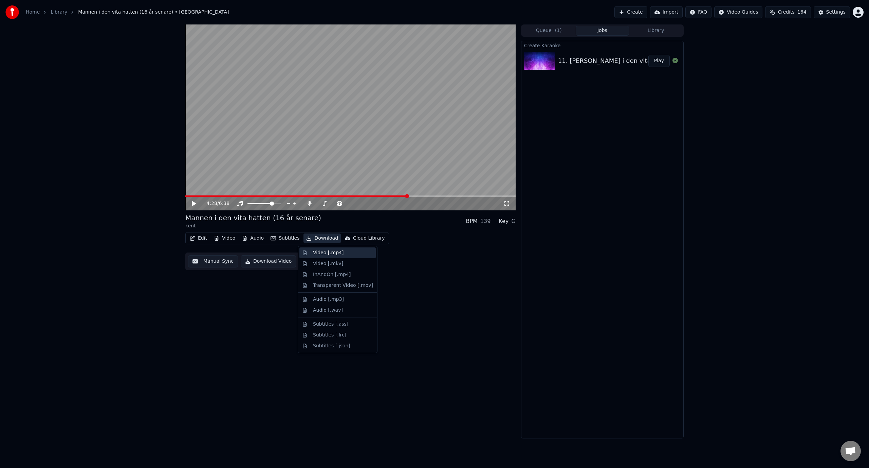
click at [326, 254] on div "Video [.mp4]" at bounding box center [328, 252] width 31 height 7
